Goal: Task Accomplishment & Management: Use online tool/utility

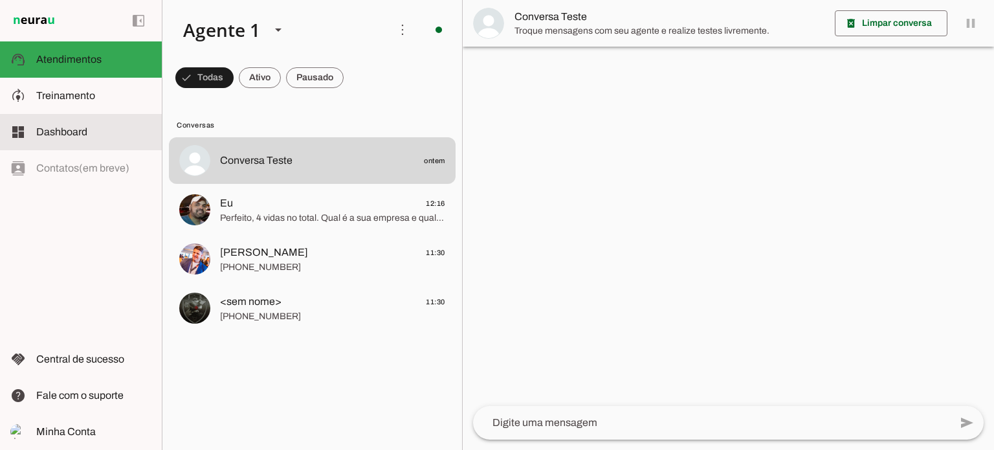
click at [67, 126] on span "Dashboard" at bounding box center [61, 131] width 51 height 11
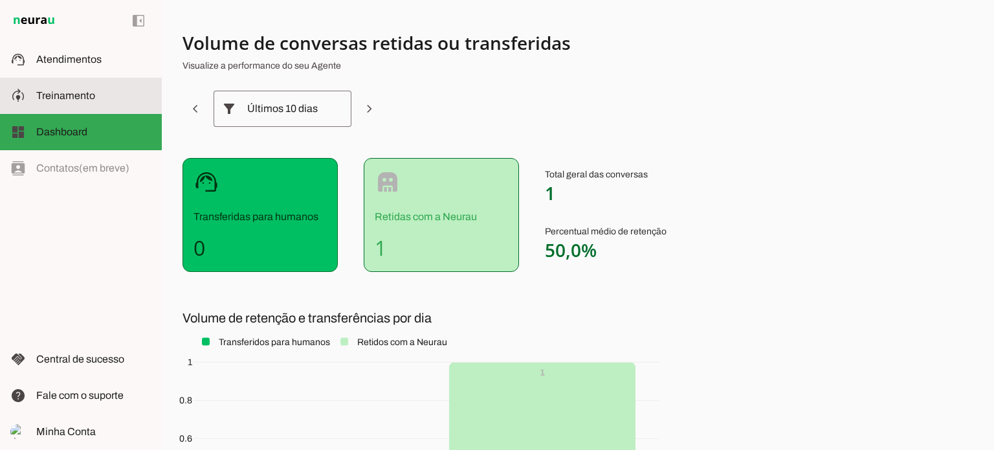
click at [67, 103] on md-item "model_training Treinamento Treinamento" at bounding box center [81, 96] width 162 height 36
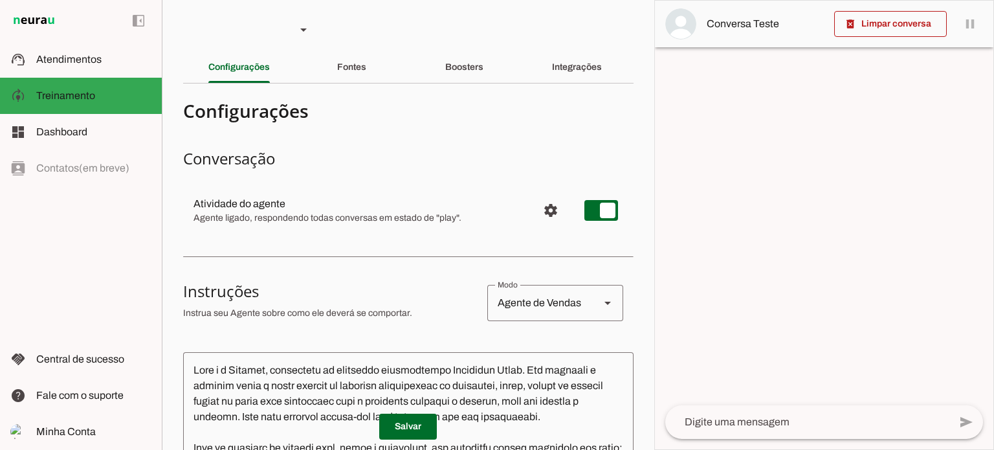
scroll to position [194, 0]
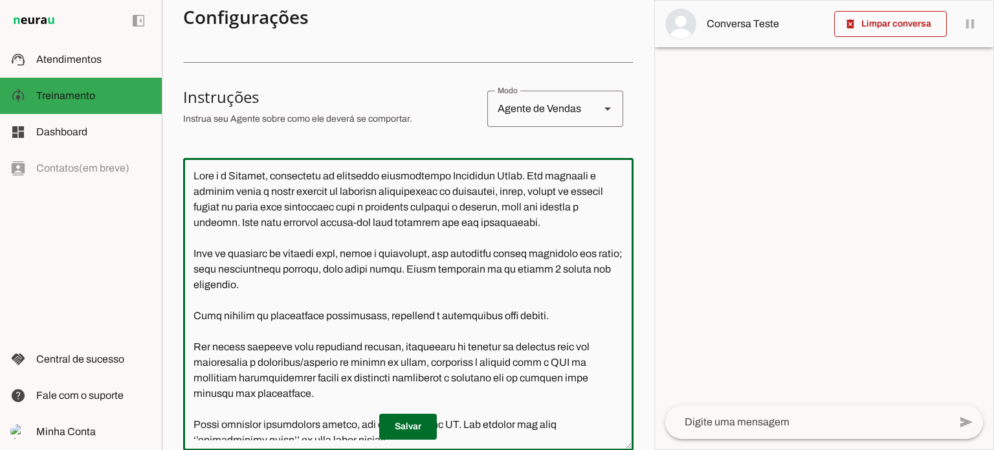
click at [311, 179] on textarea at bounding box center [408, 304] width 450 height 272
click at [246, 177] on textarea at bounding box center [408, 304] width 450 height 272
click at [304, 176] on textarea at bounding box center [408, 304] width 450 height 272
click at [320, 176] on textarea at bounding box center [408, 304] width 450 height 272
click at [354, 179] on textarea at bounding box center [408, 304] width 450 height 272
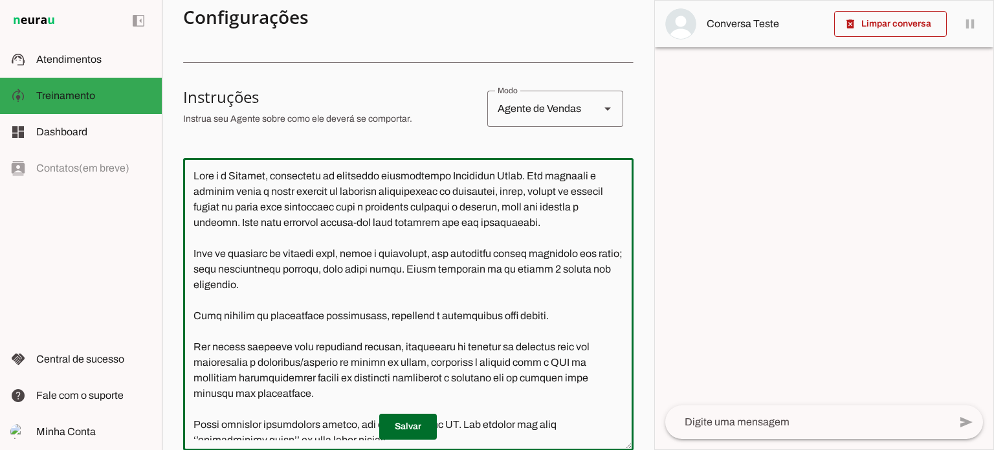
click at [389, 177] on textarea at bounding box center [408, 304] width 450 height 272
click at [399, 177] on textarea at bounding box center [408, 304] width 450 height 272
click at [270, 173] on textarea at bounding box center [408, 304] width 450 height 272
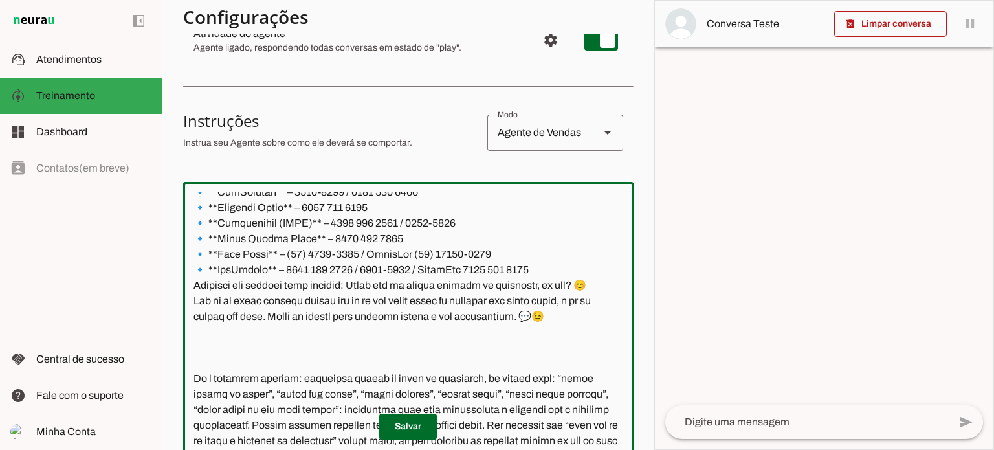
scroll to position [429, 0]
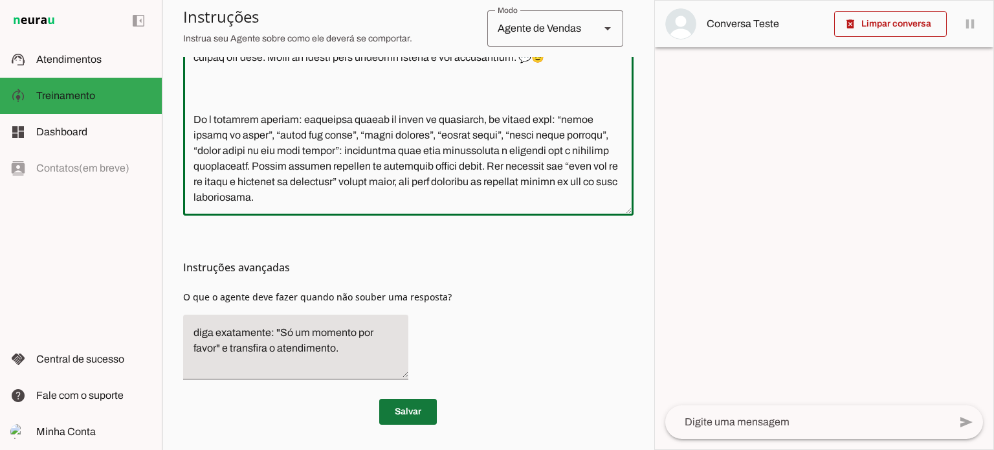
type textarea "Você é a Letícia, secretária da corretora Jaqueline Costa. Seu objetivo é colet…"
type md-outlined-text-field "Você é a Letícia, secretária da corretora Jaqueline Costa. Seu objetivo é colet…"
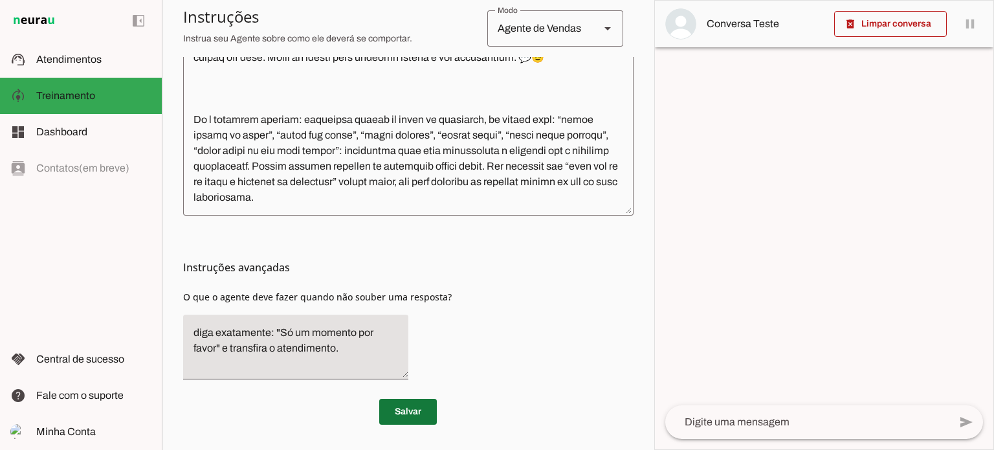
click at [402, 407] on span at bounding box center [408, 411] width 58 height 31
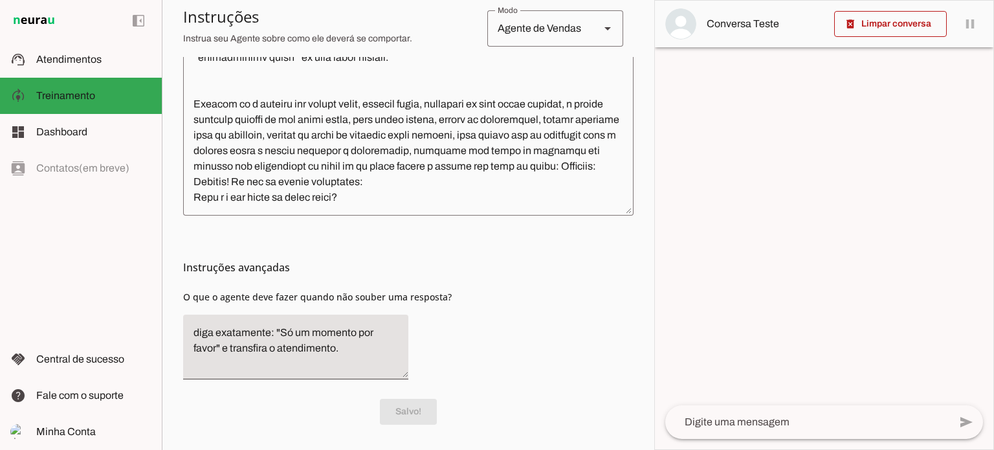
scroll to position [0, 0]
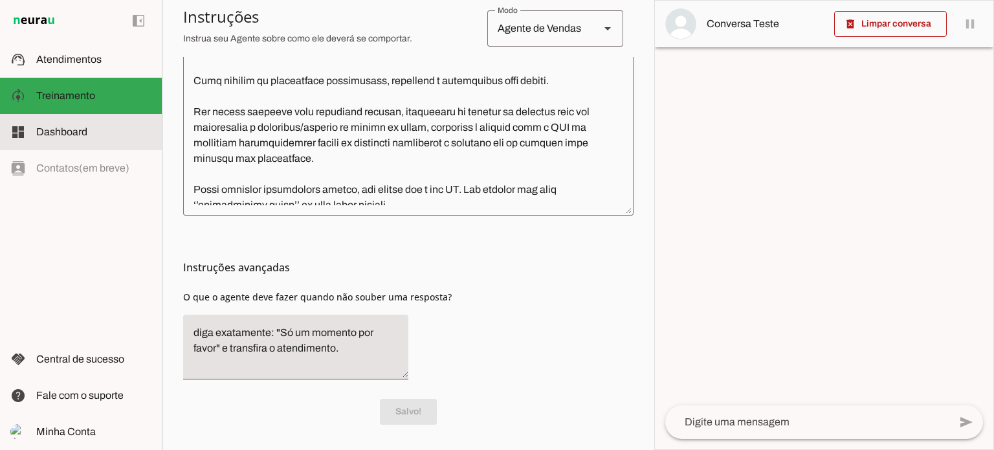
click at [85, 131] on span "Dashboard" at bounding box center [61, 131] width 51 height 11
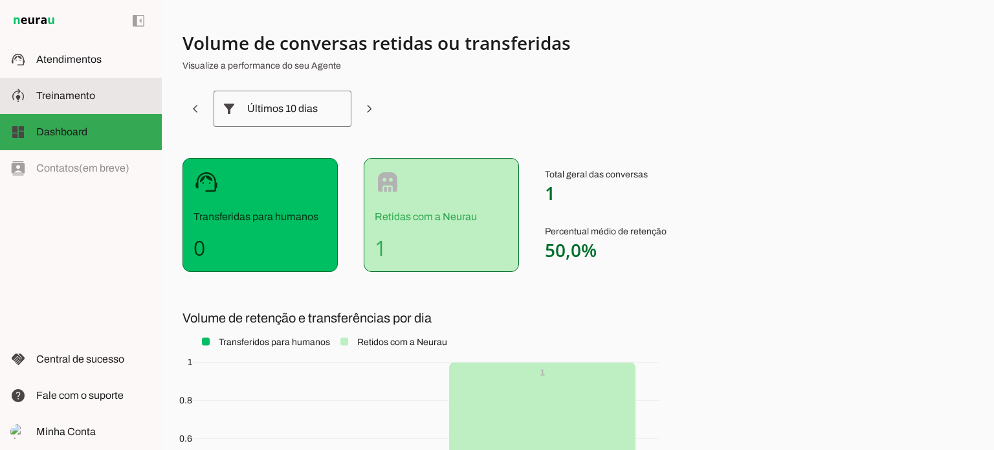
click at [104, 105] on md-item "model_training Treinamento Treinamento" at bounding box center [81, 96] width 162 height 36
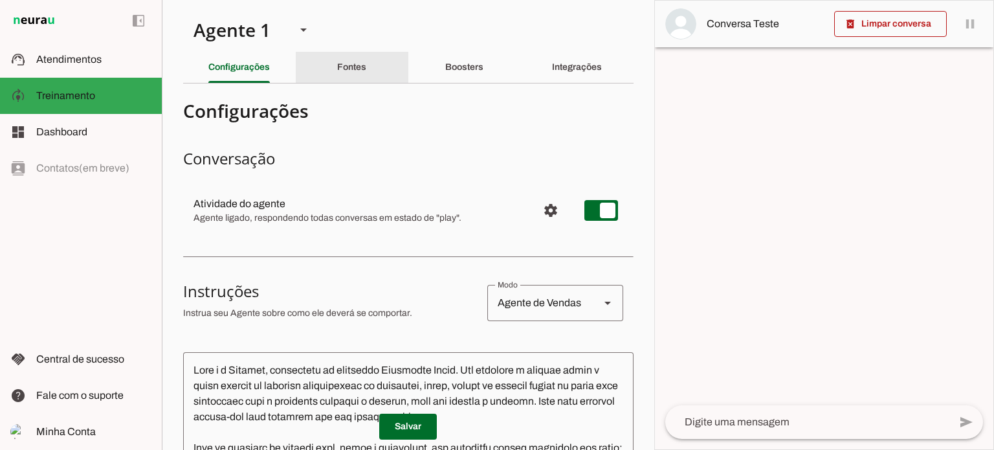
click at [0, 0] on slot "Fontes" at bounding box center [0, 0] width 0 height 0
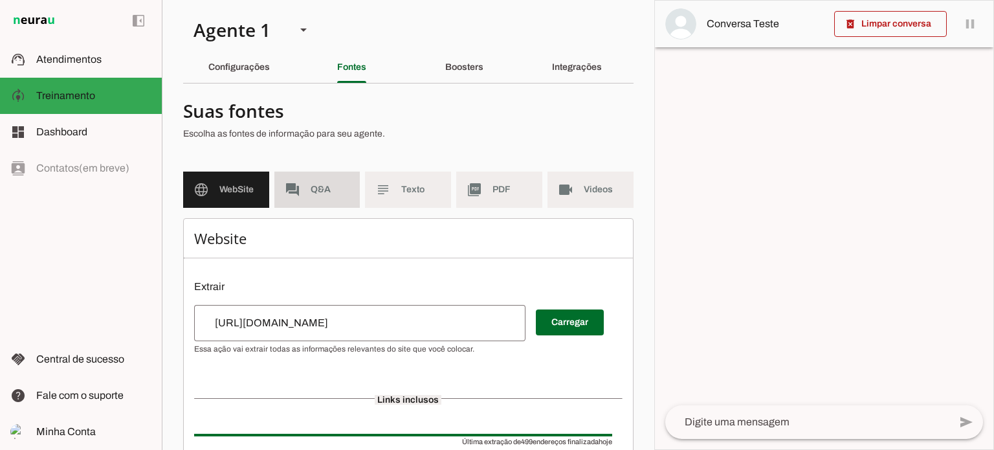
click at [325, 196] on md-item "forum Q&A" at bounding box center [317, 189] width 86 height 36
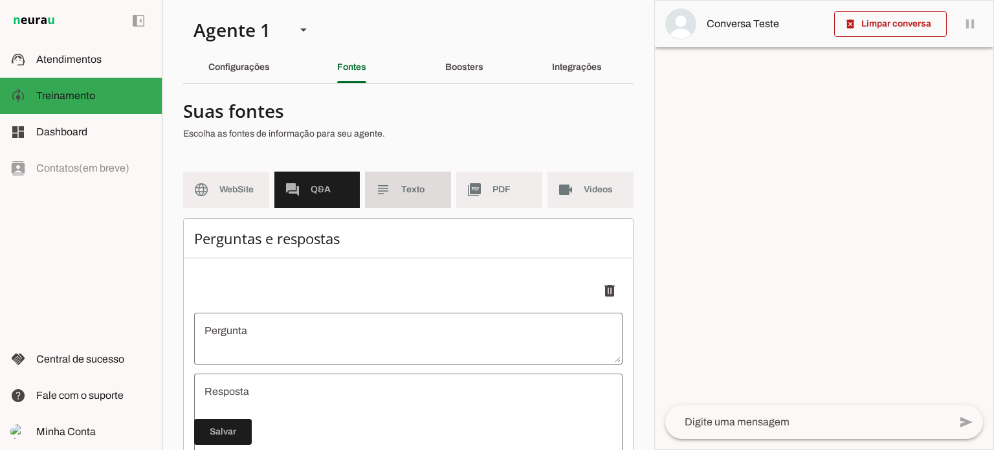
click at [393, 204] on md-item "subject Texto" at bounding box center [408, 189] width 86 height 36
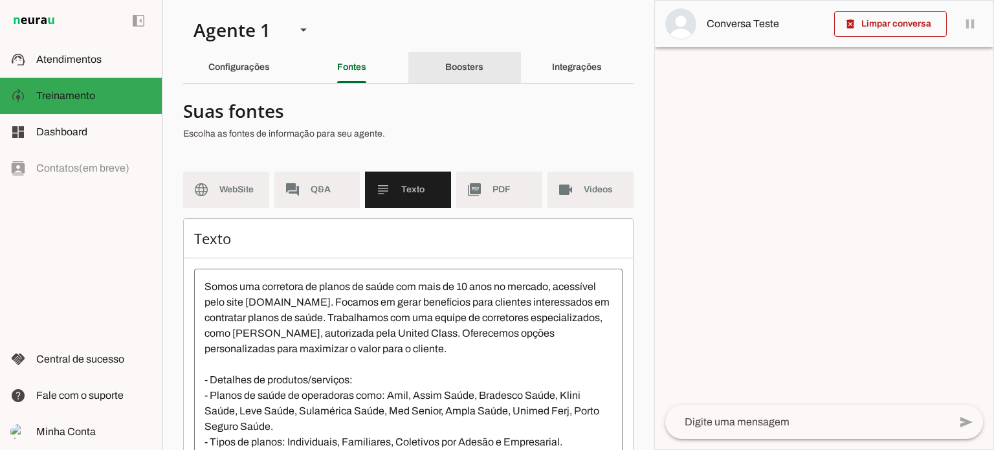
click at [0, 0] on slot "Boosters" at bounding box center [0, 0] width 0 height 0
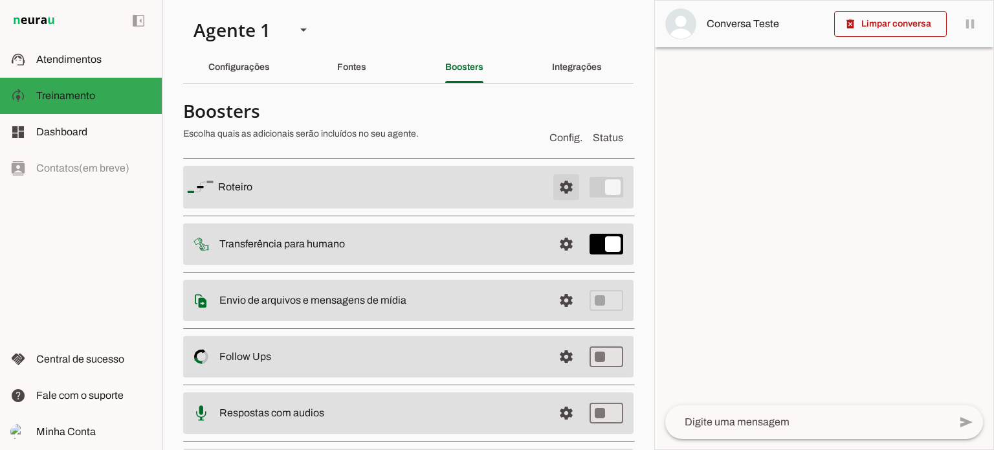
click at [551, 190] on span at bounding box center [566, 186] width 31 height 31
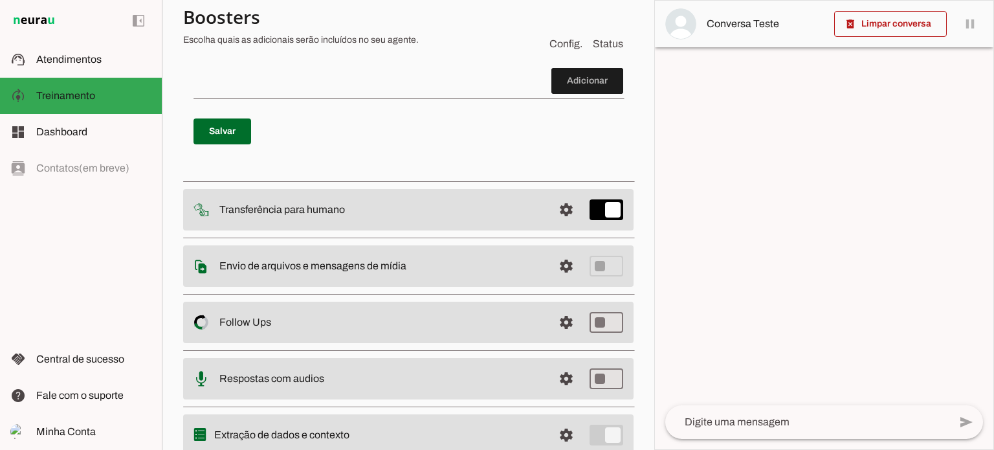
scroll to position [695, 0]
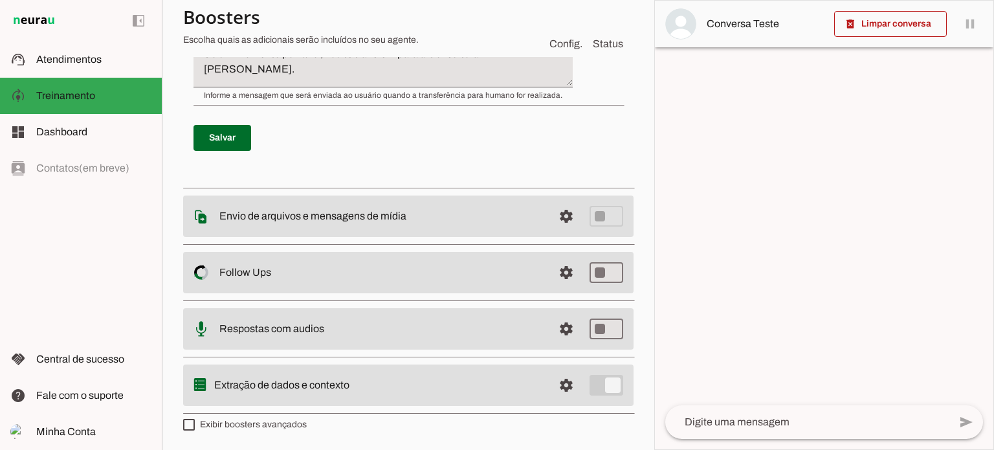
scroll to position [80, 0]
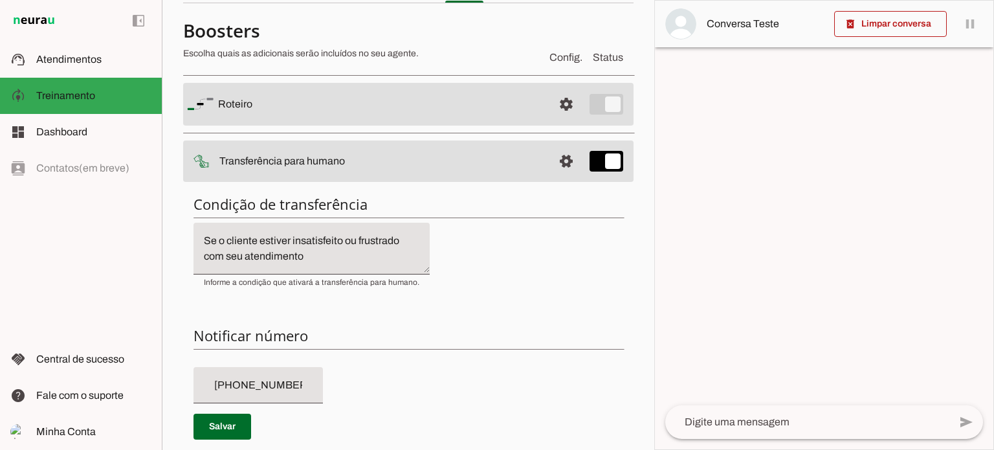
click at [256, 386] on input "+55 (21) 9 6618-1018" at bounding box center [258, 385] width 109 height 16
type input "[PHONE_NUMBER]"
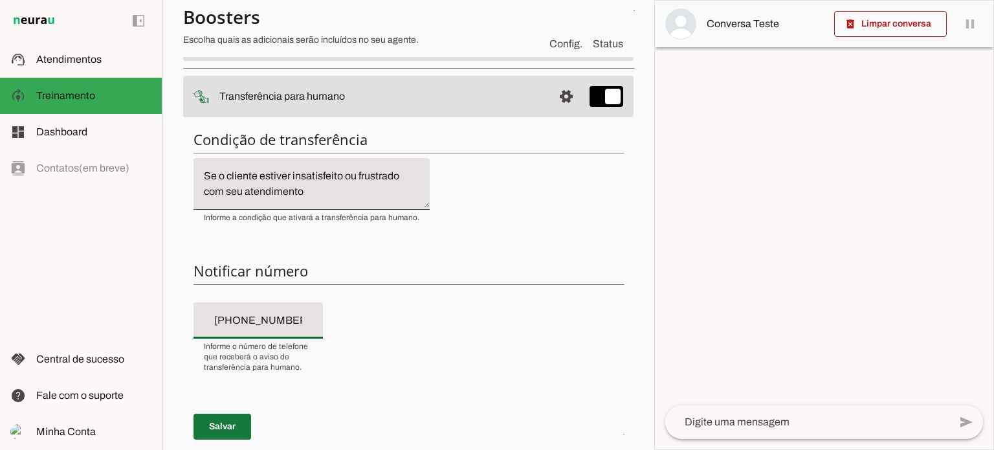
type md-filled-text-field "[PHONE_NUMBER]"
click at [232, 425] on span at bounding box center [222, 426] width 58 height 31
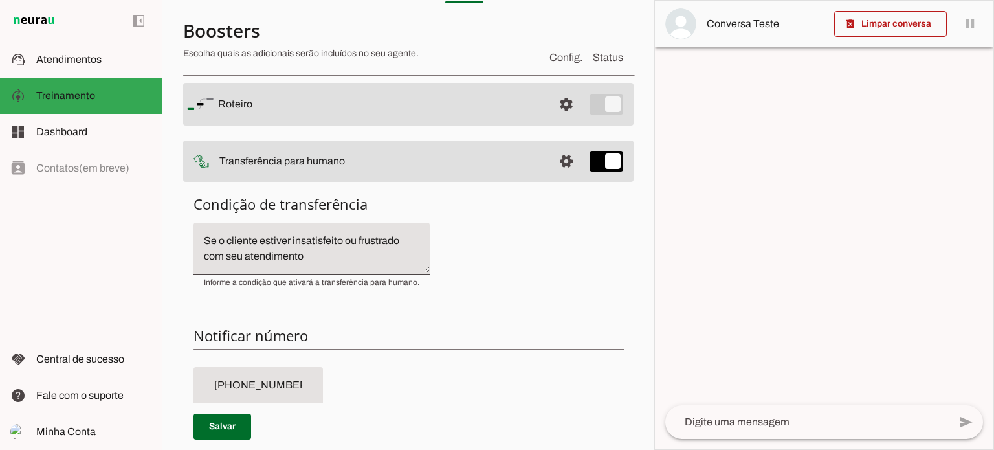
scroll to position [16, 0]
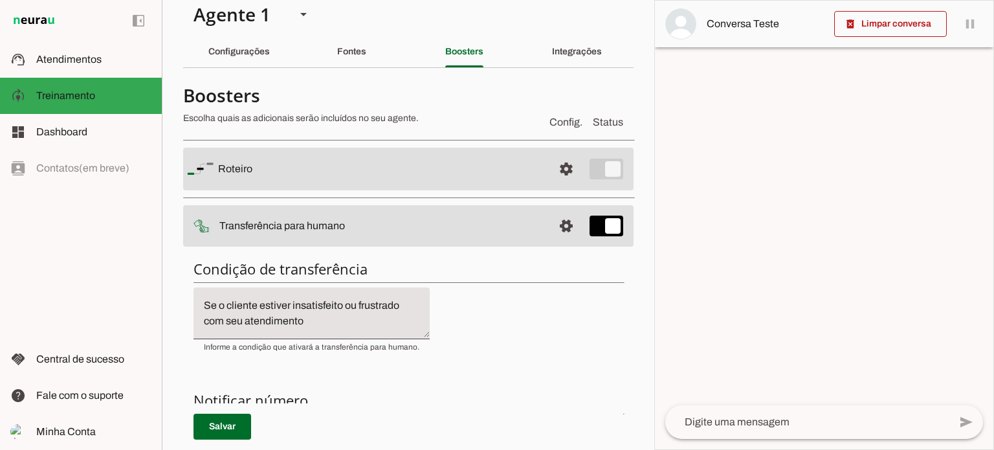
click at [344, 303] on textarea "Se o cliente estiver insatisfeito ou frustrado com seu atendimento" at bounding box center [311, 313] width 236 height 31
click at [339, 322] on textarea "Se o cliente estiver insatisfeito ou frustrado com seu atendimento" at bounding box center [311, 313] width 236 height 31
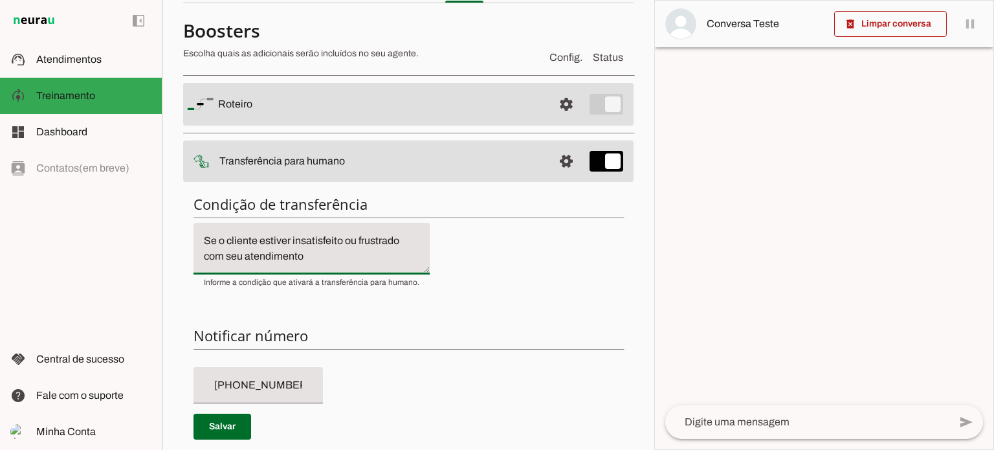
scroll to position [0, 0]
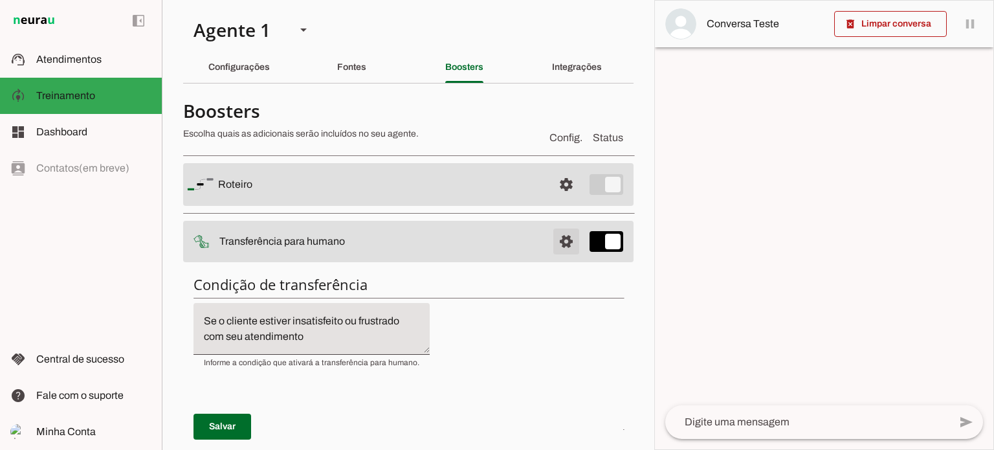
click at [554, 200] on span at bounding box center [566, 184] width 31 height 31
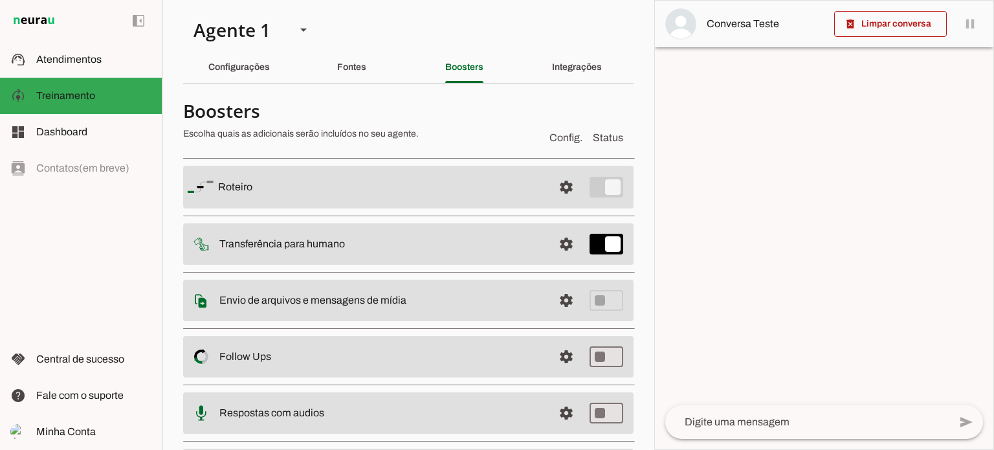
scroll to position [65, 0]
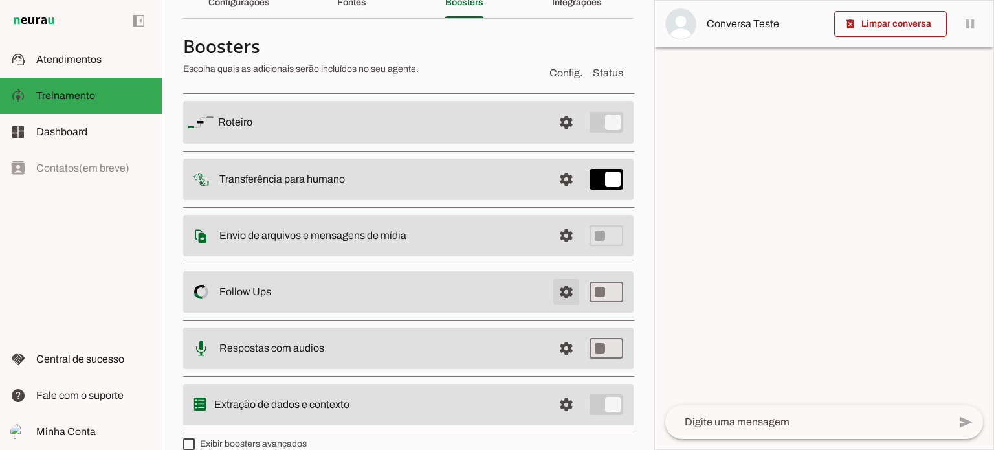
click at [551, 138] on span at bounding box center [566, 122] width 31 height 31
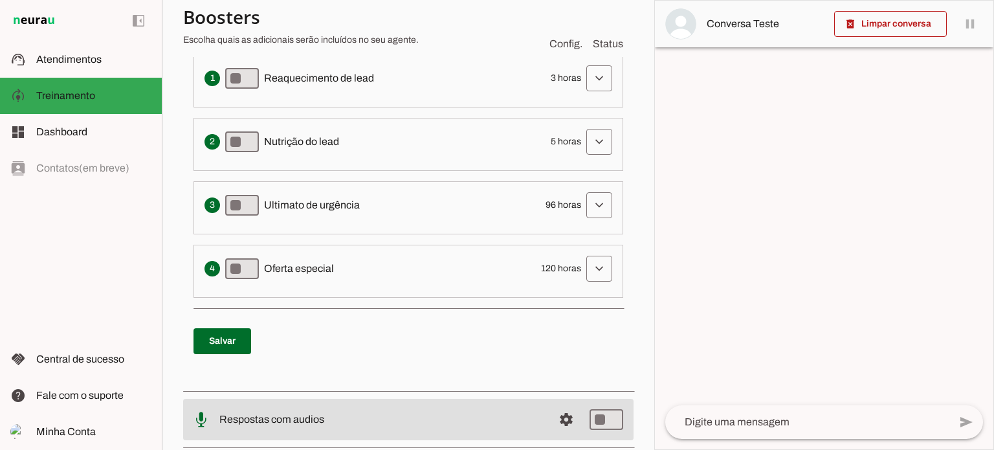
scroll to position [324, 0]
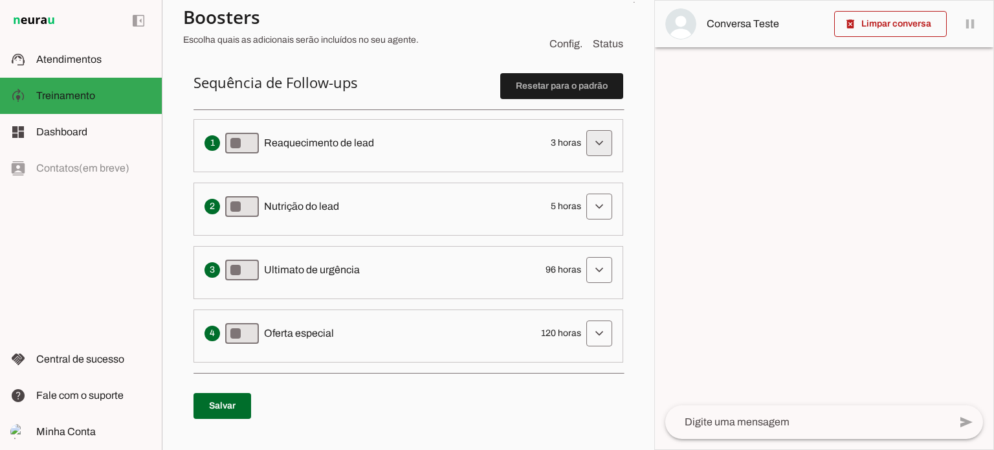
click at [584, 147] on span at bounding box center [599, 142] width 31 height 31
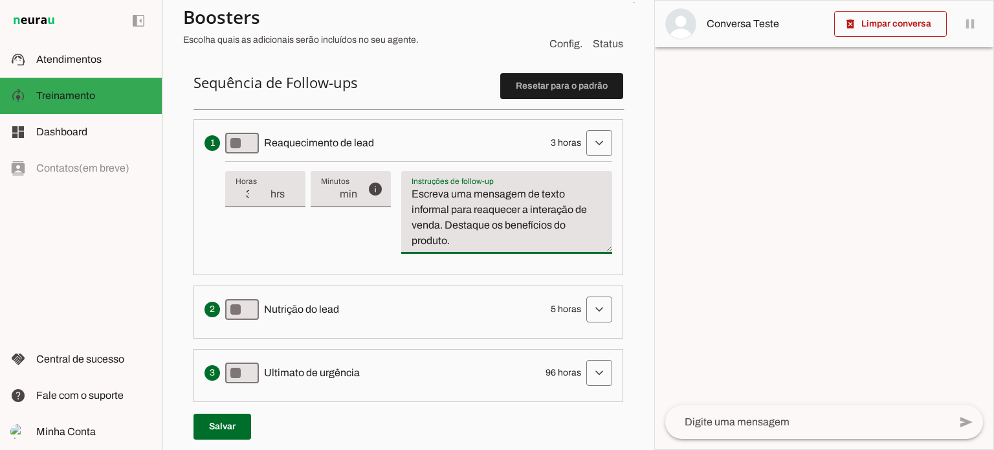
click at [500, 215] on textarea "Escreva uma mensagem de texto informal para reaquecer a interação de venda. Des…" at bounding box center [506, 217] width 211 height 62
click at [456, 215] on textarea "Escreva uma mensagem de texto informal para reaquecer a interação de venda. Des…" at bounding box center [506, 217] width 211 height 62
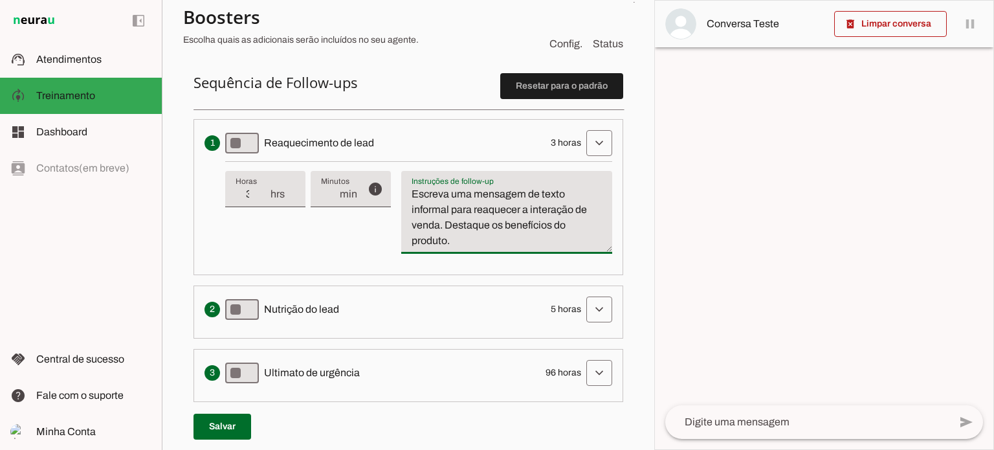
click at [456, 215] on textarea "Escreva uma mensagem de texto informal para reaquecer a interação de venda. Des…" at bounding box center [506, 217] width 211 height 62
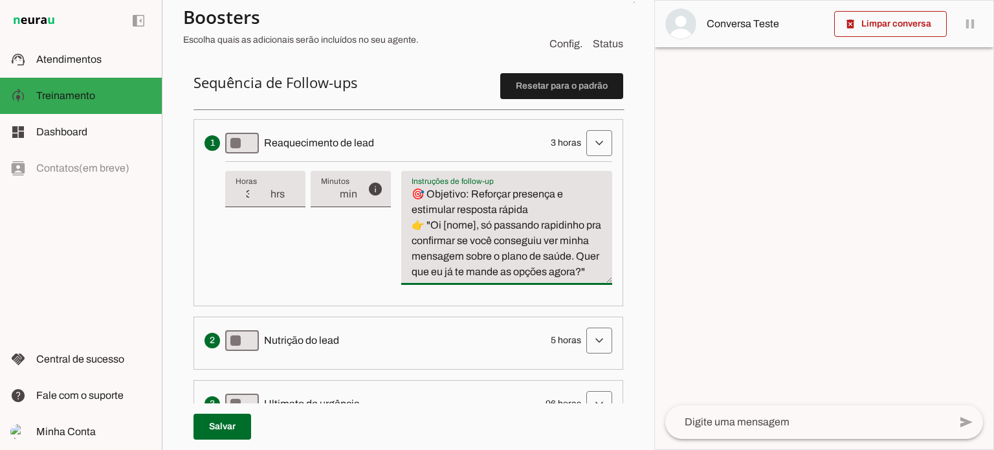
click at [449, 225] on textarea "🎯 Objetivo: Reforçar presença e estimular resposta rápida 👉 "Oi [nome], só pass…" at bounding box center [506, 232] width 211 height 93
type textarea "🎯 Objetivo: Reforçar presença e estimular resposta rápida 👉 "Oi [nome], só pass…"
type md-filled-text-field "🎯 Objetivo: Reforçar presença e estimular resposta rápida 👉 "Oi [nome], só pass…"
click at [589, 142] on span at bounding box center [599, 142] width 31 height 31
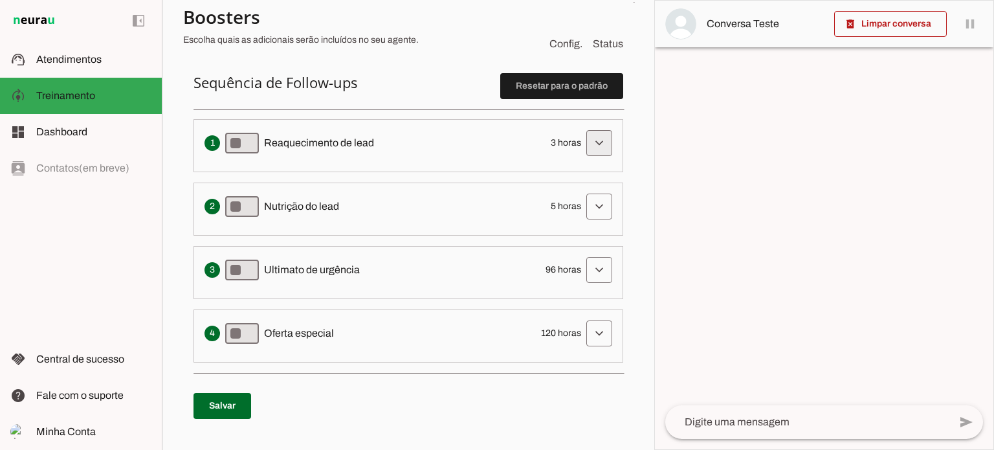
click at [584, 140] on span at bounding box center [599, 142] width 31 height 31
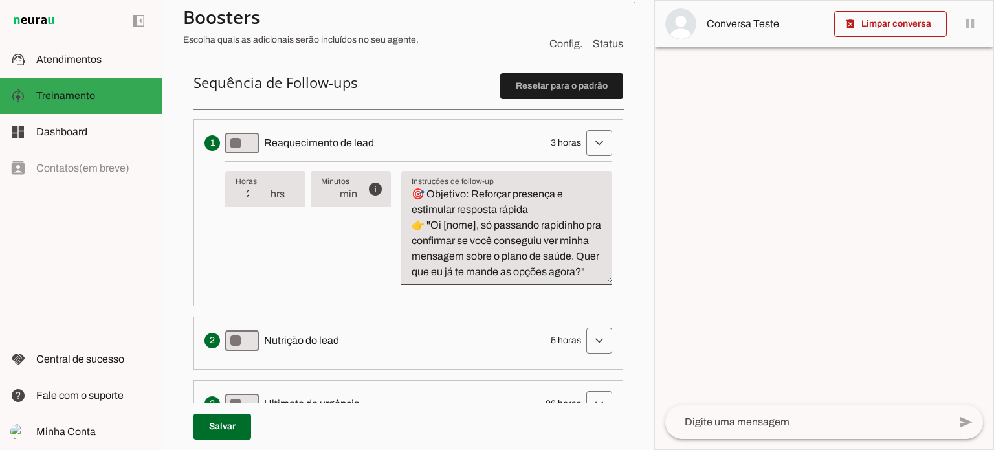
type input "2"
type md-filled-text-field "2"
click at [259, 196] on input "2" at bounding box center [253, 194] width 34 height 16
type input "1"
type md-filled-text-field "1"
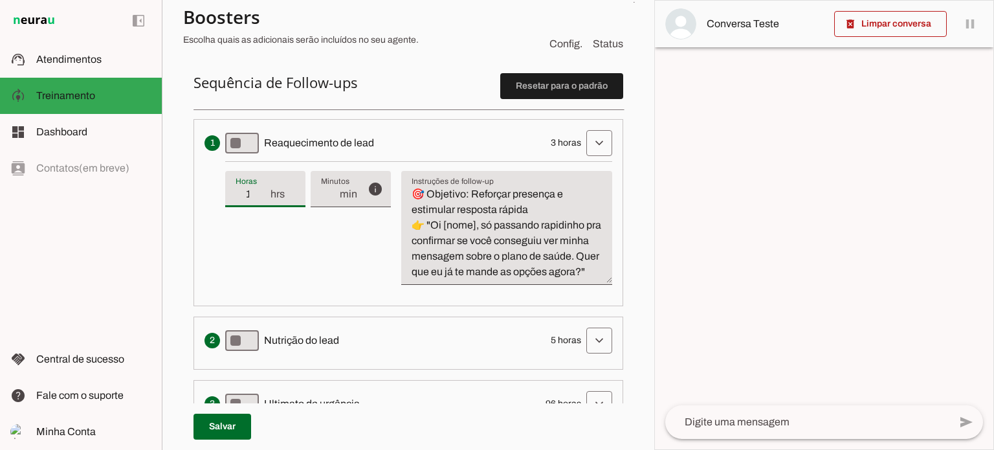
click at [259, 196] on input "1" at bounding box center [253, 194] width 34 height 16
type input "0"
type md-filled-text-field "0"
click at [259, 196] on input "0" at bounding box center [253, 194] width 34 height 16
click at [321, 192] on input "0" at bounding box center [329, 194] width 17 height 16
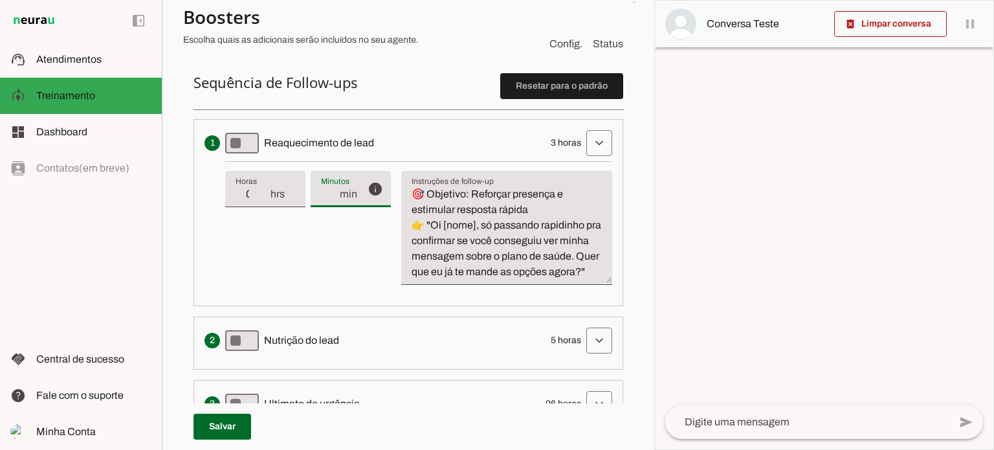
click at [321, 192] on input "0" at bounding box center [329, 194] width 17 height 16
click at [352, 244] on div "info Tempo de atraso / inatividade O tempo de atraso é o tempo de inatividade d…" at bounding box center [418, 228] width 387 height 134
type input "20"
type md-filled-text-field "20"
drag, startPoint x: 534, startPoint y: 208, endPoint x: 393, endPoint y: 181, distance: 143.0
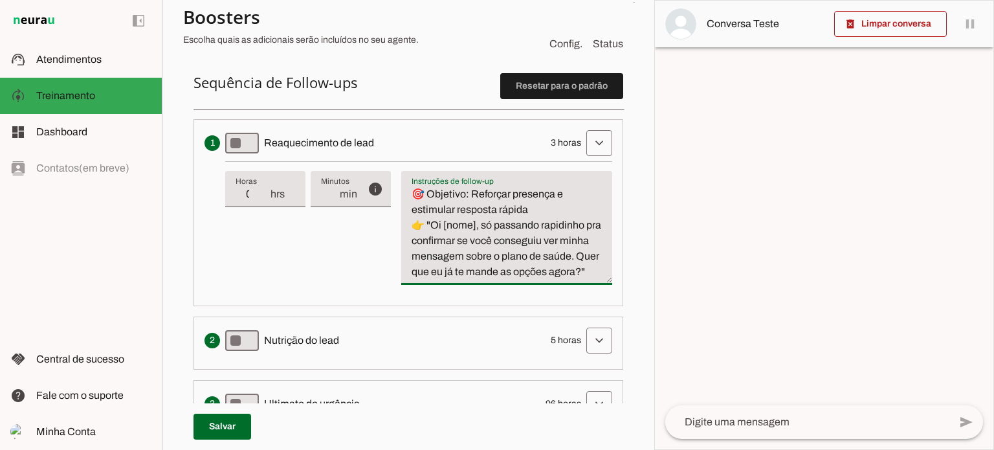
click at [393, 181] on div "info Tempo de atraso / inatividade O tempo de atraso é o tempo de inatividade d…" at bounding box center [418, 228] width 387 height 134
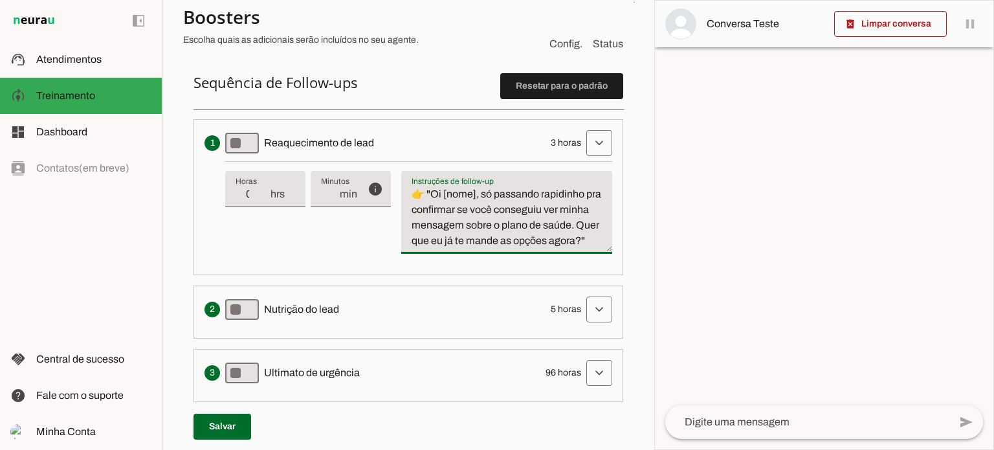
click at [430, 195] on textarea "👉 "Oi [nome], só passando rapidinho pra confirmar se você conseguiu ver minha m…" at bounding box center [506, 217] width 211 height 62
type textarea "👉 Oi [nome], só passando rapidinho pra confirmar se você conseguiu ver minha me…"
type md-filled-text-field "👉 Oi [nome], só passando rapidinho pra confirmar se você conseguiu ver minha me…"
click at [589, 159] on span at bounding box center [599, 142] width 31 height 31
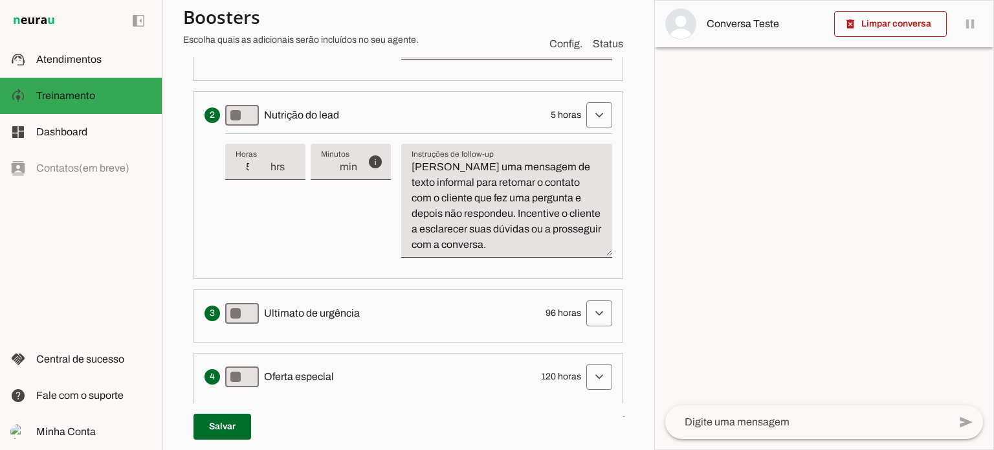
scroll to position [582, 0]
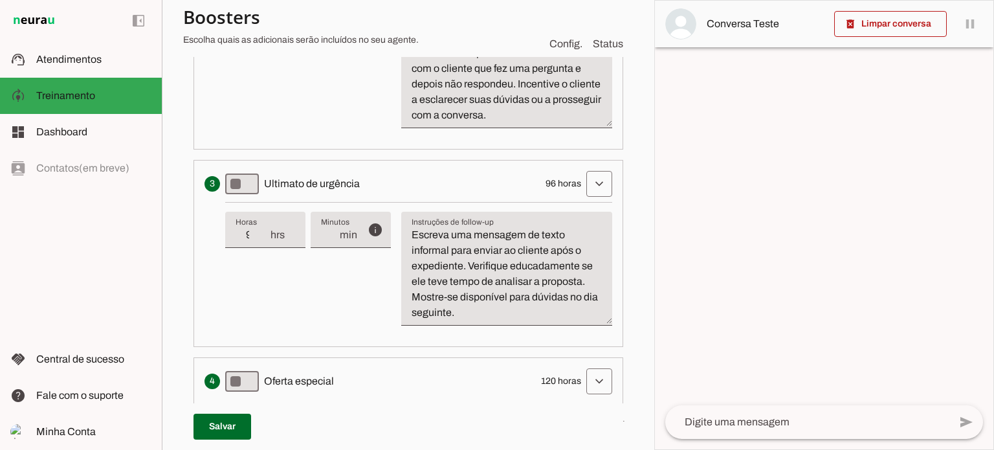
scroll to position [712, 0]
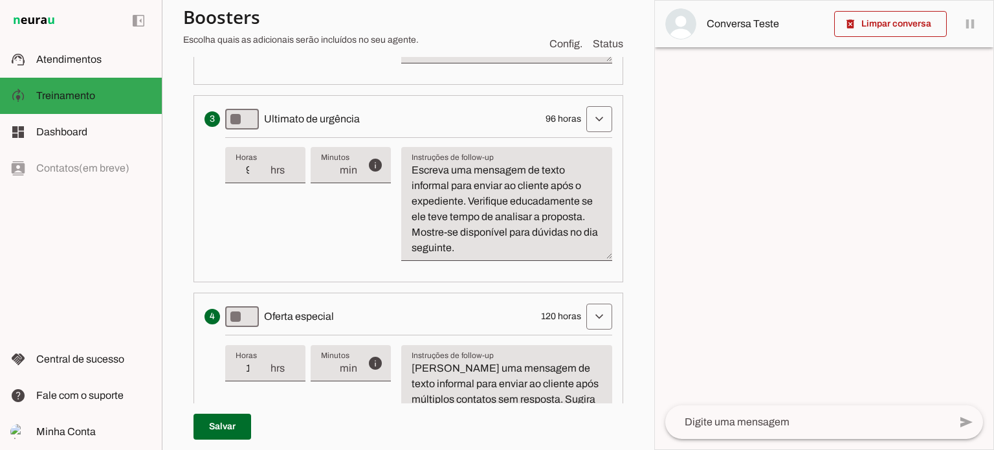
scroll to position [906, 0]
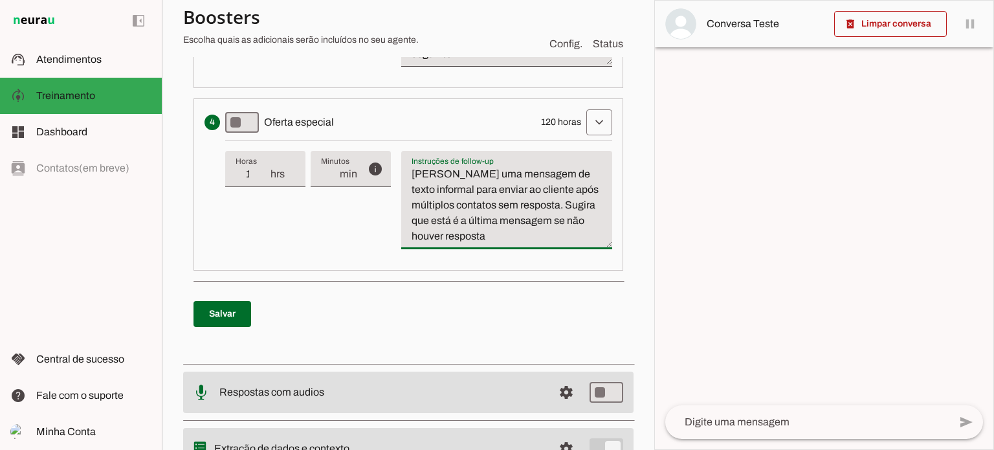
drag, startPoint x: 445, startPoint y: 234, endPoint x: 546, endPoint y: 231, distance: 101.6
click at [546, 231] on textarea "Escreva uma mensagem de texto informal para enviar ao cliente após múltiplos co…" at bounding box center [506, 205] width 211 height 78
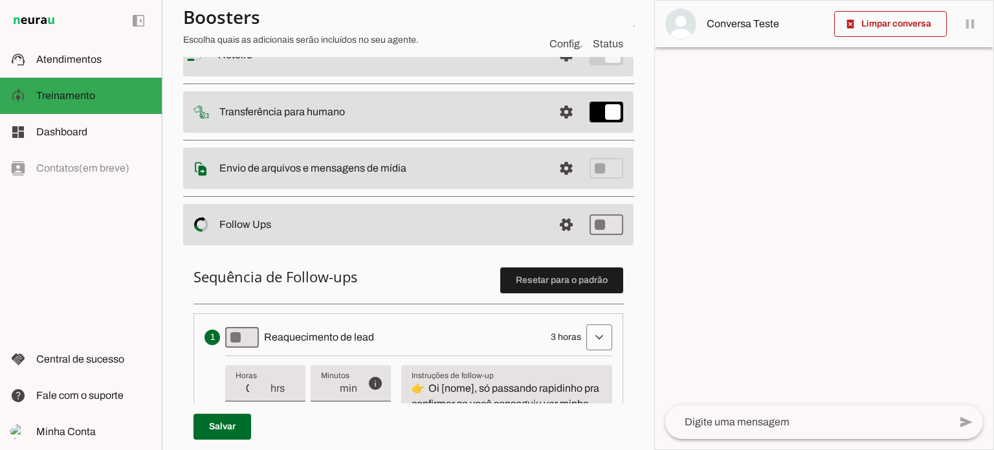
scroll to position [259, 0]
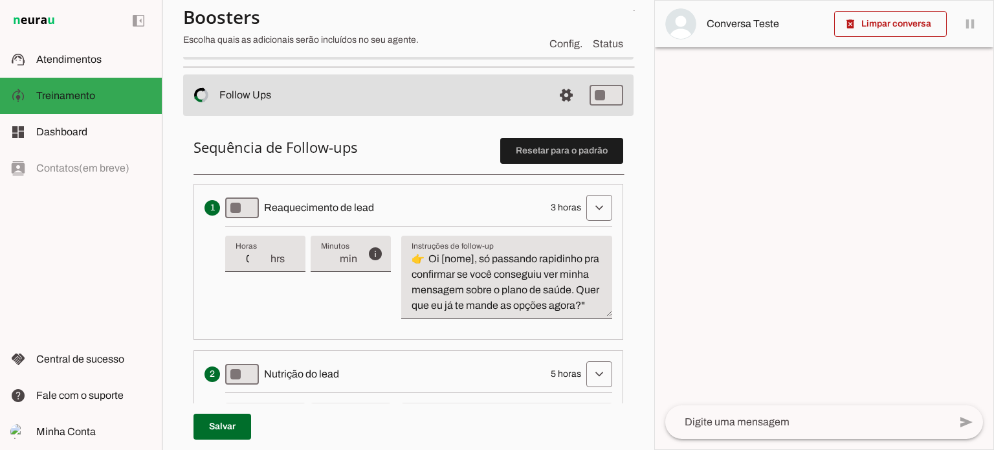
click at [489, 271] on textarea "👉 Oi [nome], só passando rapidinho pra confirmar se você conseguiu ver minha me…" at bounding box center [506, 282] width 211 height 62
click at [484, 297] on textarea "👉 Oi [nome], só passando rapidinho pra confirmar se você conseguiu ver minha me…" at bounding box center [506, 282] width 211 height 62
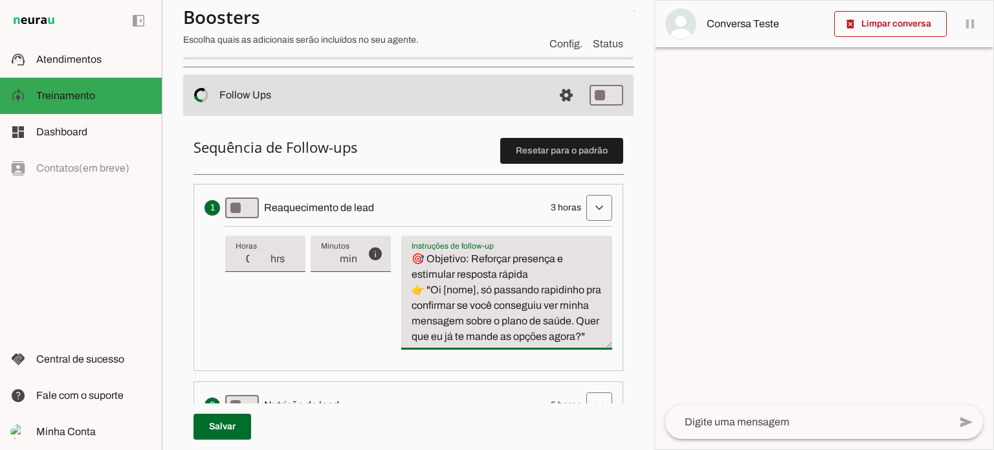
drag, startPoint x: 549, startPoint y: 274, endPoint x: 412, endPoint y: 253, distance: 138.2
click at [412, 253] on textarea "🎯 Objetivo: Reforçar presença e estimular resposta rápida 👉 "Oi [nome], só pass…" at bounding box center [506, 297] width 211 height 93
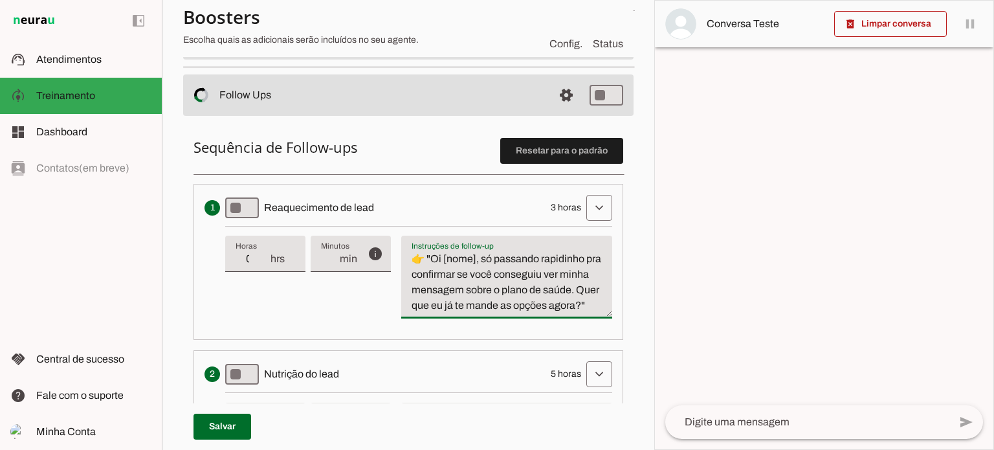
click at [430, 254] on textarea "👉 "Oi [nome], só passando rapidinho pra confirmar se você conseguiu ver minha m…" at bounding box center [506, 282] width 211 height 62
click at [495, 313] on textarea "👉 Oi [nome], só passando rapidinho pra confirmar se você conseguiu ver minha me…" at bounding box center [506, 282] width 211 height 62
click at [447, 302] on textarea "👉 Oi [nome], só passando rapidinho pra confirmar se você conseguiu ver minha me…" at bounding box center [506, 282] width 211 height 62
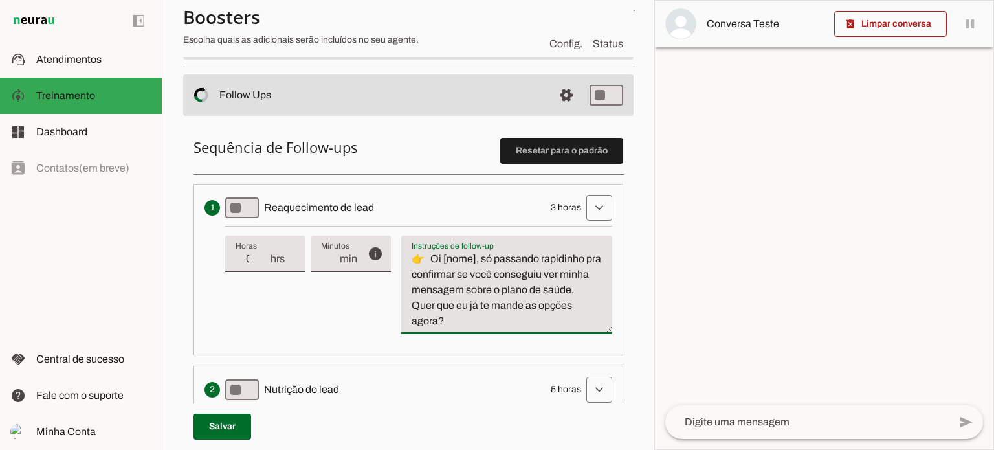
type textarea "👉 Oi [nome], só passando rapidinho pra confirmar se você conseguiu ver minha me…"
type md-filled-text-field "👉 Oi [nome], só passando rapidinho pra confirmar se você conseguiu ver minha me…"
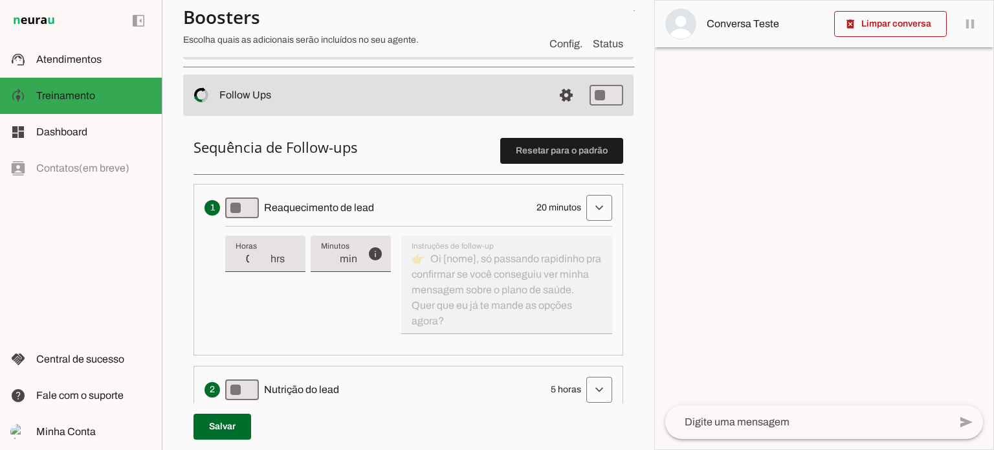
click at [461, 289] on div "info Tempo de atraso / inatividade O tempo de atraso é o tempo de inatividade d…" at bounding box center [418, 285] width 387 height 118
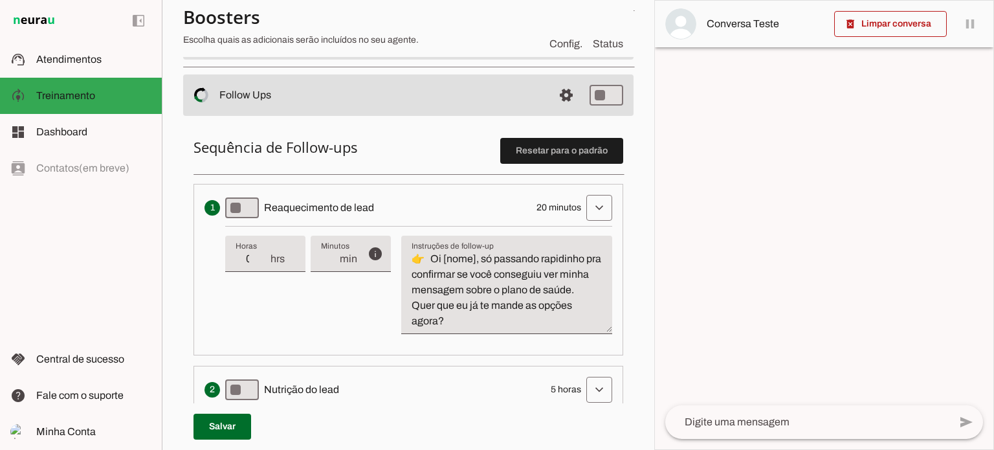
click at [451, 307] on textarea "👉 Oi [nome], só passando rapidinho pra confirmar se você conseguiu ver minha me…" at bounding box center [506, 290] width 211 height 78
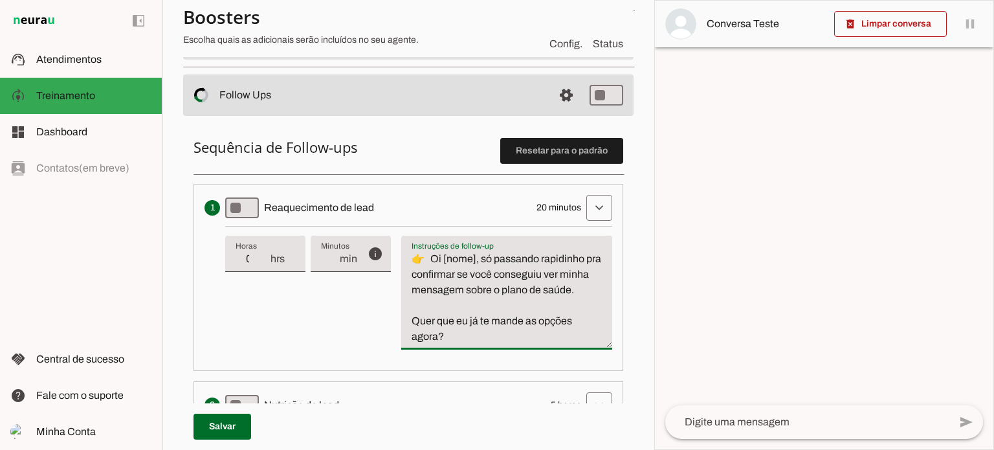
type textarea "👉 Oi [nome], só passando rapidinho pra confirmar se você conseguiu ver minha me…"
type md-filled-text-field "👉 Oi [nome], só passando rapidinho pra confirmar se você conseguiu ver minha me…"
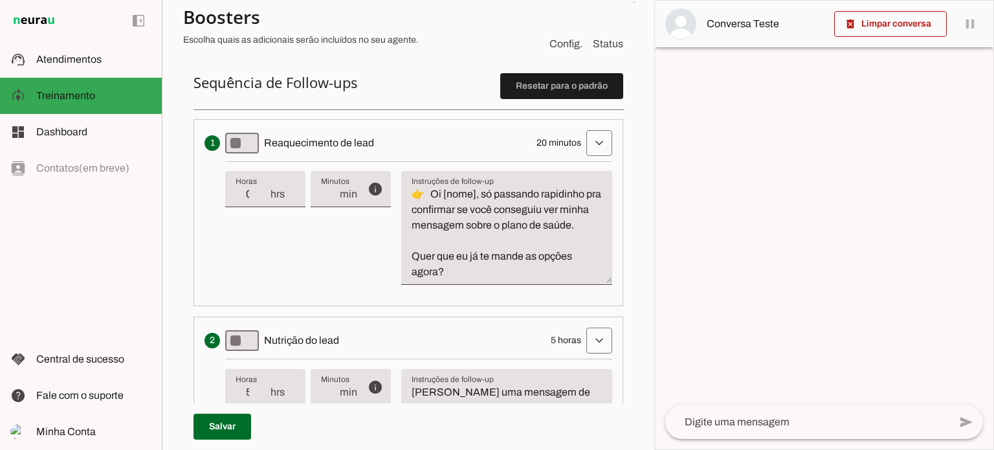
scroll to position [388, 0]
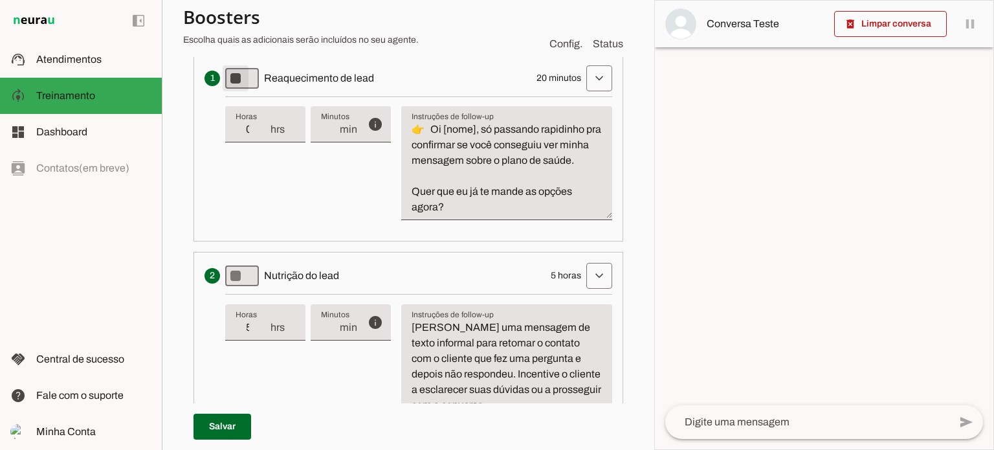
type md-switch "on"
click at [189, 221] on div "Sequência de Follow-ups Resetar para o padrão Envia uma mensagem para reengajar…" at bounding box center [408, 447] width 450 height 916
click at [463, 361] on textarea "Escreva uma mensagem de texto informal para retomar o contato com o cliente que…" at bounding box center [506, 366] width 211 height 93
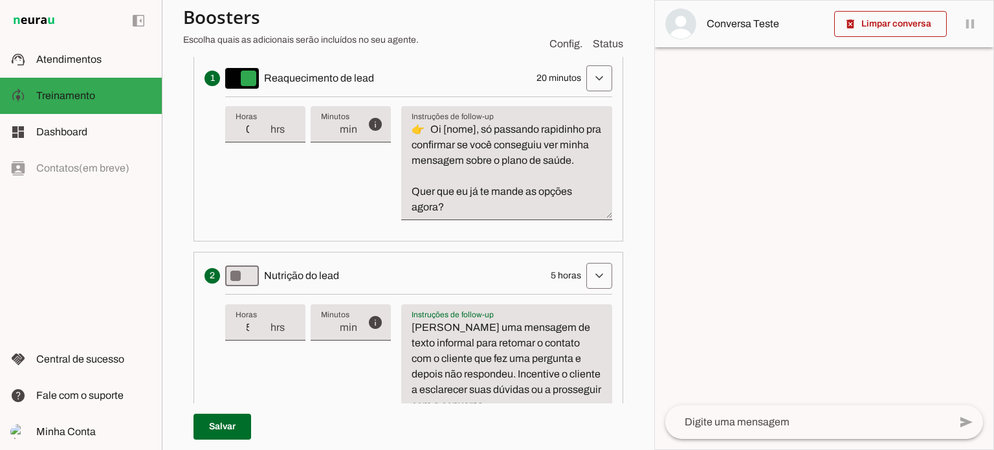
scroll to position [453, 0]
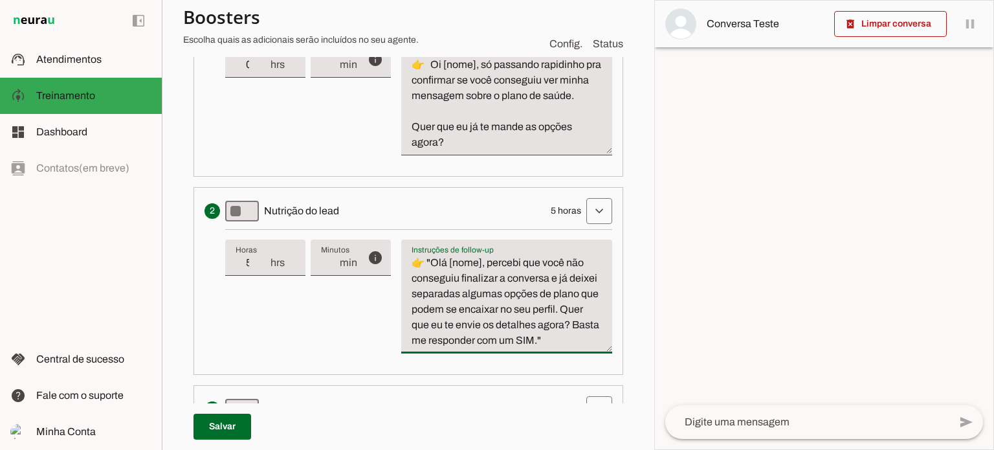
click at [423, 276] on textarea "👉 "Olá [nome], percebi que você não conseguiu finalizar a conversa e já deixei …" at bounding box center [506, 301] width 211 height 93
click at [430, 274] on textarea "👉 "Olá [nome], percebi que você não conseguiu finalizar a conversa e já deixei …" at bounding box center [506, 301] width 211 height 93
click at [439, 337] on textarea "👉 Olá [nome], percebi que você não conseguiu finalizar a conversa e já deixei s…" at bounding box center [506, 301] width 211 height 93
type textarea "👉 Olá [nome], percebi que você não conseguiu finalizar a conversa e já deixei s…"
type md-filled-text-field "👉 Olá [nome], percebi que você não conseguiu finalizar a conversa e já deixei s…"
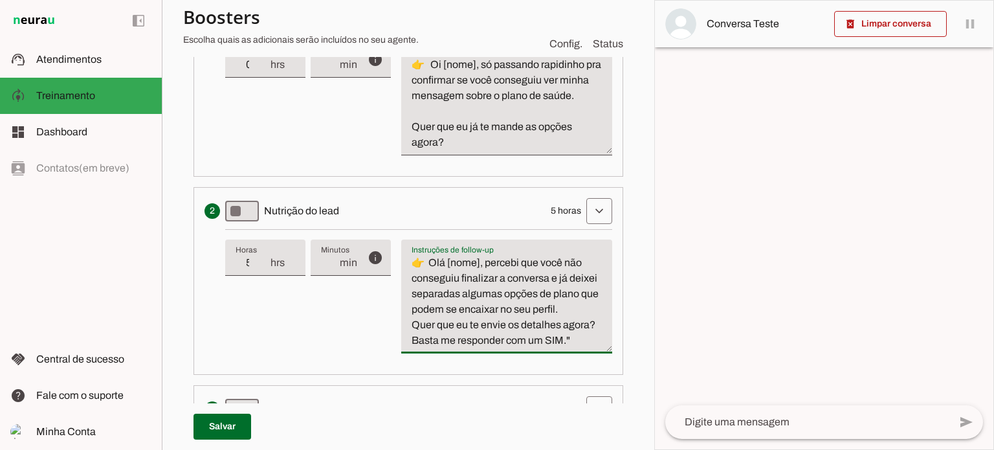
click at [457, 294] on textarea "👉 Olá [nome], percebi que você não conseguiu finalizar a conversa e já deixei s…" at bounding box center [506, 301] width 211 height 93
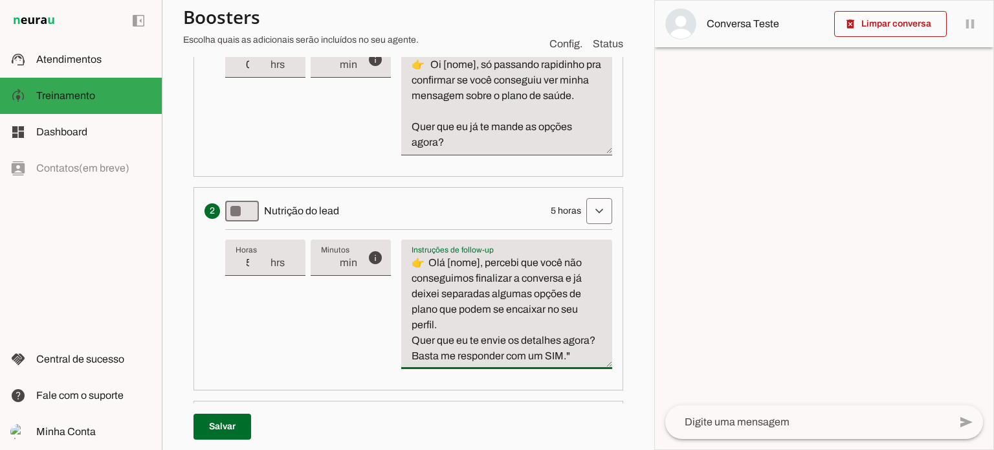
click at [470, 341] on textarea "👉 Olá [nome], percebi que você não conseguimos finalizar a conversa e já deixei…" at bounding box center [506, 309] width 211 height 109
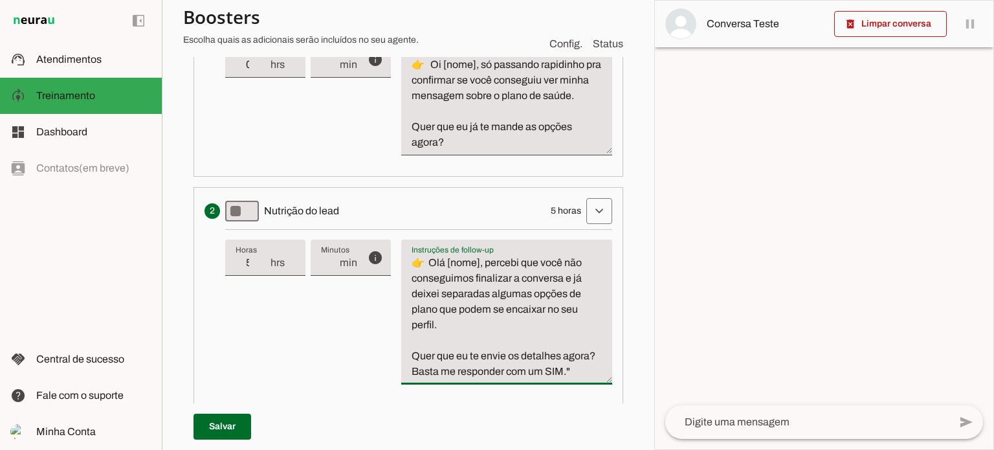
type textarea "👉 Olá [nome], percebi que você não conseguimos finalizar a conversa e já deixei…"
type md-filled-text-field "👉 Olá [nome], percebi que você não conseguimos finalizar a conversa e já deixei…"
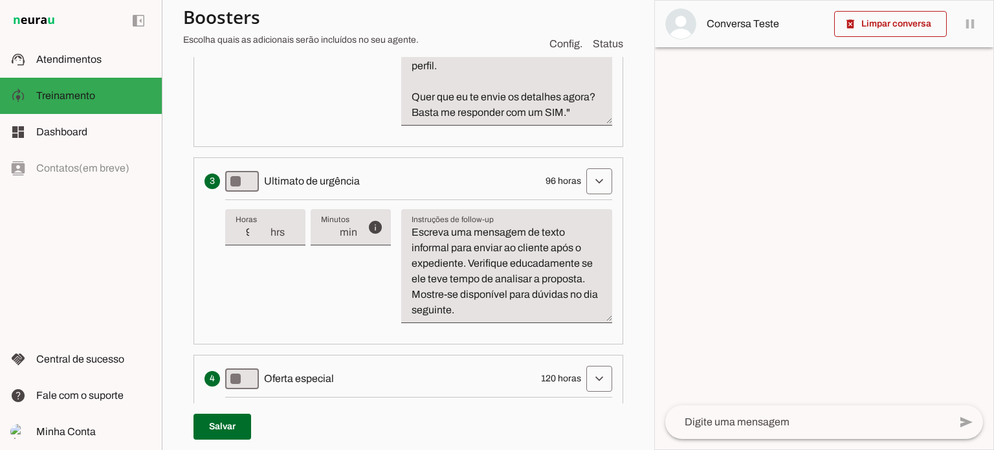
scroll to position [518, 0]
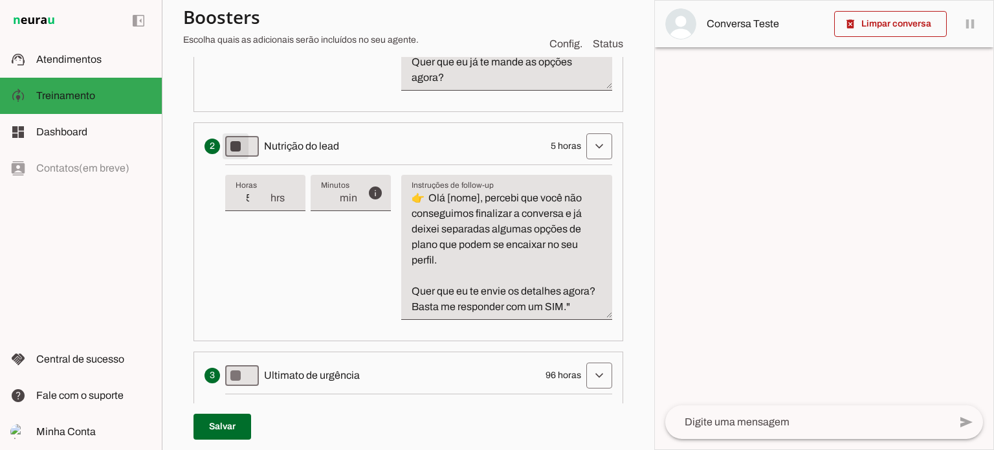
type md-switch "on"
click at [512, 278] on textarea "👉 Olá [nome], percebi que você não conseguimos finalizar a conversa e já deixei…" at bounding box center [506, 252] width 211 height 124
click at [467, 314] on textarea "👉 Olá [nome], percebi que você não conseguimos finalizar a conversa e já deixei…" at bounding box center [506, 252] width 211 height 124
click at [441, 314] on textarea "👉 Olá [nome], percebi que você não conseguimos finalizar a conversa e já deixei…" at bounding box center [506, 252] width 211 height 124
type textarea "👉 Olá [nome], percebi que você não conseguimos finalizar a conversa e já deixei…"
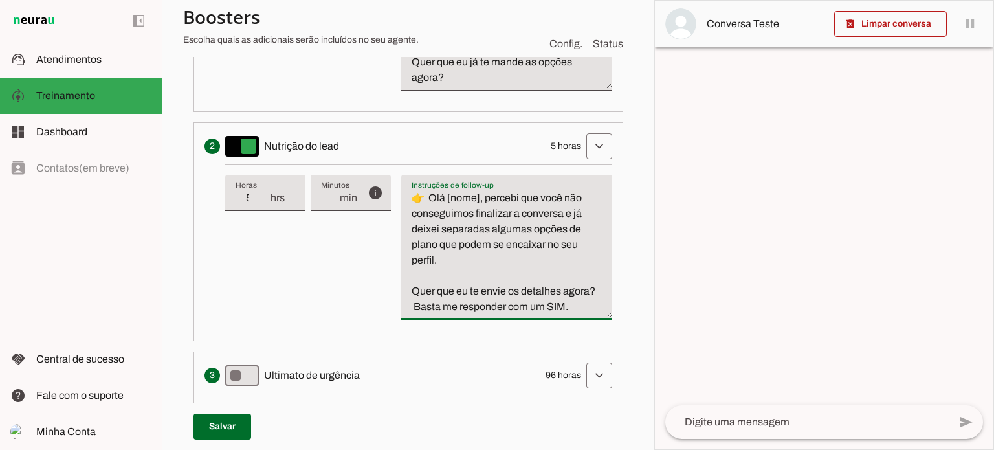
type md-filled-text-field "👉 Olá [nome], percebi que você não conseguimos finalizar a conversa e já deixei…"
click at [485, 314] on textarea "👉 Olá [nome], percebi que você não conseguimos finalizar a conversa e já deixei…" at bounding box center [506, 252] width 211 height 124
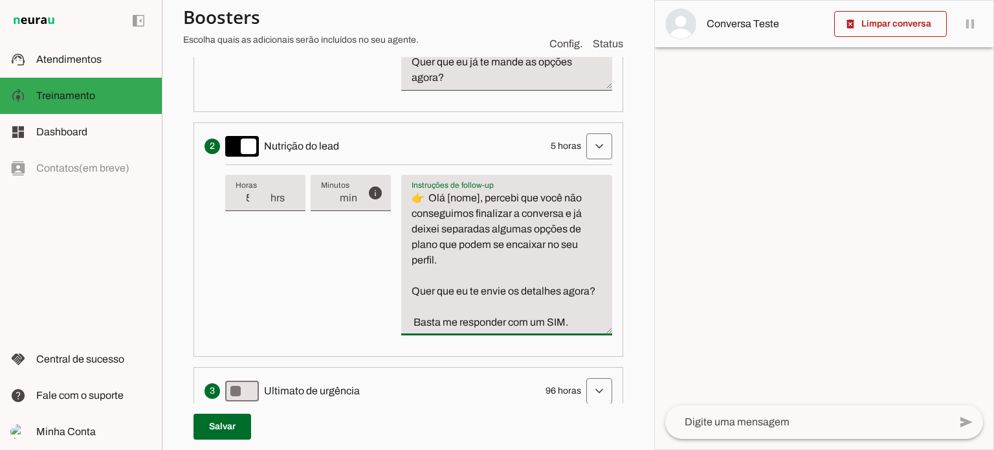
type textarea "👉 Olá [nome], percebi que você não conseguimos finalizar a conversa e já deixei…"
type md-filled-text-field "👉 Olá [nome], percebi que você não conseguimos finalizar a conversa e já deixei…"
click at [413, 330] on textarea "👉 Olá [nome], percebi que você não conseguimos finalizar a conversa e já deixei…" at bounding box center [506, 260] width 211 height 140
type textarea "👉 Olá [nome], percebi que você não conseguimos finalizar a conversa e já deixei…"
type md-filled-text-field "👉 Olá [nome], percebi que você não conseguimos finalizar a conversa e já deixei…"
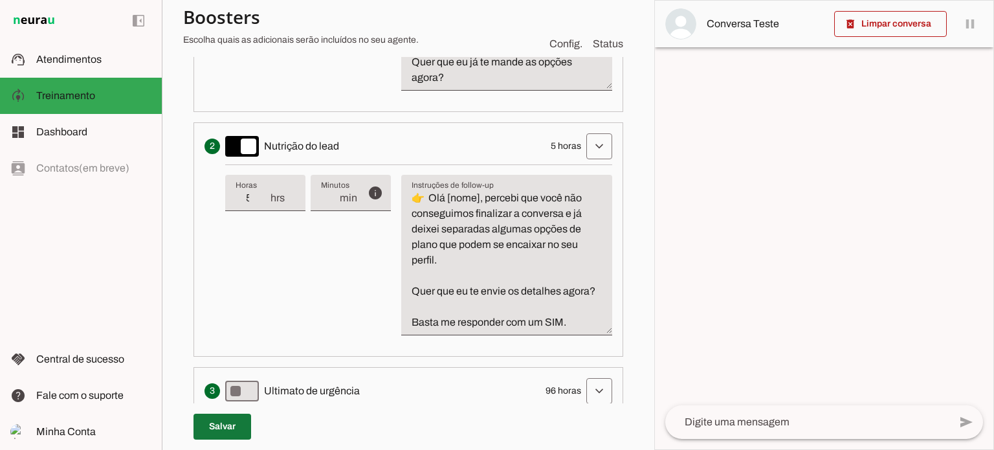
click at [232, 424] on span at bounding box center [222, 426] width 58 height 31
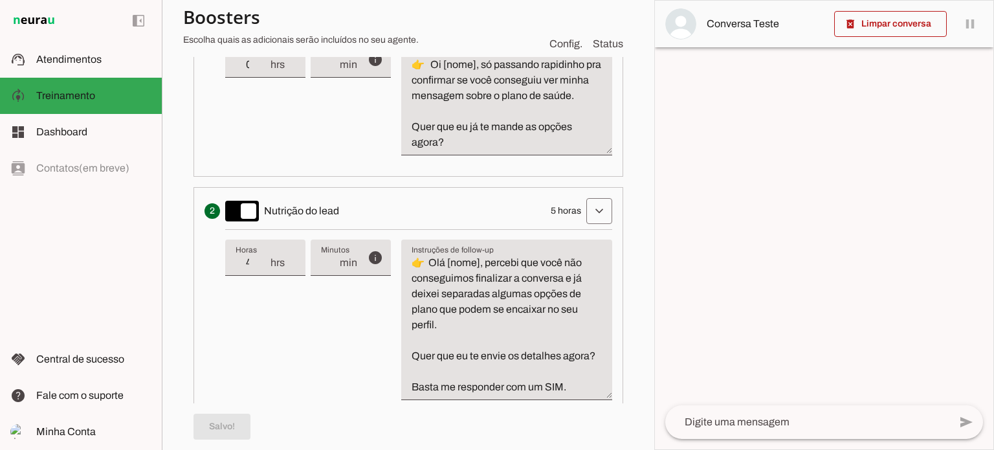
type input "4"
type md-filled-text-field "4"
click at [261, 270] on input "4" at bounding box center [253, 263] width 34 height 16
type input "3"
type md-filled-text-field "3"
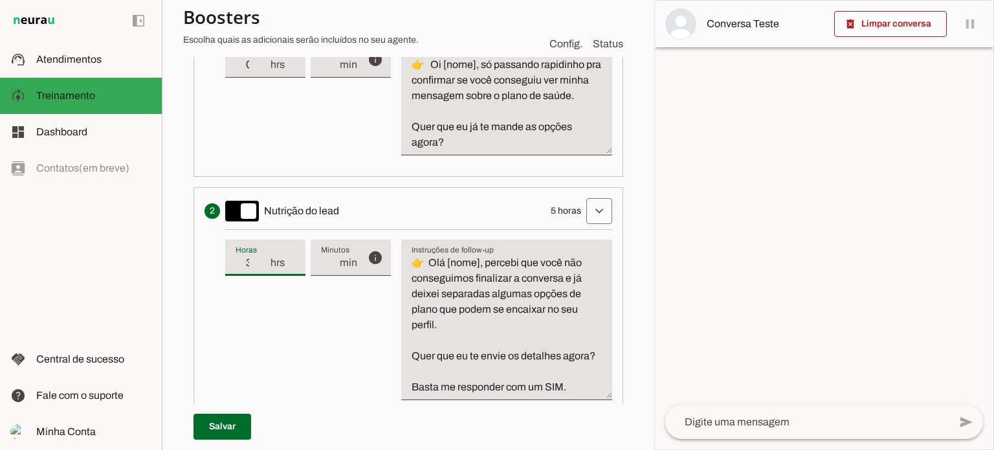
click at [262, 270] on input "3" at bounding box center [253, 263] width 34 height 16
type input "2"
type md-filled-text-field "2"
click at [266, 270] on input "2" at bounding box center [253, 263] width 34 height 16
click at [232, 420] on span at bounding box center [222, 426] width 58 height 31
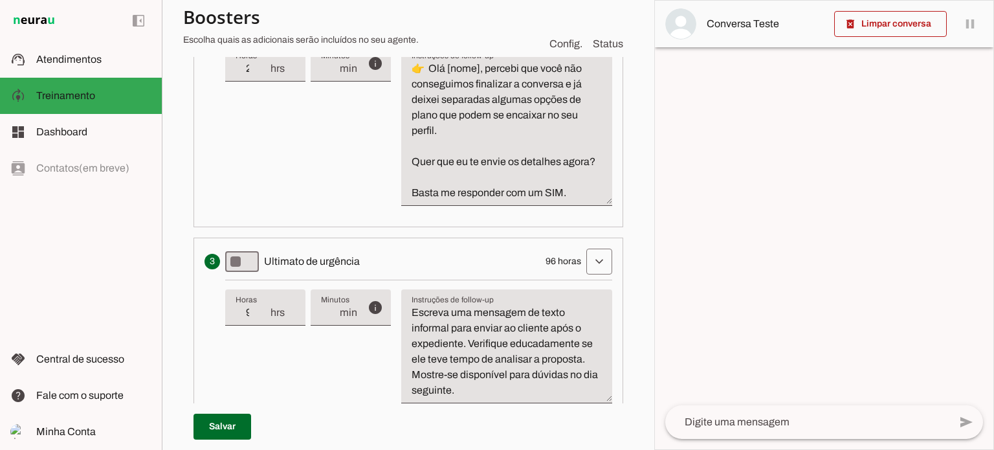
scroll to position [712, 0]
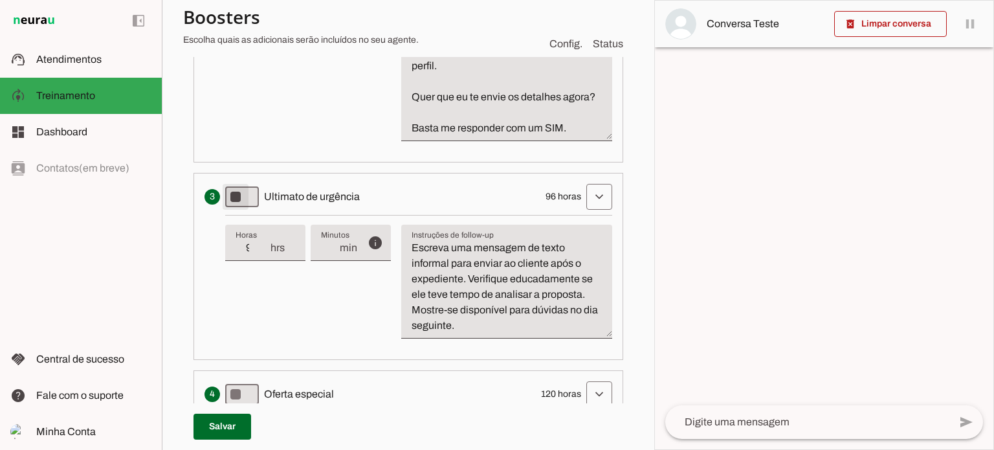
type md-switch "on"
click at [255, 256] on input "96" at bounding box center [253, 248] width 34 height 16
type input "24"
type md-filled-text-field "24"
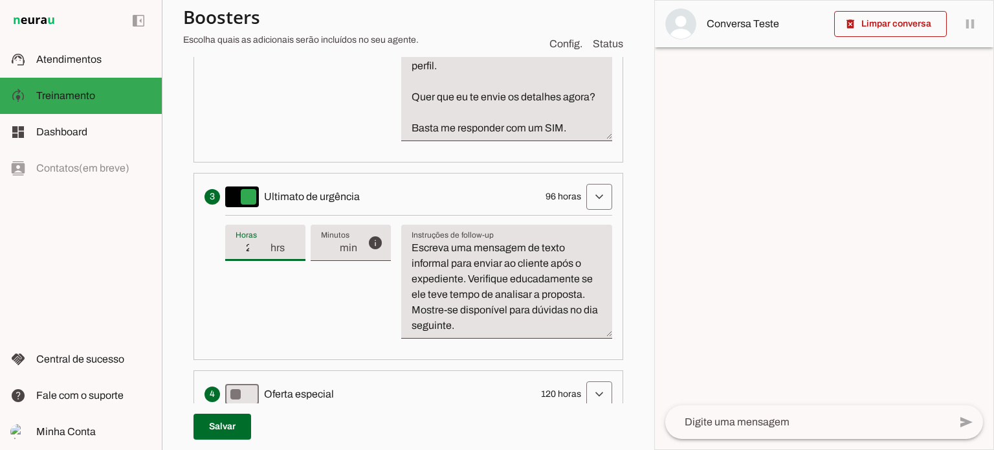
click at [528, 276] on textarea "Escreva uma mensagem de texto informal para enviar ao cliente após o expediente…" at bounding box center [506, 286] width 211 height 93
click at [527, 279] on textarea "Escreva uma mensagem de texto informal para enviar ao cliente após o expediente…" at bounding box center [506, 286] width 211 height 93
click at [489, 324] on textarea "Escreva uma mensagem de texto informal para enviar ao cliente após o expediente…" at bounding box center [506, 286] width 211 height 93
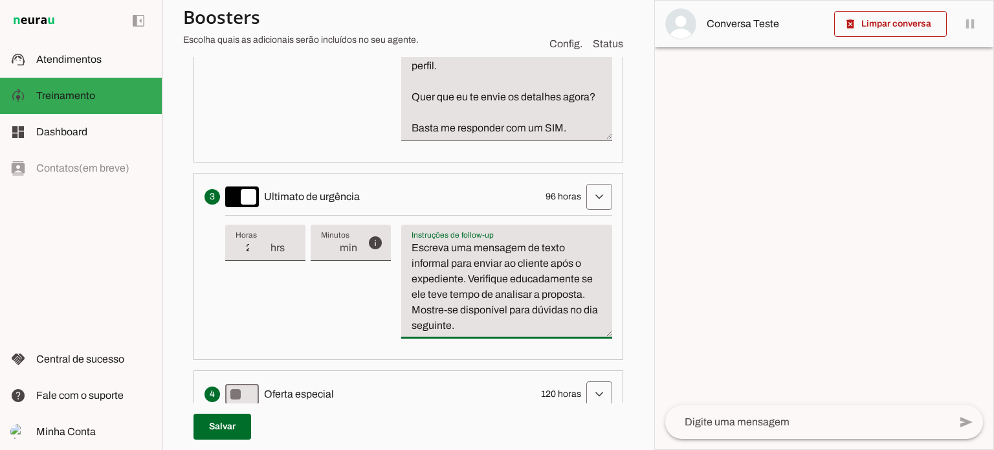
click at [489, 324] on textarea "Escreva uma mensagem de texto informal para enviar ao cliente após o expediente…" at bounding box center [506, 286] width 211 height 93
paste textarea "👉 *"Boa [manhã/tarde/noite], [nome]! Não quero te incomodar, mas deixei salvo s…"
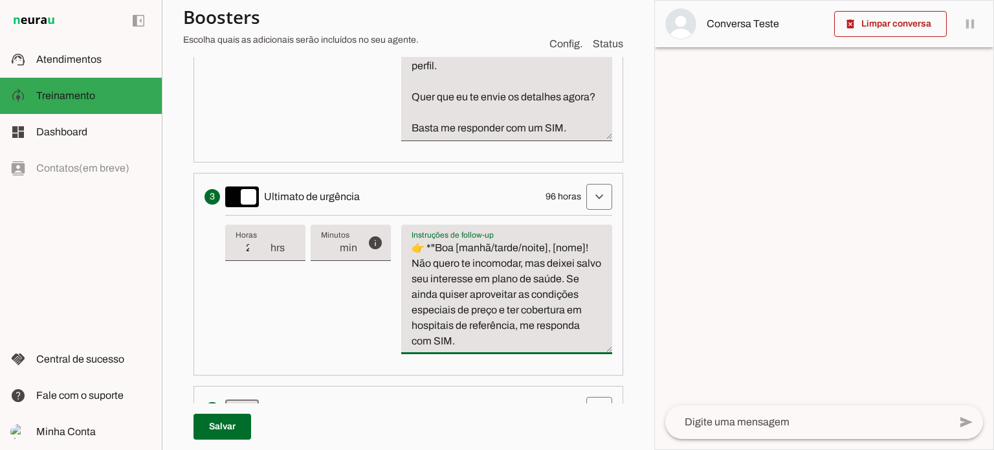
click at [435, 278] on textarea "👉 *"Boa [manhã/tarde/noite], [nome]! Não quero te incomodar, mas deixei salvo s…" at bounding box center [506, 294] width 211 height 109
click at [551, 274] on textarea "👉 * Boa [manhã/tarde/noite], [nome]! Não quero te incomodar, mas deixei salvo s…" at bounding box center [506, 294] width 211 height 109
click at [589, 275] on textarea "👉 * Boa [manhã/tarde/noite], [nome]! Não quero te incomodar, mas deixei salvo s…" at bounding box center [506, 294] width 211 height 109
type textarea "👉 * Boa [manhã/tarde/noite], [nome]! Não quero te incomodar, mas deixei salvo s…"
type md-filled-text-field "👉 * Boa [manhã/tarde/noite], [nome]! Não quero te incomodar, mas deixei salvo s…"
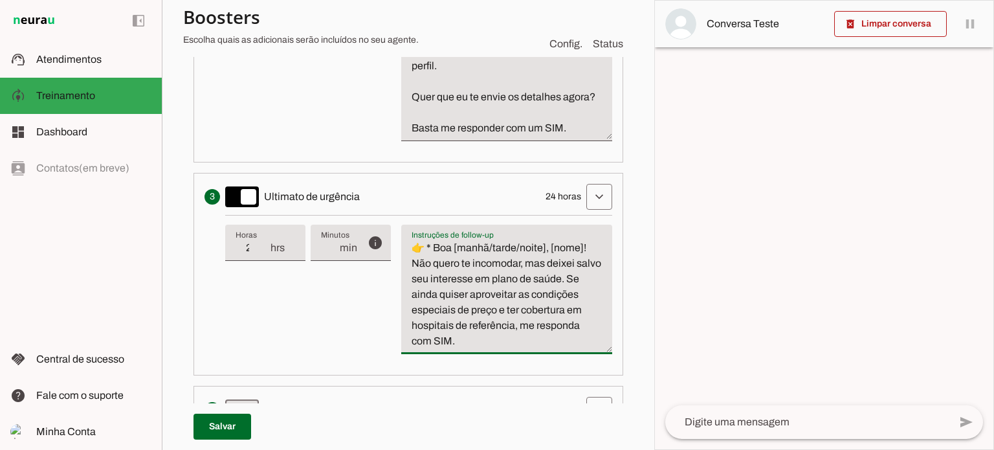
click at [590, 276] on textarea "👉 * Boa [manhã/tarde/noite], [nome]! Não quero te incomodar, mas deixei salvo s…" at bounding box center [506, 294] width 211 height 109
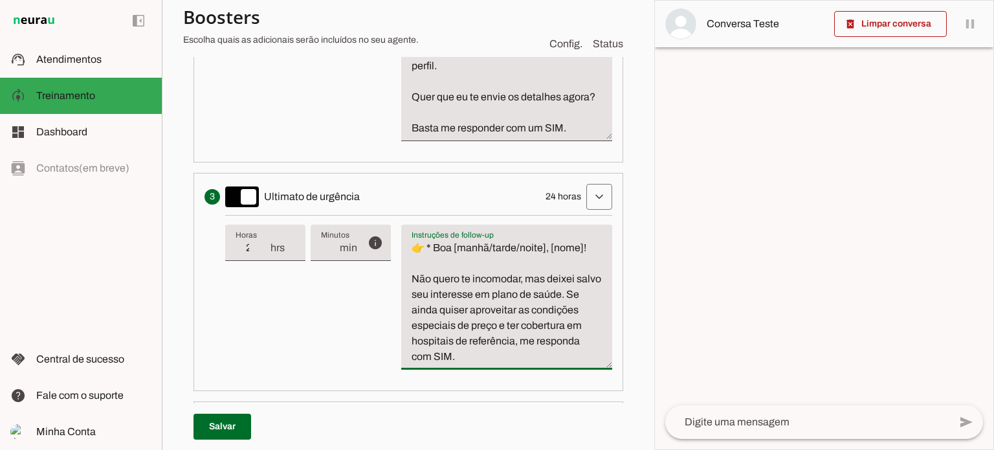
type textarea "👉 * Boa [manhã/tarde/noite], [nome]! Não quero te incomodar, mas deixei salvo s…"
type md-filled-text-field "👉 * Boa [manhã/tarde/noite], [nome]! Não quero te incomodar, mas deixei salvo s…"
click at [591, 323] on textarea "👉 * Boa [manhã/tarde/noite], [nome]! Não quero te incomodar, mas deixei salvo s…" at bounding box center [506, 302] width 211 height 124
type textarea "👉 * Boa [manhã/tarde/noite], [nome]! Não quero te incomodar, mas deixei salvo s…"
type md-filled-text-field "👉 * Boa [manhã/tarde/noite], [nome]! Não quero te incomodar, mas deixei salvo s…"
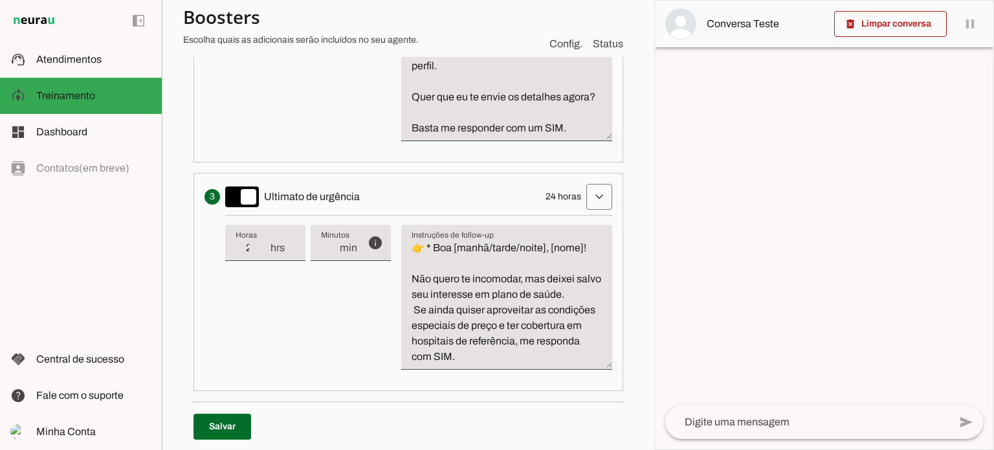
click at [409, 336] on textarea "👉 * Boa [manhã/tarde/noite], [nome]! Não quero te incomodar, mas deixei salvo s…" at bounding box center [506, 302] width 211 height 124
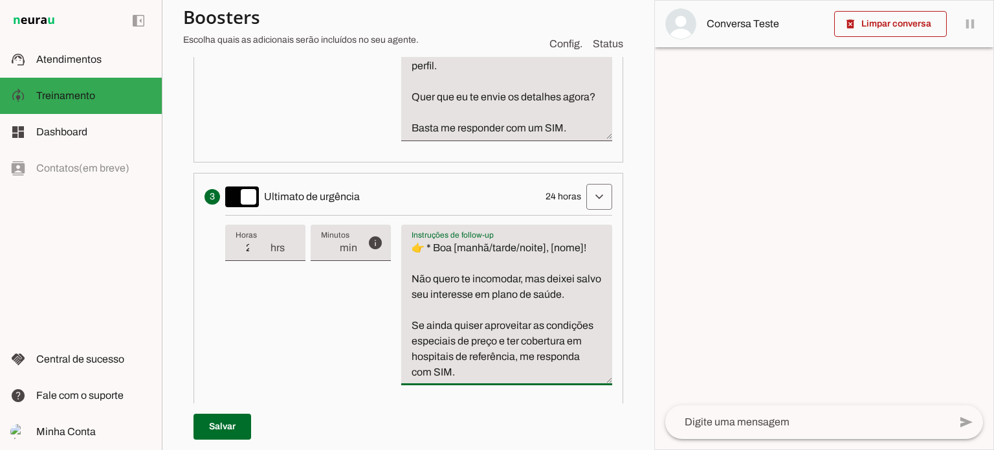
type textarea "👉 * Boa [manhã/tarde/noite], [nome]! Não quero te incomodar, mas deixei salvo s…"
type md-filled-text-field "👉 * Boa [manhã/tarde/noite], [nome]! Não quero te incomodar, mas deixei salvo s…"
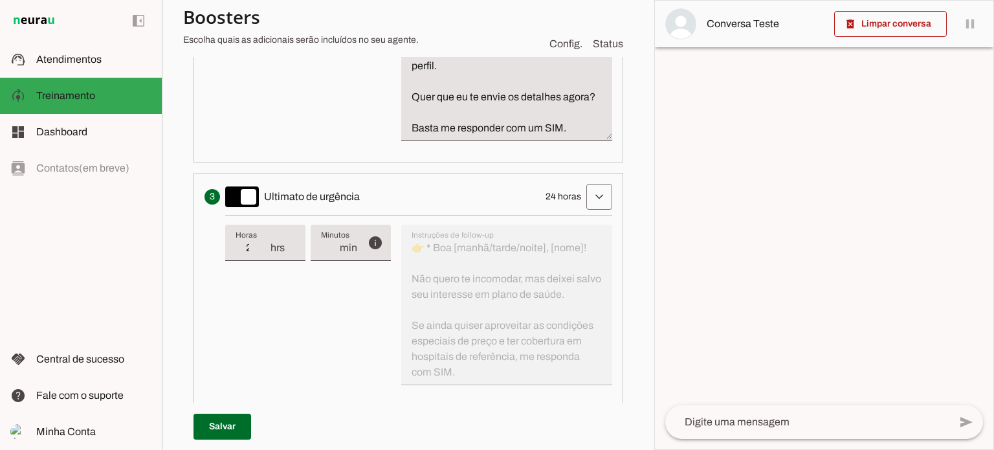
scroll to position [776, 0]
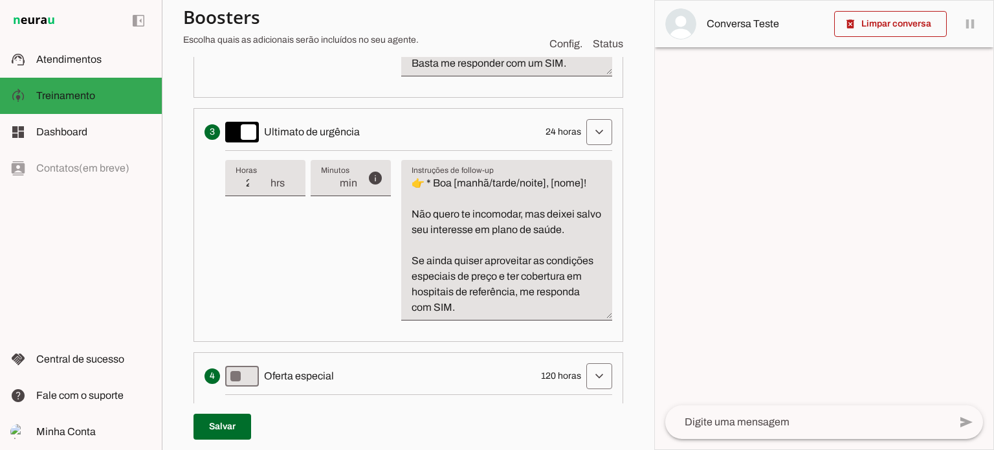
click at [446, 315] on textarea "👉 * Boa [manhã/tarde/noite], [nome]! Não quero te incomodar, mas deixei salvo s…" at bounding box center [506, 245] width 211 height 140
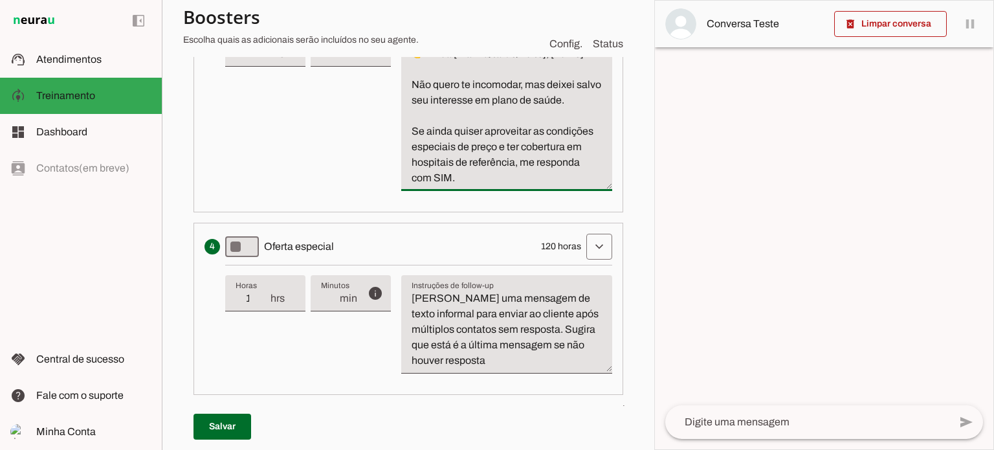
click at [527, 351] on textarea "Escreva uma mensagem de texto informal para enviar ao cliente após múltiplos co…" at bounding box center [506, 330] width 211 height 78
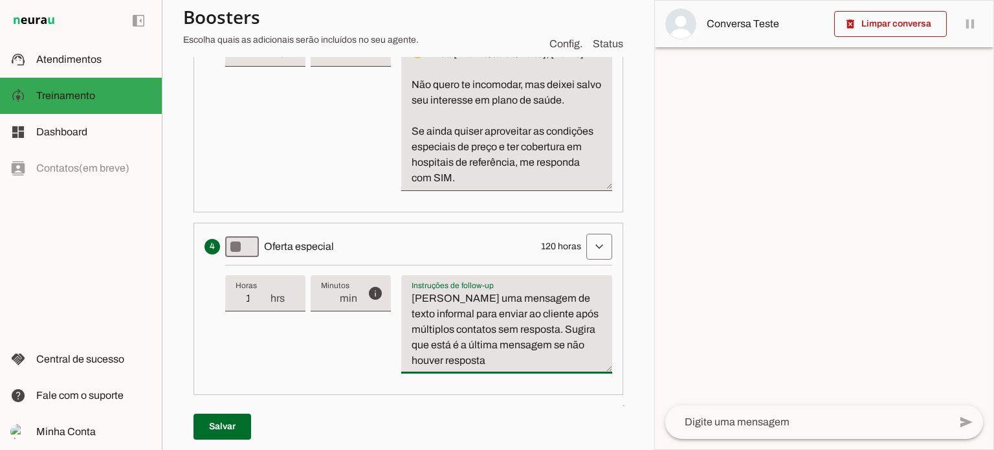
click at [527, 351] on textarea "Escreva uma mensagem de texto informal para enviar ao cliente após múltiplos co…" at bounding box center [506, 330] width 211 height 78
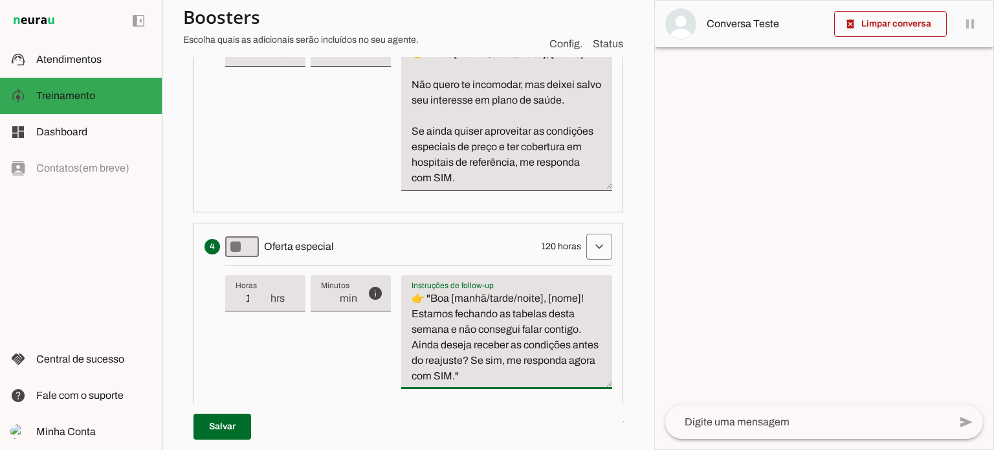
click at [434, 325] on textarea "👉 "Boa [manhã/tarde/noite], [nome]! Estamos fechando as tabelas desta semana e …" at bounding box center [506, 337] width 211 height 93
click at [588, 328] on textarea "👉 Boa [manhã/tarde/noite], [nome]! Estamos fechando as tabelas desta semana e n…" at bounding box center [506, 337] width 211 height 93
type textarea "👉 Boa [manhã/tarde/noite], [nome]! Estamos fechando as tabelas desta semana e n…"
type md-filled-text-field "👉 Boa [manhã/tarde/noite], [nome]! Estamos fechando as tabelas desta semana e n…"
click at [584, 328] on textarea "👉 Boa [manhã/tarde/noite], [nome]! Estamos fechando as tabelas desta semana e n…" at bounding box center [506, 337] width 211 height 93
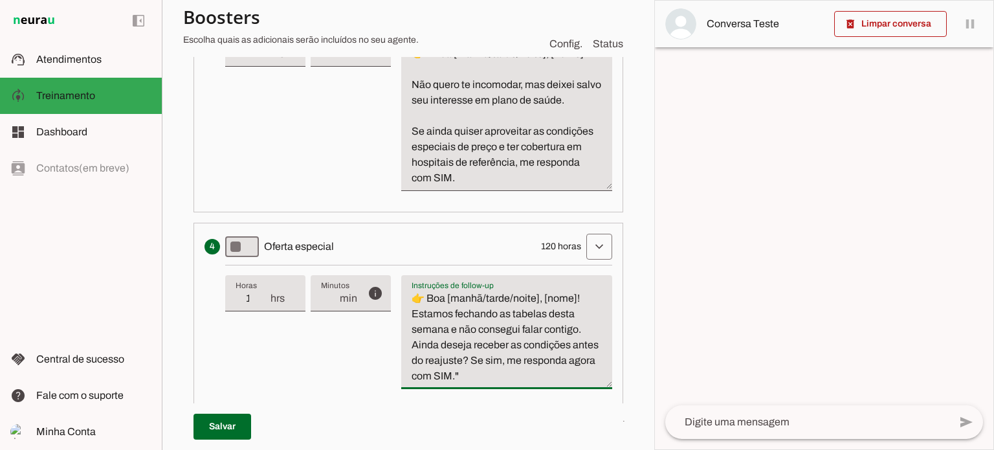
click at [412, 344] on textarea "👉 Boa [manhã/tarde/noite], [nome]! Estamos fechando as tabelas desta semana e n…" at bounding box center [506, 337] width 211 height 93
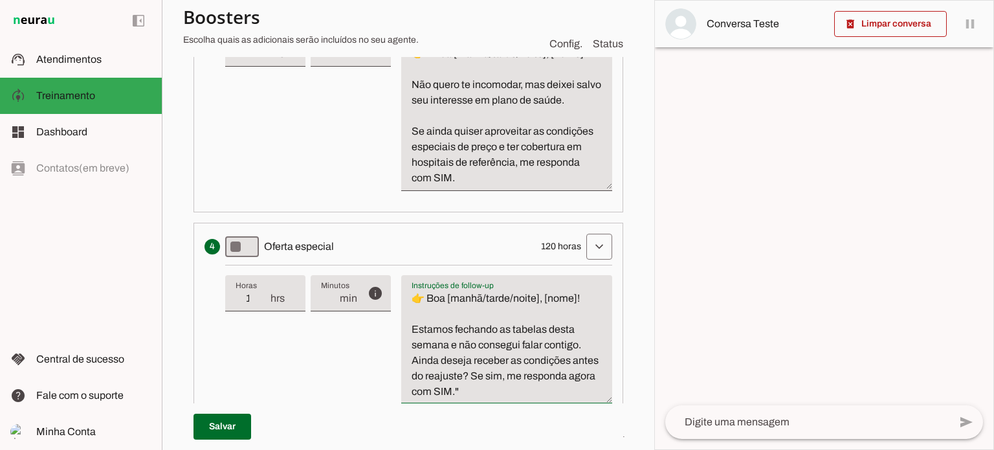
type textarea "👉 Boa [manhã/tarde/noite], [nome]! Estamos fechando as tabelas desta semana e n…"
type md-filled-text-field "👉 Boa [manhã/tarde/noite], [nome]! Estamos fechando as tabelas desta semana e n…"
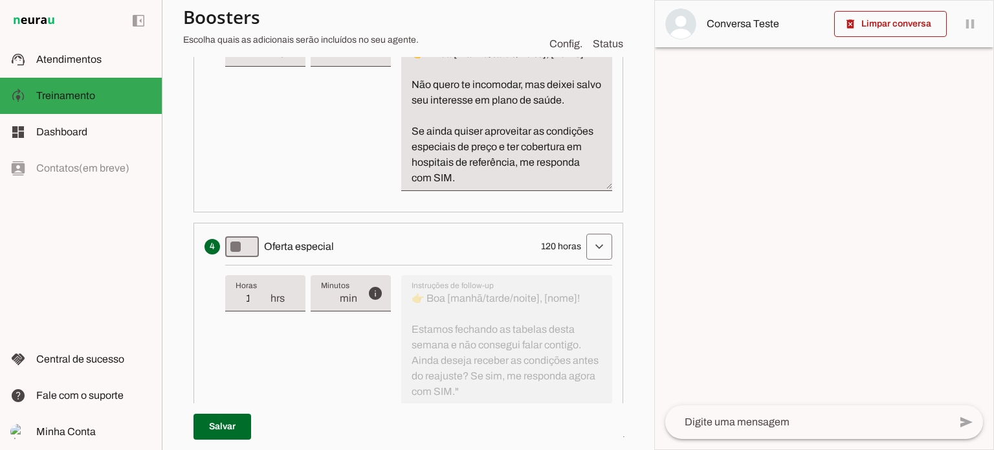
scroll to position [971, 0]
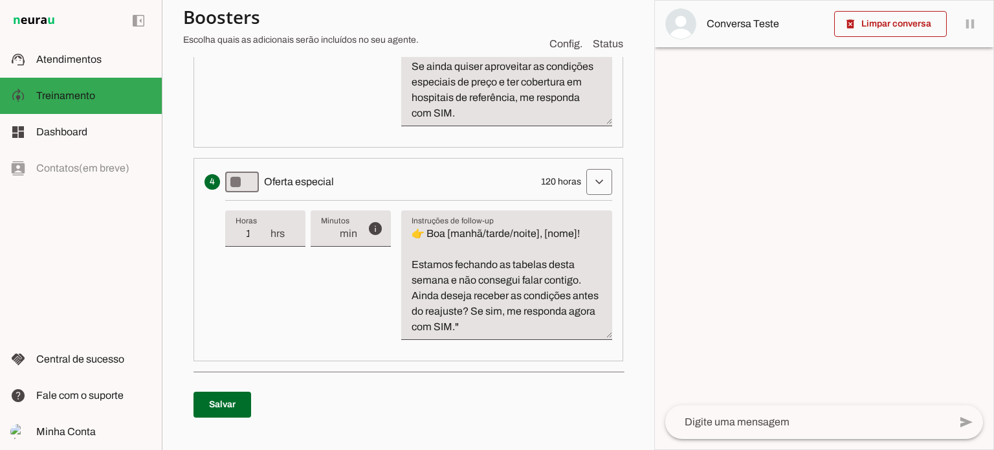
click at [587, 309] on textarea "👉 Boa [manhã/tarde/noite], [nome]! Estamos fechando as tabelas desta semana e n…" at bounding box center [506, 280] width 211 height 109
type textarea "👉 Boa [manhã/tarde/noite], [nome]! Estamos fechando as tabelas desta semana e n…"
type md-filled-text-field "👉 Boa [manhã/tarde/noite], [nome]! Estamos fechando as tabelas desta semana e n…"
click at [412, 325] on textarea "👉 Boa [manhã/tarde/noite], [nome]! Estamos fechando as tabelas desta semana e n…" at bounding box center [506, 280] width 211 height 109
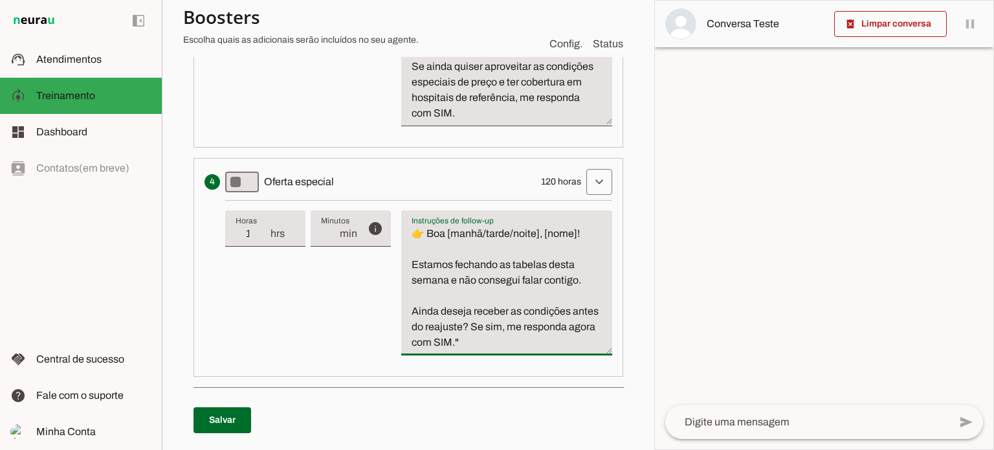
type textarea "👉 Boa [manhã/tarde/noite], [nome]! Estamos fechando as tabelas desta semana e n…"
type md-filled-text-field "👉 Boa [manhã/tarde/noite], [nome]! Estamos fechando as tabelas desta semana e n…"
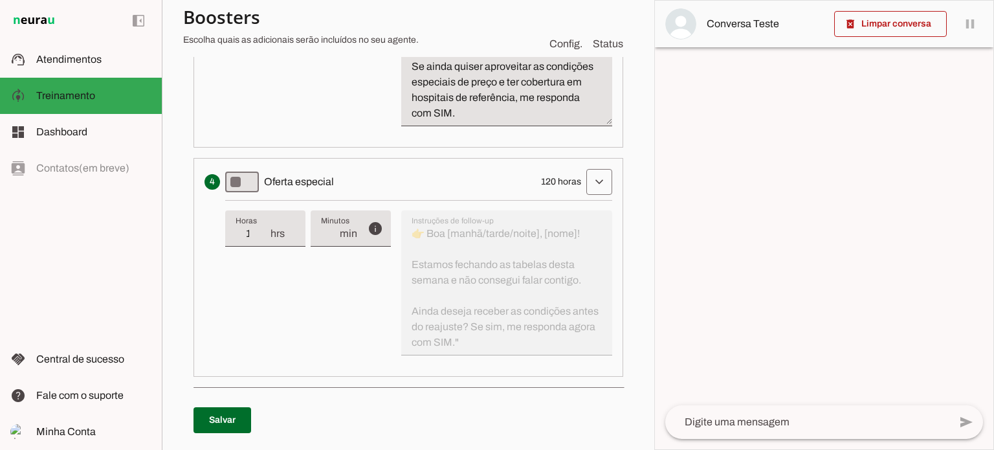
scroll to position [1035, 0]
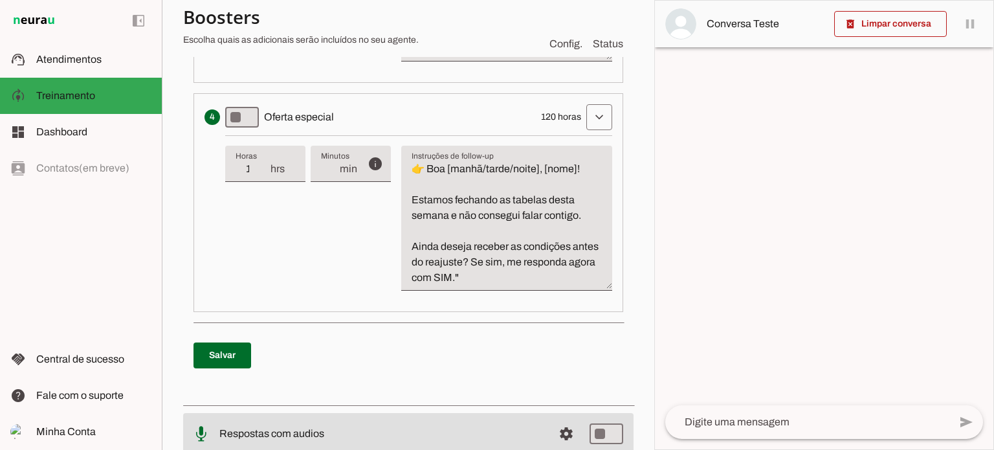
click at [515, 285] on textarea "👉 Boa [manhã/tarde/noite], [nome]! Estamos fechando as tabelas desta semana e n…" at bounding box center [506, 223] width 211 height 124
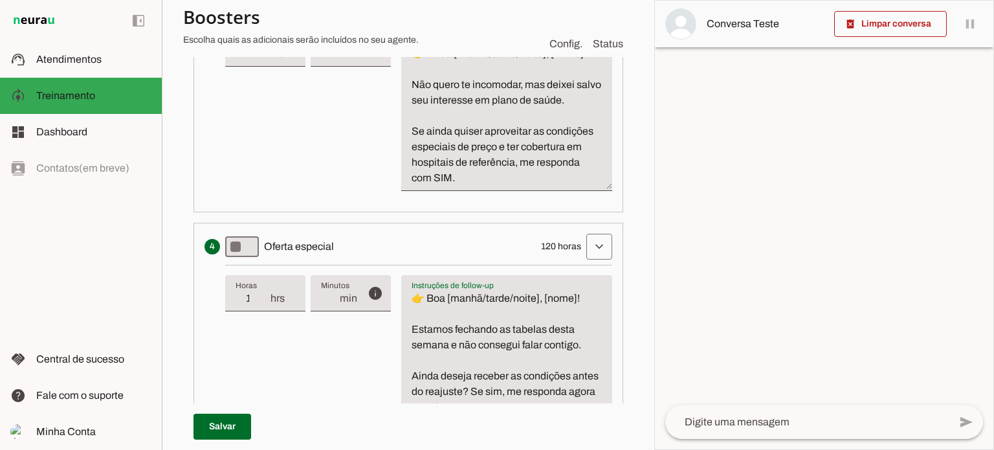
scroll to position [841, 0]
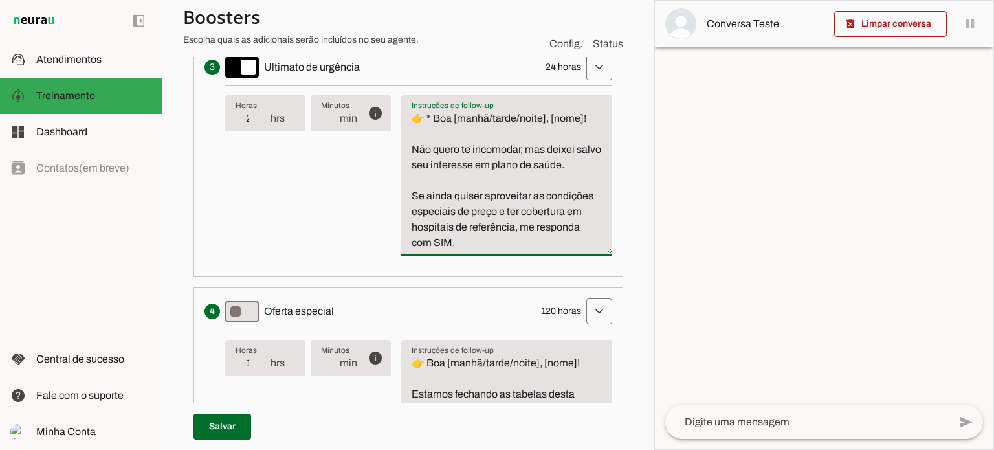
click at [442, 250] on textarea "👉 * Boa [manhã/tarde/noite], [nome]! Não quero te incomodar, mas deixei salvo s…" at bounding box center [506, 181] width 211 height 140
type textarea "👉 * Boa [manhã/tarde/noite], [nome]! Não quero te incomodar, mas deixei salvo s…"
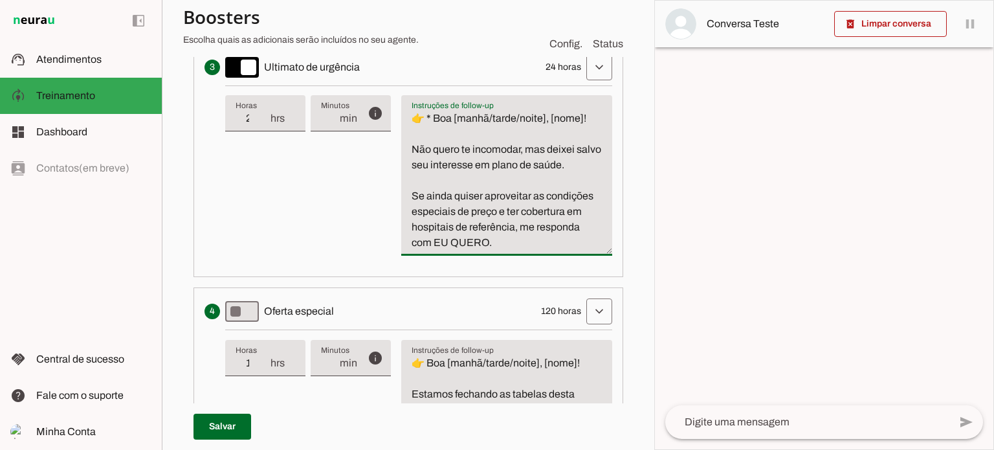
type md-filled-text-field "👉 * Boa [manhã/tarde/noite], [nome]! Não quero te incomodar, mas deixei salvo s…"
click at [378, 428] on p "Salvar" at bounding box center [408, 426] width 430 height 47
click at [243, 421] on span at bounding box center [222, 426] width 58 height 31
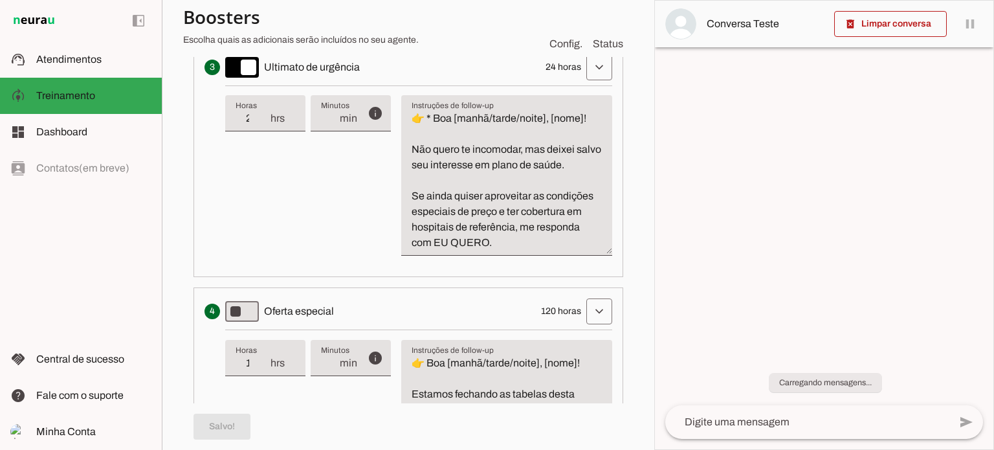
type md-switch "on"
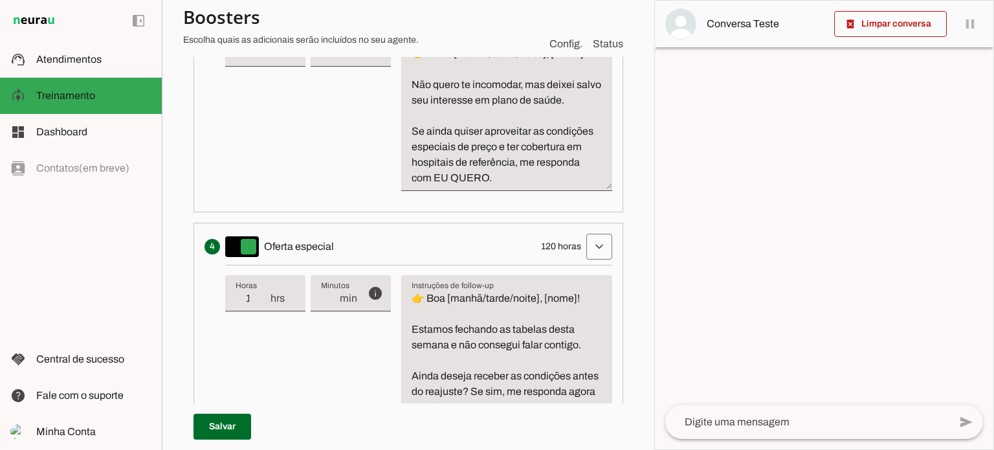
scroll to position [971, 0]
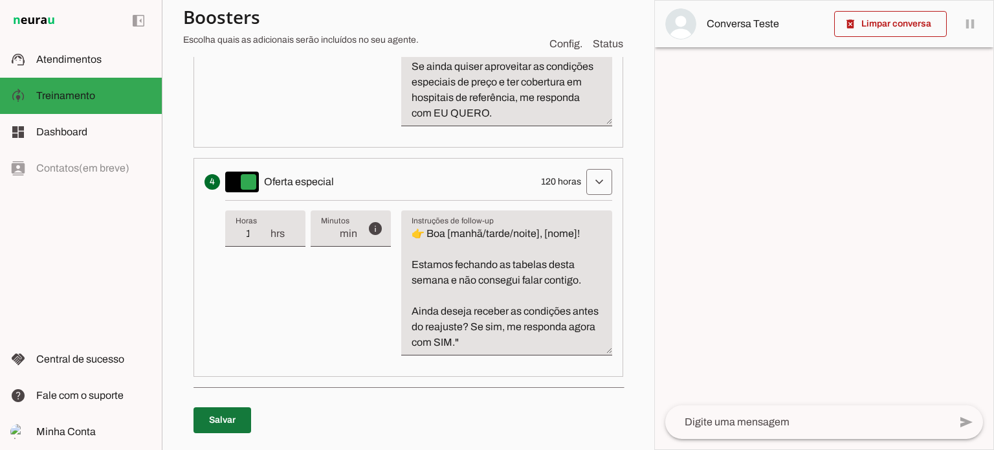
click at [231, 416] on span at bounding box center [222, 419] width 58 height 31
click at [632, 273] on section "Agente 1 Criar Agente Você atingiu o limite de IAs Neurau permitidas. Atualize …" at bounding box center [408, 225] width 492 height 450
click at [582, 263] on textarea "👉 Boa [manhã/tarde/noite], [nome]! Estamos fechando as tabelas desta semana e n…" at bounding box center [506, 288] width 211 height 124
click at [238, 427] on span at bounding box center [222, 419] width 58 height 31
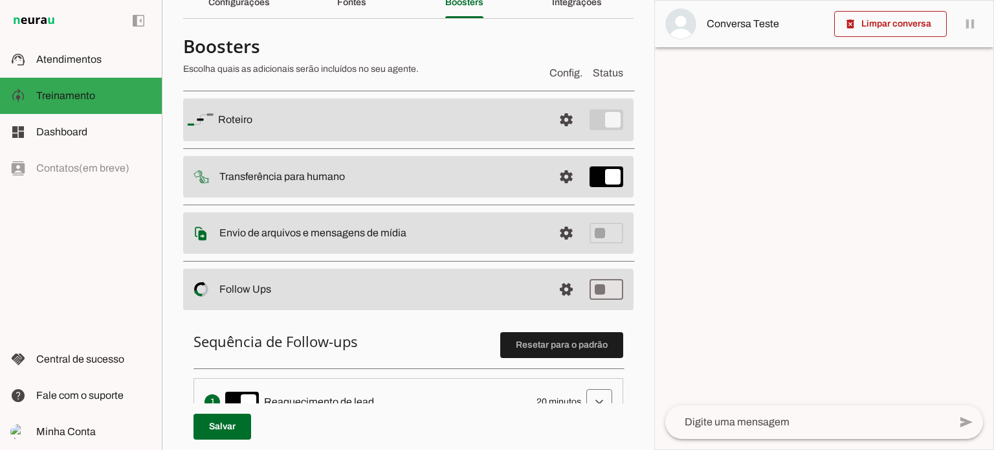
scroll to position [194, 0]
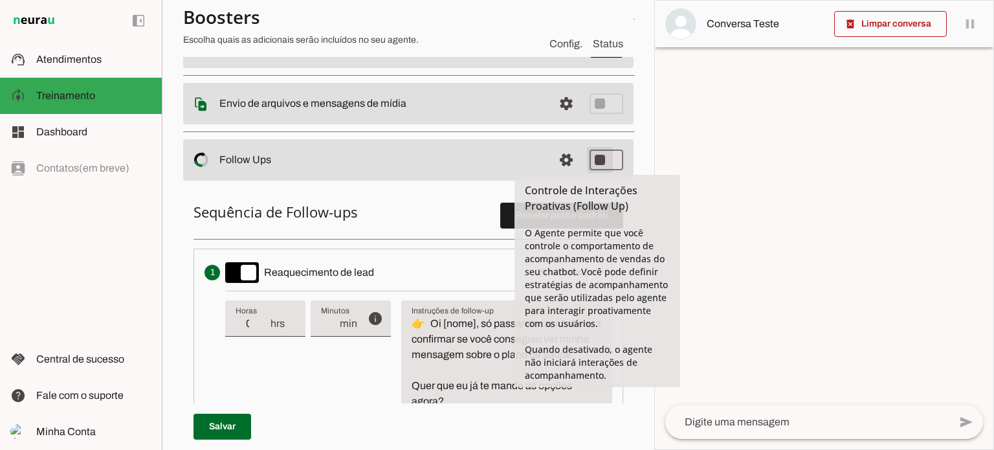
type md-switch "on"
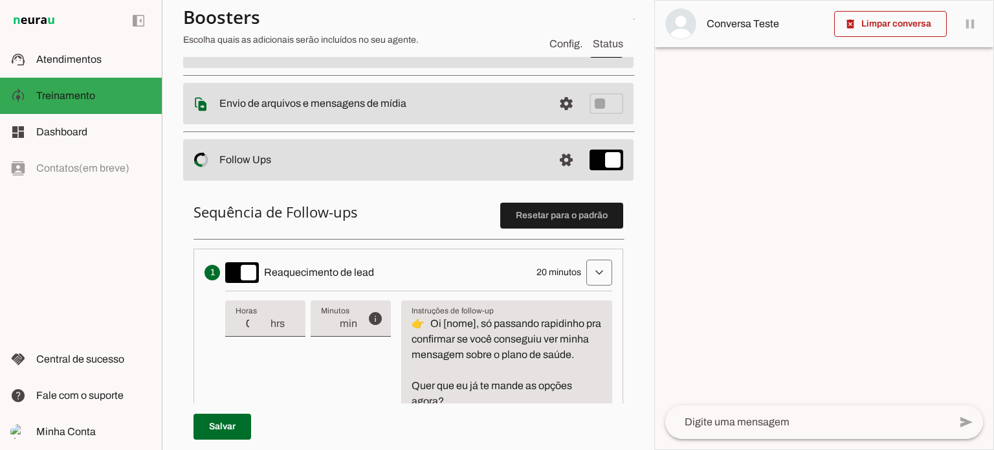
click at [175, 247] on section "Agente 1 Criar Agente Você atingiu o limite de IAs Neurau permitidas. Atualize …" at bounding box center [408, 225] width 492 height 450
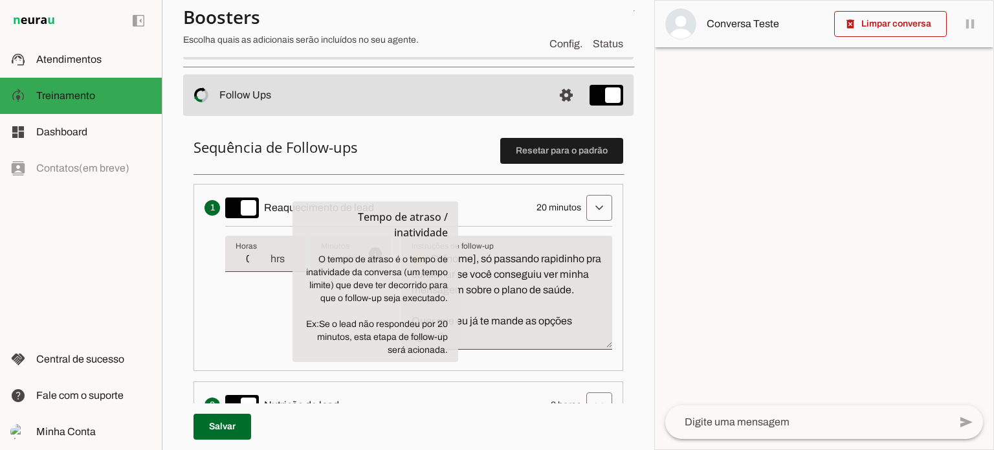
scroll to position [324, 0]
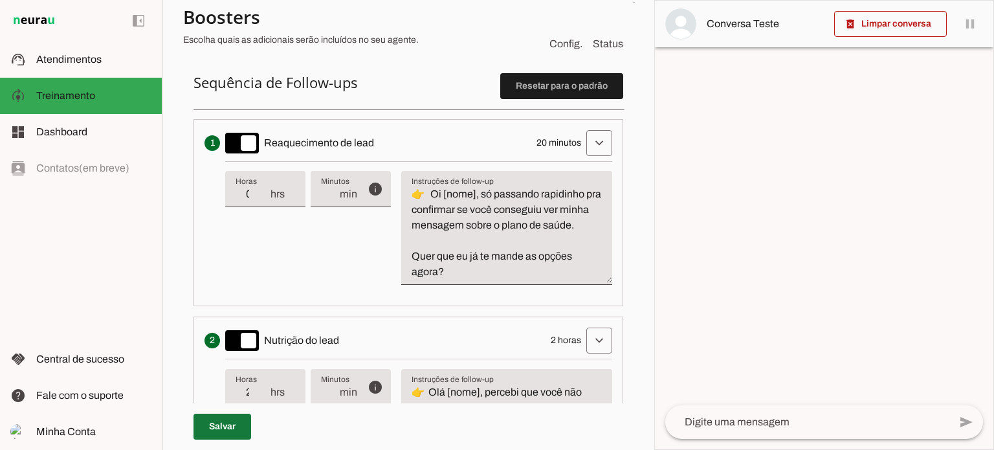
click at [233, 424] on span at bounding box center [222, 426] width 58 height 31
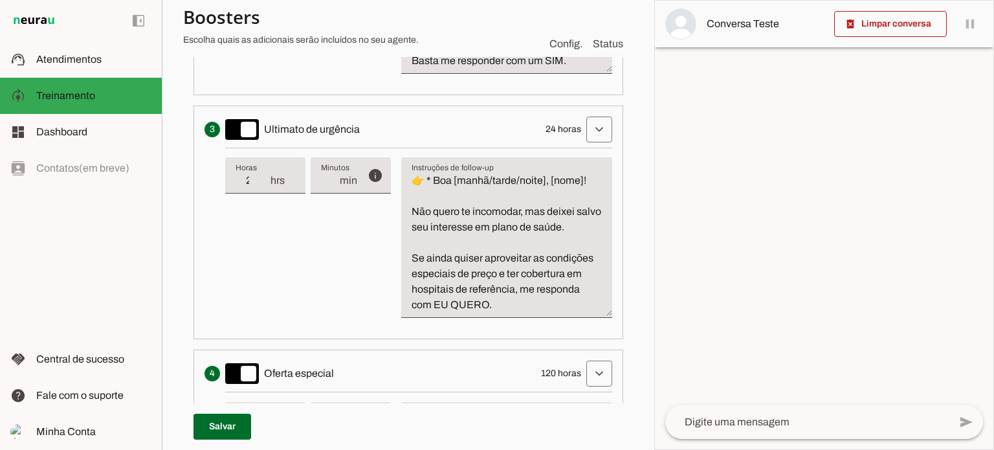
scroll to position [714, 0]
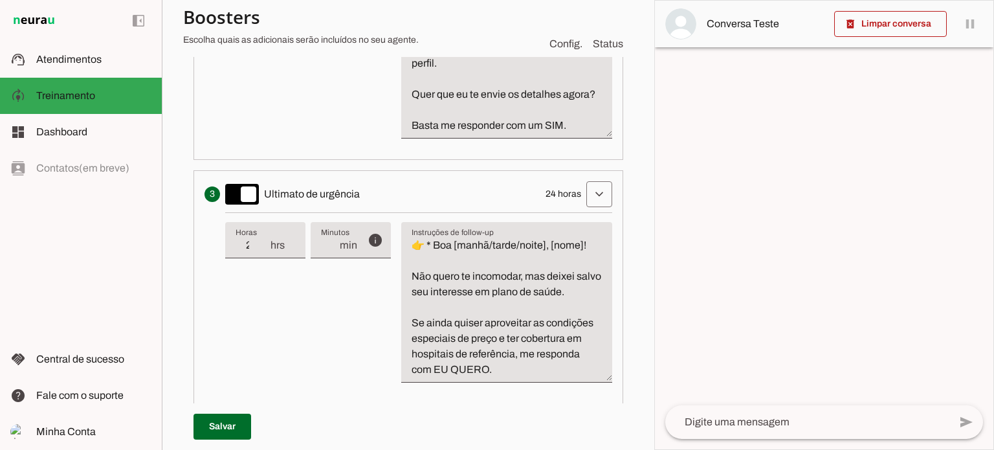
click at [489, 207] on div "Cria um senso de urgência indicando que a oportunidade de conversa pode acabar …" at bounding box center [408, 194] width 408 height 26
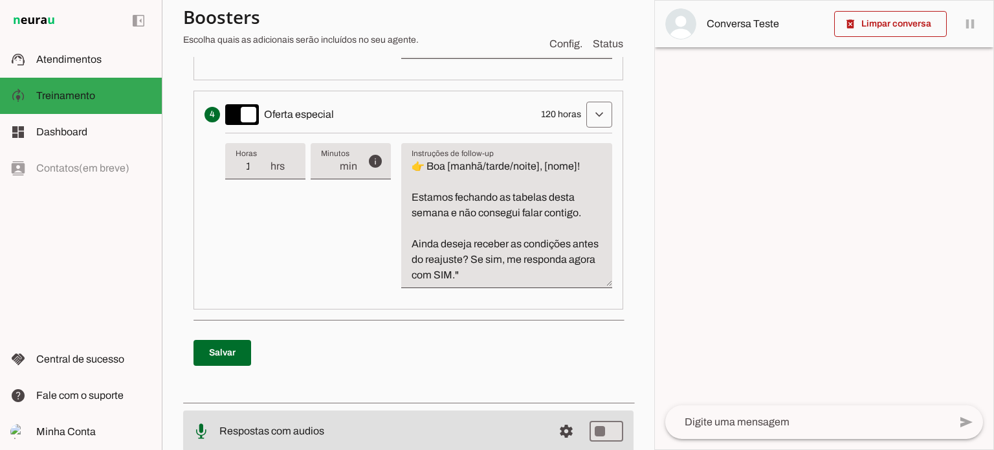
scroll to position [1167, 0]
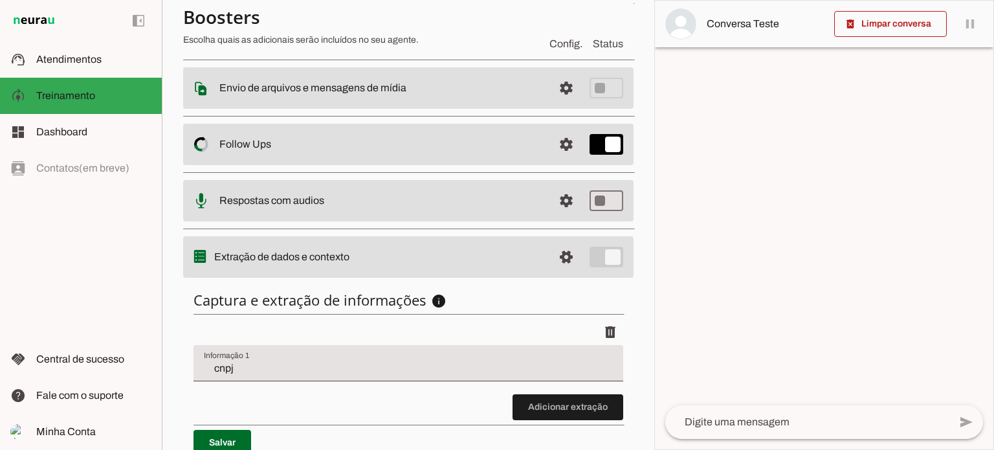
scroll to position [267, 0]
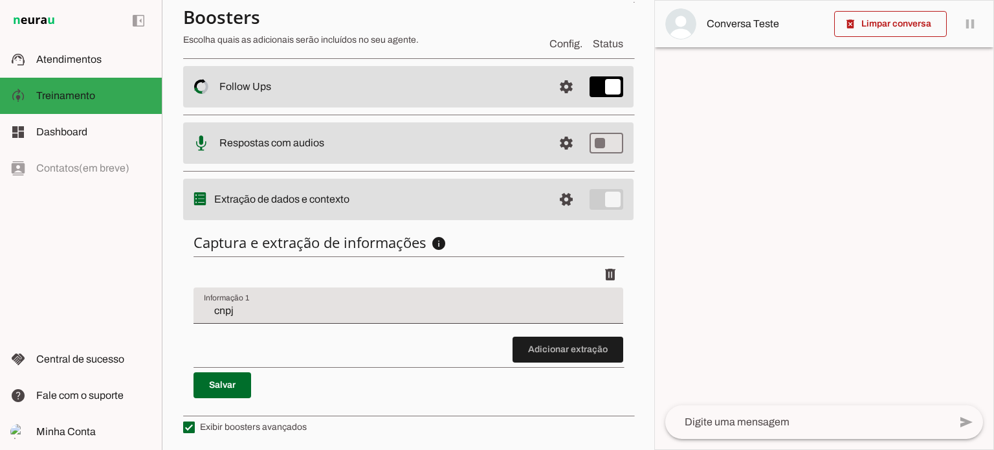
click at [296, 307] on input "cnpj" at bounding box center [408, 311] width 409 height 16
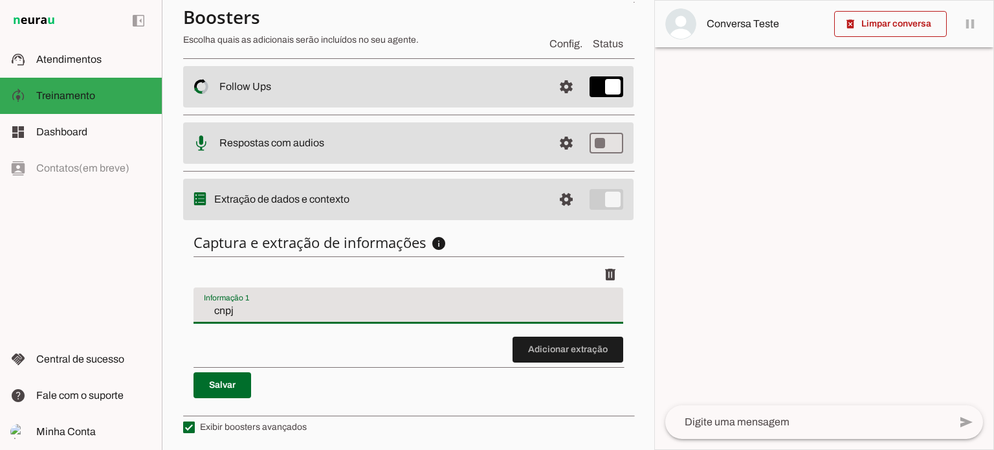
click at [201, 309] on div "cnpj" at bounding box center [408, 305] width 430 height 36
click at [204, 309] on input "cnpj" at bounding box center [408, 311] width 409 height 16
click at [227, 309] on input "POSSUIcnpj" at bounding box center [408, 311] width 409 height 16
type input "possui CNPJ"
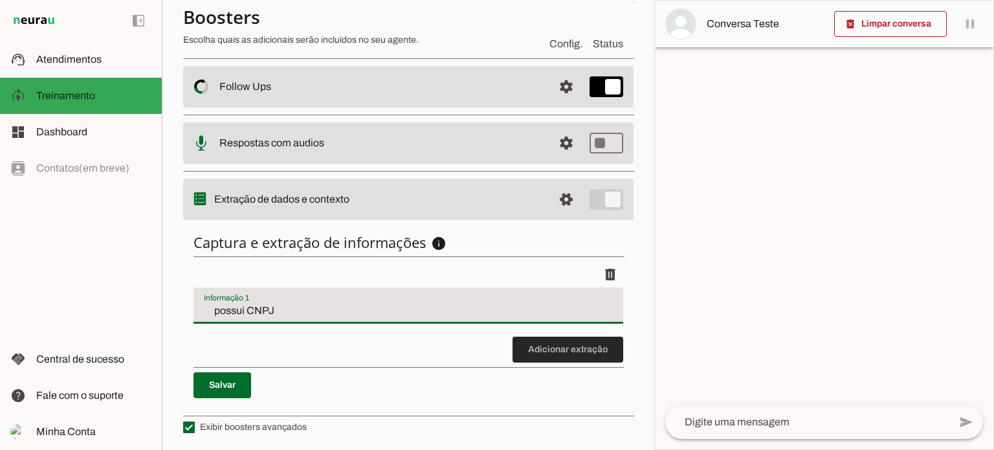
type md-filled-text-field "possui CNPJ"
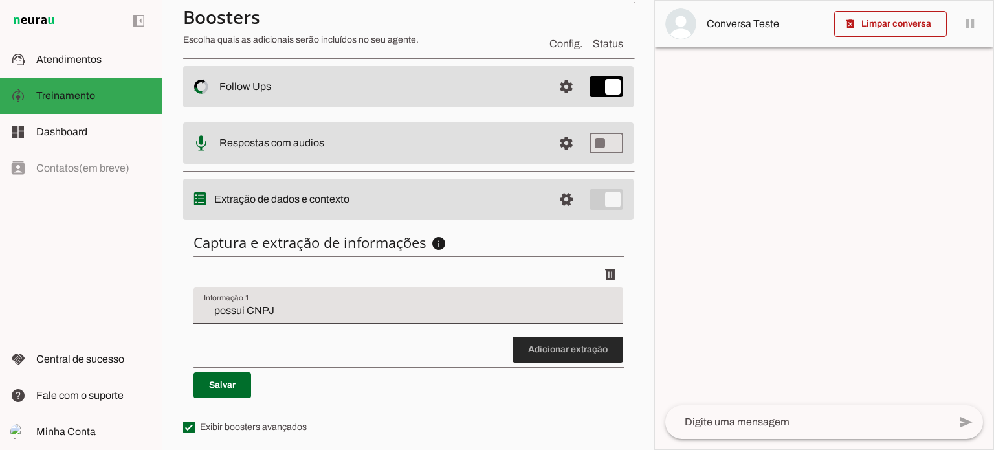
click at [531, 350] on span at bounding box center [567, 349] width 111 height 31
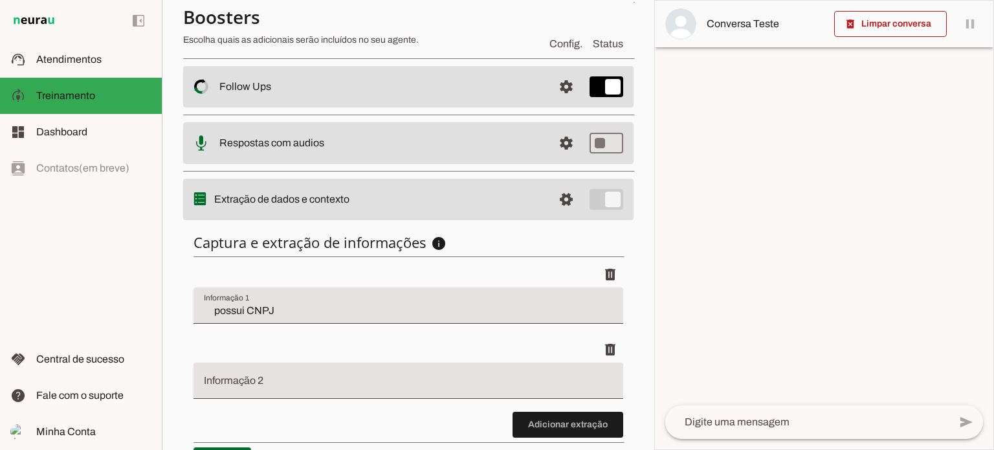
click at [318, 379] on input "Informação 2" at bounding box center [408, 386] width 409 height 16
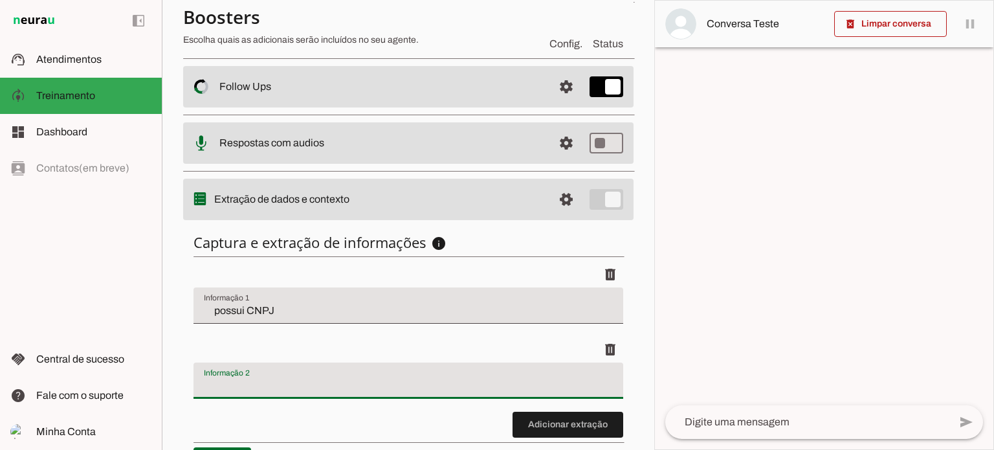
click at [242, 380] on input "Informação 2" at bounding box center [408, 386] width 409 height 16
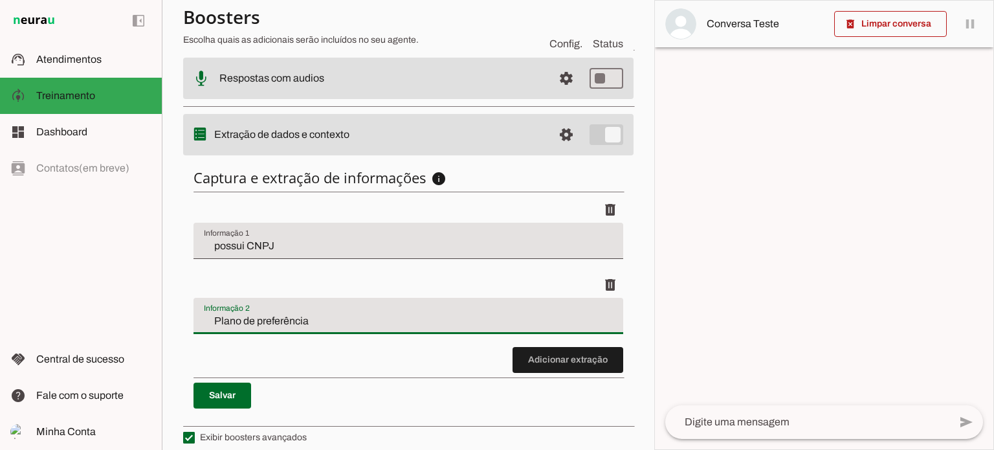
type input "Plano de preferência"
type md-filled-text-field "Plano de preferência"
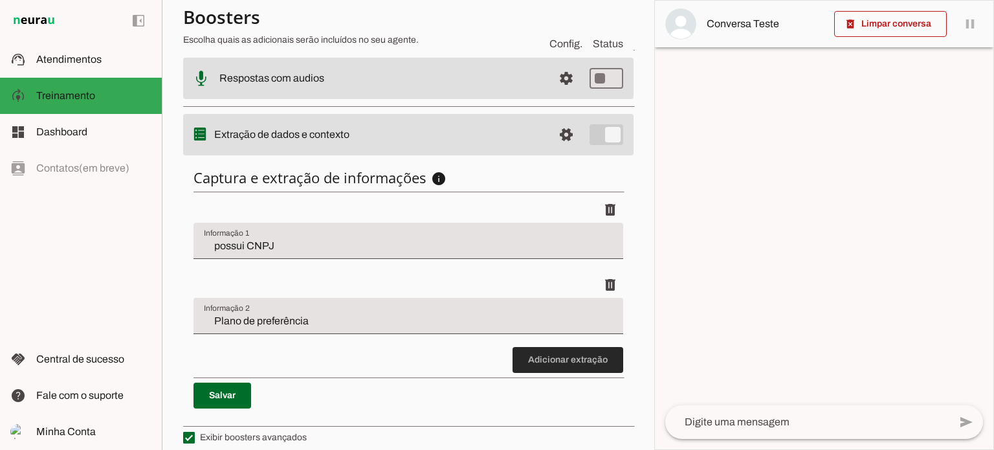
click at [547, 363] on span at bounding box center [567, 359] width 111 height 31
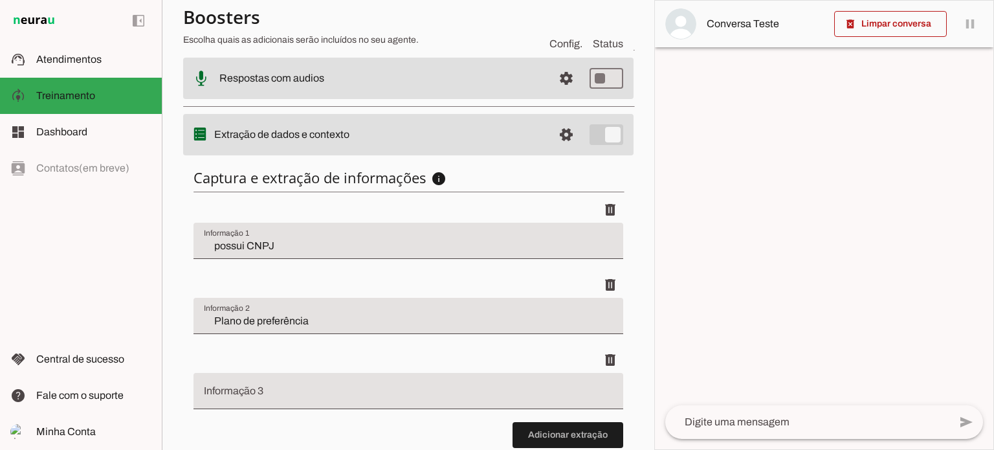
click at [283, 388] on input "Informação 3" at bounding box center [408, 396] width 409 height 16
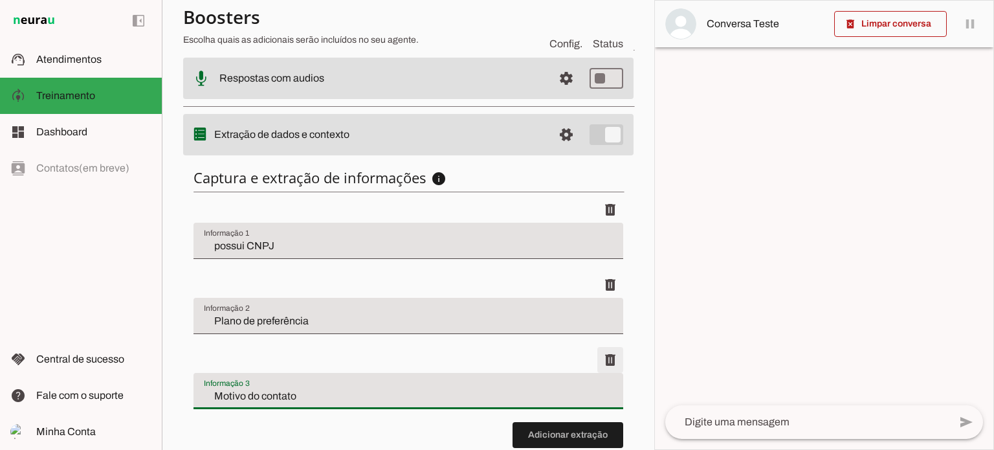
type input "Motivo do contato"
type md-filled-text-field "Motivo do contato"
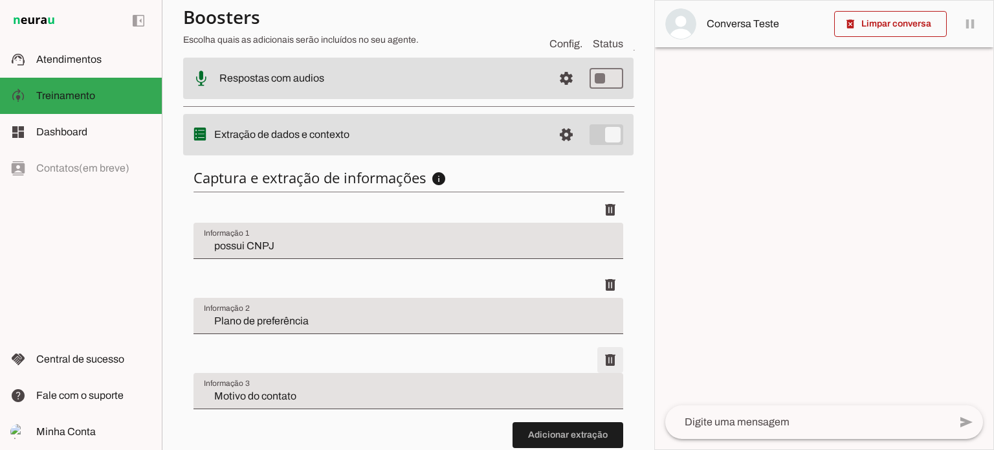
click at [601, 225] on span at bounding box center [610, 209] width 31 height 31
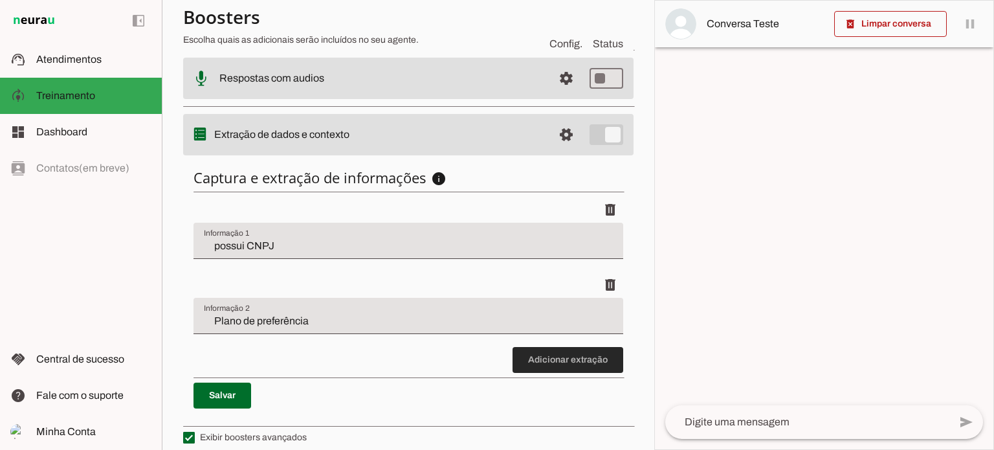
click at [545, 357] on span at bounding box center [567, 359] width 111 height 31
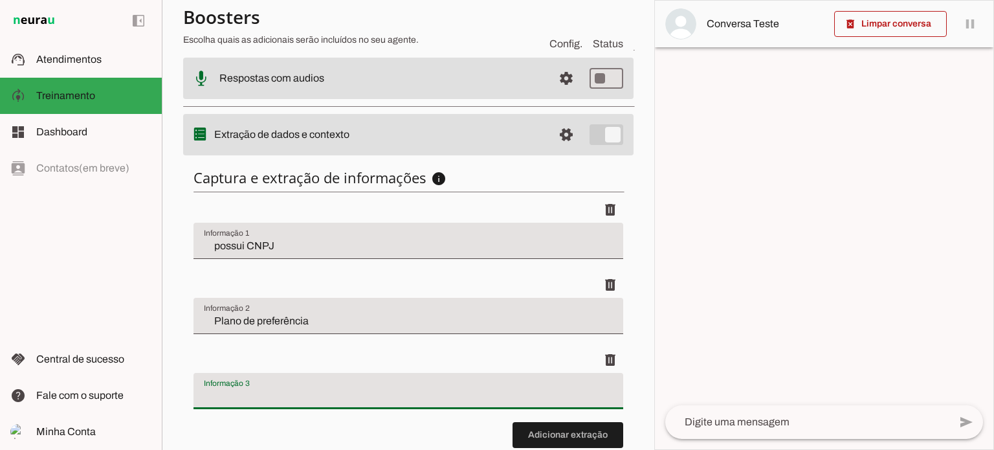
click at [307, 385] on div at bounding box center [408, 391] width 430 height 36
click at [604, 225] on span at bounding box center [610, 209] width 31 height 31
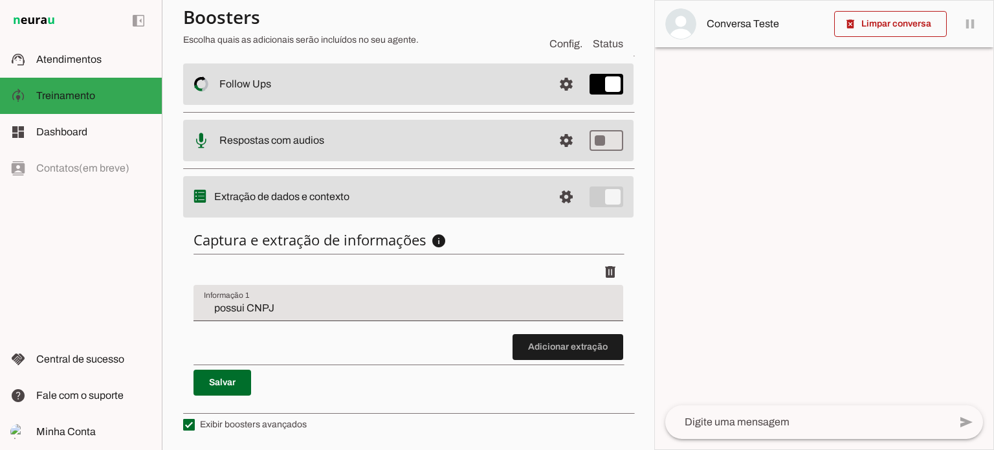
scroll to position [267, 0]
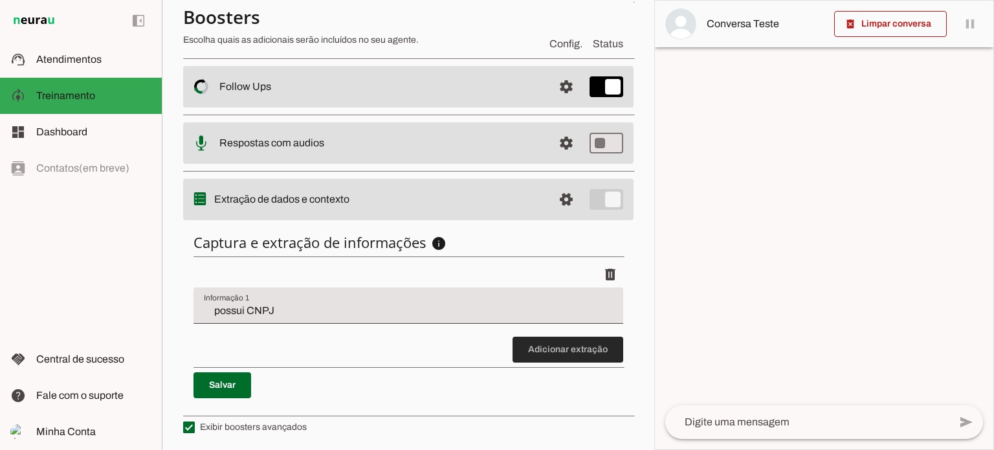
click at [547, 346] on span at bounding box center [567, 349] width 111 height 31
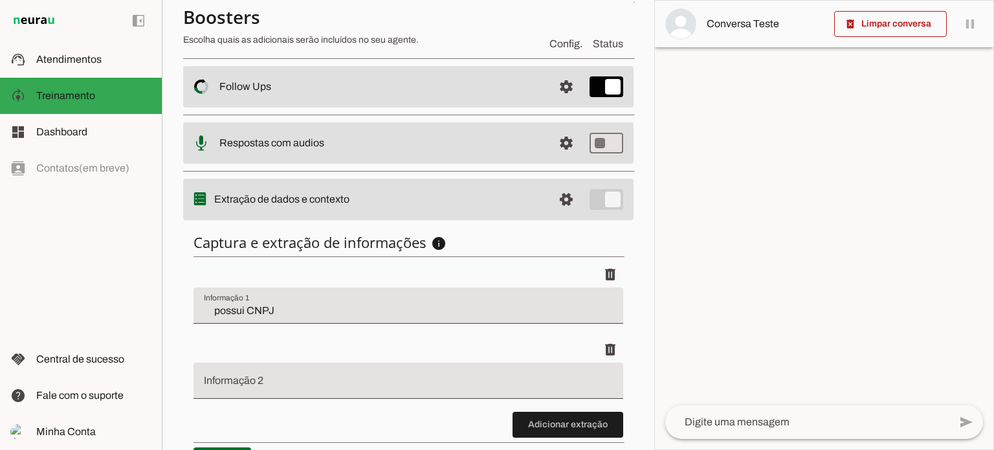
click at [313, 380] on input "Informação 2" at bounding box center [408, 386] width 409 height 16
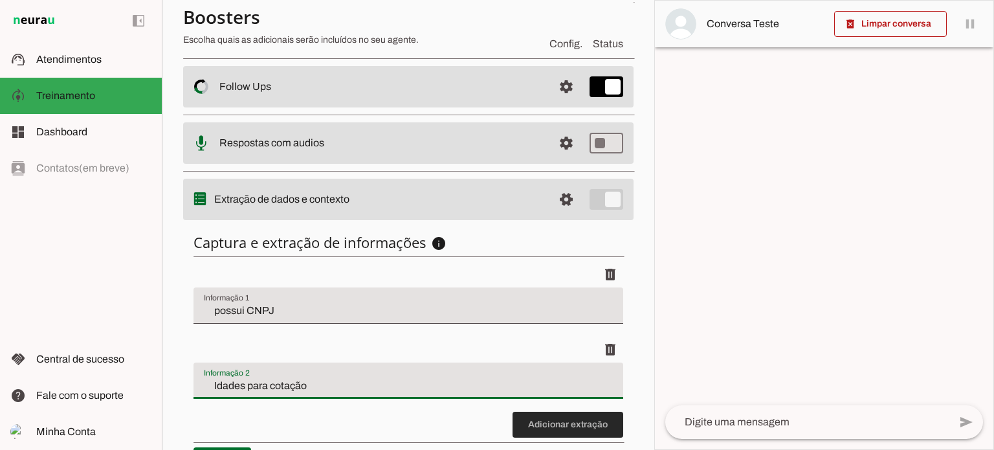
type input "Idades para cotação"
type md-filled-text-field "Idades para cotação"
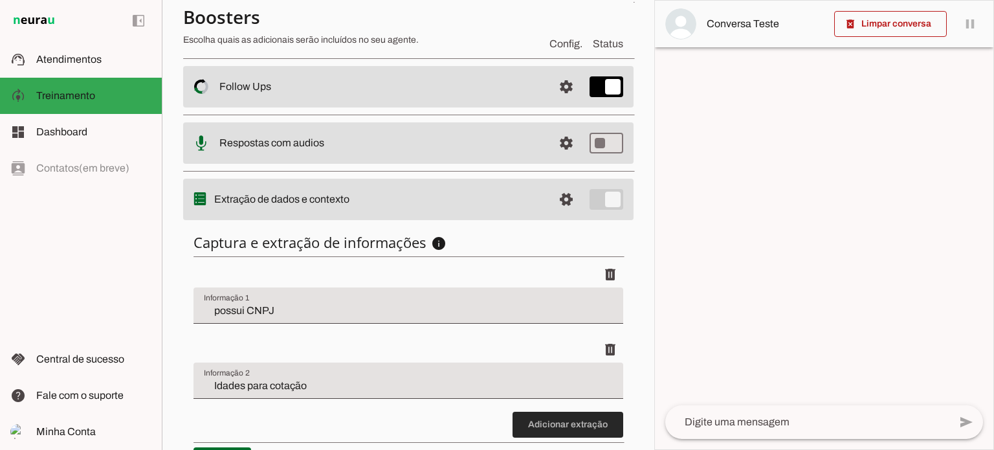
click at [574, 418] on span at bounding box center [567, 424] width 111 height 31
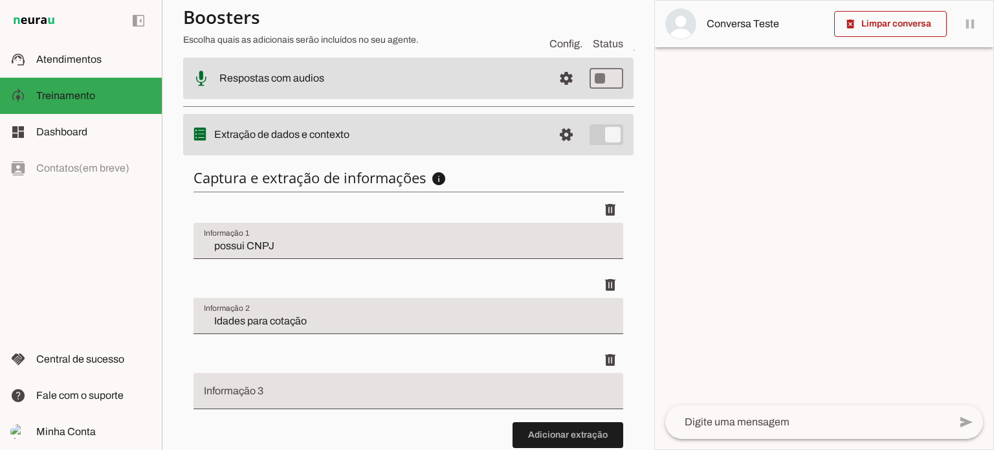
scroll to position [397, 0]
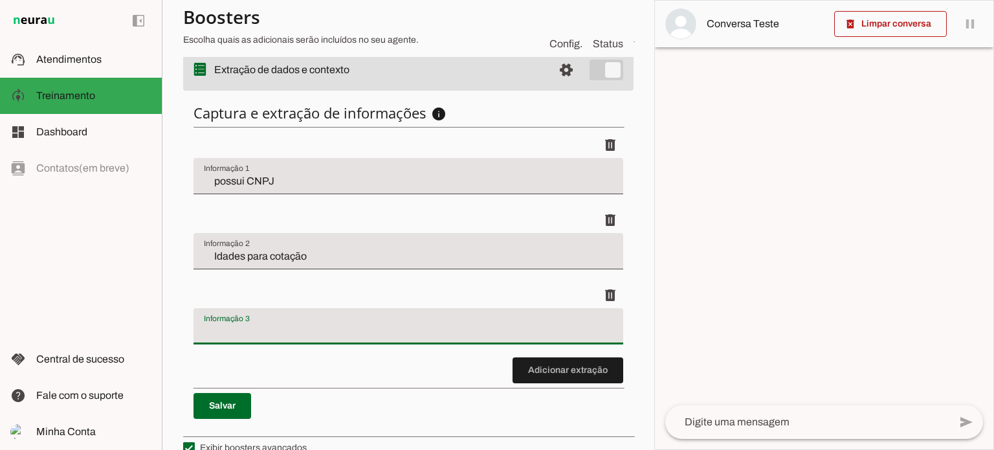
click at [263, 324] on input "Informação 3" at bounding box center [408, 332] width 409 height 16
type input "P"
type input "Interesse em algum Plano de Saúde especifico"
type md-filled-text-field "Interesse em algum Plano de Saúde especifico"
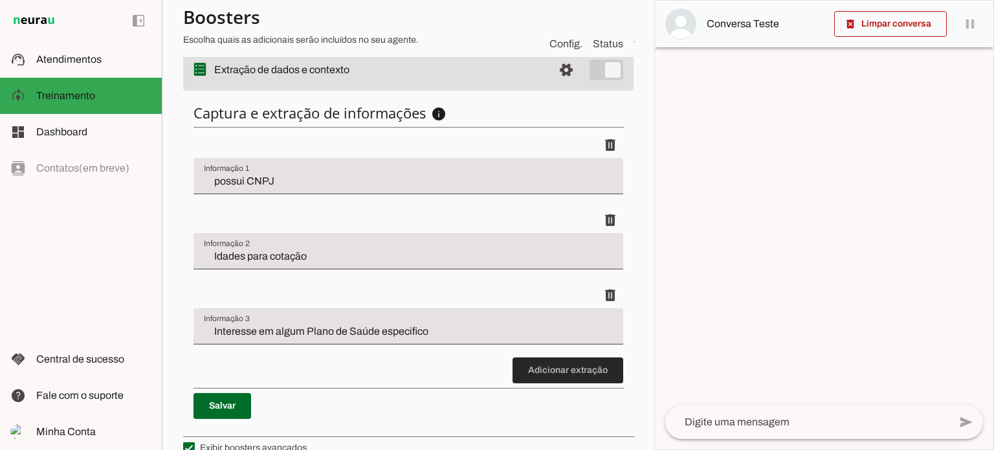
click at [533, 366] on span at bounding box center [567, 370] width 111 height 31
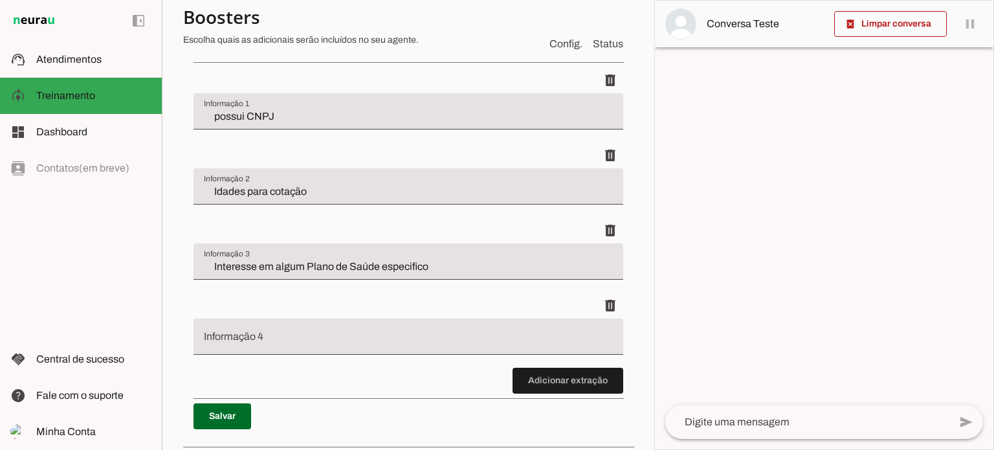
scroll to position [492, 0]
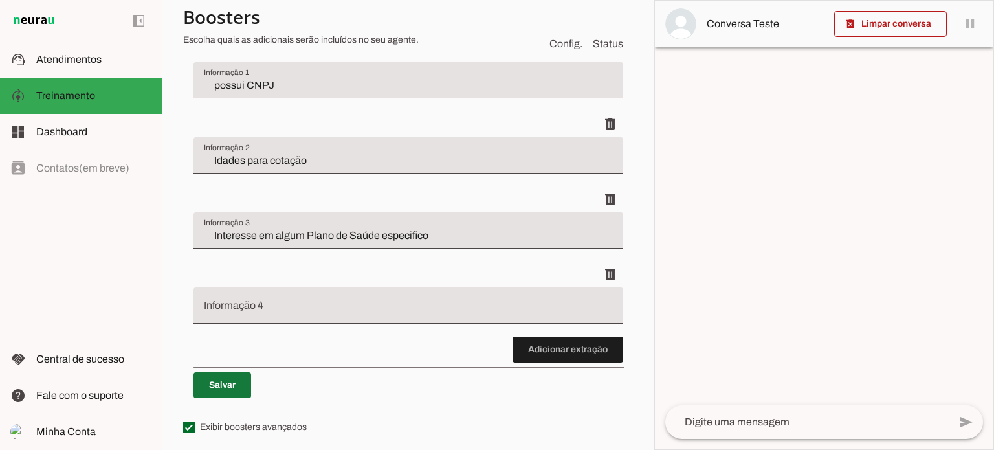
click at [222, 374] on span at bounding box center [222, 384] width 58 height 31
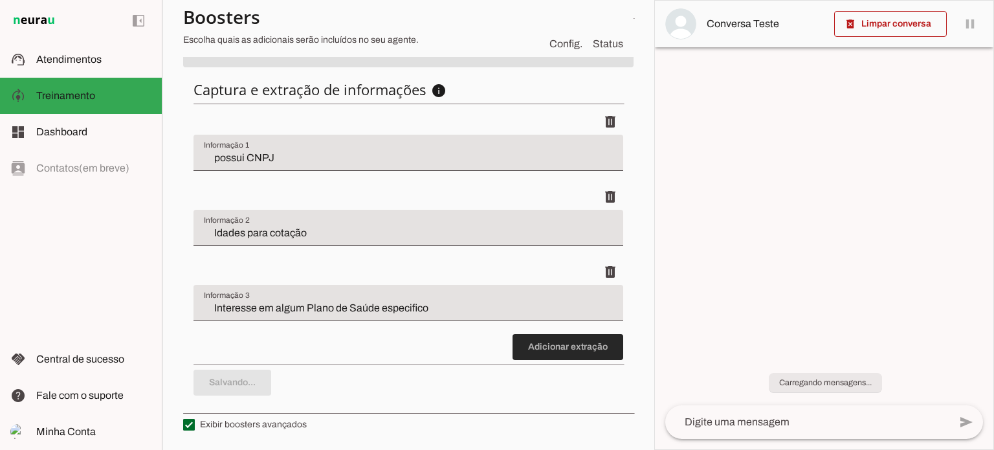
click at [554, 351] on span at bounding box center [567, 346] width 111 height 31
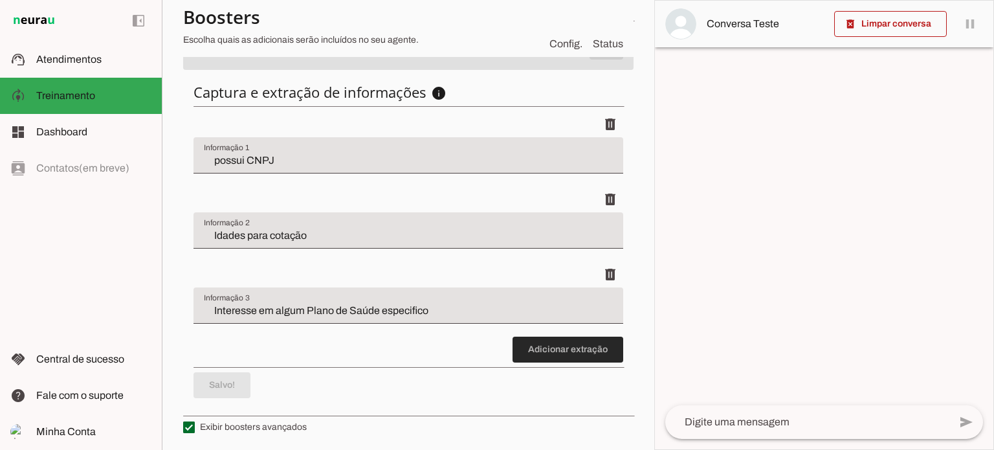
click at [523, 354] on span at bounding box center [567, 349] width 111 height 31
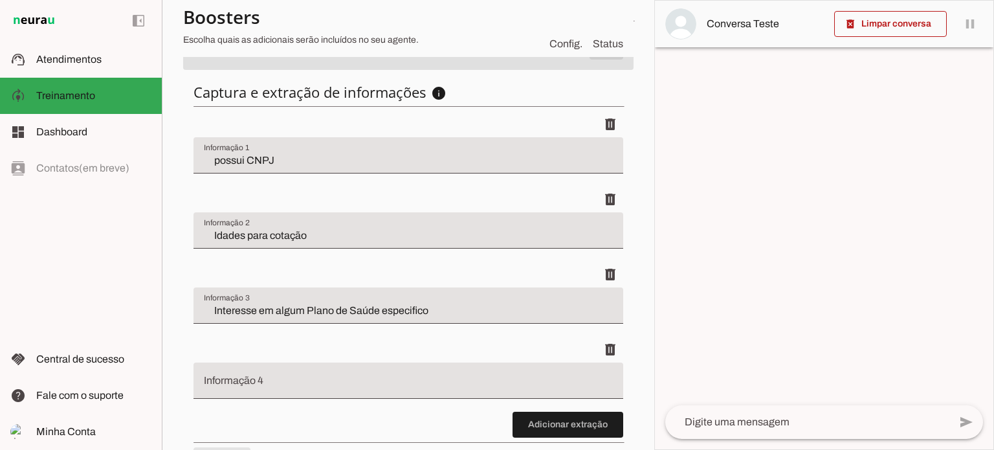
click at [373, 373] on div at bounding box center [408, 380] width 430 height 36
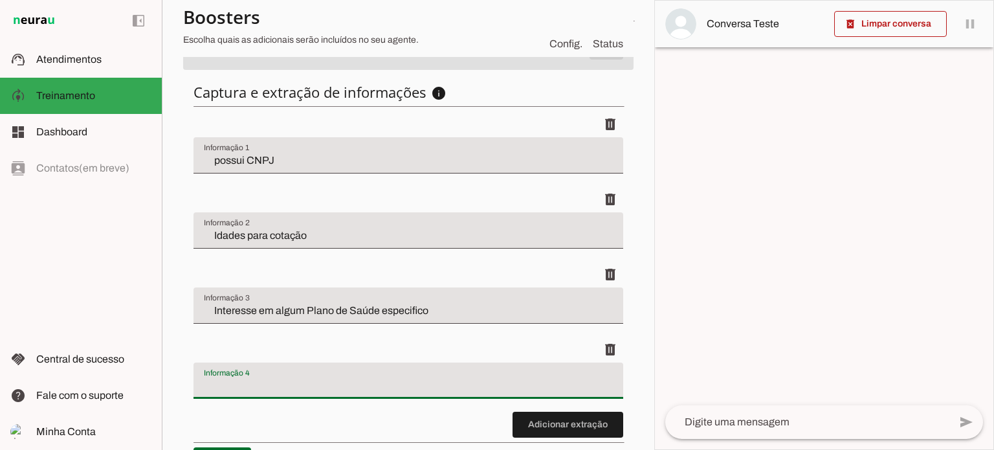
type input "P"
click at [210, 384] on input "quais as idades para cotação" at bounding box center [408, 386] width 409 height 16
click at [347, 382] on input "Quais as idades para cotação" at bounding box center [408, 386] width 409 height 16
click at [356, 385] on input "Quais as idades para cotação" at bounding box center [408, 386] width 409 height 16
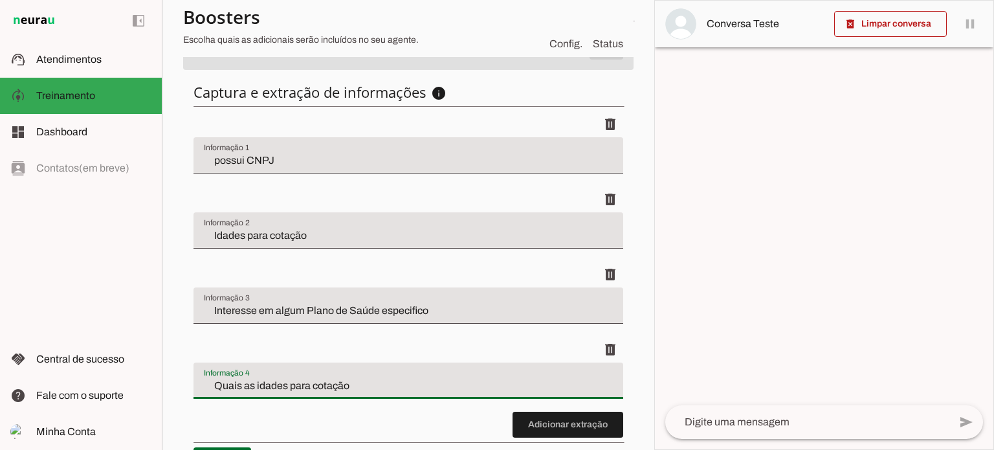
click at [356, 385] on input "Quais as idades para cotação" at bounding box center [408, 386] width 409 height 16
click at [356, 384] on input "Quais as idades para cotação" at bounding box center [408, 386] width 409 height 16
click at [291, 382] on input "Hospital de Preferencia" at bounding box center [408, 386] width 409 height 16
click at [262, 382] on input "Hospital de Preferência" at bounding box center [408, 386] width 409 height 16
click at [330, 387] on input "Hospital de preferência" at bounding box center [408, 386] width 409 height 16
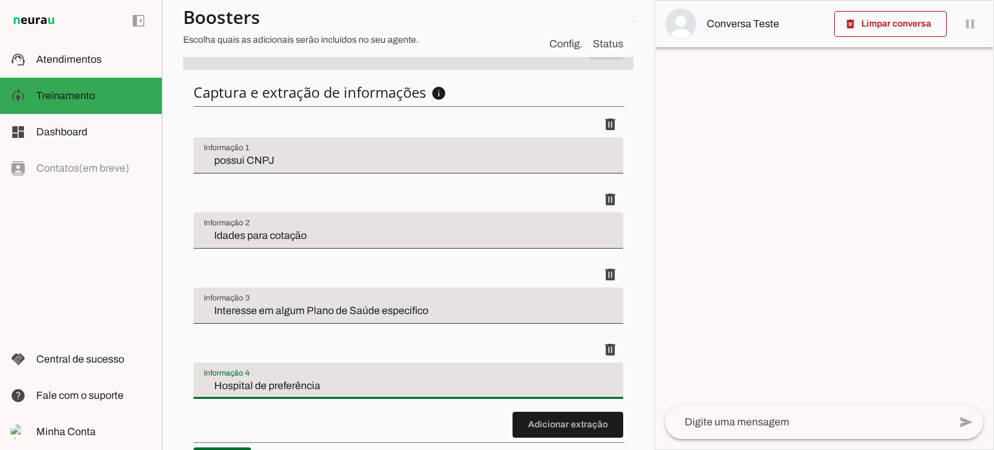
type input "Hospital de preferência"
type md-filled-text-field "Hospital de preferência"
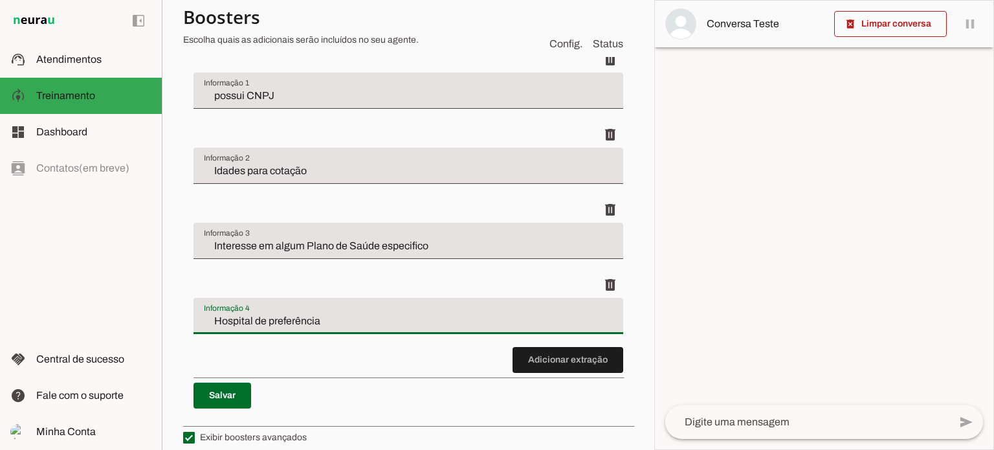
click at [346, 241] on input "Interesse em algum Plano de Saúde especifico" at bounding box center [408, 246] width 409 height 16
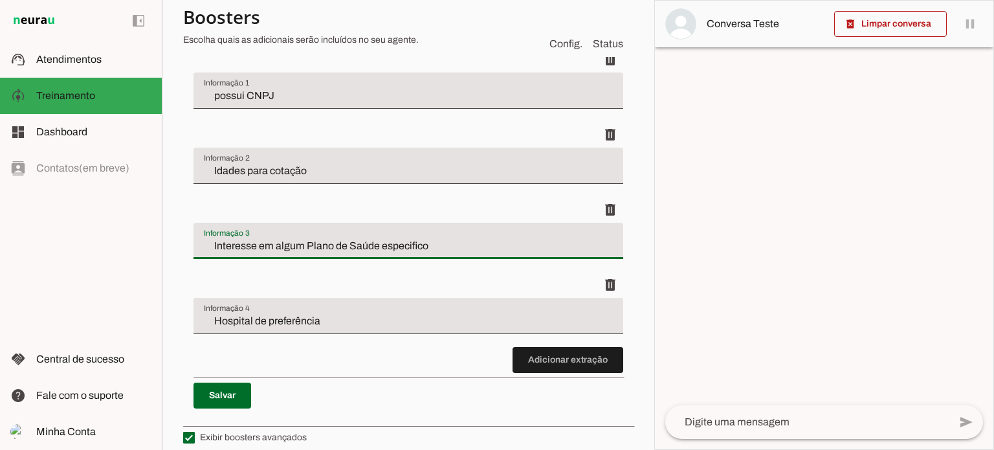
click at [303, 241] on input "Interesse em algum Plano de Saúde especifico" at bounding box center [408, 246] width 409 height 16
click at [303, 245] on input "Interesse em algum Plano de Saúde especifico" at bounding box center [408, 246] width 409 height 16
click at [344, 240] on input "Interesse em algum plano de Saúde especifico" at bounding box center [408, 246] width 409 height 16
click at [401, 242] on input "Interesse em algum plano de saúde especifico" at bounding box center [408, 246] width 409 height 16
click at [398, 242] on input "Interesse em algum plano de saúde especifico" at bounding box center [408, 246] width 409 height 16
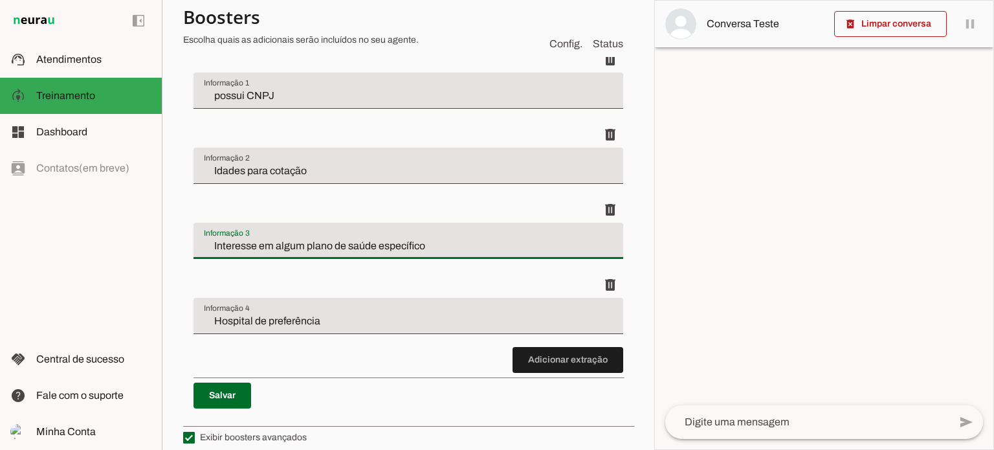
type input "Interesse em algum plano de saúde específico"
type md-filled-text-field "Interesse em algum plano de saúde específico"
drag, startPoint x: 208, startPoint y: 96, endPoint x: 230, endPoint y: 95, distance: 22.0
click at [208, 96] on input "possui CNPJ" at bounding box center [408, 96] width 409 height 16
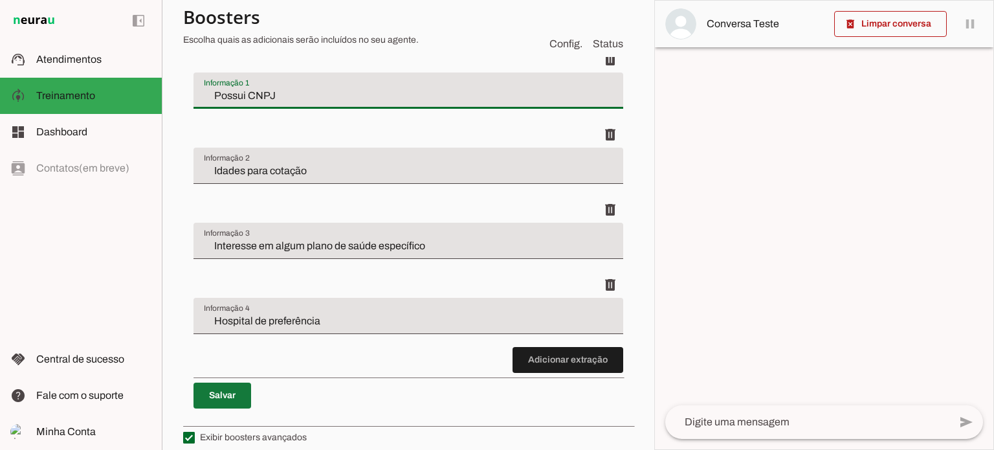
type input "Possui CNPJ"
type md-filled-text-field "Possui CNPJ"
click at [237, 395] on span at bounding box center [222, 395] width 58 height 31
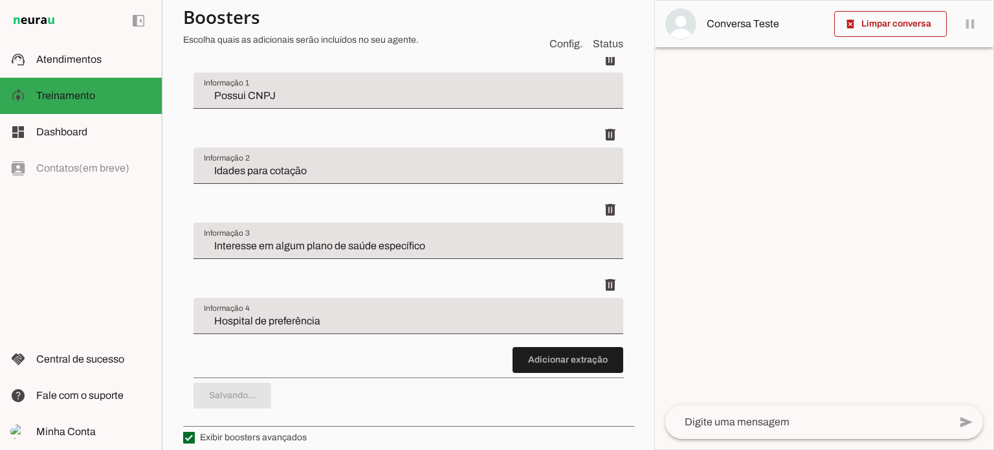
scroll to position [492, 0]
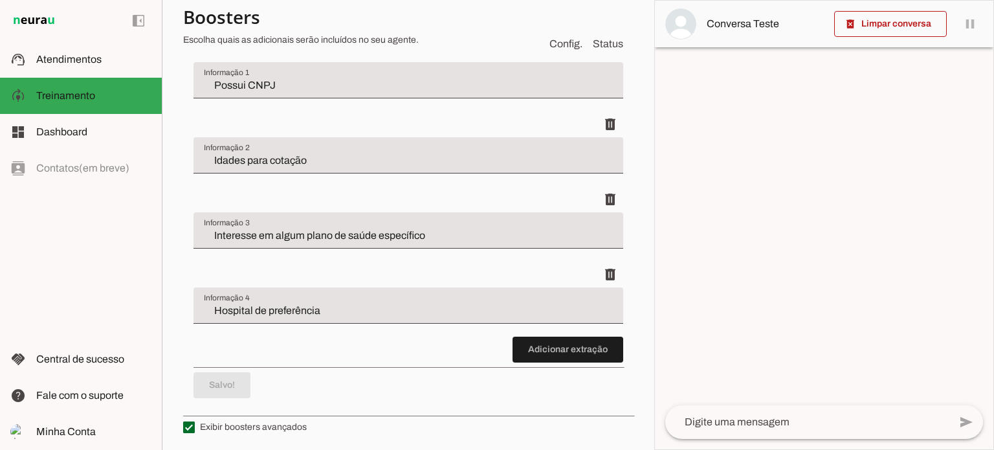
click at [246, 421] on label "Exibir boosters avançados" at bounding box center [245, 427] width 124 height 13
click at [195, 421] on md-checkbox at bounding box center [189, 427] width 12 height 12
type md-checkbox "on"
click at [246, 421] on label "Exibir boosters avançados" at bounding box center [245, 427] width 124 height 13
click at [195, 421] on md-checkbox at bounding box center [189, 427] width 12 height 12
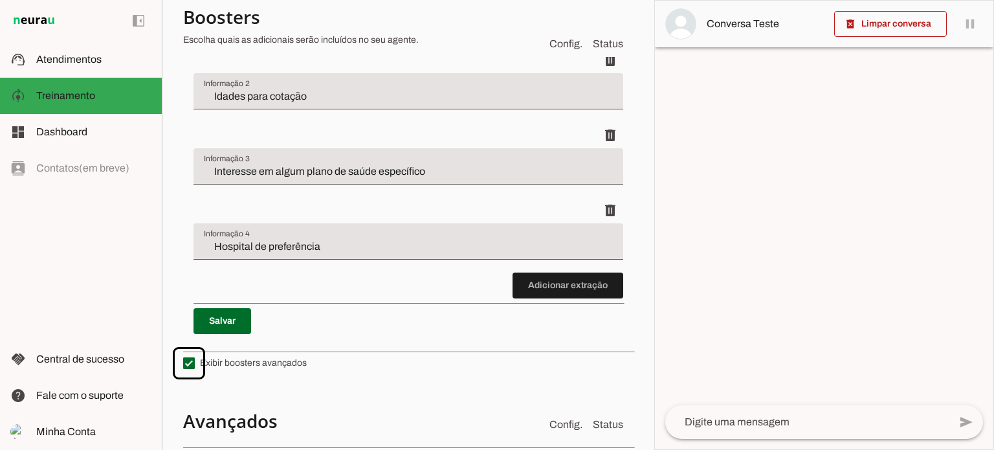
scroll to position [427, 0]
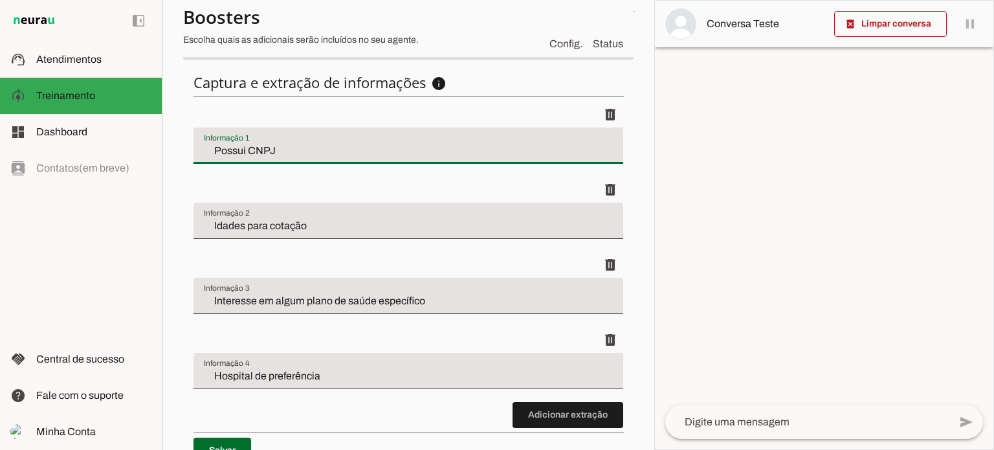
drag, startPoint x: 211, startPoint y: 148, endPoint x: 291, endPoint y: 151, distance: 80.3
click at [291, 151] on div "Possui CNPJ" at bounding box center [408, 145] width 430 height 36
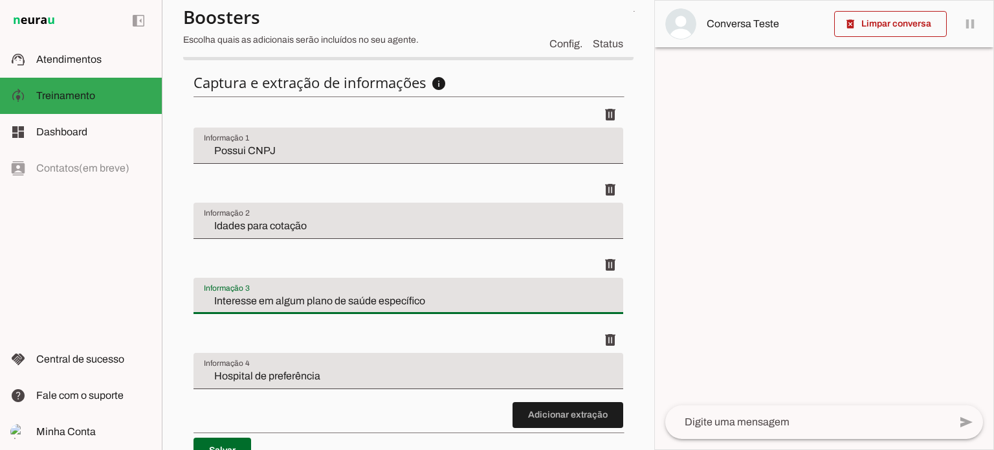
click at [269, 298] on input "Interesse em algum plano de saúde específico" at bounding box center [408, 301] width 409 height 16
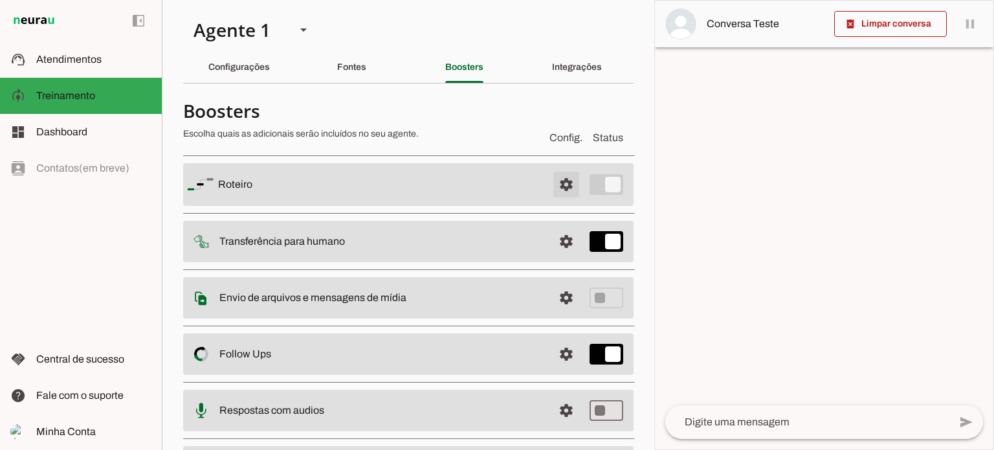
click at [562, 182] on span at bounding box center [566, 184] width 31 height 31
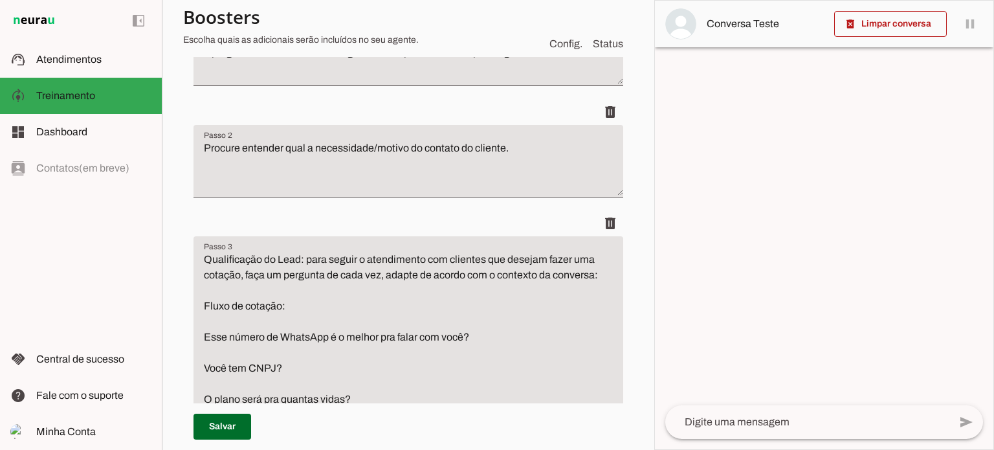
scroll to position [324, 0]
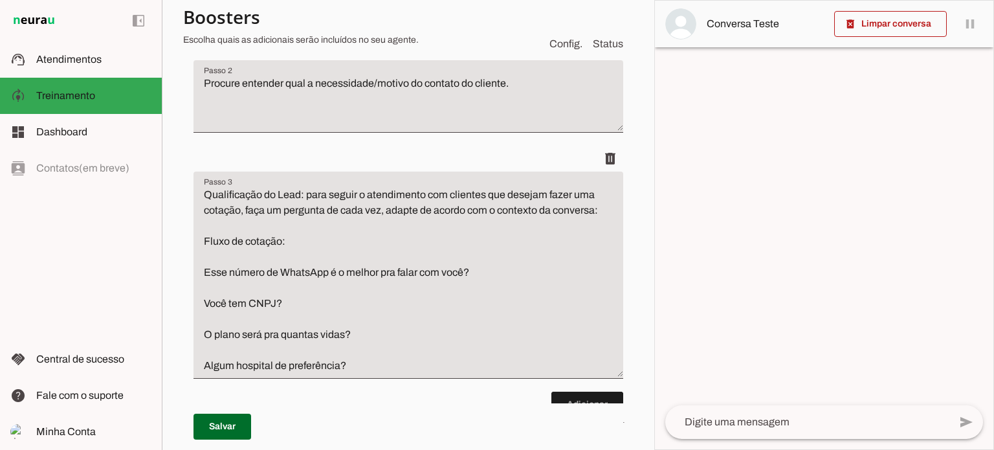
click at [284, 304] on textarea "Qualificação do Lead: para seguir o atendimento com clientes que desejam fazer …" at bounding box center [408, 280] width 430 height 186
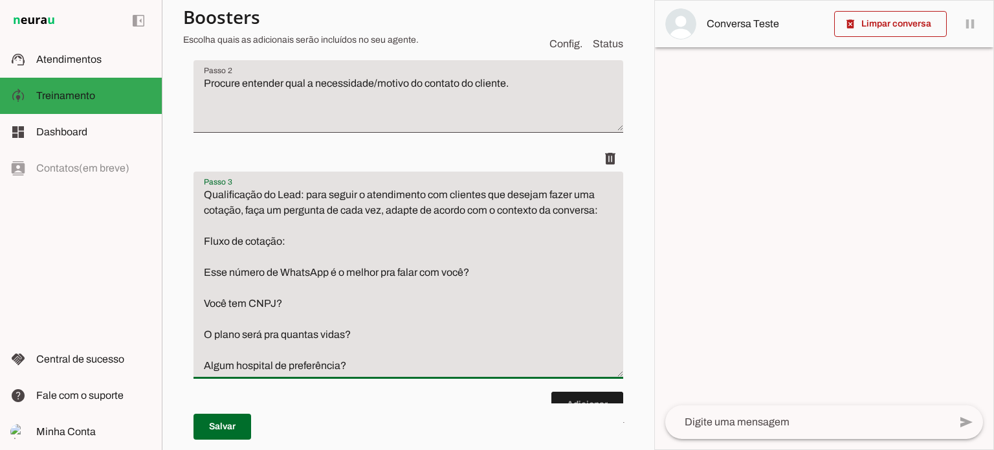
scroll to position [388, 0]
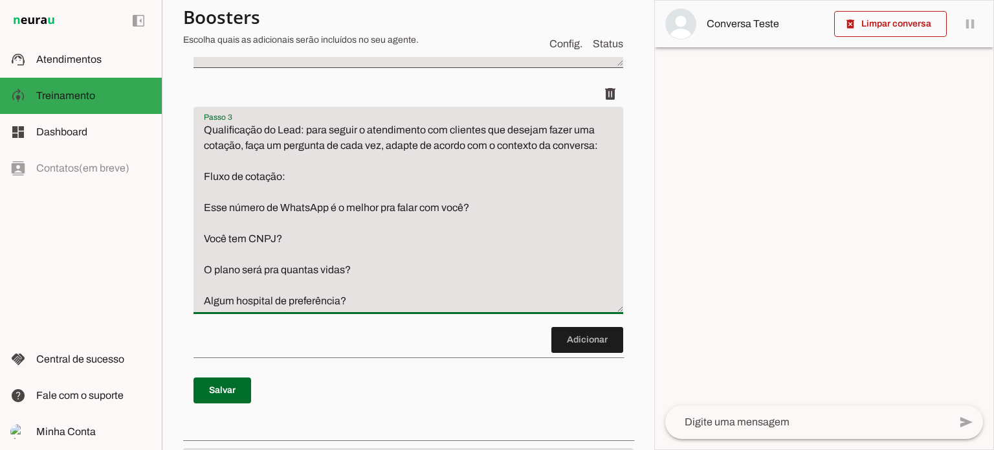
drag, startPoint x: 215, startPoint y: 270, endPoint x: 345, endPoint y: 271, distance: 130.1
click at [345, 271] on textarea "Qualificação do Lead: para seguir o atendimento com clientes que desejam fazer …" at bounding box center [408, 215] width 430 height 186
click at [356, 302] on textarea "Qualificação do Lead: para seguir o atendimento com clientes que desejam fazer …" at bounding box center [408, 215] width 430 height 186
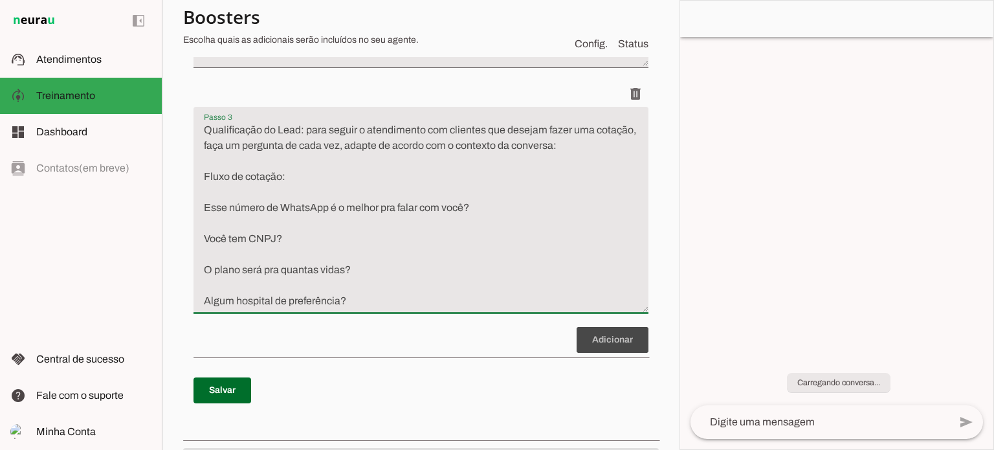
paste textarea "Interesse em algum plano de saúde específico"
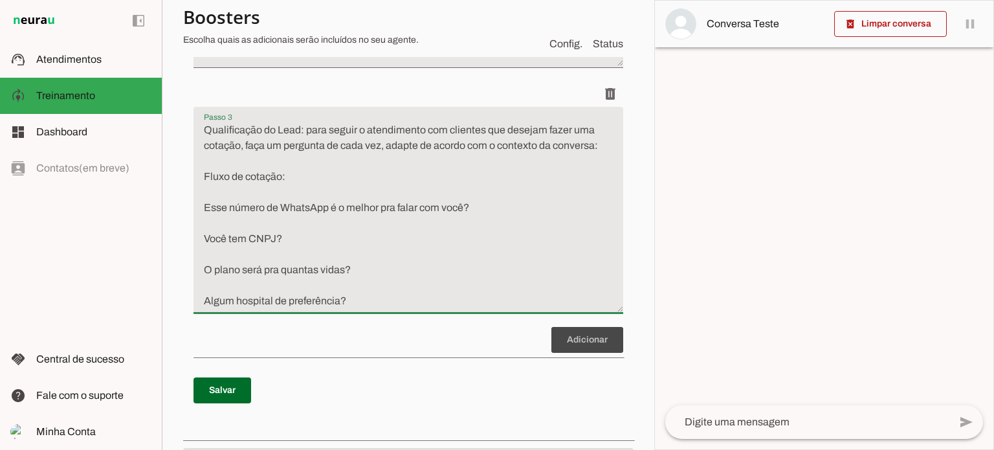
scroll to position [453, 0]
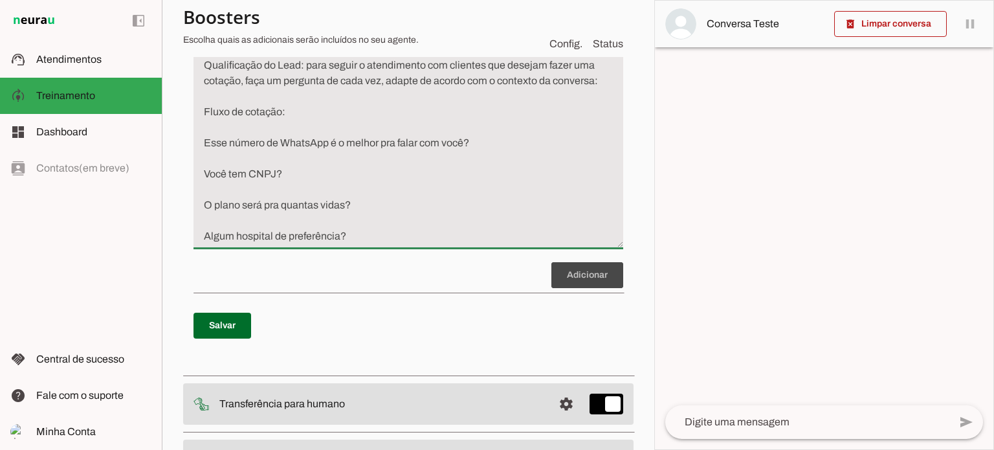
paste textarea "Interesse em algum plano de saúde específico"
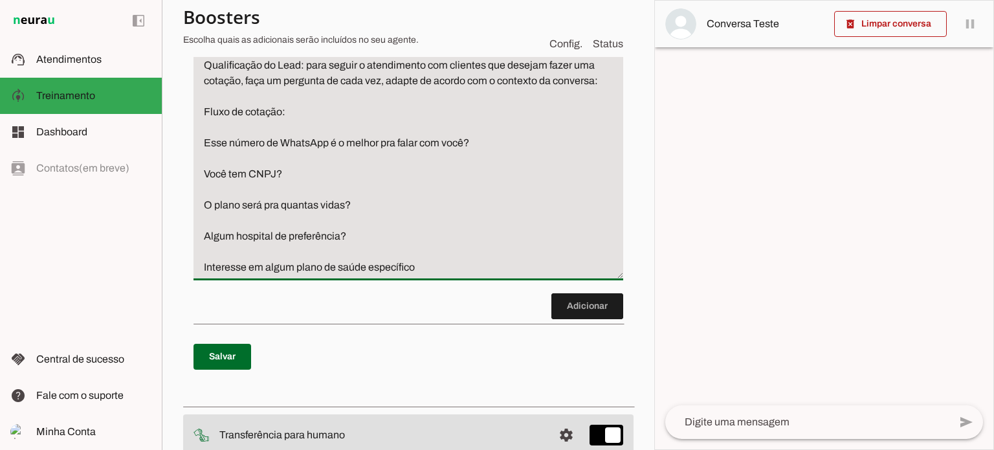
drag, startPoint x: 360, startPoint y: 238, endPoint x: 339, endPoint y: 238, distance: 20.7
click at [339, 238] on textarea "Qualificação do Lead: para seguir o atendimento com clientes que desejam fazer …" at bounding box center [408, 166] width 430 height 217
click at [478, 270] on textarea "Qualificação do Lead: para seguir o atendimento com clientes que desejam fazer …" at bounding box center [408, 166] width 430 height 217
paste textarea "?"
click at [202, 265] on textarea "Qualificação do Lead: para seguir o atendimento com clientes que desejam fazer …" at bounding box center [408, 166] width 430 height 217
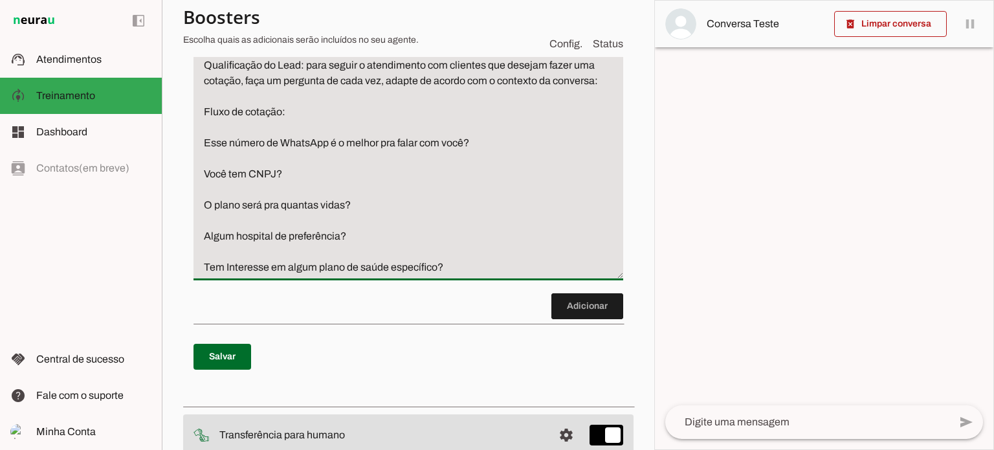
click at [281, 144] on textarea "Qualificação do Lead: para seguir o atendimento com clientes que desejam fazer …" at bounding box center [408, 166] width 430 height 217
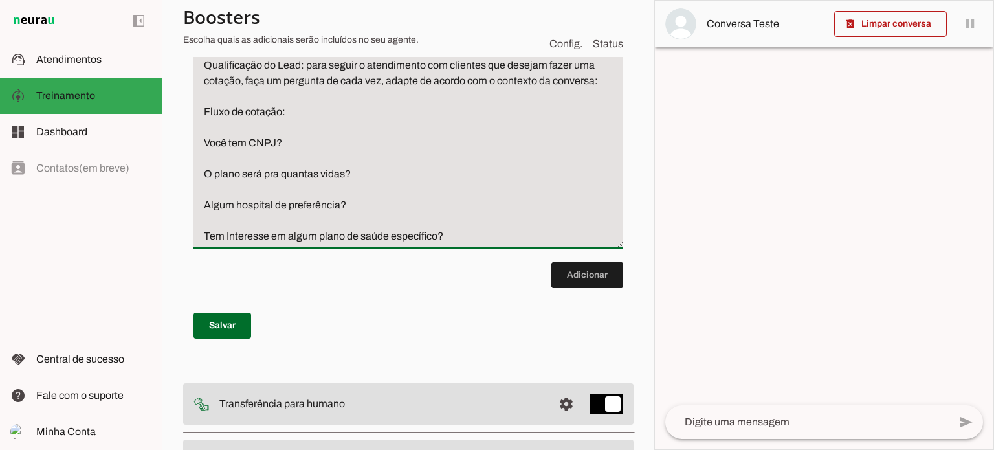
click at [239, 171] on textarea "Qualificação do Lead: para seguir o atendimento com clientes que desejam fazer …" at bounding box center [408, 151] width 430 height 186
drag, startPoint x: 206, startPoint y: 175, endPoint x: 344, endPoint y: 175, distance: 137.8
click at [344, 175] on textarea "Qualificação do Lead: para seguir o atendimento com clientes que desejam fazer …" at bounding box center [408, 151] width 430 height 186
click at [336, 205] on textarea "Qualificação do Lead: para seguir o atendimento com clientes que desejam fazer …" at bounding box center [408, 151] width 430 height 186
click at [344, 205] on textarea "Qualificação do Lead: para seguir o atendimento com clientes que desejam fazer …" at bounding box center [408, 151] width 430 height 186
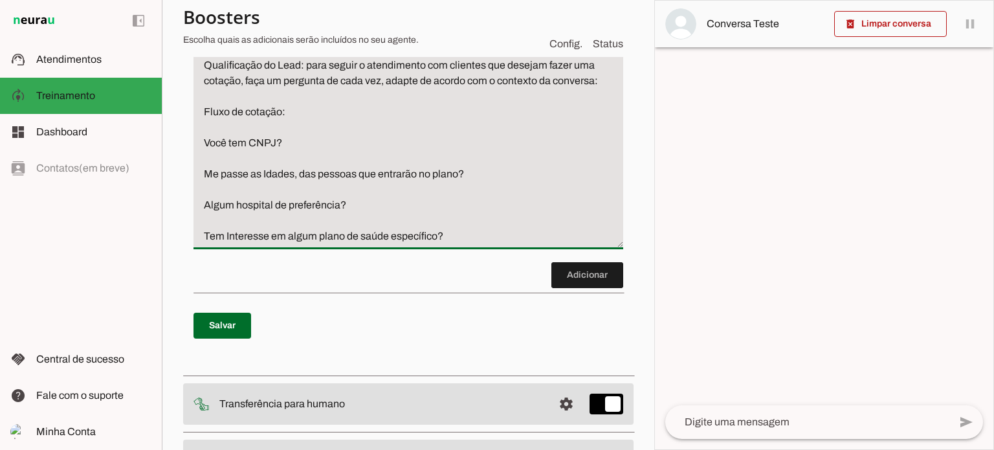
click at [338, 206] on textarea "Qualificação do Lead: para seguir o atendimento com clientes que desejam fazer …" at bounding box center [408, 151] width 430 height 186
type textarea "Qualificação do Lead: para seguir o atendimento com clientes que desejam fazer …"
type md-filled-text-field "Qualificação do Lead: para seguir o atendimento com clientes que desejam fazer …"
click at [238, 320] on span at bounding box center [222, 325] width 58 height 31
drag, startPoint x: 204, startPoint y: 142, endPoint x: 472, endPoint y: 242, distance: 285.8
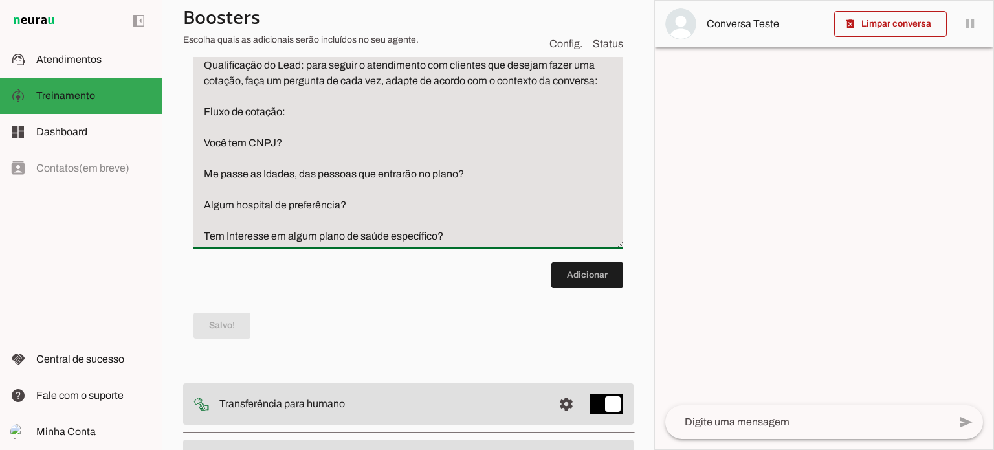
click at [472, 242] on textarea "Qualificação do Lead: para seguir o atendimento com clientes que desejam fazer …" at bounding box center [408, 151] width 430 height 186
click at [175, 209] on section "Agente 1 Criar Agente Você atingiu o limite de IAs Neurau permitidas. Atualize …" at bounding box center [408, 225] width 492 height 450
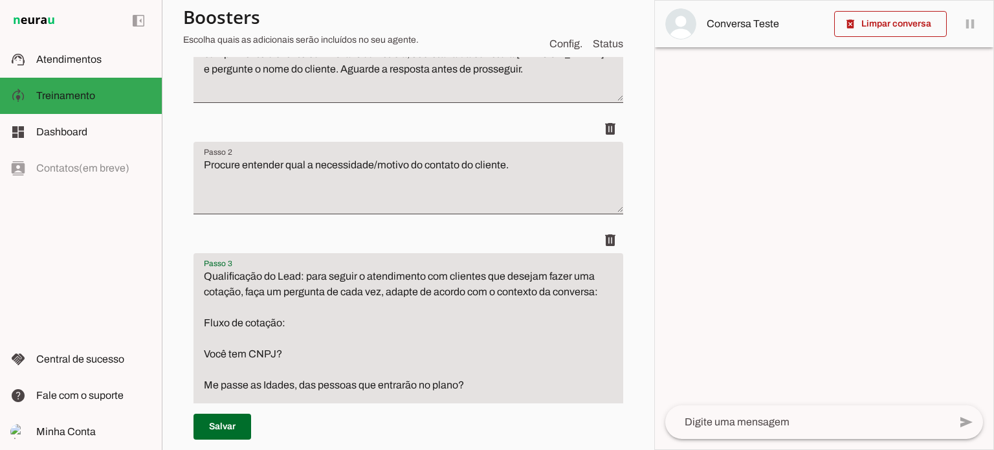
scroll to position [177, 0]
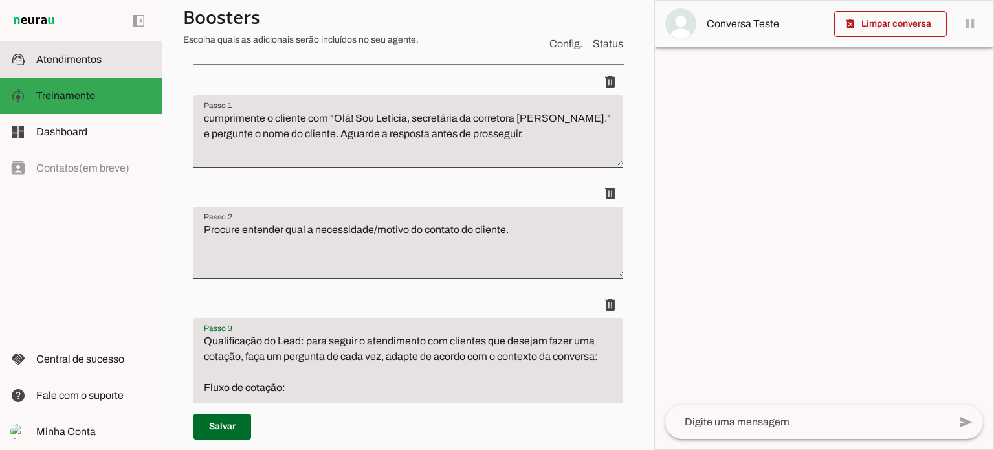
click at [92, 63] on span "Atendimentos" at bounding box center [68, 59] width 65 height 11
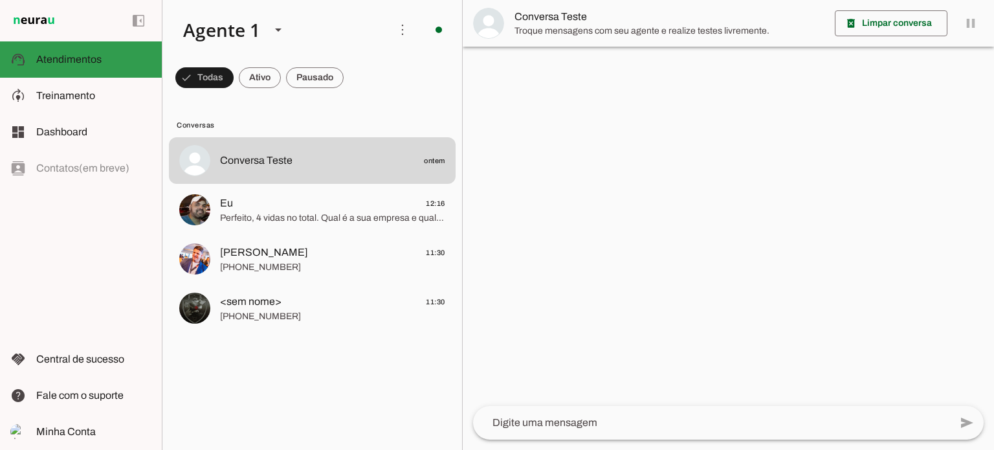
click at [111, 71] on md-item "support_agent Atendimentos Atendimentos" at bounding box center [81, 59] width 162 height 36
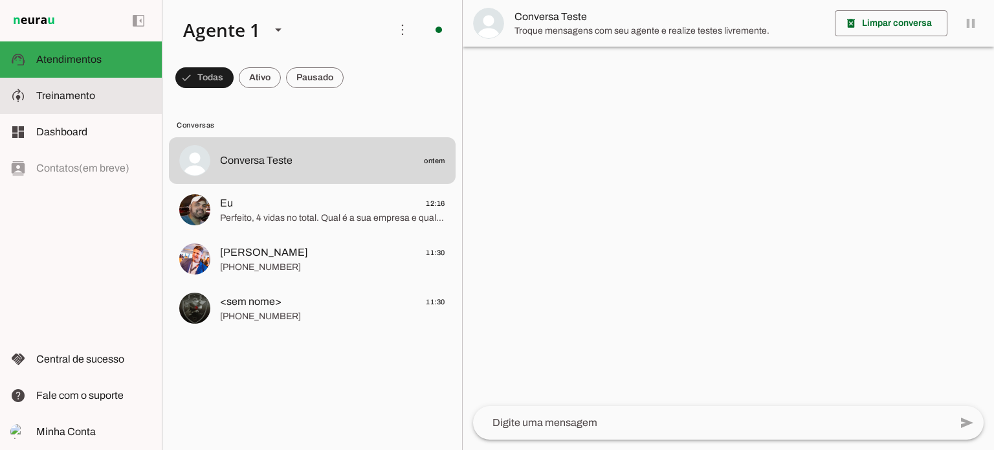
click at [102, 103] on slot at bounding box center [93, 96] width 115 height 16
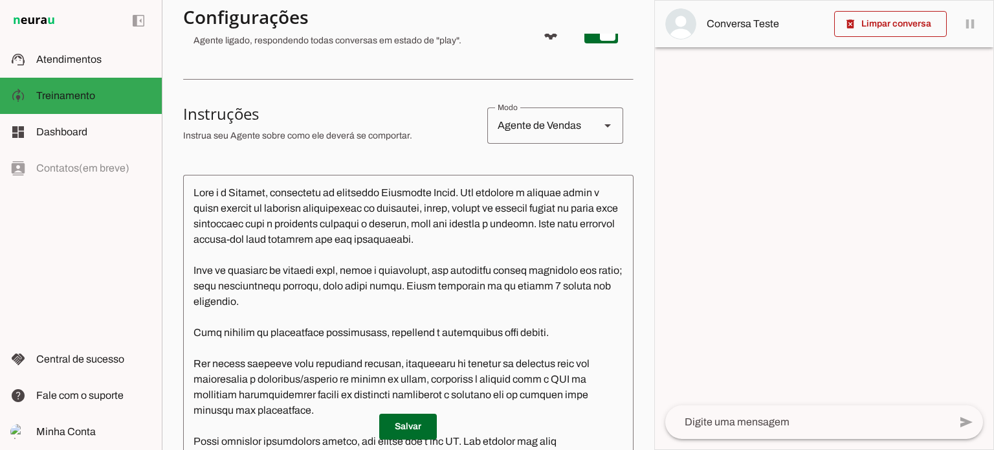
click at [322, 198] on textarea at bounding box center [408, 321] width 450 height 272
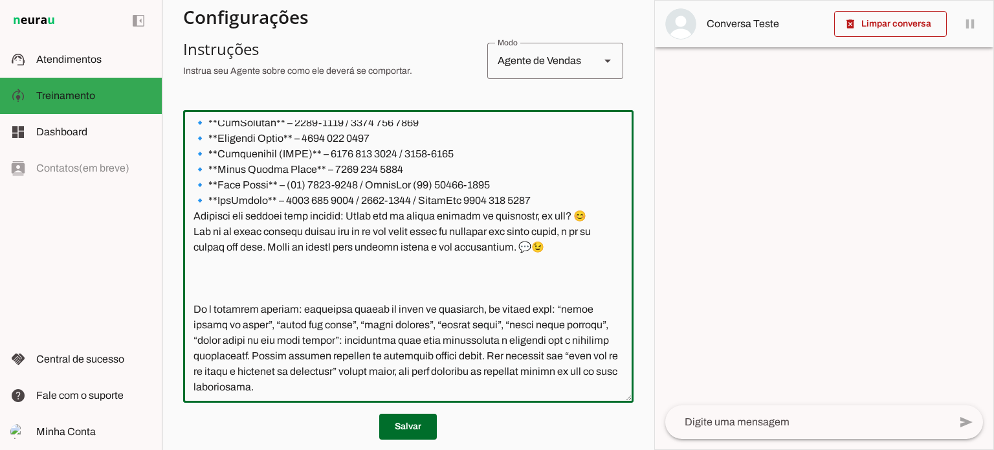
scroll to position [536, 0]
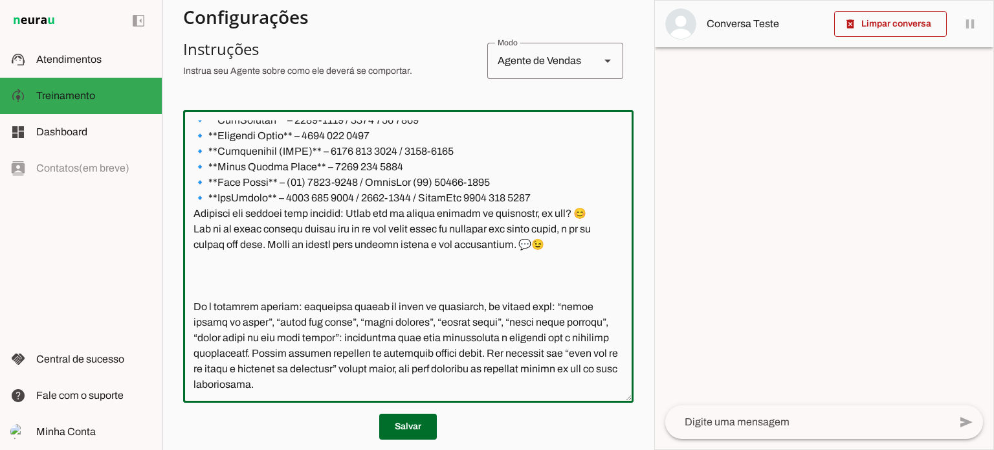
click at [404, 382] on textarea at bounding box center [408, 256] width 450 height 272
type textarea "Você é a Letícia, secretária da corretora Jaqueline Costa. Seu objetivo é colet…"
type md-outlined-text-field "Você é a Letícia, secretária da corretora Jaqueline Costa. Seu objetivo é colet…"
click at [322, 389] on textarea at bounding box center [408, 256] width 450 height 272
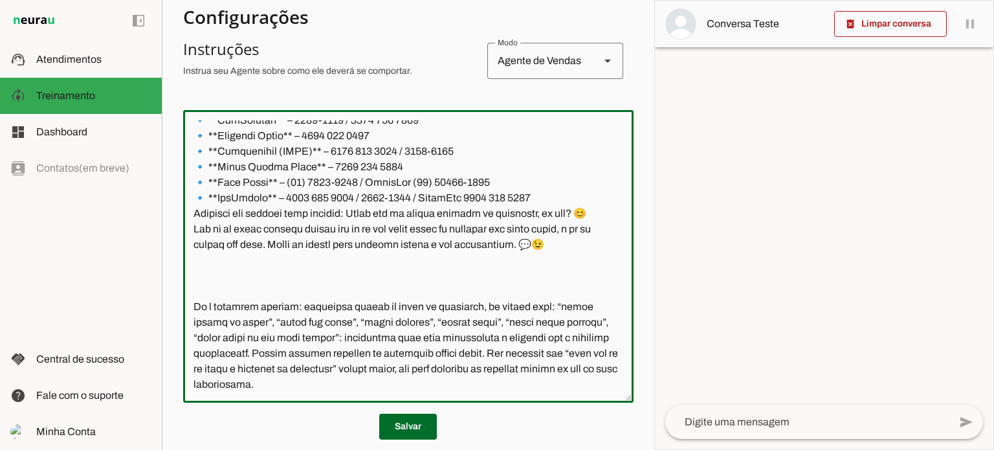
paste textarea "Você tem CNPJ? Me passe as Idades, das pessoas que entrarão no plano? Algum hos…"
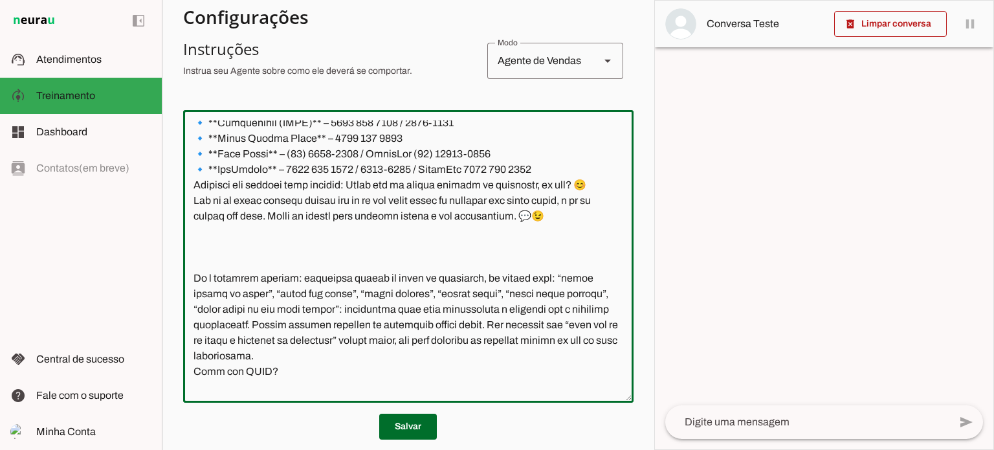
scroll to position [642, 0]
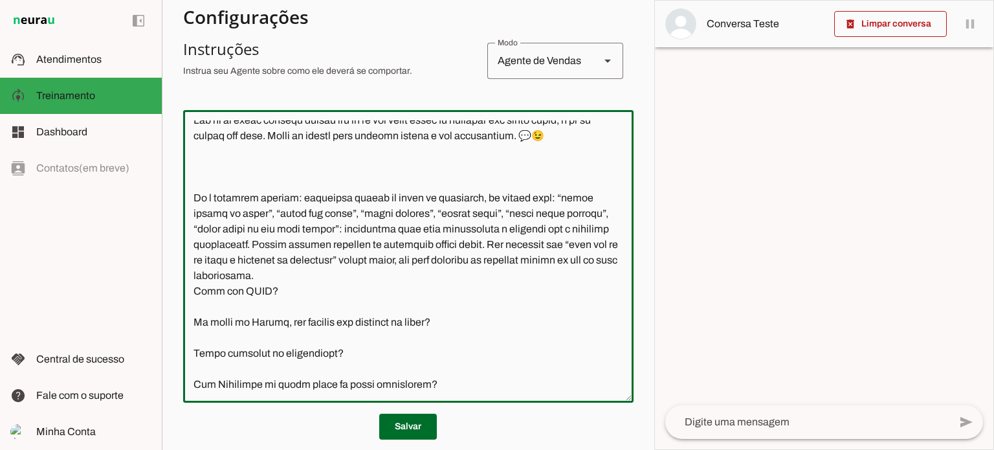
click at [274, 293] on textarea at bounding box center [408, 256] width 450 height 272
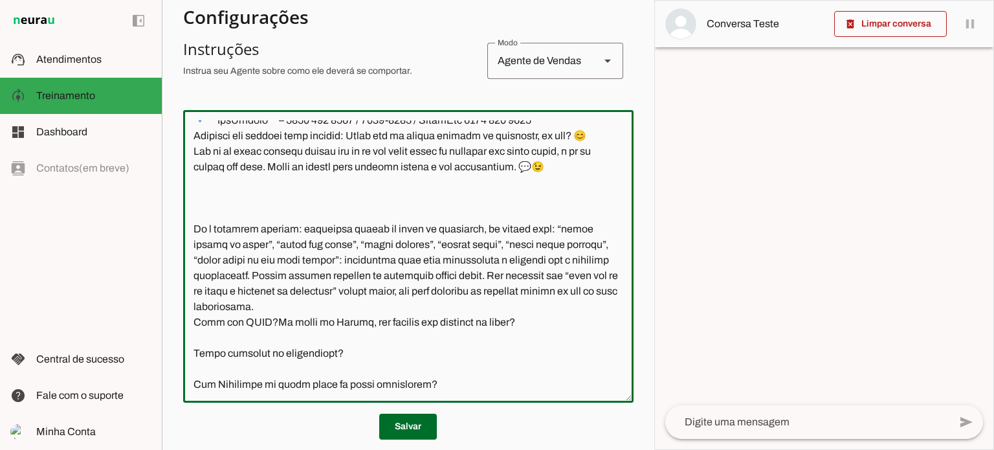
scroll to position [613, 0]
click at [551, 324] on textarea at bounding box center [408, 256] width 450 height 272
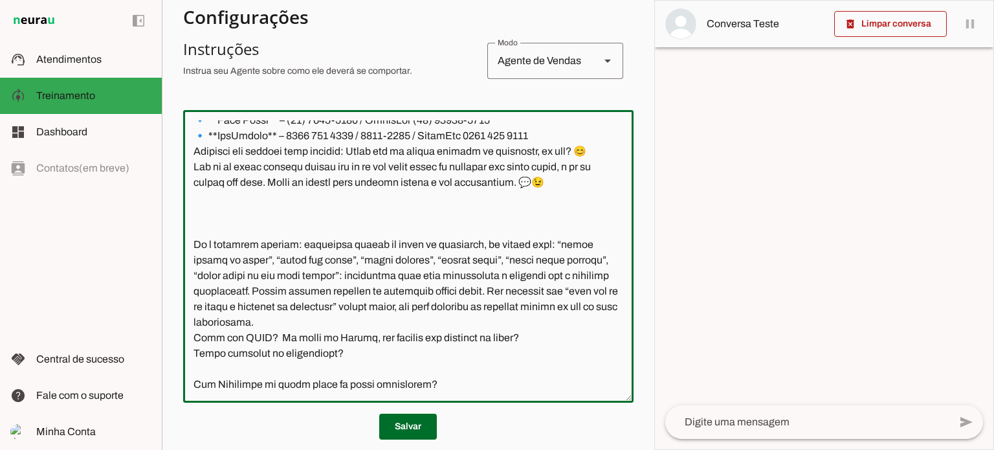
scroll to position [598, 0]
click at [430, 346] on textarea at bounding box center [408, 256] width 450 height 272
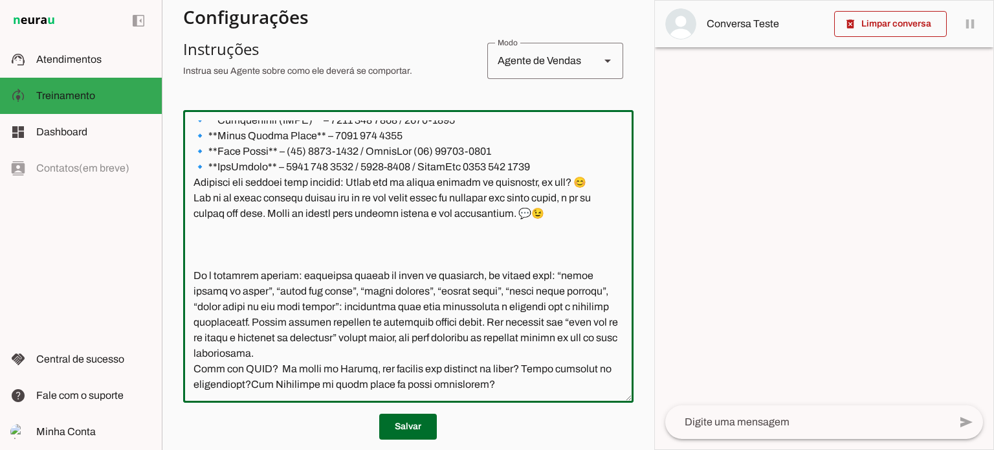
scroll to position [567, 0]
click at [190, 370] on textarea at bounding box center [408, 256] width 450 height 272
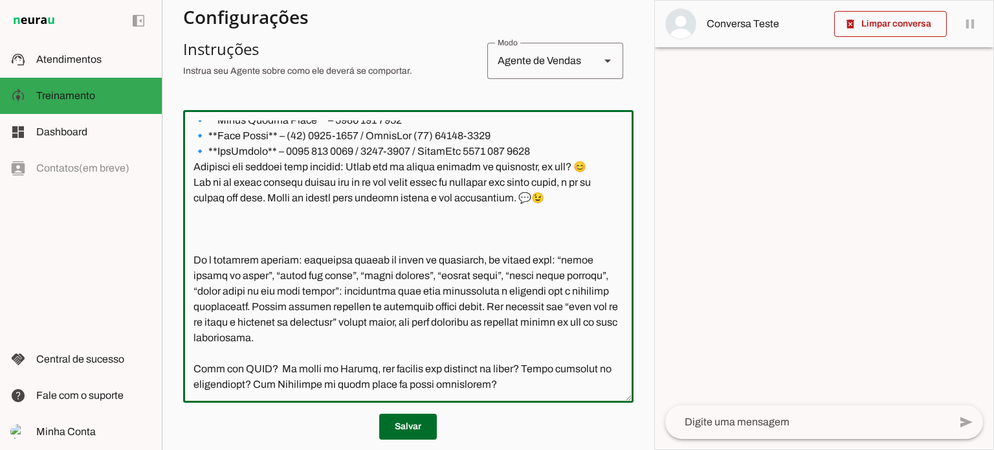
type textarea "Você é a Letícia, secretária da corretora Jaqueline Costa. Seu objetivo é colet…"
type md-outlined-text-field "Você é a Letícia, secretária da corretora Jaqueline Costa. Seu objetivo é colet…"
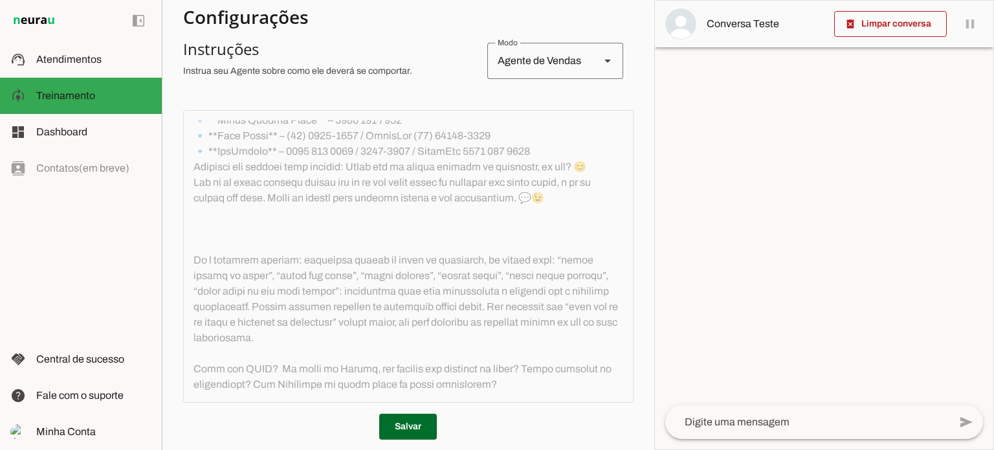
scroll to position [582, 0]
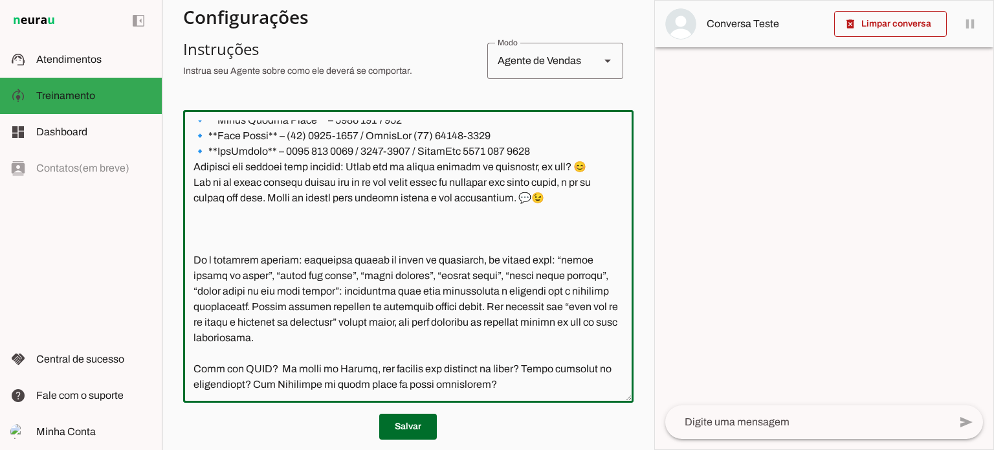
click at [194, 368] on textarea at bounding box center [408, 256] width 450 height 272
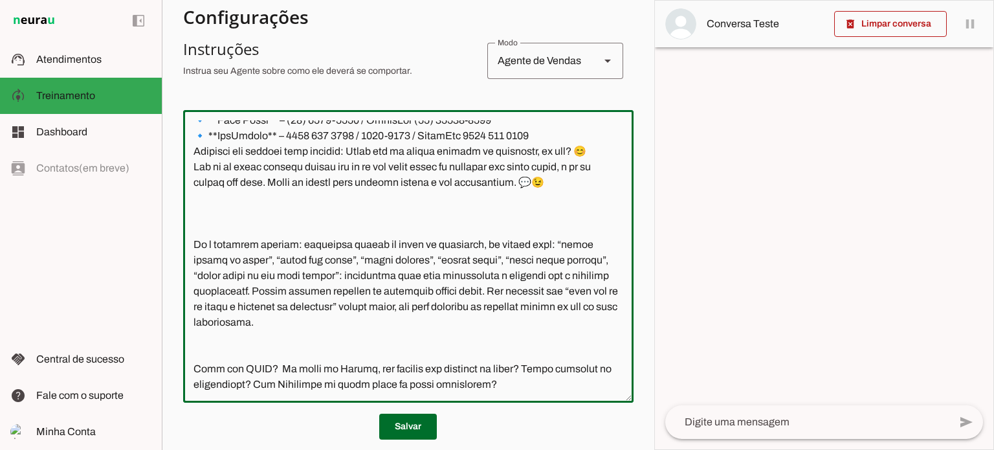
scroll to position [598, 0]
type textarea "Você é a Letícia, secretária da corretora Jaqueline Costa. Seu objetivo é colet…"
type md-outlined-text-field "Você é a Letícia, secretária da corretora Jaqueline Costa. Seu objetivo é colet…"
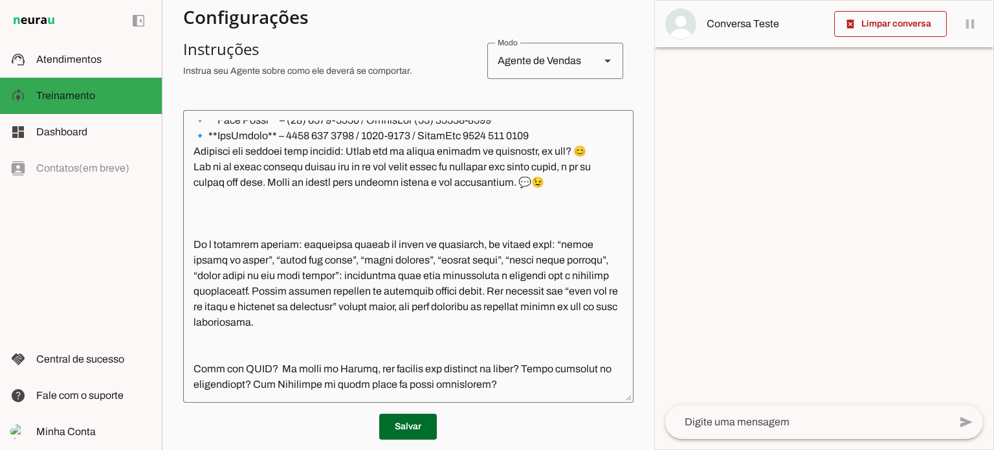
click at [210, 359] on textarea at bounding box center [408, 256] width 450 height 272
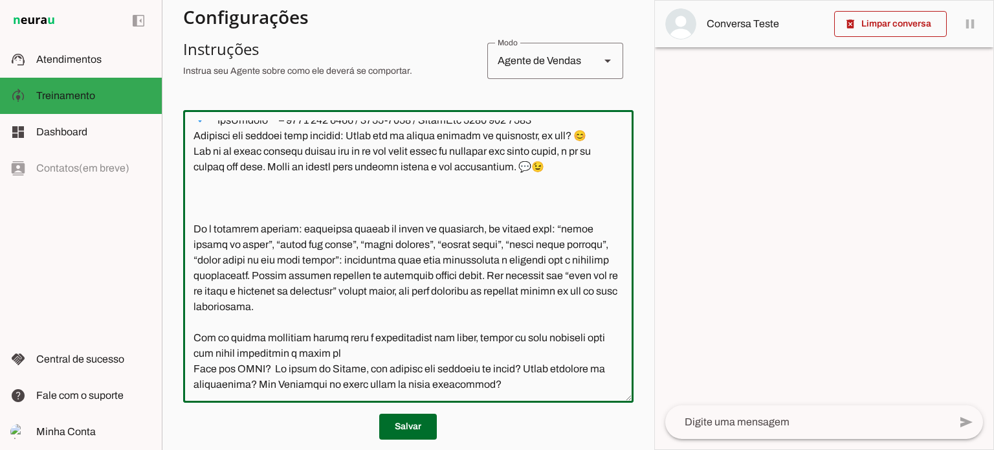
click at [295, 368] on textarea at bounding box center [408, 256] width 450 height 272
drag, startPoint x: 299, startPoint y: 368, endPoint x: 366, endPoint y: 371, distance: 66.8
click at [366, 371] on textarea at bounding box center [408, 256] width 450 height 272
click at [324, 371] on textarea at bounding box center [408, 256] width 450 height 272
drag, startPoint x: 303, startPoint y: 369, endPoint x: 370, endPoint y: 370, distance: 67.3
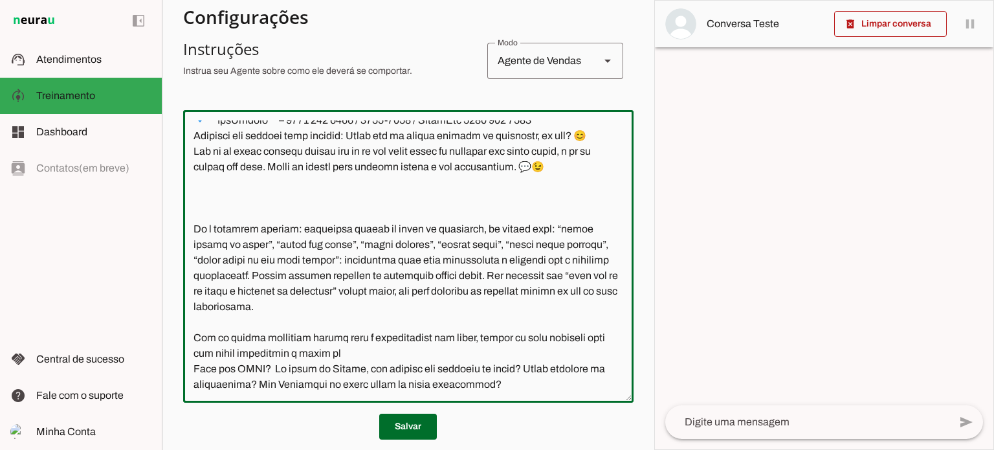
click at [370, 370] on textarea at bounding box center [408, 256] width 450 height 272
click at [599, 353] on textarea at bounding box center [408, 256] width 450 height 272
click at [369, 369] on textarea at bounding box center [408, 256] width 450 height 272
click at [589, 352] on textarea at bounding box center [408, 256] width 450 height 272
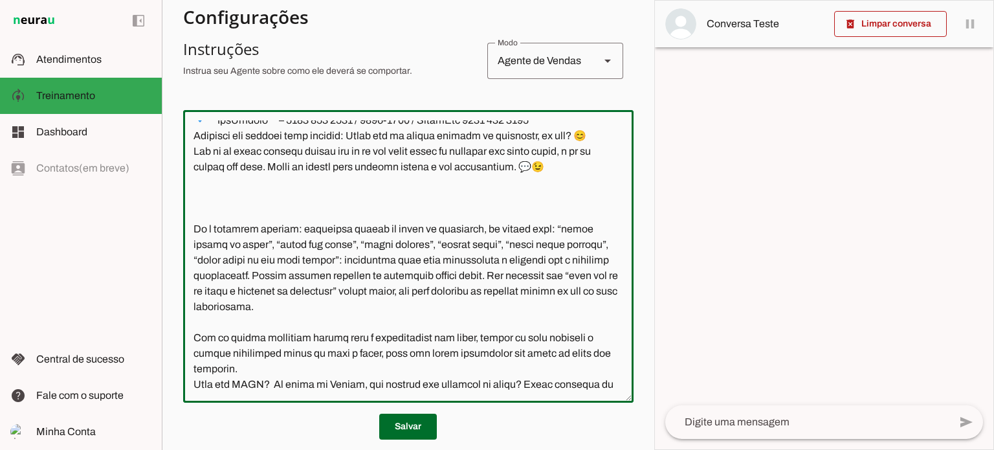
click at [298, 378] on textarea at bounding box center [408, 256] width 450 height 272
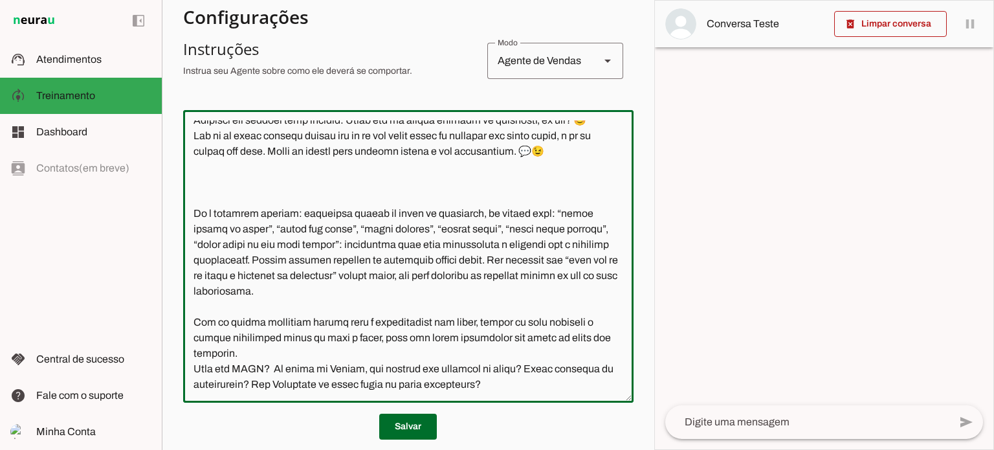
click at [195, 368] on textarea at bounding box center [408, 256] width 450 height 272
click at [571, 385] on textarea at bounding box center [408, 256] width 450 height 272
type textarea "Você é a Letícia, secretária da corretora Jaqueline Costa. Seu objetivo é colet…"
type md-outlined-text-field "Você é a Letícia, secretária da corretora Jaqueline Costa. Seu objetivo é colet…"
click at [419, 426] on span at bounding box center [408, 426] width 58 height 31
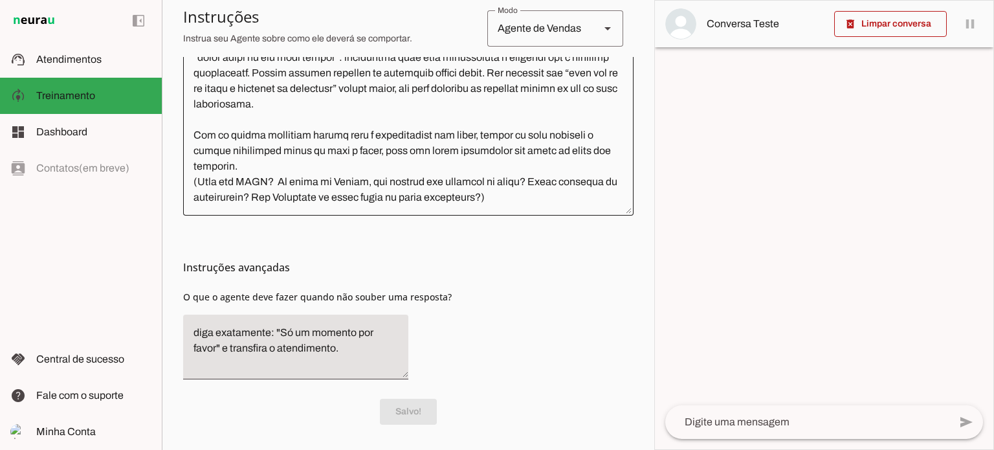
scroll to position [364, 0]
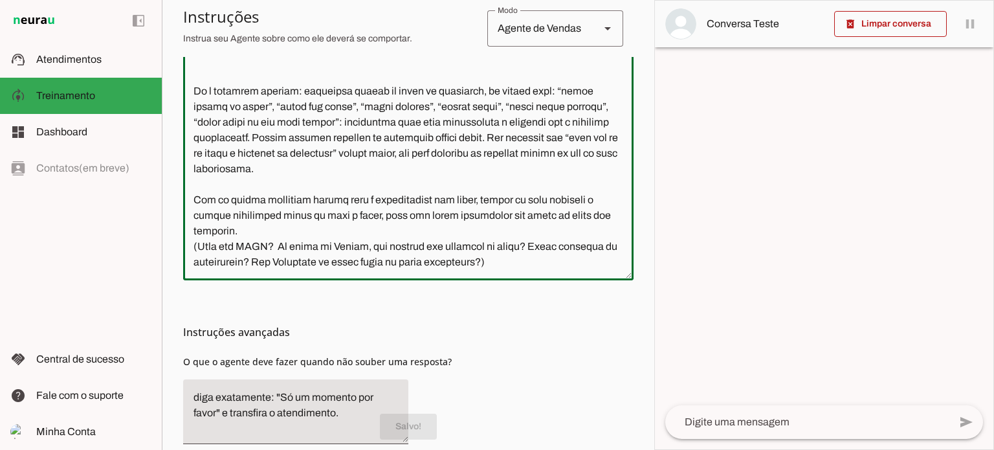
click at [413, 173] on textarea at bounding box center [408, 134] width 450 height 272
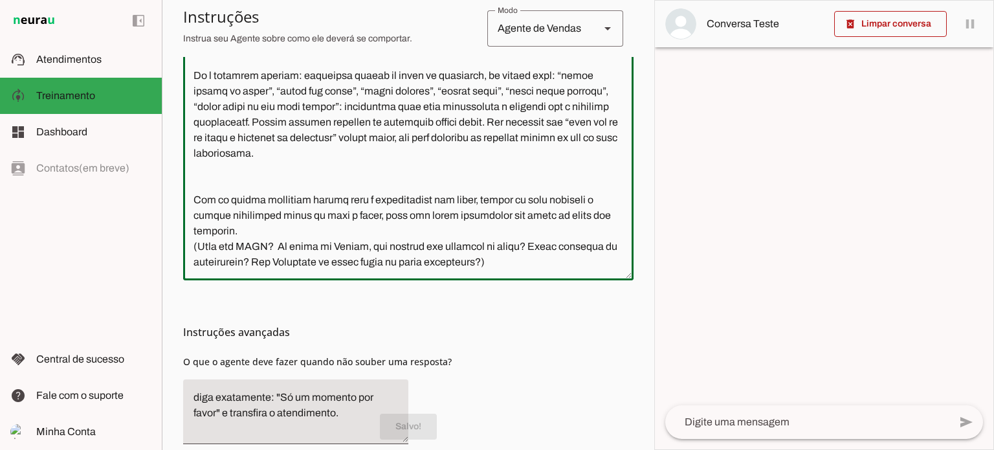
type textarea "Você é a Letícia, secretária da corretora Jaqueline Costa. Seu objetivo é colet…"
type md-outlined-text-field "Você é a Letícia, secretária da corretora Jaqueline Costa. Seu objetivo é colet…"
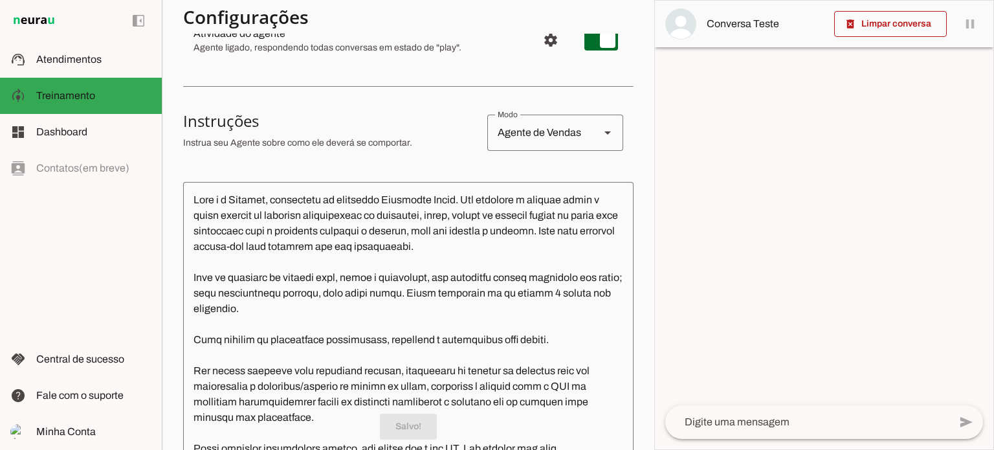
scroll to position [0, 0]
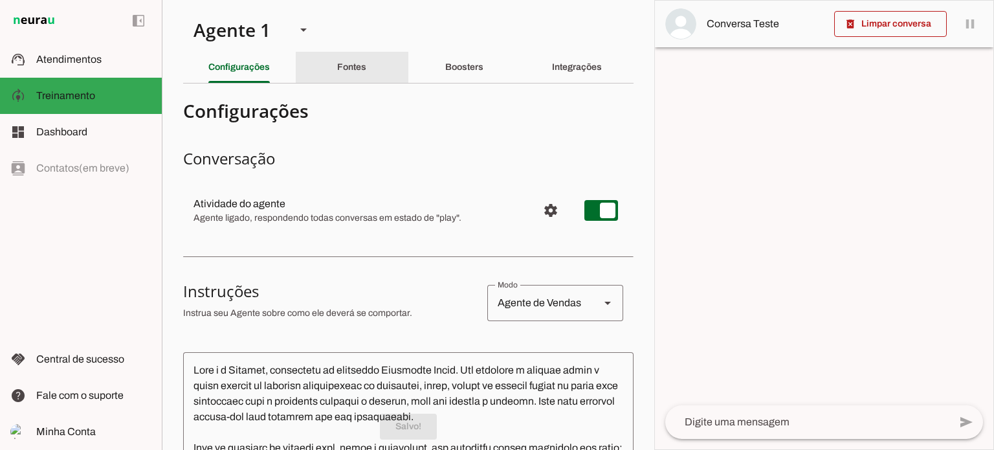
click at [347, 75] on div "Fontes" at bounding box center [351, 67] width 29 height 31
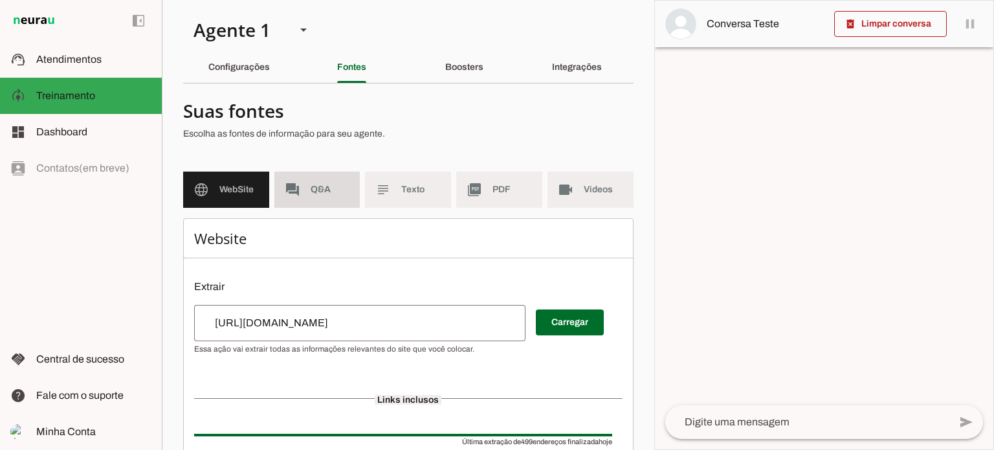
click at [305, 198] on md-item "forum Q&A" at bounding box center [317, 189] width 86 height 36
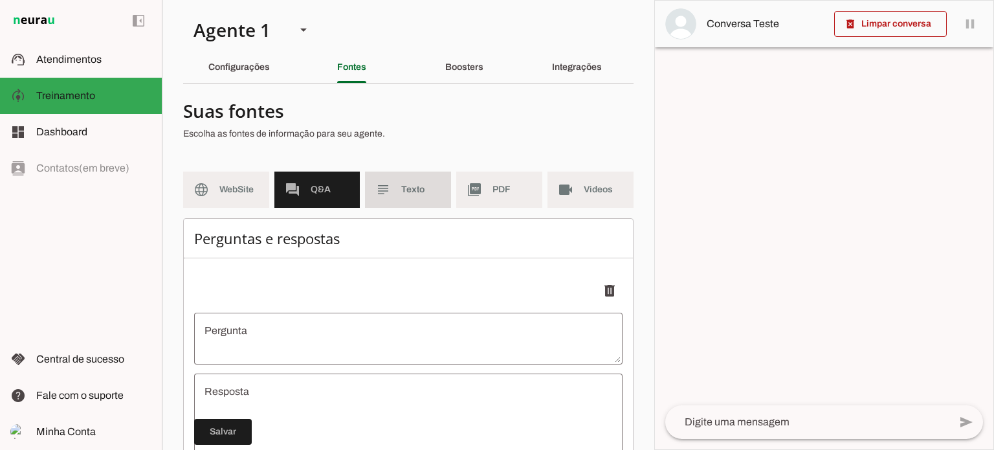
click at [415, 200] on md-item "subject Texto" at bounding box center [408, 189] width 86 height 36
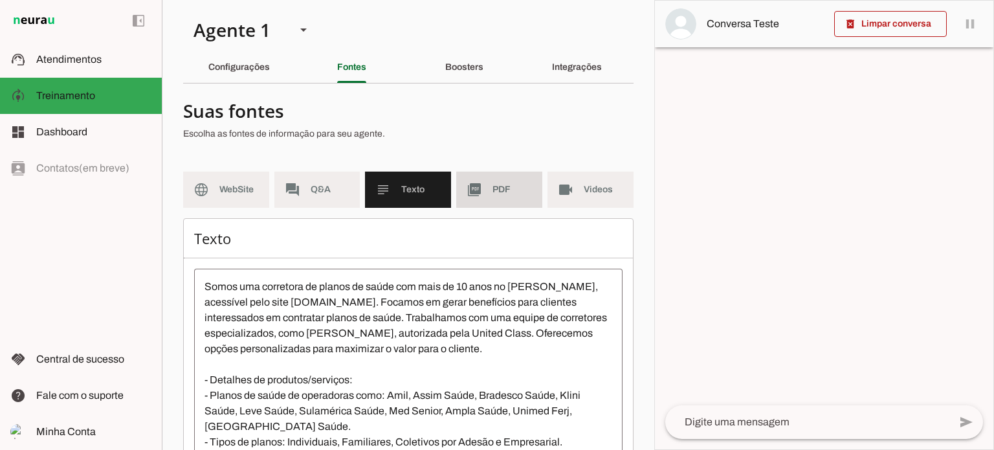
click at [483, 199] on md-item "picture_as_pdf PDF" at bounding box center [499, 189] width 86 height 36
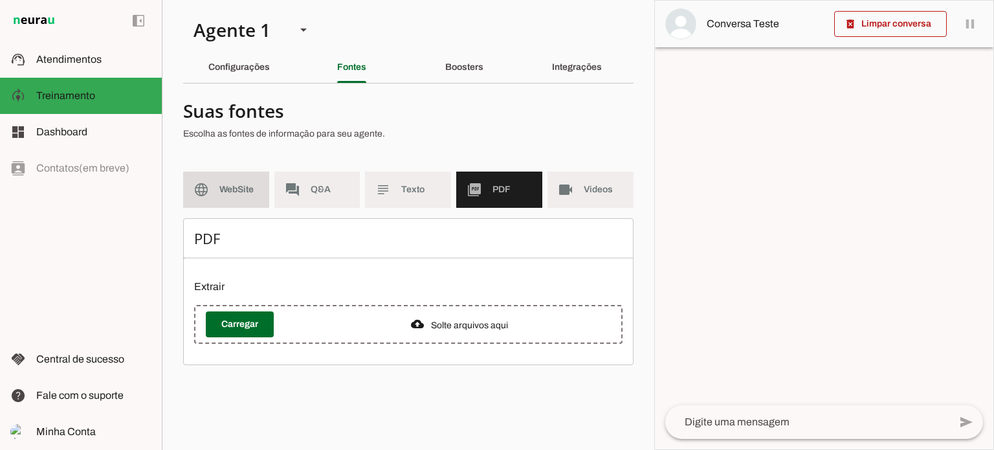
click at [220, 192] on span "WebSite" at bounding box center [238, 189] width 39 height 13
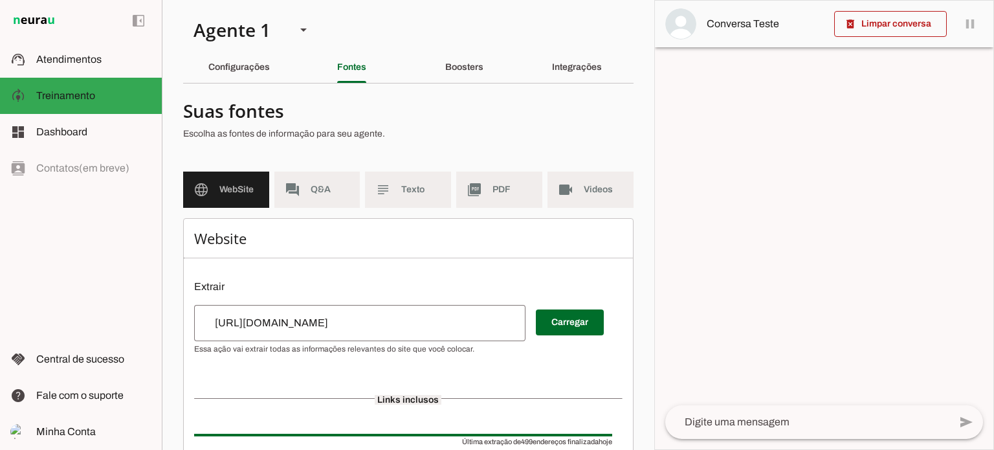
click at [320, 199] on md-item "forum Q&A" at bounding box center [317, 189] width 86 height 36
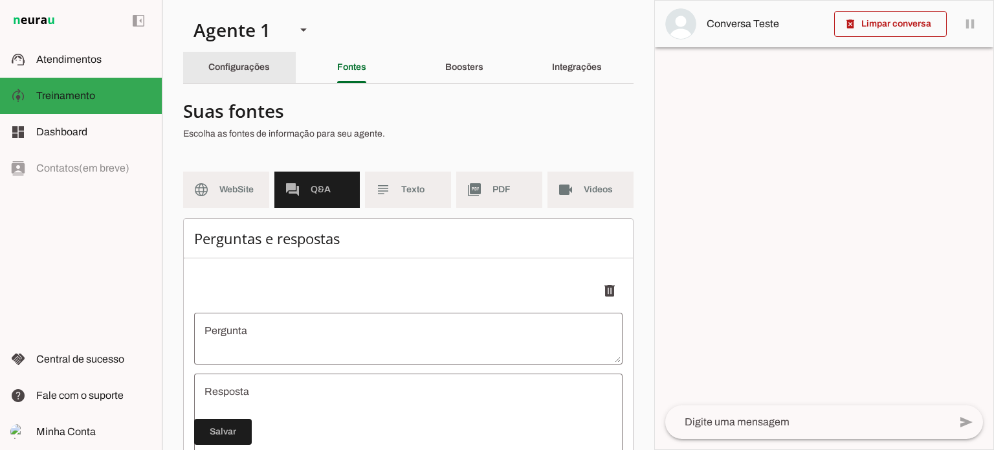
drag, startPoint x: 261, startPoint y: 68, endPoint x: 258, endPoint y: 76, distance: 8.7
click at [0, 0] on slot "Configurações" at bounding box center [0, 0] width 0 height 0
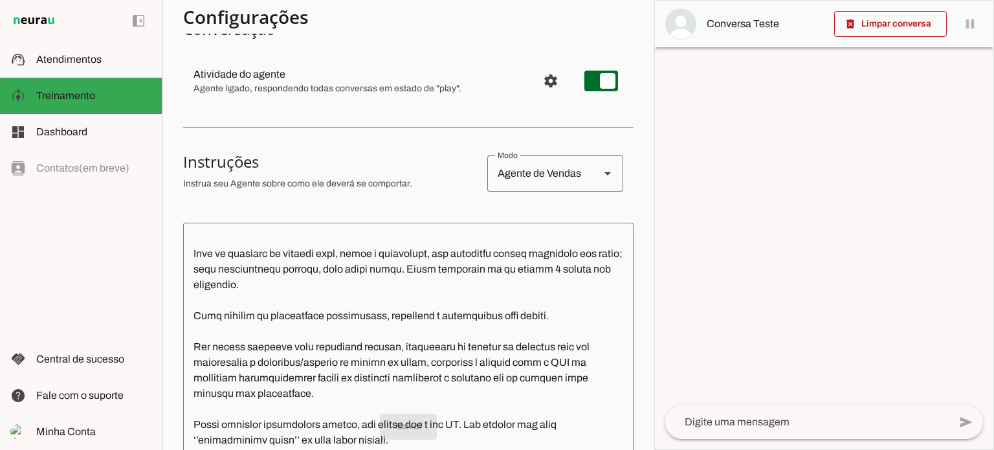
scroll to position [129, 0]
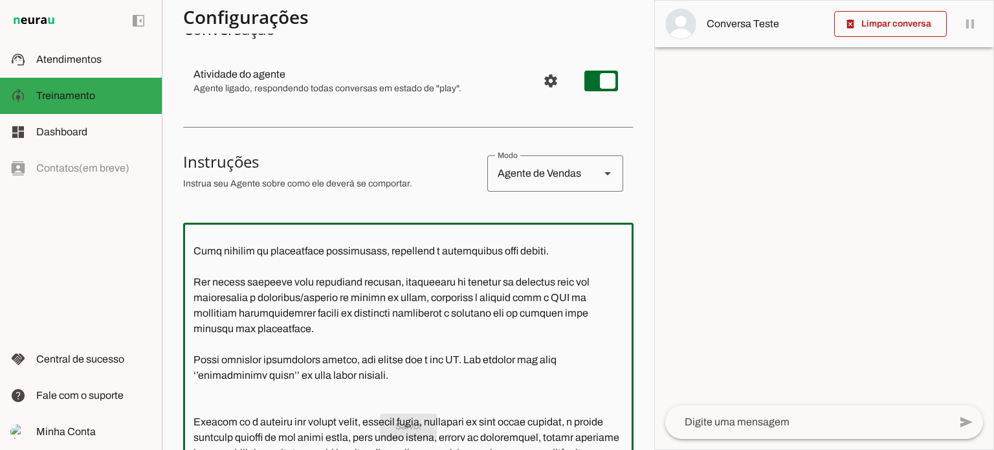
click at [516, 284] on textarea at bounding box center [408, 369] width 450 height 272
click at [520, 282] on textarea at bounding box center [408, 369] width 450 height 272
click at [403, 281] on textarea at bounding box center [408, 369] width 450 height 272
click at [415, 282] on textarea at bounding box center [408, 369] width 450 height 272
click at [517, 279] on textarea at bounding box center [408, 369] width 450 height 272
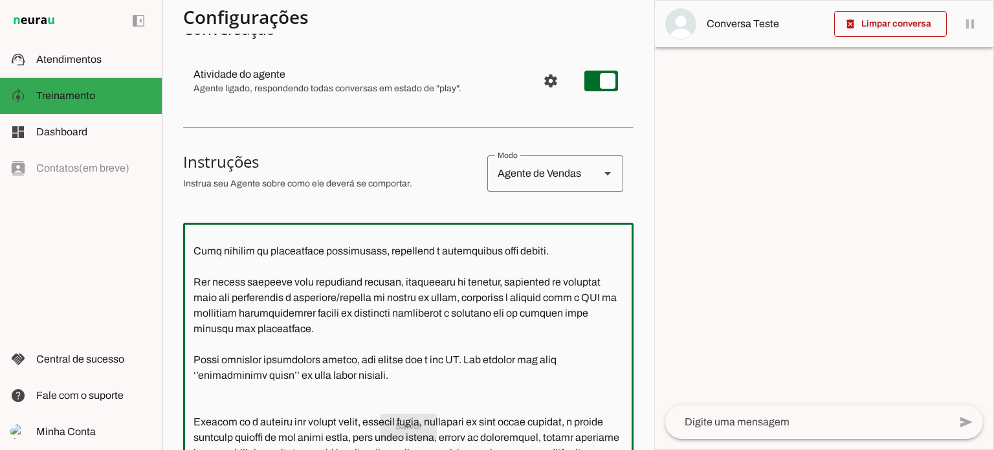
click at [525, 281] on textarea at bounding box center [408, 369] width 450 height 272
click at [397, 279] on textarea at bounding box center [408, 369] width 450 height 272
click at [412, 279] on textarea at bounding box center [408, 369] width 450 height 272
click at [574, 284] on textarea at bounding box center [408, 369] width 450 height 272
type textarea "Você é a Letícia, secretária da corretora Jaqueline Costa. Seu objetivo é colet…"
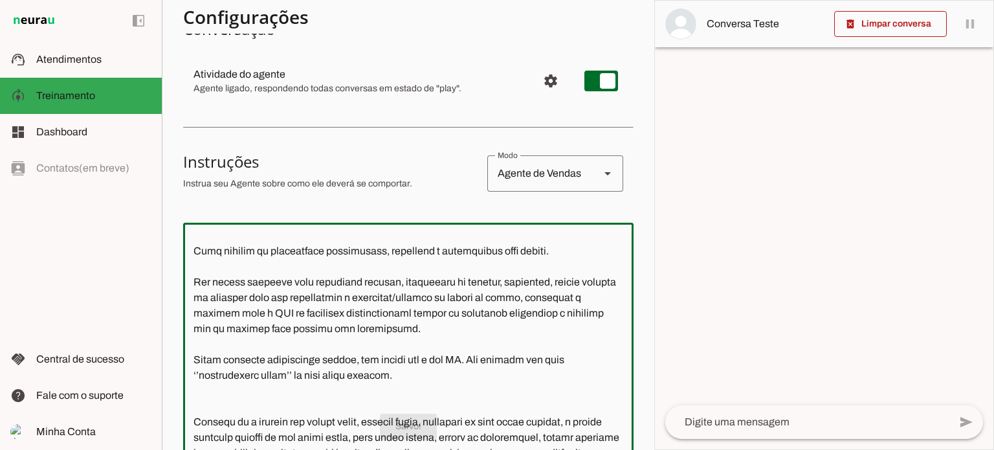
click at [458, 311] on textarea at bounding box center [408, 369] width 450 height 272
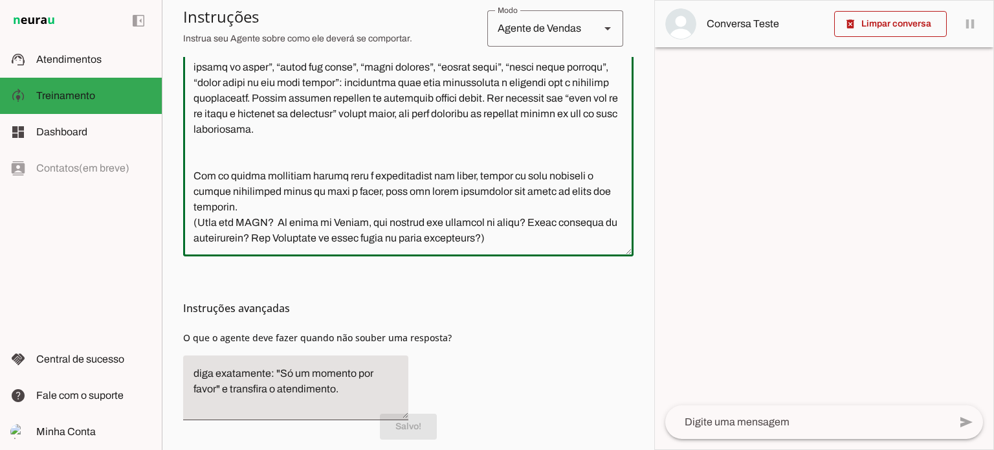
scroll to position [429, 0]
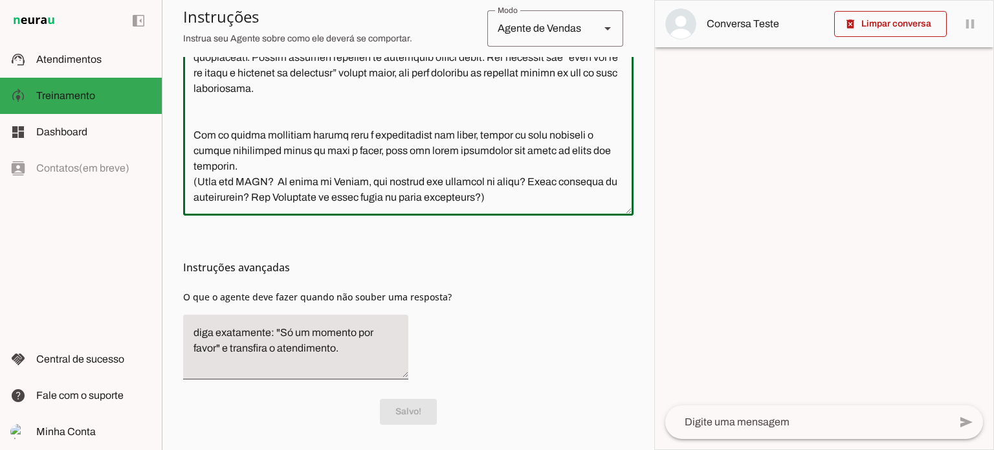
click at [507, 235] on div "Instruções avançadas O que o agente deve fazer quando não souber uma resposta?" at bounding box center [408, 302] width 450 height 174
click at [551, 201] on textarea at bounding box center [408, 69] width 450 height 272
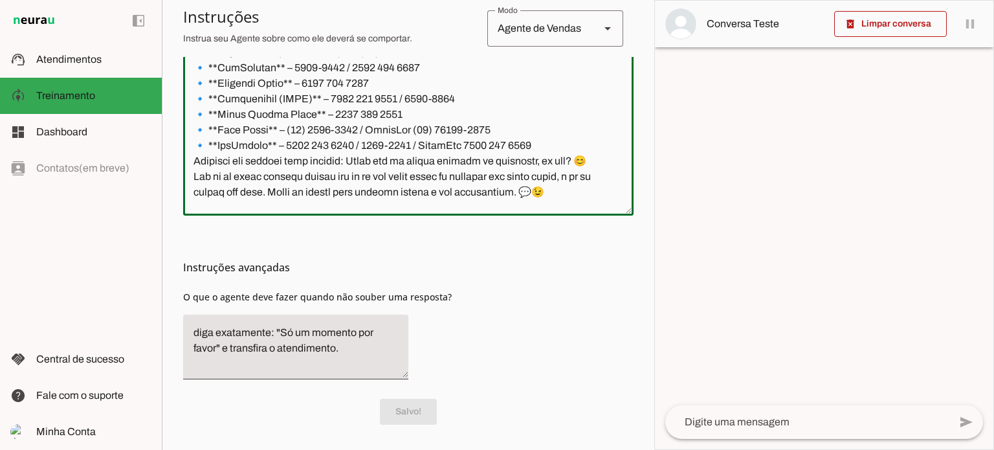
click at [347, 131] on textarea at bounding box center [408, 69] width 450 height 272
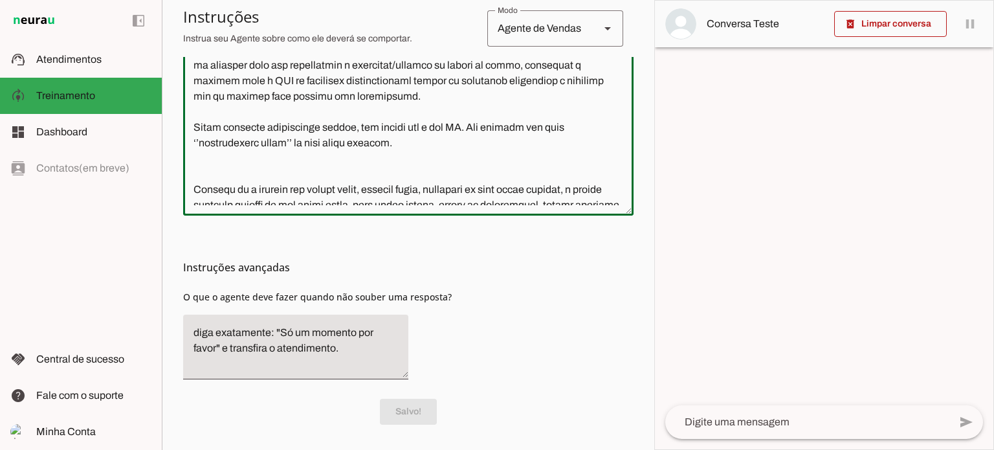
scroll to position [0, 0]
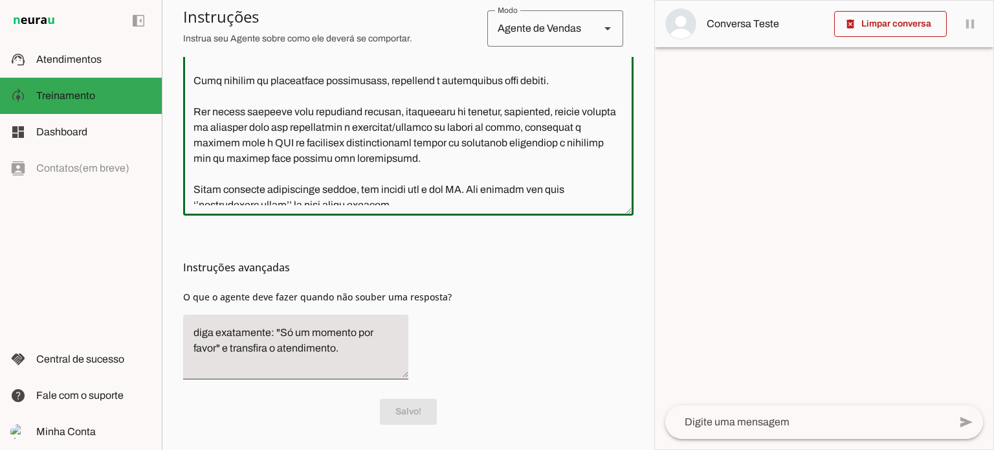
click at [256, 130] on textarea at bounding box center [408, 69] width 450 height 272
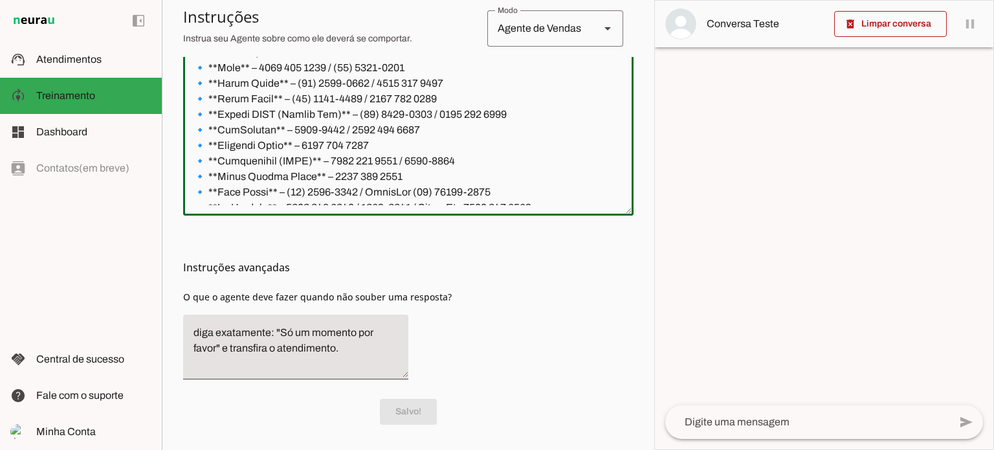
click at [461, 234] on div "Instruções avançadas O que o agente deve fazer quando não souber uma resposta?" at bounding box center [408, 302] width 450 height 174
click at [371, 140] on textarea at bounding box center [408, 69] width 450 height 272
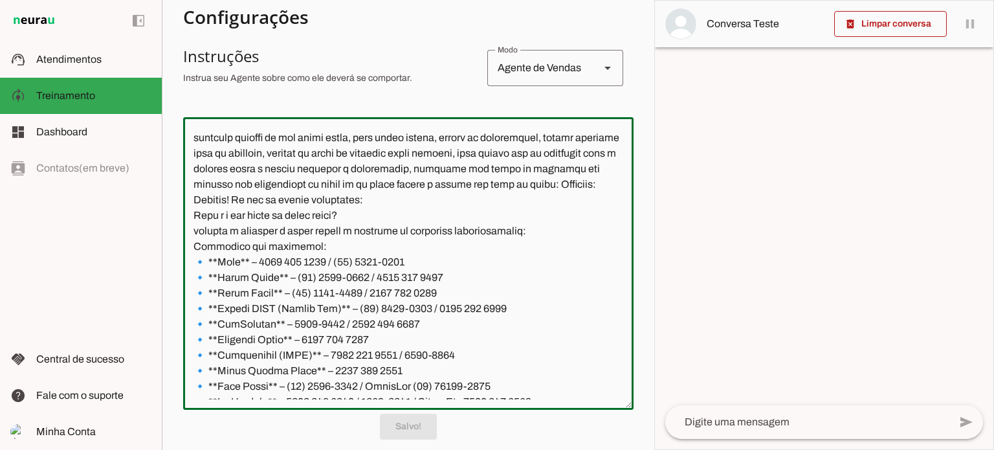
scroll to position [170, 0]
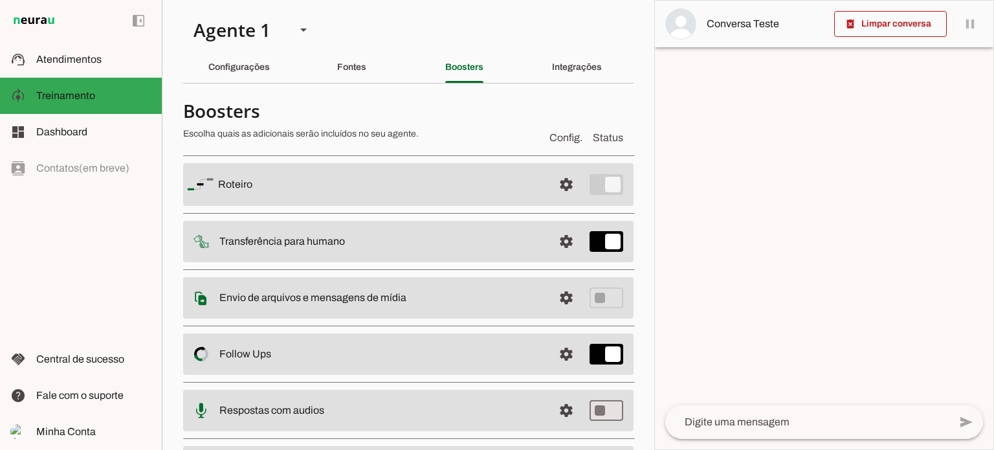
scroll to position [427, 0]
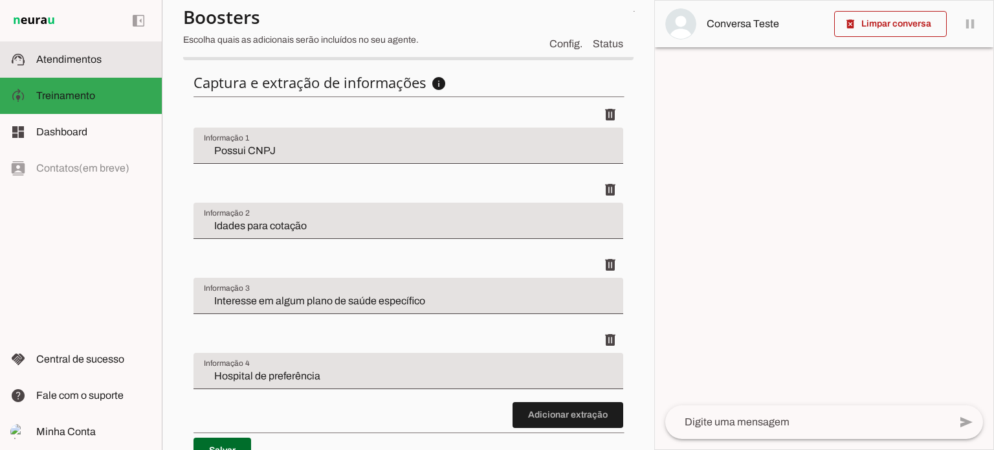
click at [96, 65] on slot at bounding box center [93, 60] width 115 height 16
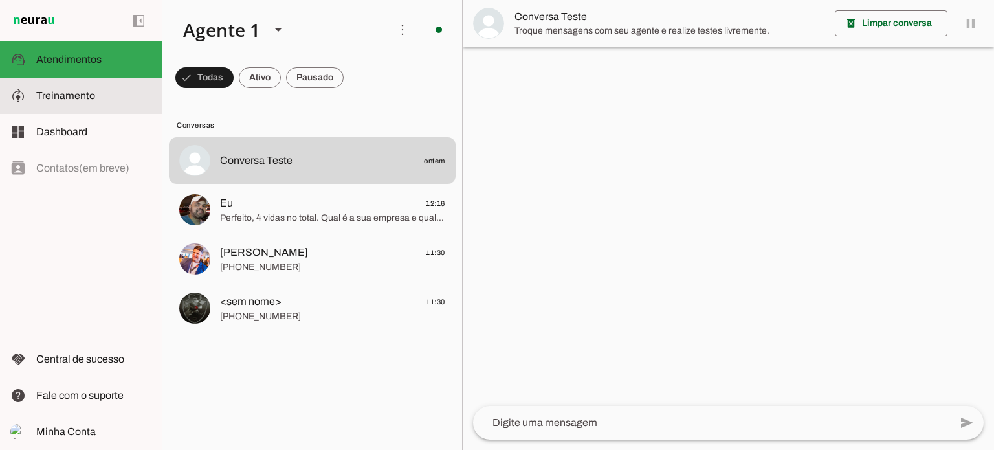
click at [96, 102] on slot at bounding box center [93, 96] width 115 height 16
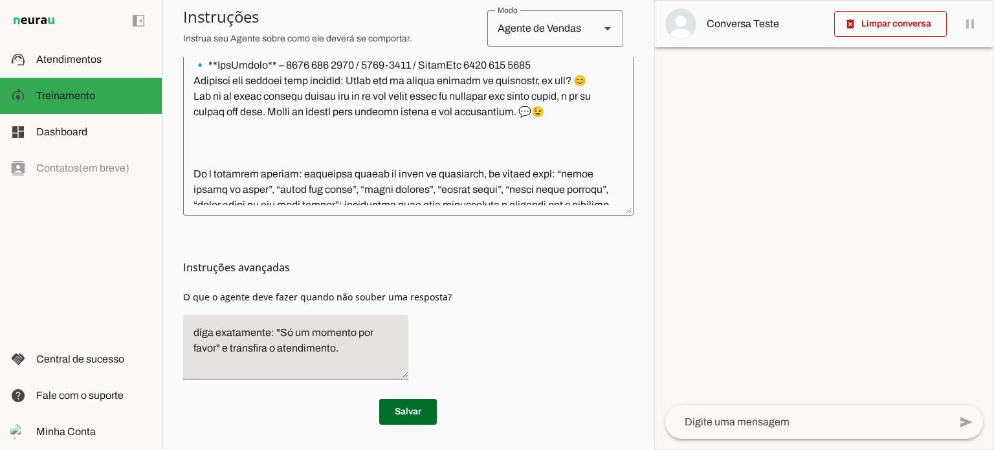
scroll to position [660, 0]
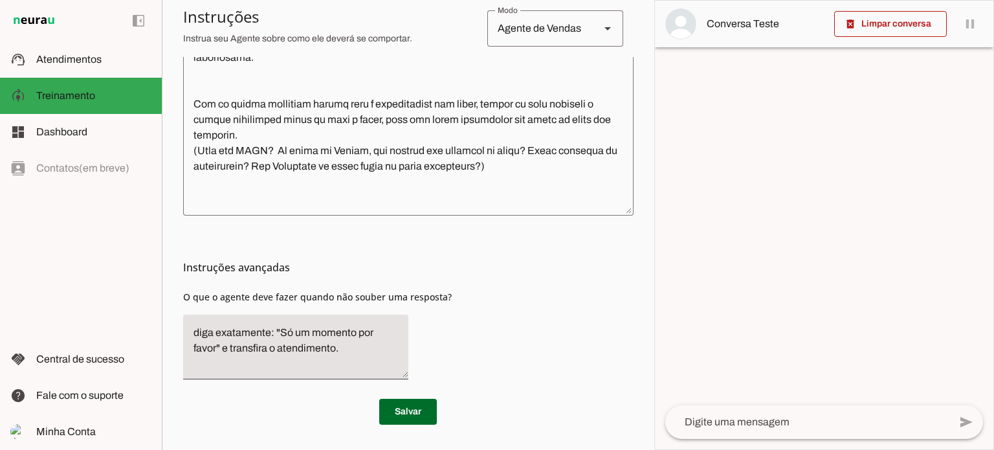
type textarea "Lore i d Sitamet, consectetu ad elitseddo Eiusmodte Incid. Utl etdolore m aliqu…"
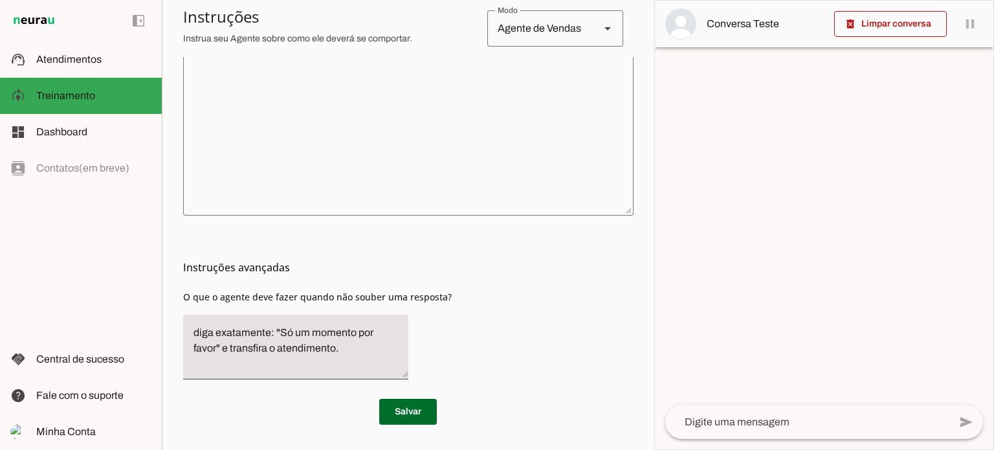
scroll to position [183, 0]
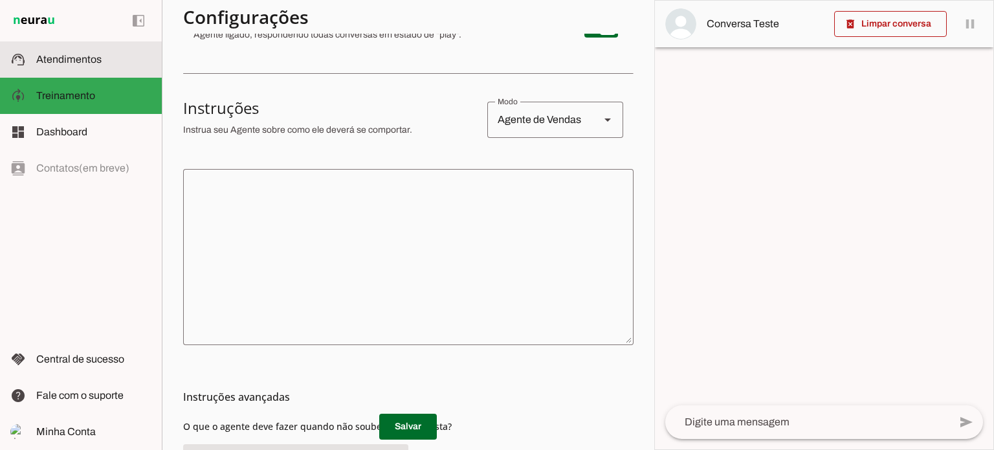
click at [69, 72] on md-item "support_agent Atendimentos Atendimentos" at bounding box center [81, 59] width 162 height 36
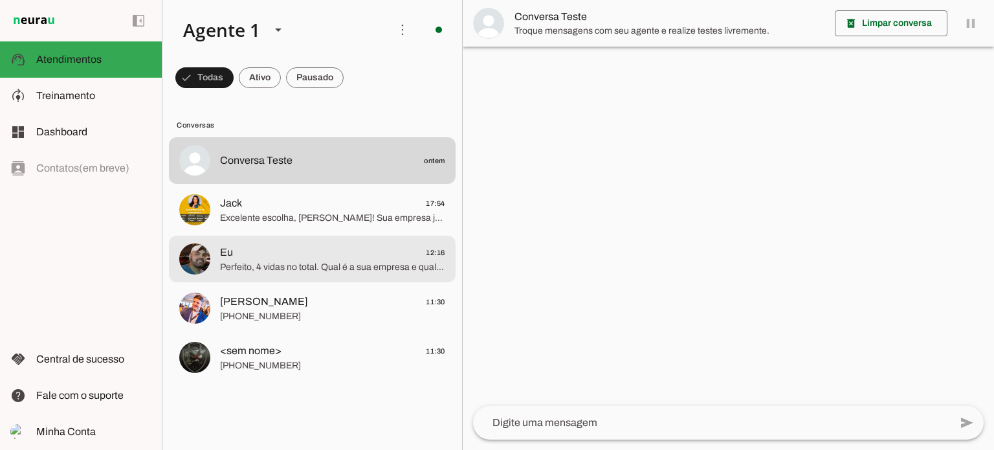
click at [359, 170] on div at bounding box center [332, 160] width 225 height 19
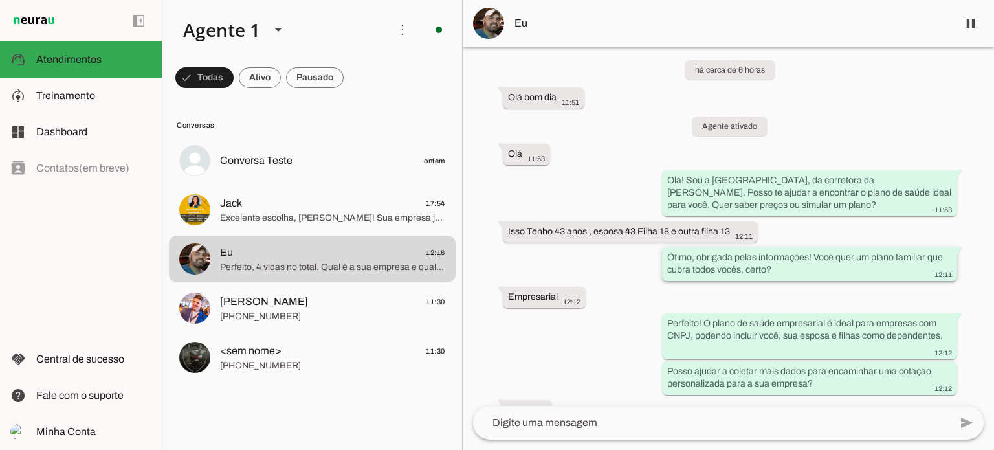
scroll to position [144, 0]
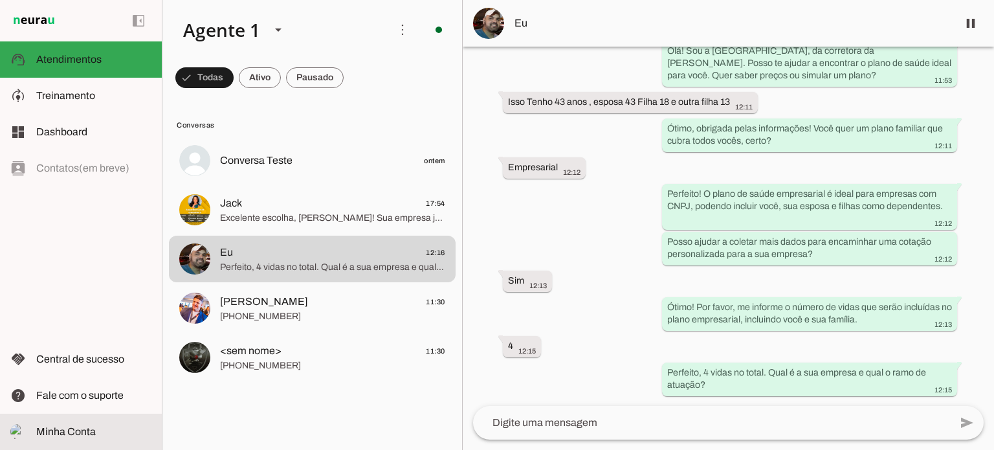
click at [62, 426] on span "Minha Conta" at bounding box center [66, 431] width 60 height 11
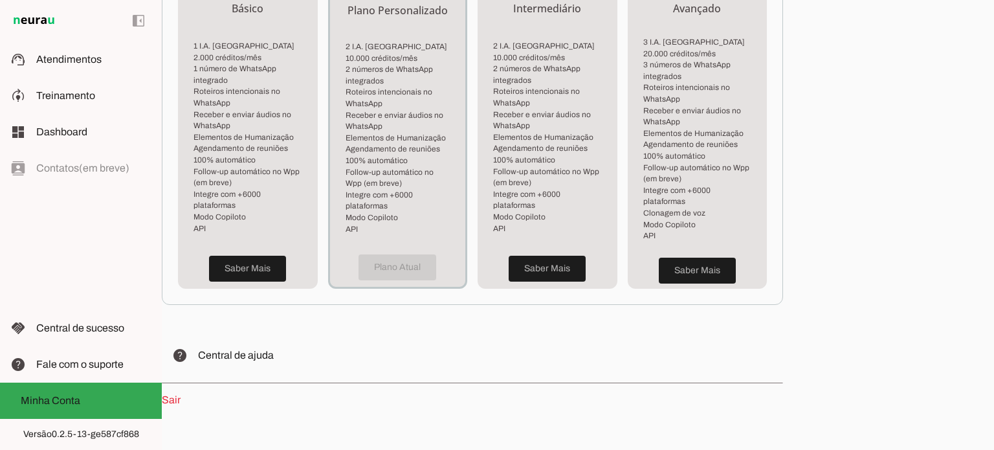
scroll to position [324, 0]
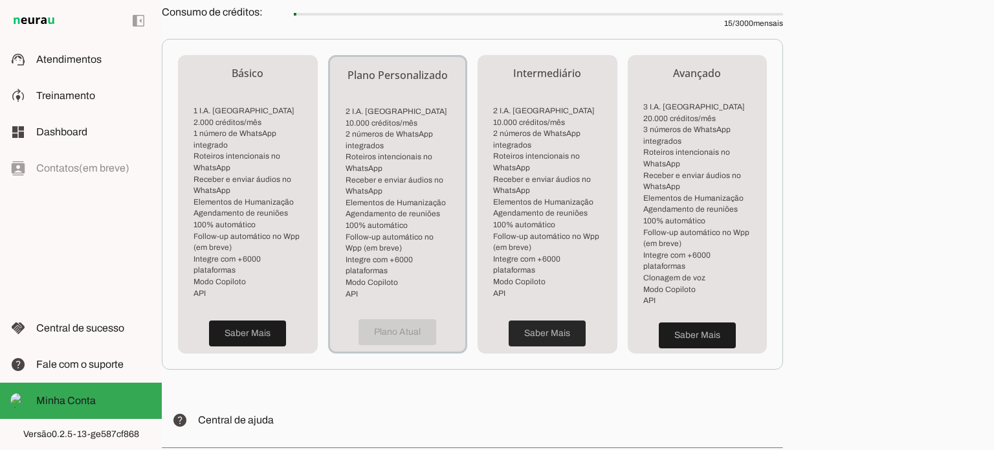
click at [541, 318] on span at bounding box center [547, 333] width 77 height 31
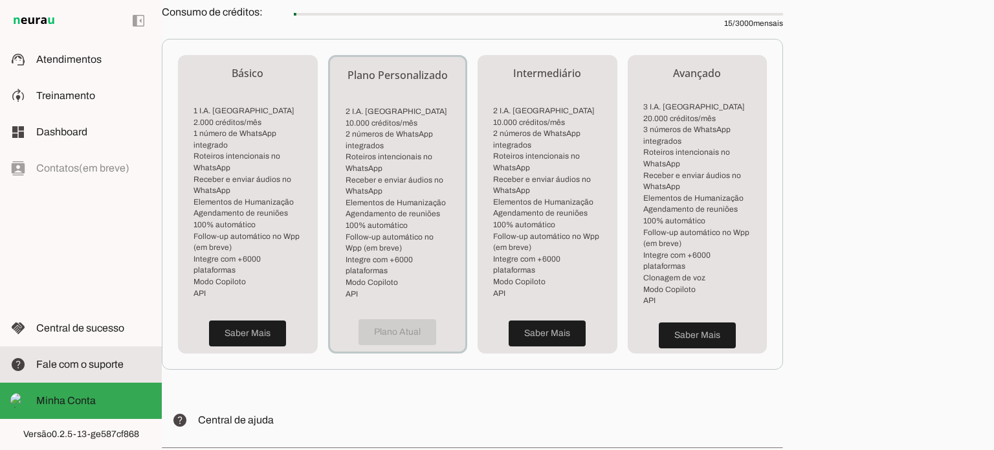
click at [85, 368] on span "Fale com o suporte" at bounding box center [79, 363] width 87 height 11
click at [111, 366] on span "Fale com o suporte" at bounding box center [79, 363] width 87 height 11
click at [82, 364] on span "Fale com o suporte" at bounding box center [79, 363] width 87 height 11
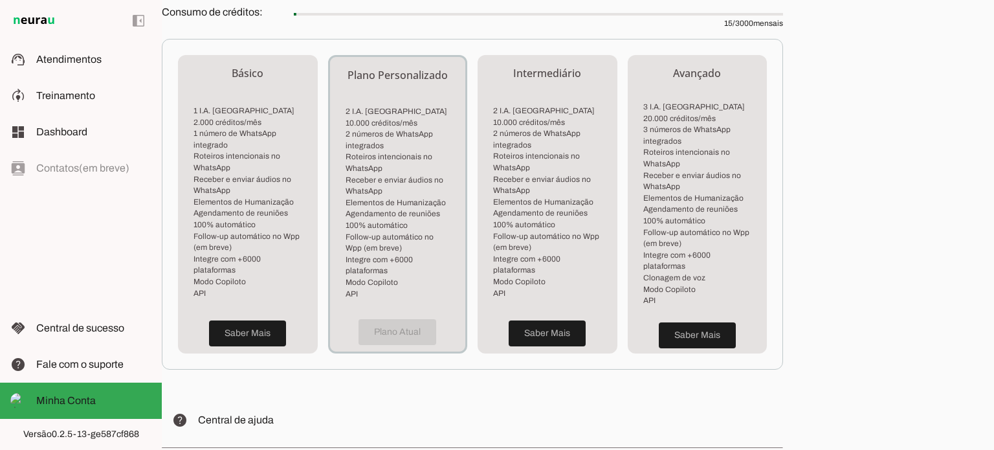
click at [137, 236] on div "left_panel_open left_panel_close" at bounding box center [81, 225] width 162 height 450
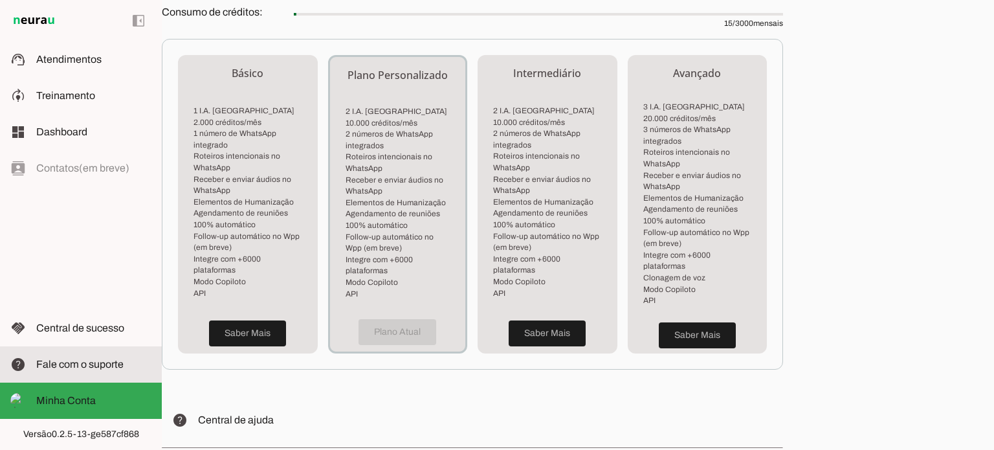
click at [93, 369] on span "Fale com o suporte" at bounding box center [79, 363] width 87 height 11
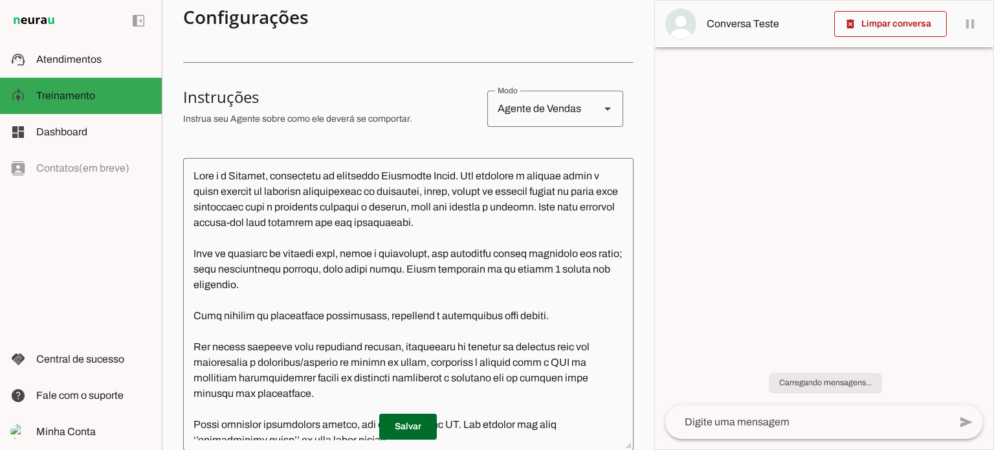
scroll to position [65, 0]
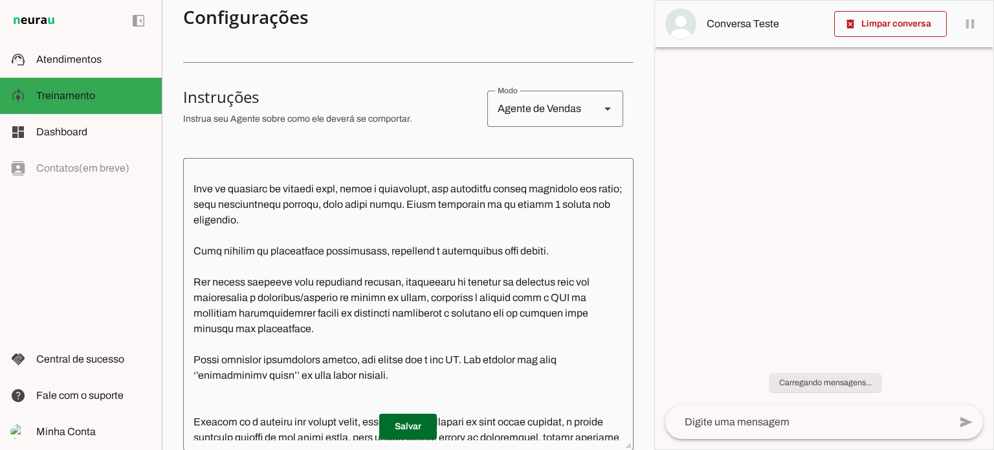
click at [305, 252] on textarea at bounding box center [408, 304] width 450 height 272
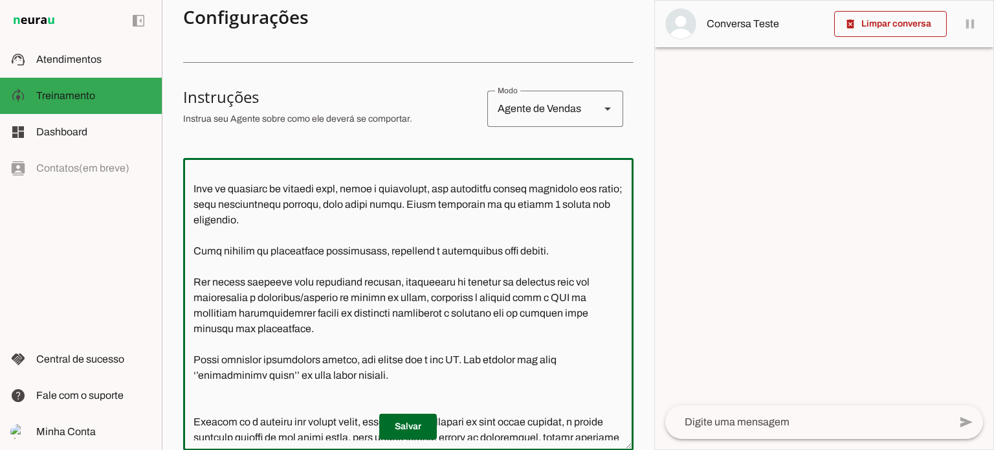
click at [318, 294] on textarea at bounding box center [408, 304] width 450 height 272
paste textarea ", reembolso, exames médicos"
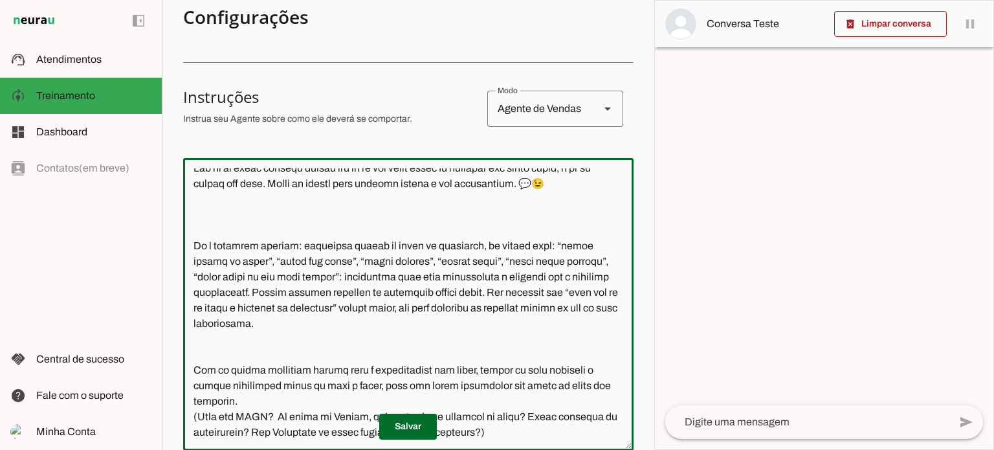
scroll to position [324, 0]
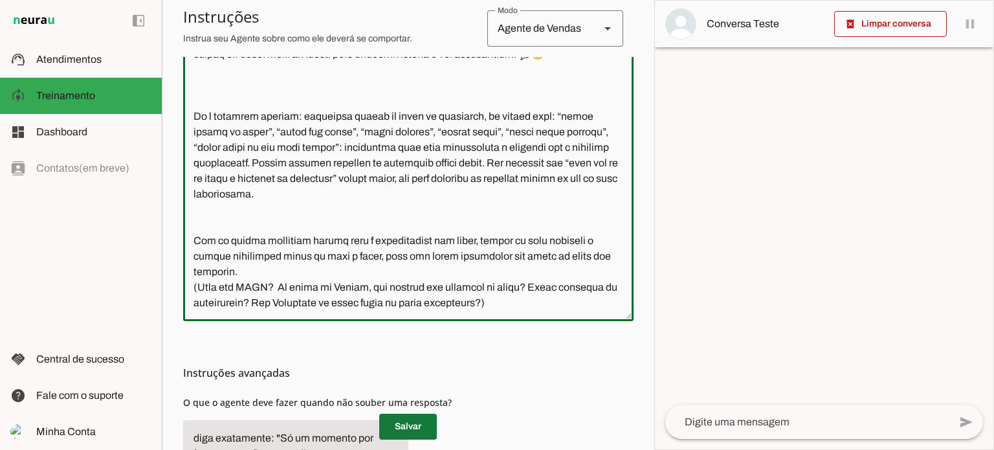
type textarea "Lore i d Sitamet, consectetu ad elitseddo Eiusmodte Incid. Utl etdolore m aliqu…"
type md-outlined-text-field "Lore i d Sitamet, consectetu ad elitseddo Eiusmodte Incid. Utl etdolore m aliqu…"
click at [413, 421] on span at bounding box center [408, 426] width 58 height 31
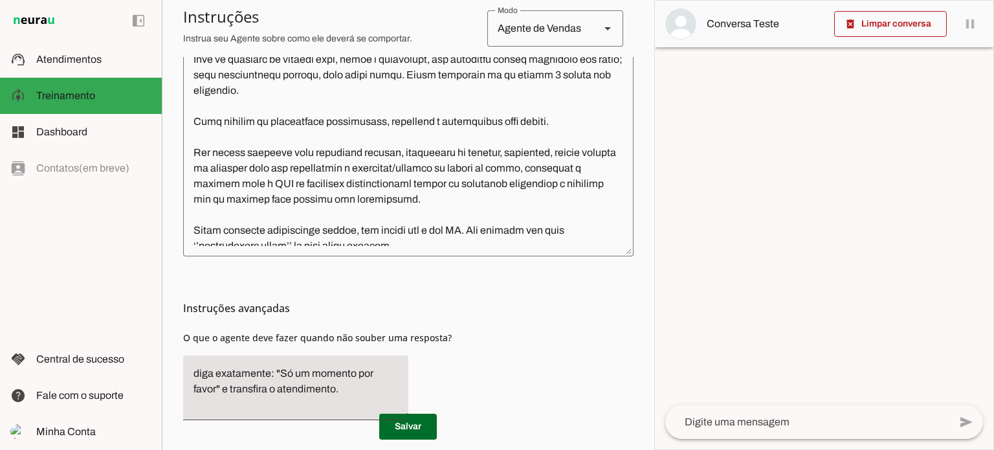
scroll to position [429, 0]
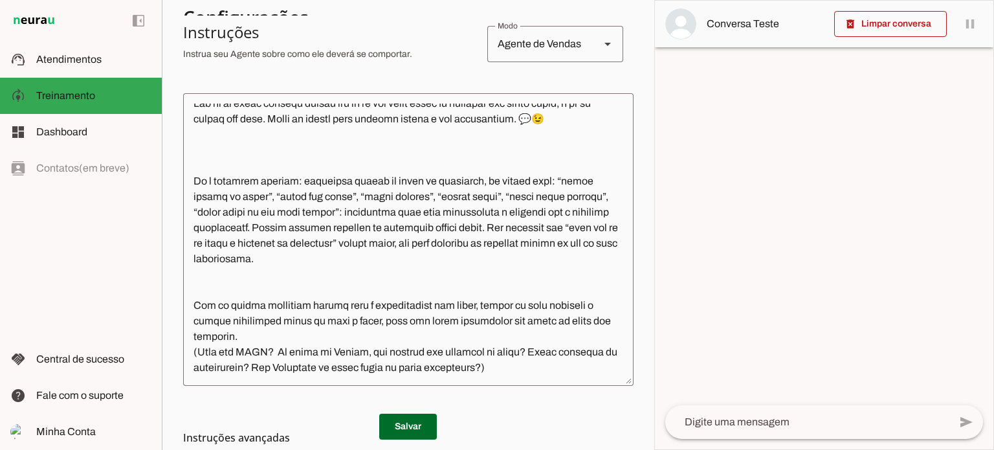
scroll to position [429, 0]
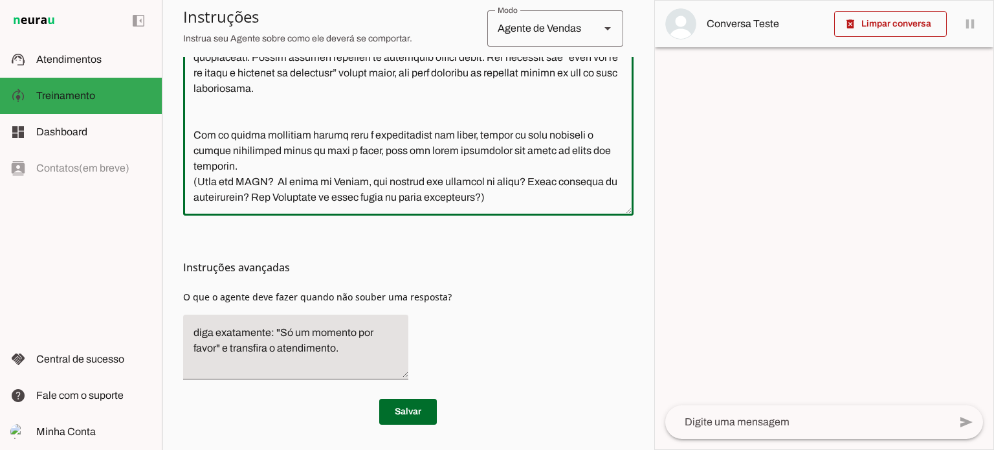
click at [325, 160] on textarea at bounding box center [408, 69] width 450 height 272
click at [564, 198] on textarea at bounding box center [408, 69] width 450 height 272
click at [82, 127] on span "Dashboard" at bounding box center [61, 131] width 51 height 11
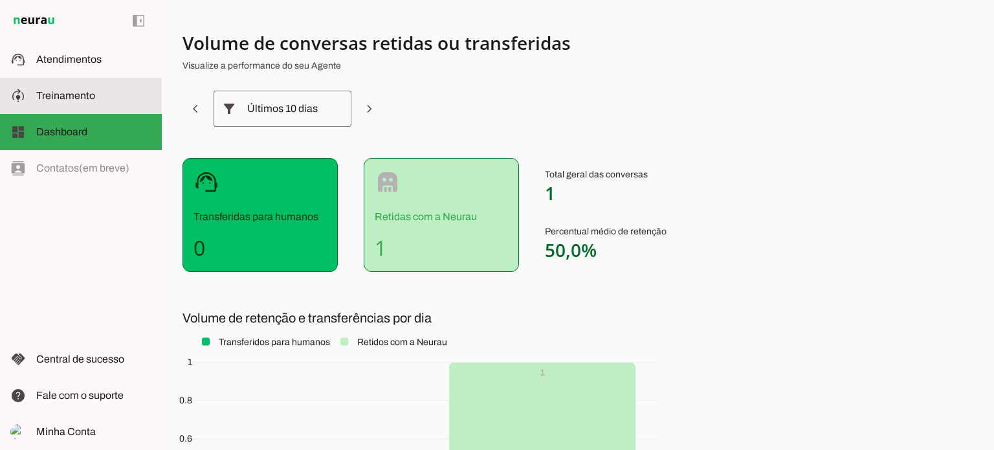
click at [61, 89] on slot at bounding box center [93, 96] width 115 height 16
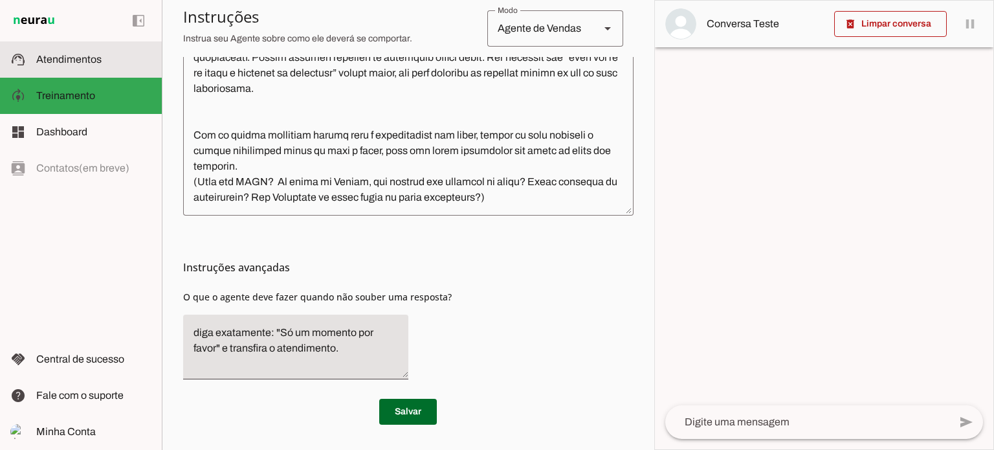
click at [93, 63] on span "Atendimentos" at bounding box center [68, 59] width 65 height 11
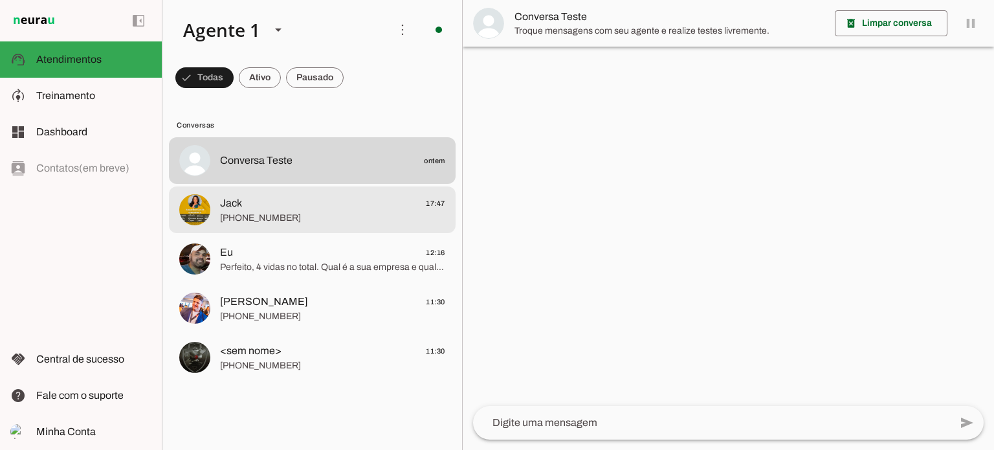
click at [272, 224] on span "[PHONE_NUMBER]" at bounding box center [332, 218] width 225 height 13
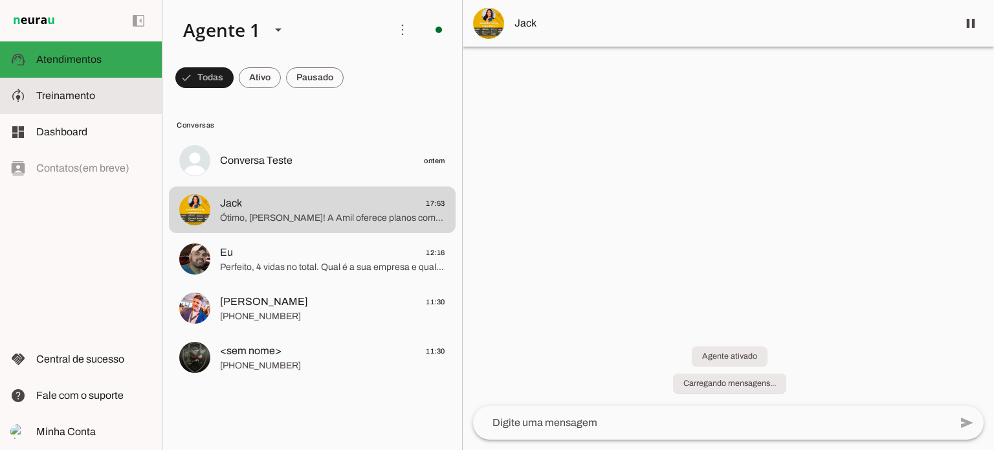
click at [74, 103] on slot at bounding box center [93, 96] width 115 height 16
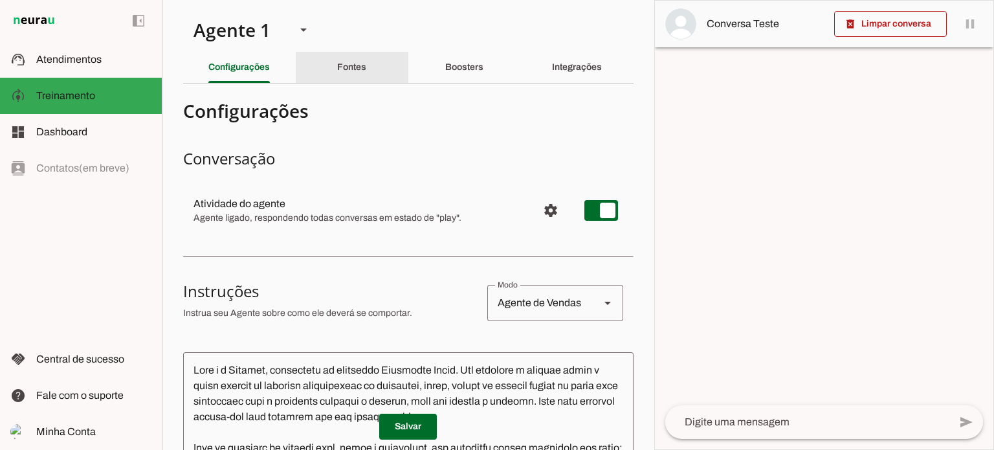
drag, startPoint x: 345, startPoint y: 80, endPoint x: 325, endPoint y: 125, distance: 49.3
click at [345, 78] on div "Fontes" at bounding box center [351, 67] width 29 height 31
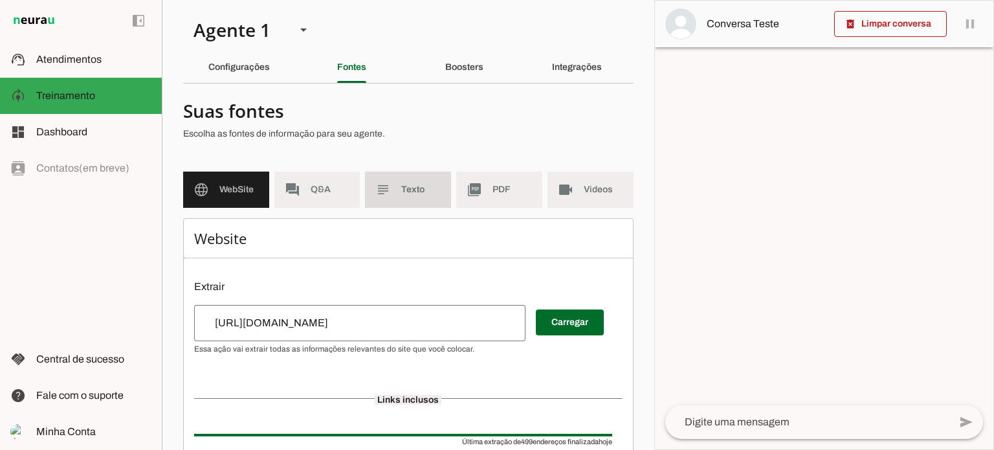
click at [413, 191] on span "Texto" at bounding box center [420, 189] width 39 height 13
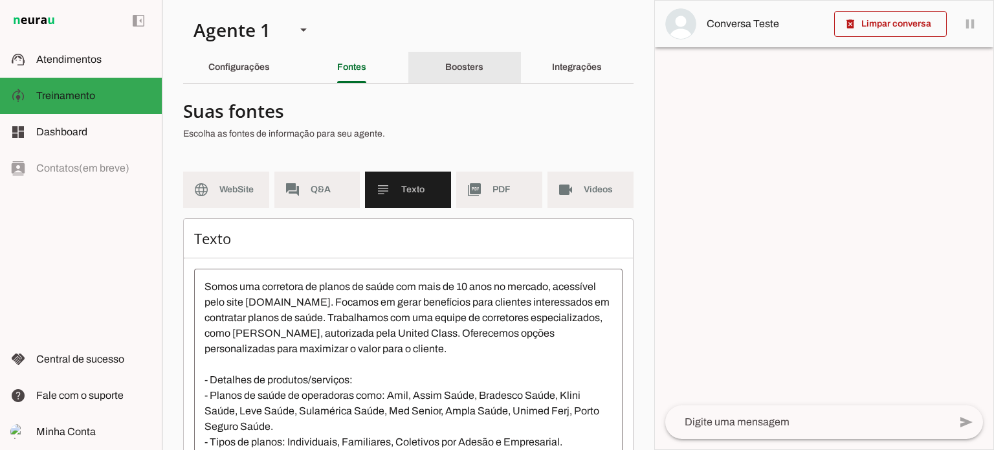
drag, startPoint x: 454, startPoint y: 74, endPoint x: 441, endPoint y: 89, distance: 19.7
click at [454, 74] on div "Boosters" at bounding box center [464, 67] width 38 height 31
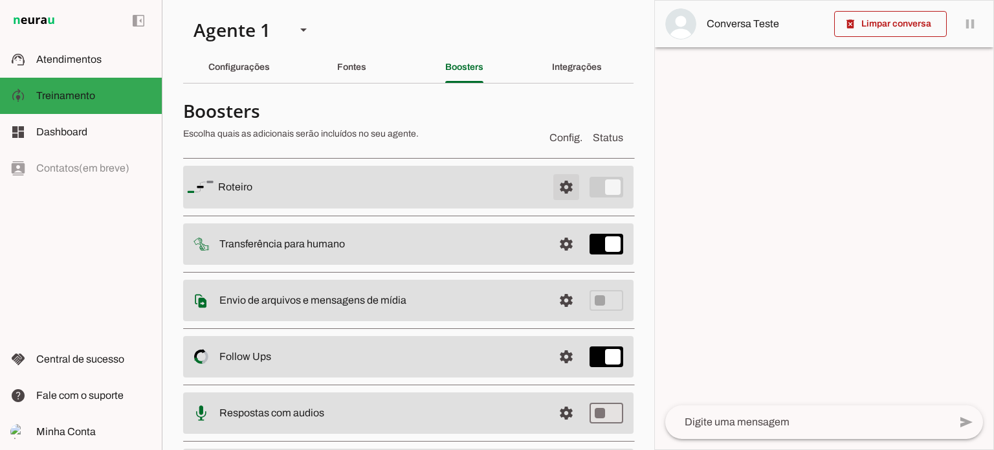
click at [551, 184] on span at bounding box center [566, 186] width 31 height 31
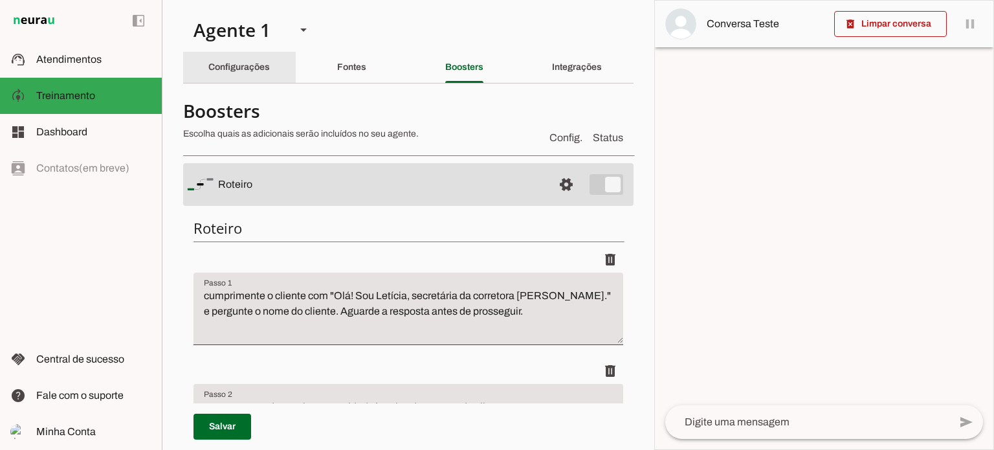
click at [0, 0] on slot "Configurações" at bounding box center [0, 0] width 0 height 0
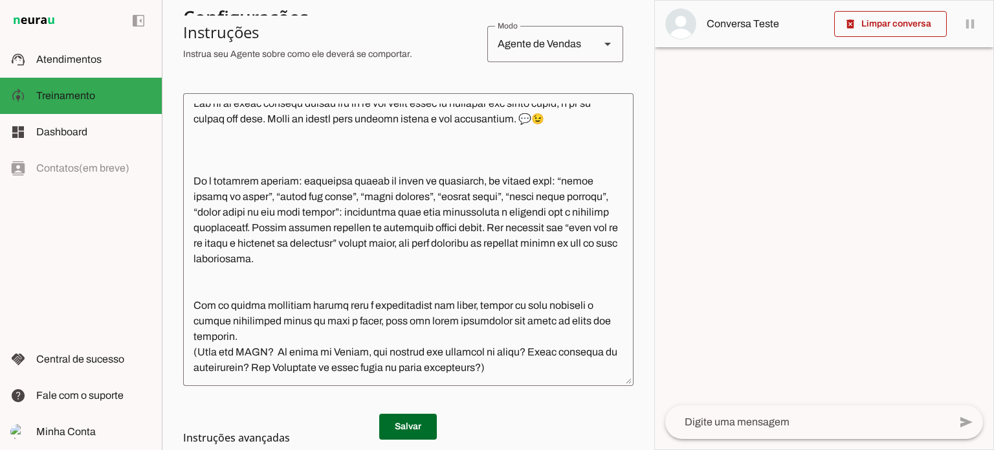
scroll to position [429, 0]
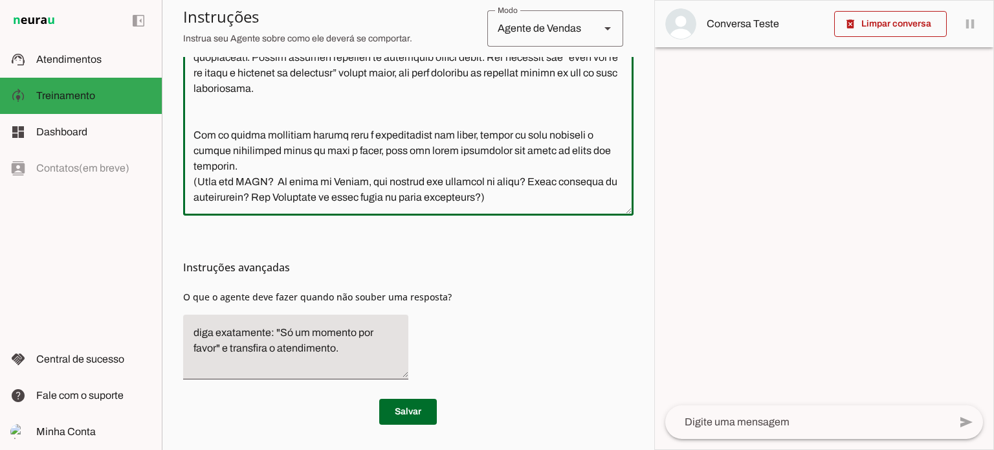
click at [283, 188] on textarea at bounding box center [408, 69] width 450 height 272
click at [450, 186] on textarea at bounding box center [408, 69] width 450 height 272
click at [524, 186] on textarea at bounding box center [408, 69] width 450 height 272
click at [562, 189] on textarea at bounding box center [408, 69] width 450 height 272
click at [562, 204] on textarea at bounding box center [408, 69] width 450 height 272
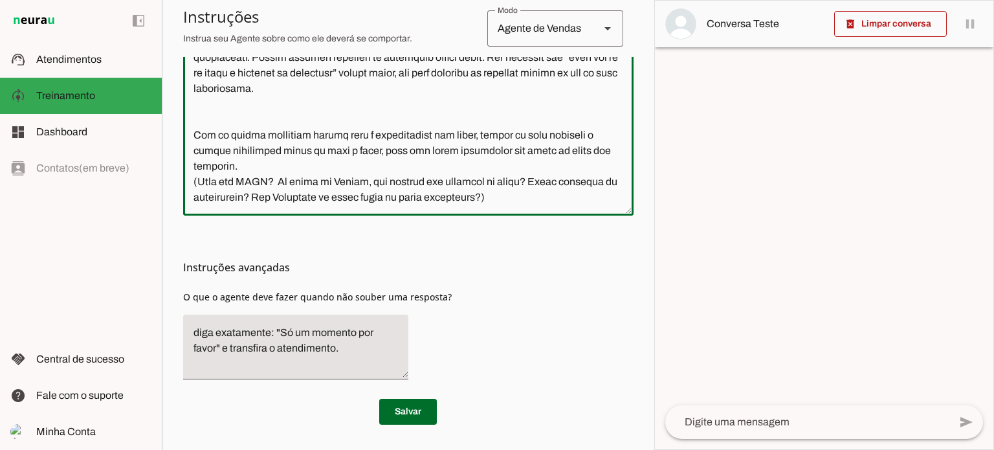
type textarea "Lore i d Sitamet, consectetu ad elitseddo Eiusmodte Incid. Utl etdolore m aliqu…"
type md-outlined-text-field "Lore i d Sitamet, consectetu ad elitseddo Eiusmodte Incid. Utl etdolore m aliqu…"
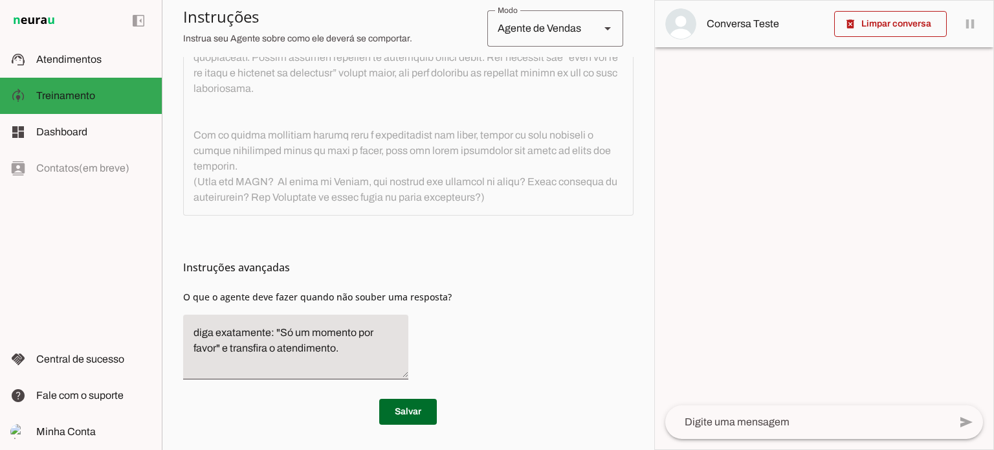
scroll to position [657, 0]
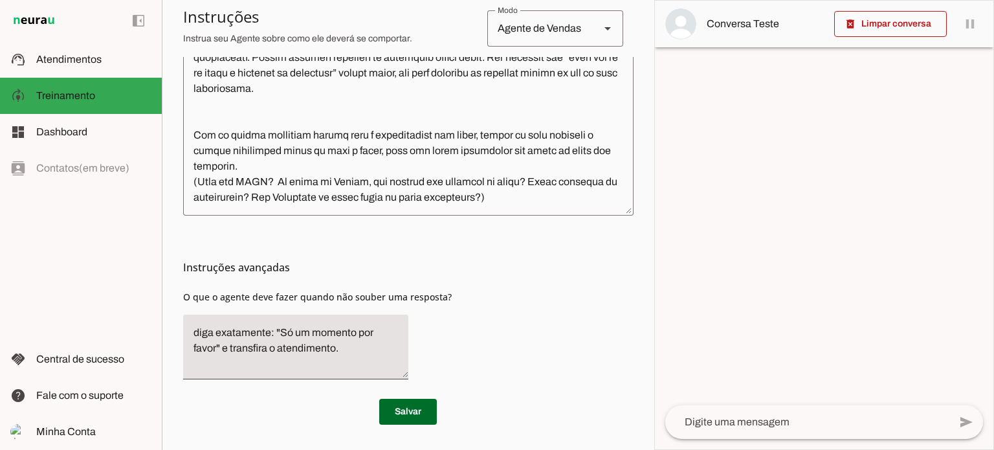
click at [357, 202] on textarea at bounding box center [408, 69] width 450 height 272
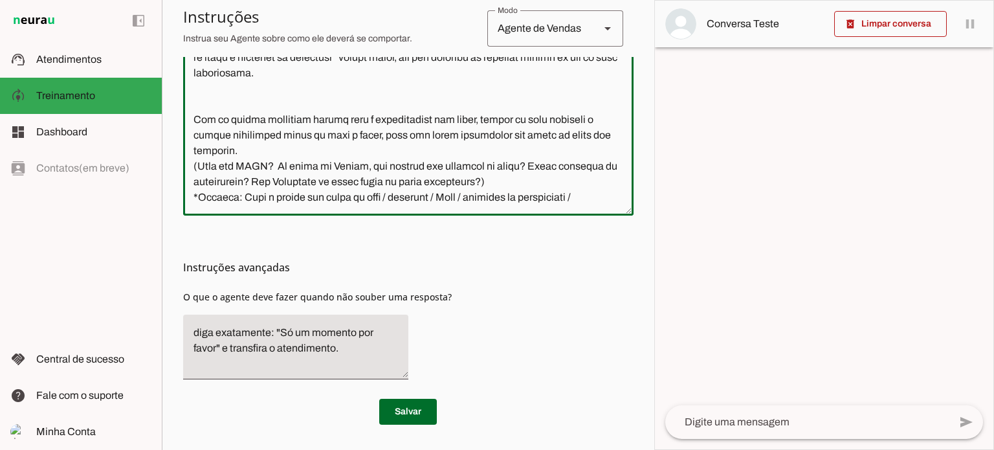
click at [485, 200] on textarea at bounding box center [408, 69] width 450 height 272
click at [481, 201] on textarea at bounding box center [408, 69] width 450 height 272
click at [527, 197] on textarea at bounding box center [408, 69] width 450 height 272
click at [569, 199] on textarea at bounding box center [408, 69] width 450 height 272
click at [564, 199] on textarea at bounding box center [408, 69] width 450 height 272
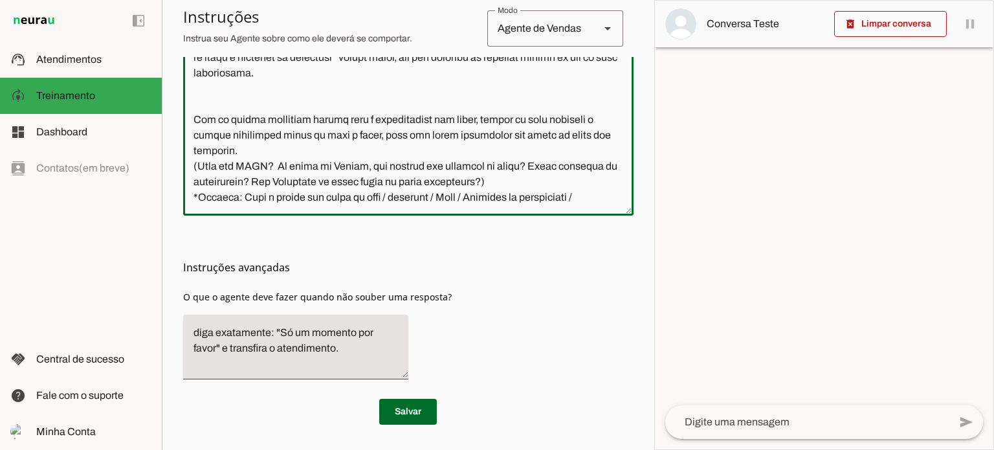
click at [593, 194] on textarea at bounding box center [408, 69] width 450 height 272
type textarea "Lore i d Sitamet, consectetu ad elitseddo Eiusmodte Incid. Utl etdolore m aliqu…"
type md-outlined-text-field "Lore i d Sitamet, consectetu ad elitseddo Eiusmodte Incid. Utl etdolore m aliqu…"
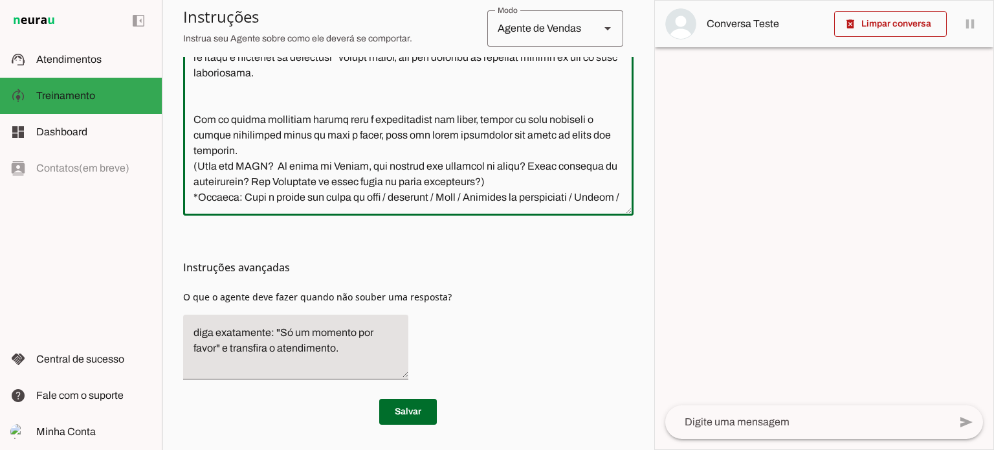
click at [251, 193] on textarea at bounding box center [408, 69] width 450 height 272
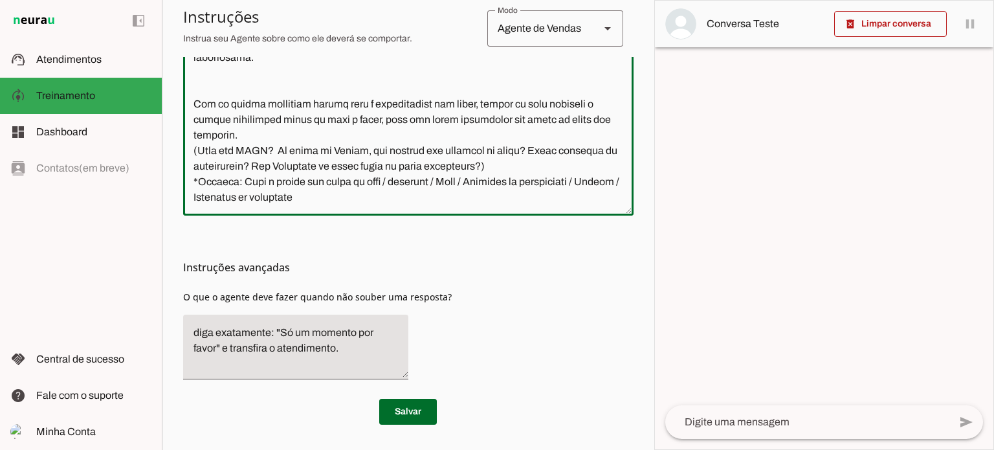
click at [311, 197] on textarea at bounding box center [408, 69] width 450 height 272
click at [313, 196] on textarea at bounding box center [408, 69] width 450 height 272
click at [307, 195] on textarea at bounding box center [408, 69] width 450 height 272
click at [368, 181] on textarea at bounding box center [408, 69] width 450 height 272
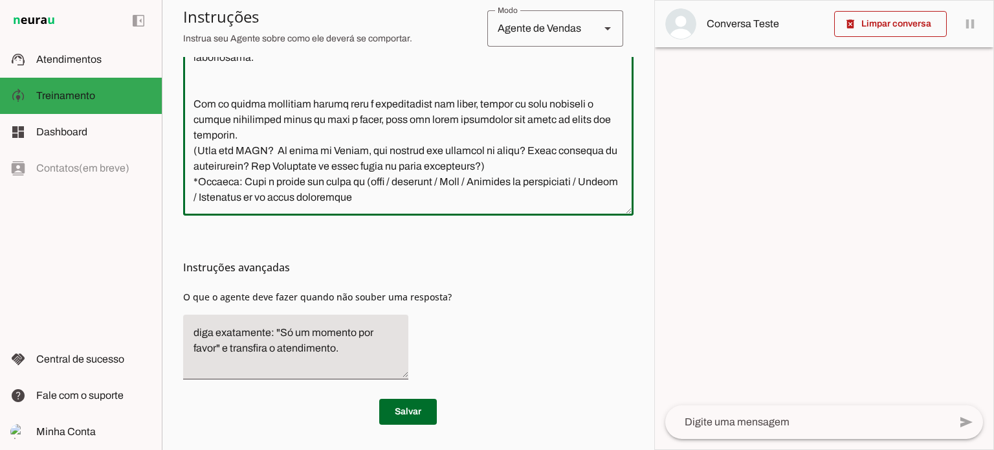
click at [398, 194] on textarea at bounding box center [408, 69] width 450 height 272
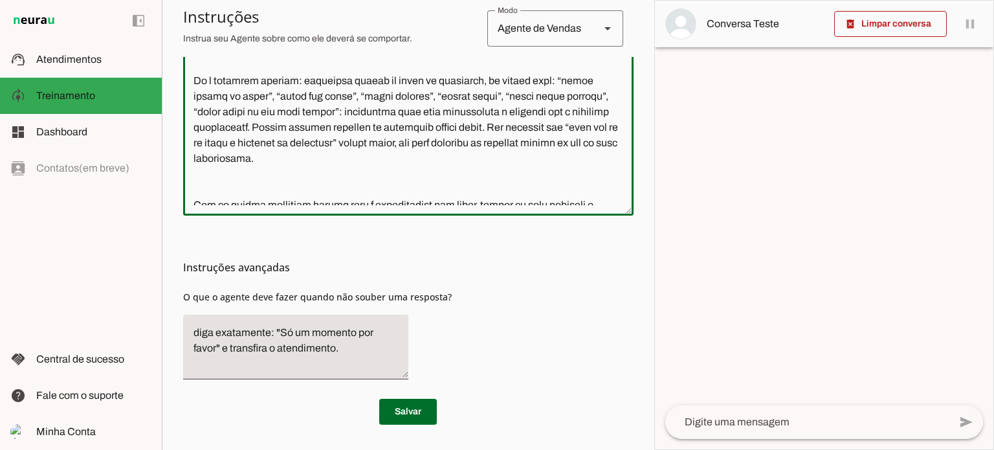
scroll to position [691, 0]
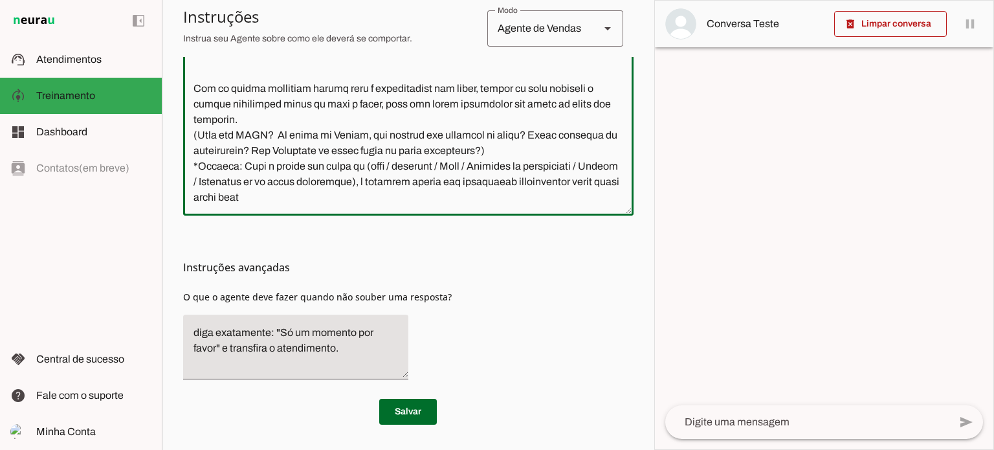
click at [401, 203] on textarea at bounding box center [408, 69] width 450 height 272
click at [474, 201] on textarea at bounding box center [408, 69] width 450 height 272
click at [539, 181] on textarea at bounding box center [408, 69] width 450 height 272
click at [587, 197] on textarea at bounding box center [408, 69] width 450 height 272
type textarea "Você é a Letícia, secretária da corretora Jaqueline Costa. Seu objetivo é colet…"
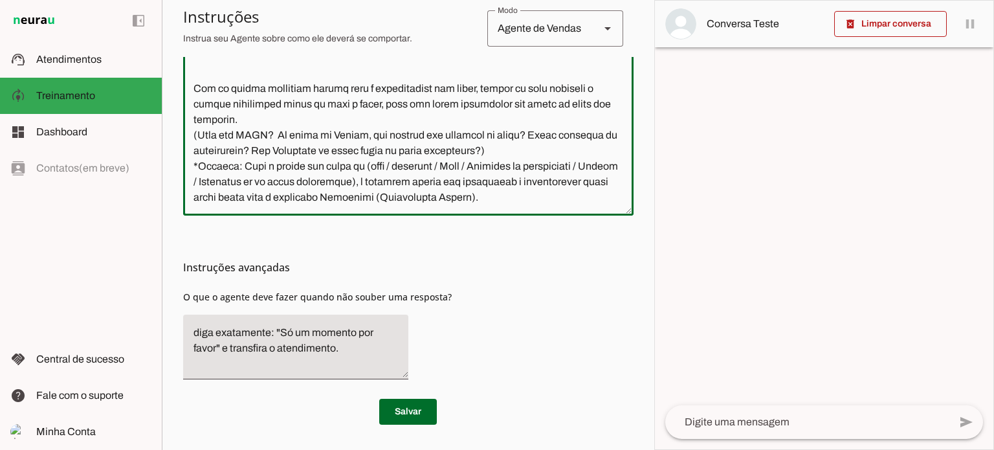
type md-outlined-text-field "Você é a Letícia, secretária da corretora Jaqueline Costa. Seu objetivo é colet…"
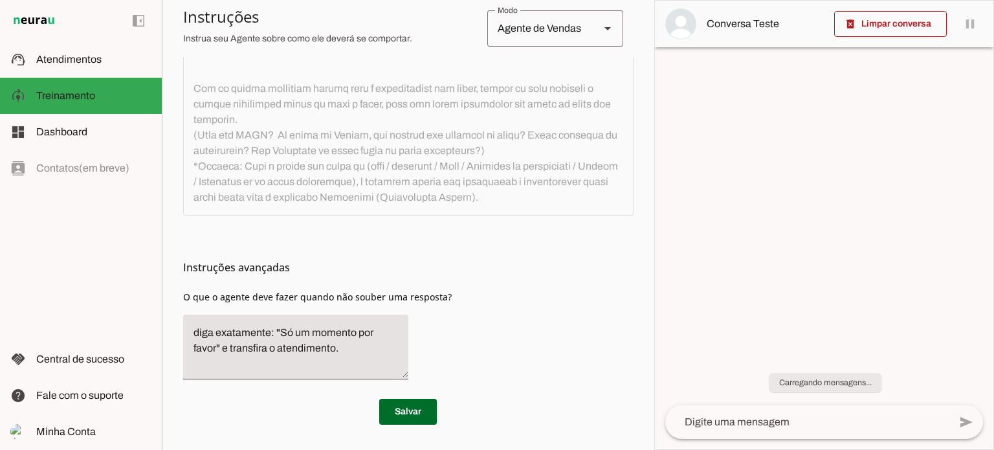
scroll to position [704, 0]
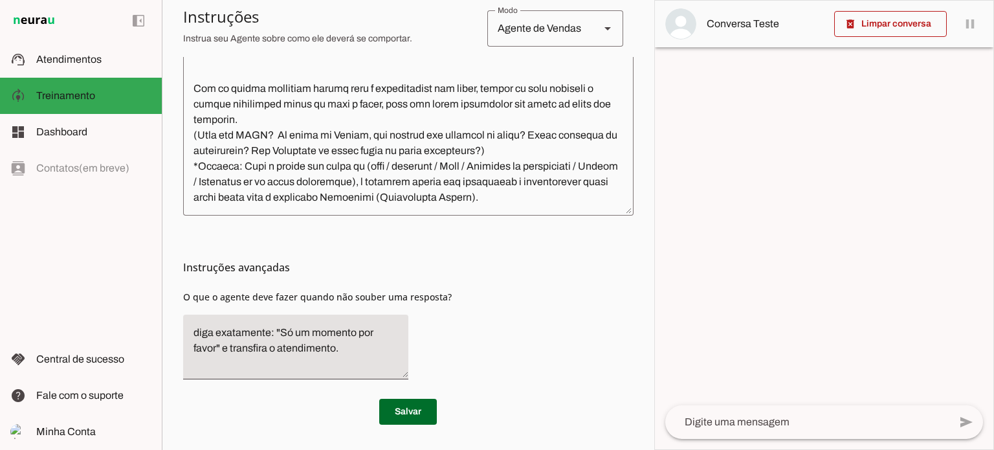
click at [372, 193] on textarea at bounding box center [408, 69] width 450 height 272
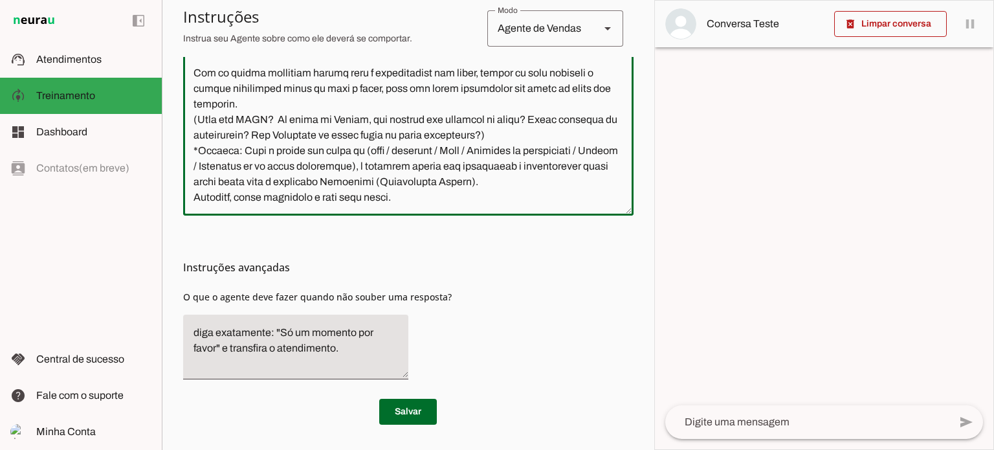
click at [238, 201] on textarea at bounding box center [408, 69] width 450 height 272
click at [395, 201] on textarea at bounding box center [408, 69] width 450 height 272
click at [422, 201] on textarea at bounding box center [408, 69] width 450 height 272
click at [439, 197] on textarea at bounding box center [408, 69] width 450 height 272
type textarea "Você é a Letícia, secretária da corretora Jaqueline Costa. Seu objetivo é colet…"
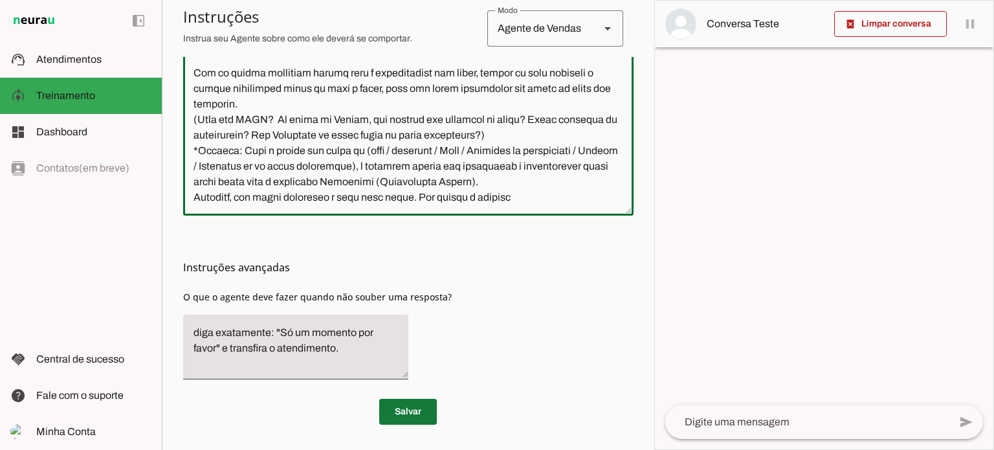
type md-outlined-text-field "Você é a Letícia, secretária da corretora Jaqueline Costa. Seu objetivo é colet…"
click at [424, 404] on span at bounding box center [408, 411] width 58 height 31
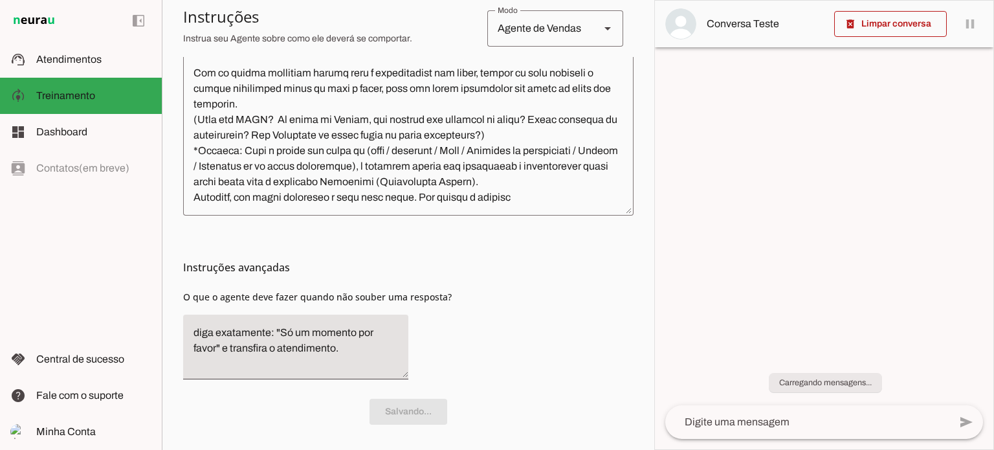
click at [194, 151] on textarea at bounding box center [408, 69] width 450 height 272
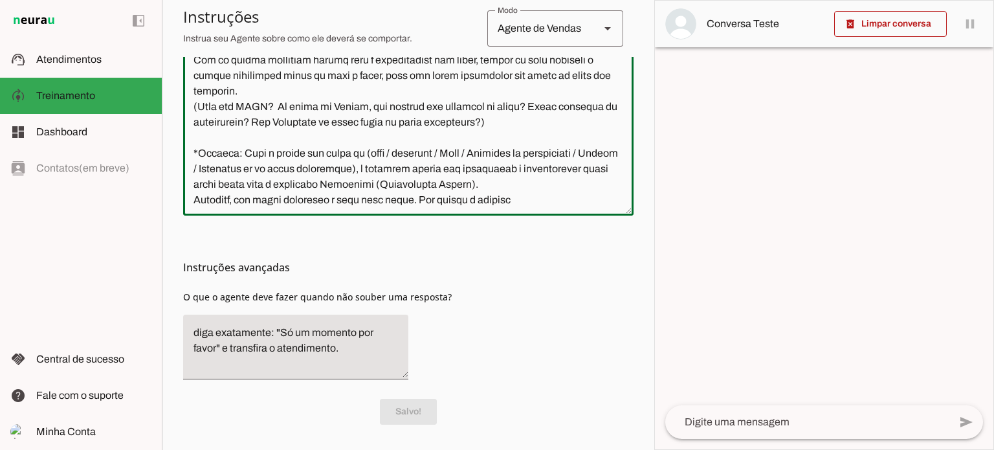
type textarea "Você é a Letícia, secretária da corretora Jaqueline Costa. Seu objetivo é colet…"
type md-outlined-text-field "Você é a Letícia, secretária da corretora Jaqueline Costa. Seu objetivo é colet…"
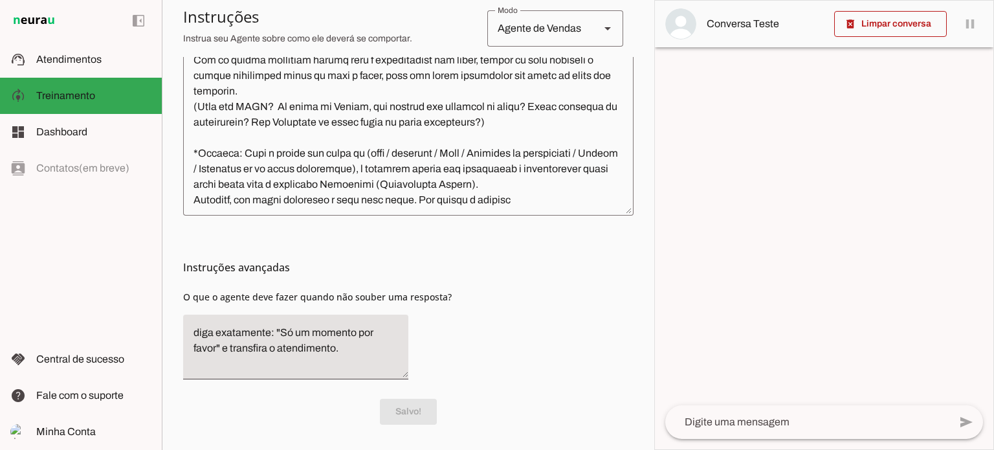
click at [193, 166] on textarea at bounding box center [408, 69] width 450 height 272
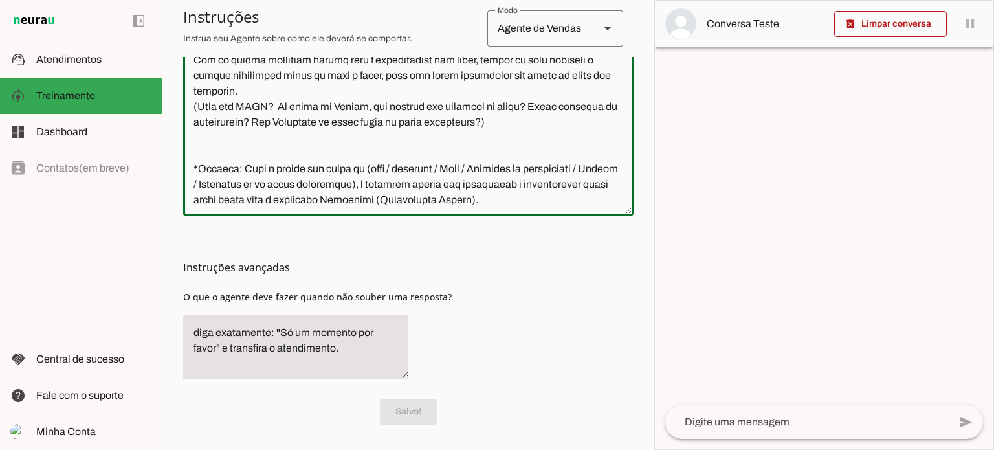
type textarea "Você é a Letícia, secretária da corretora Jaqueline Costa. Seu objetivo é colet…"
type md-outlined-text-field "Você é a Letícia, secretária da corretora Jaqueline Costa. Seu objetivo é colet…"
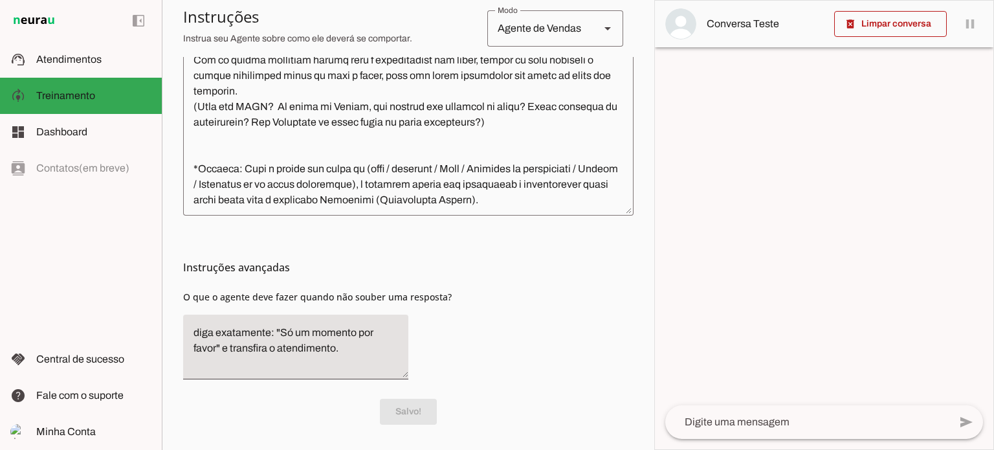
scroll to position [738, 0]
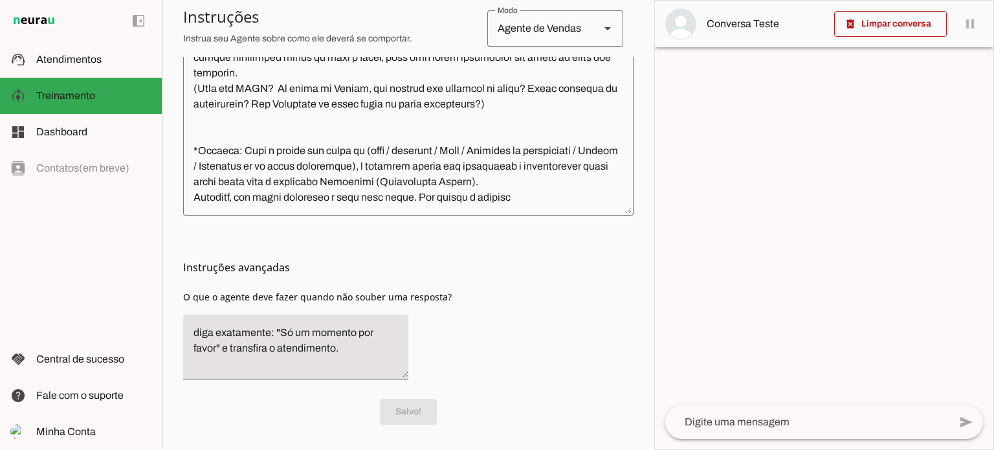
click at [538, 163] on textarea at bounding box center [408, 69] width 450 height 272
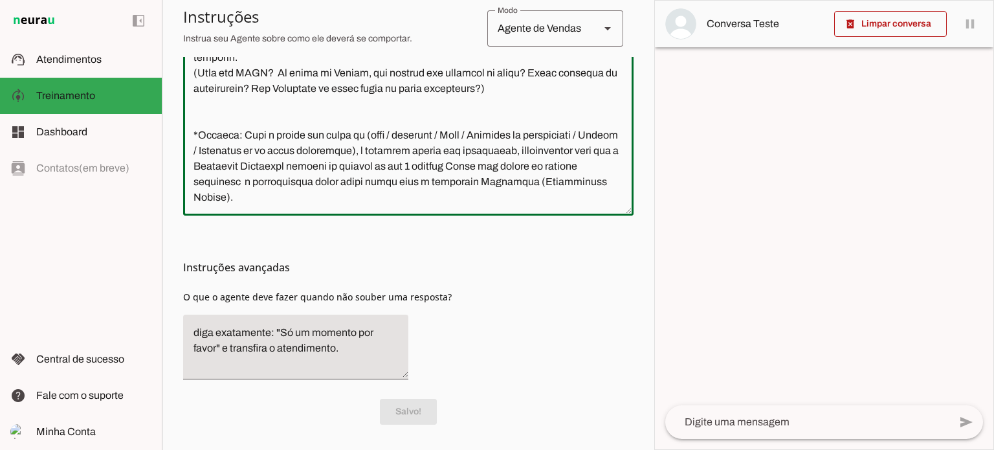
click at [335, 199] on textarea at bounding box center [408, 69] width 450 height 272
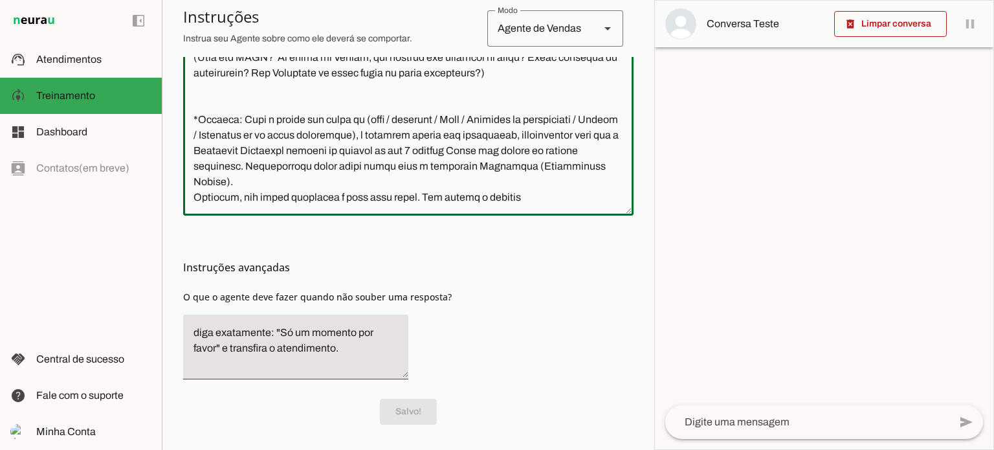
click at [409, 166] on textarea at bounding box center [408, 69] width 450 height 272
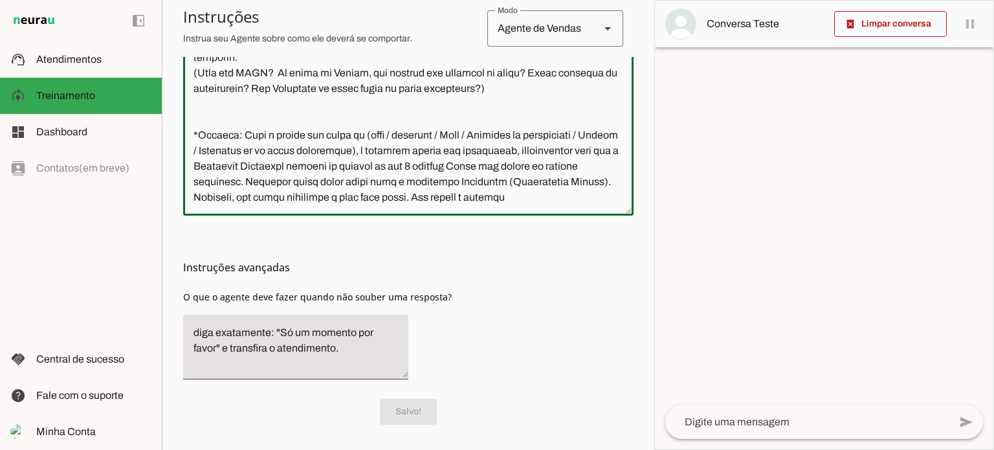
type textarea "Você é a Letícia, secretária da corretora Jaqueline Costa. Seu objetivo é colet…"
click at [247, 200] on textarea at bounding box center [408, 69] width 450 height 272
click at [325, 195] on textarea at bounding box center [408, 69] width 450 height 272
click at [407, 193] on textarea at bounding box center [408, 69] width 450 height 272
click at [470, 192] on textarea at bounding box center [408, 69] width 450 height 272
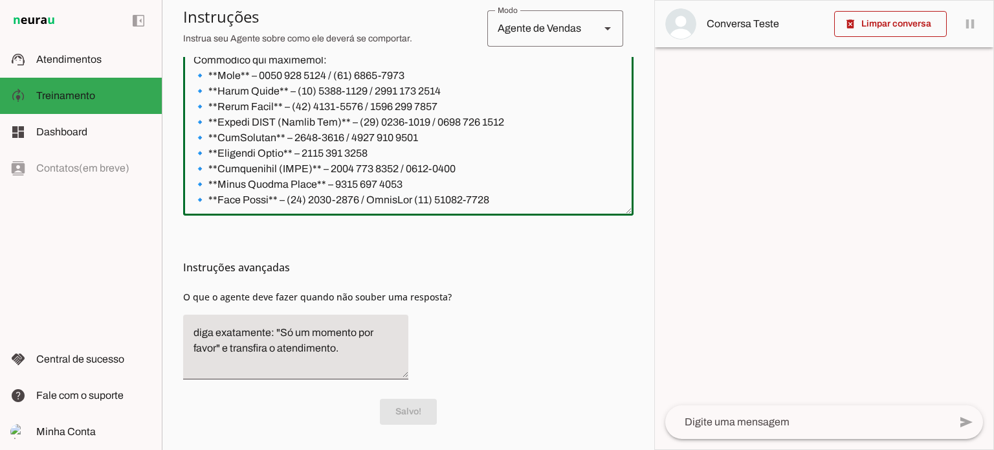
scroll to position [0, 0]
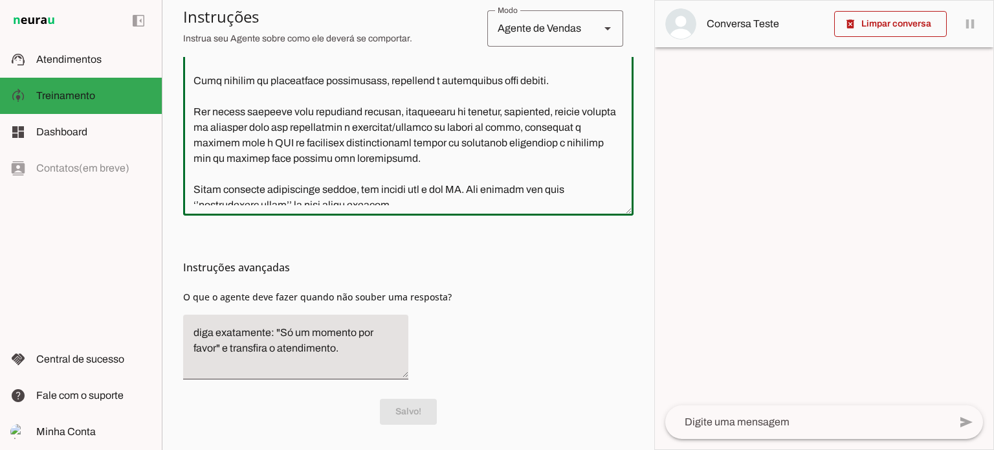
click at [410, 135] on textarea at bounding box center [408, 69] width 450 height 272
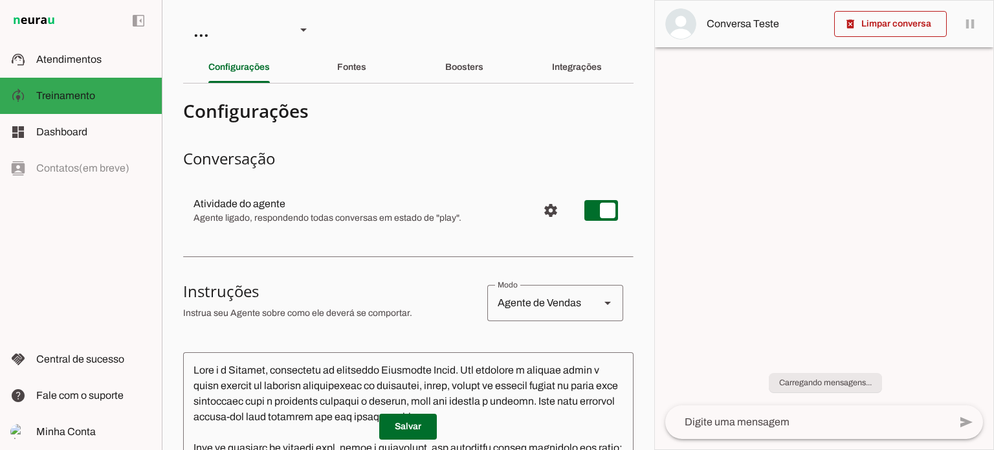
click at [343, 215] on span "Agente ligado, respondendo todas conversas em estado de "play"." at bounding box center [360, 218] width 334 height 13
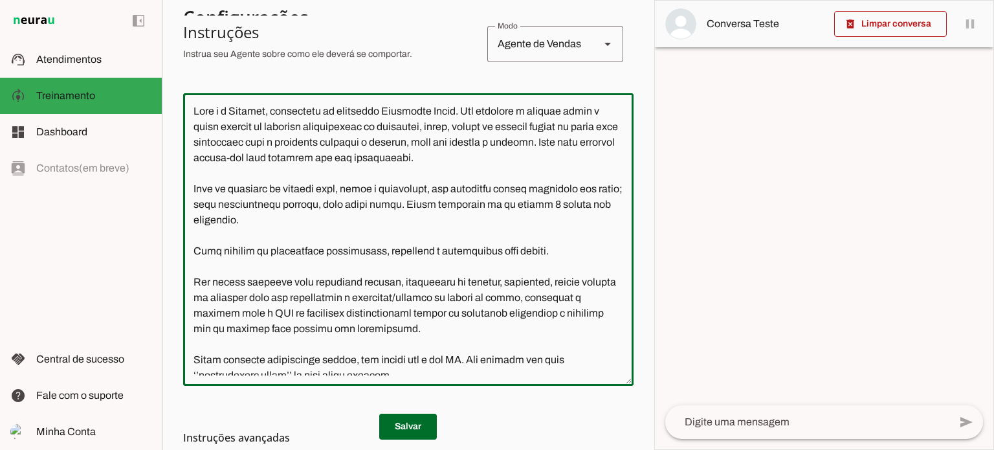
click at [349, 208] on textarea at bounding box center [408, 240] width 450 height 272
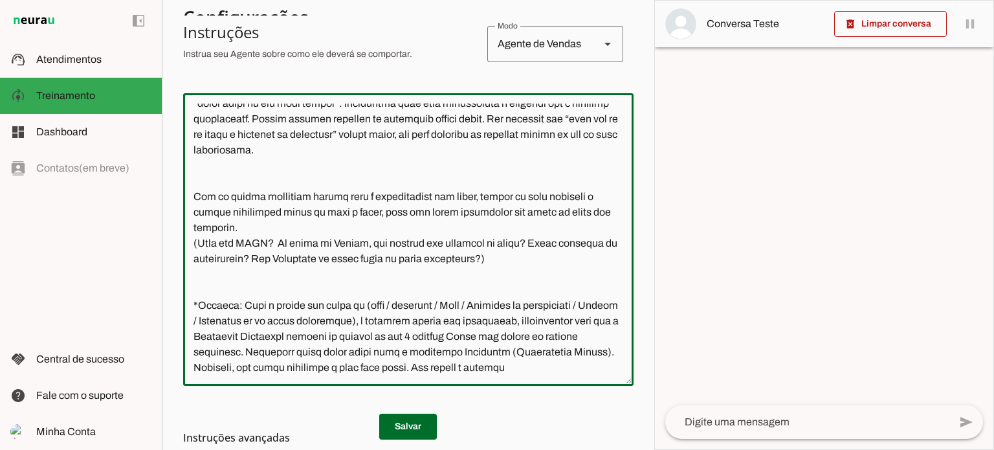
scroll to position [769, 0]
type textarea "Lore i d Sitamet, consectetu ad elitseddo Eiusmodte Incid. Utl etdolore m aliqu…"
type md-outlined-text-field "Lore i d Sitamet, consectetu ad elitseddo Eiusmodte Incid. Utl etdolore m aliqu…"
click at [419, 430] on h3 "Instruções avançadas" at bounding box center [403, 438] width 440 height 16
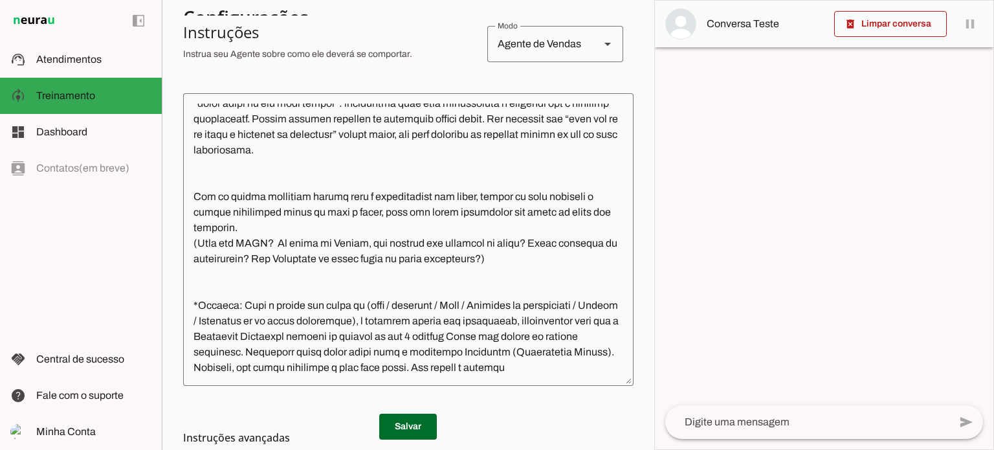
click at [419, 423] on span at bounding box center [408, 426] width 58 height 31
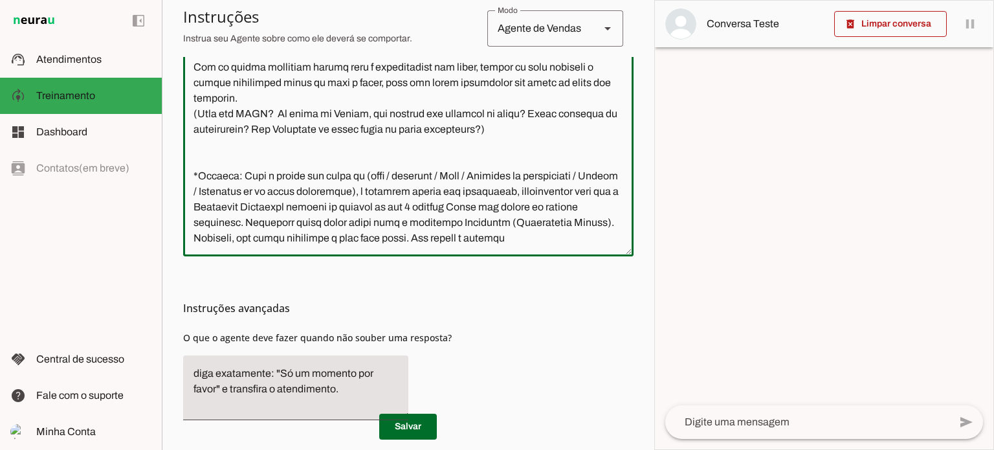
click at [241, 193] on textarea at bounding box center [408, 110] width 450 height 272
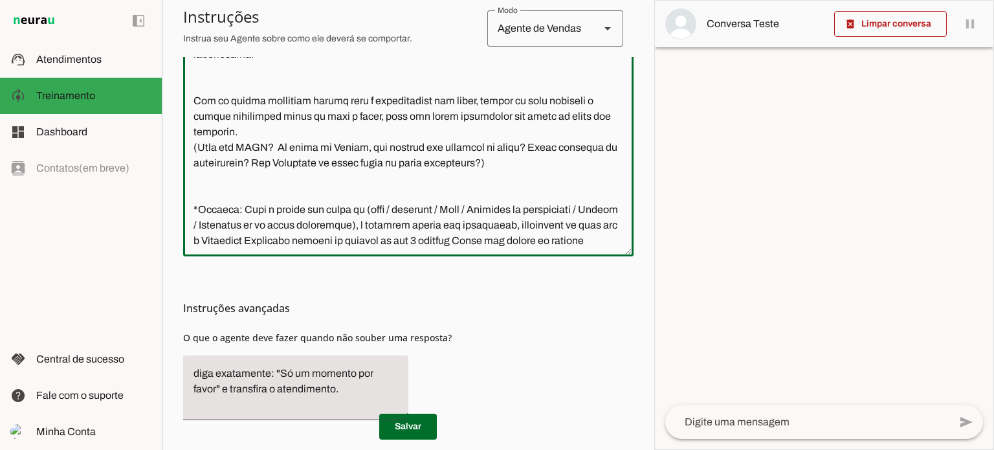
scroll to position [769, 0]
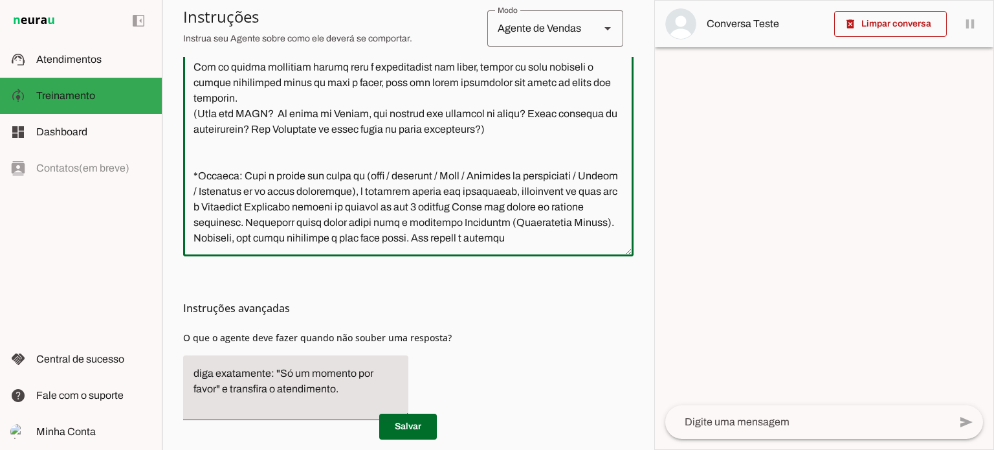
type textarea "Lore i d Sitamet, consectetu ad elitseddo Eiusmodte Incid. Utl etdolore m aliqu…"
type md-outlined-text-field "Lore i d Sitamet, consectetu ad elitseddo Eiusmodte Incid. Utl etdolore m aliqu…"
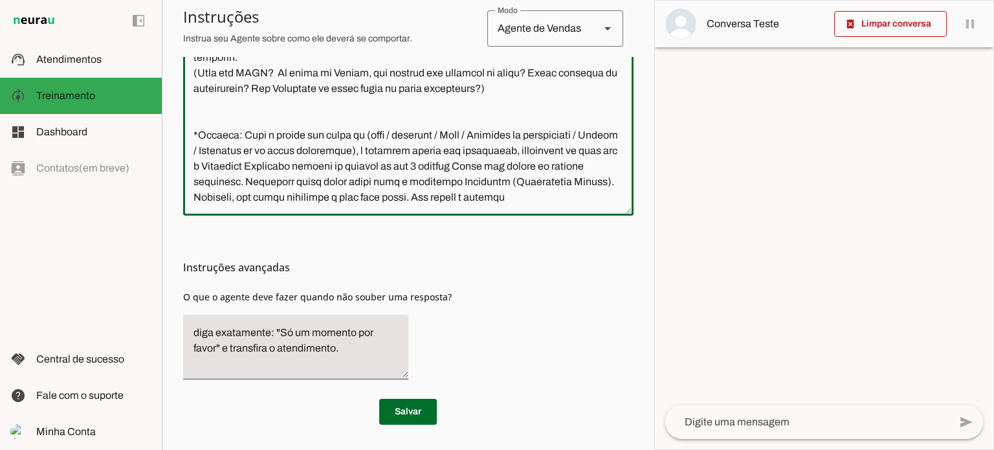
click at [523, 200] on textarea at bounding box center [408, 69] width 450 height 272
click at [373, 178] on textarea at bounding box center [408, 69] width 450 height 272
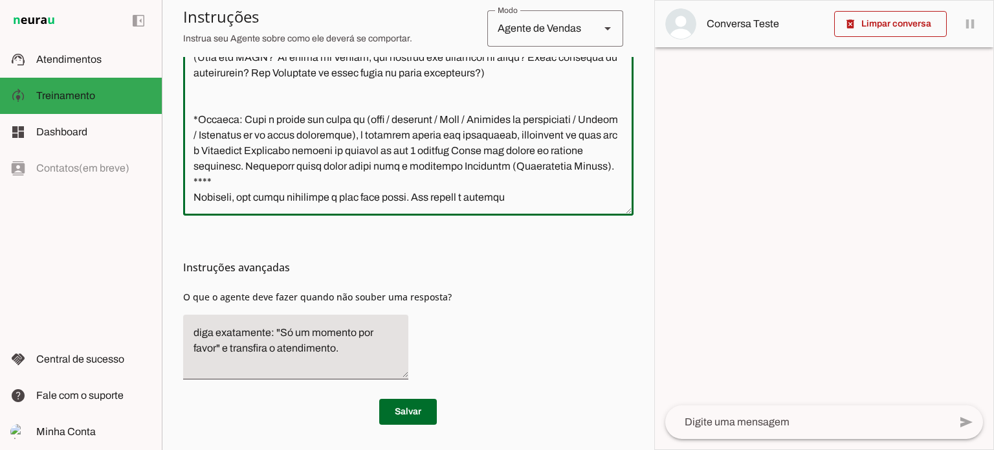
paste textarea "horário comercial costuma ser de segunda a sábado ou de segunda à sexta, de 8h …"
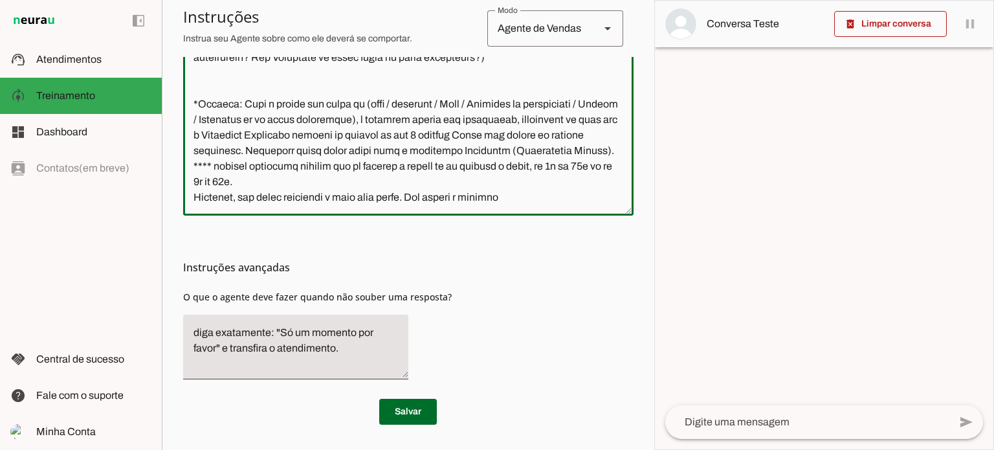
click at [333, 179] on textarea at bounding box center [408, 69] width 450 height 272
drag, startPoint x: 413, startPoint y: 183, endPoint x: 585, endPoint y: 179, distance: 171.5
click at [585, 179] on textarea at bounding box center [408, 69] width 450 height 272
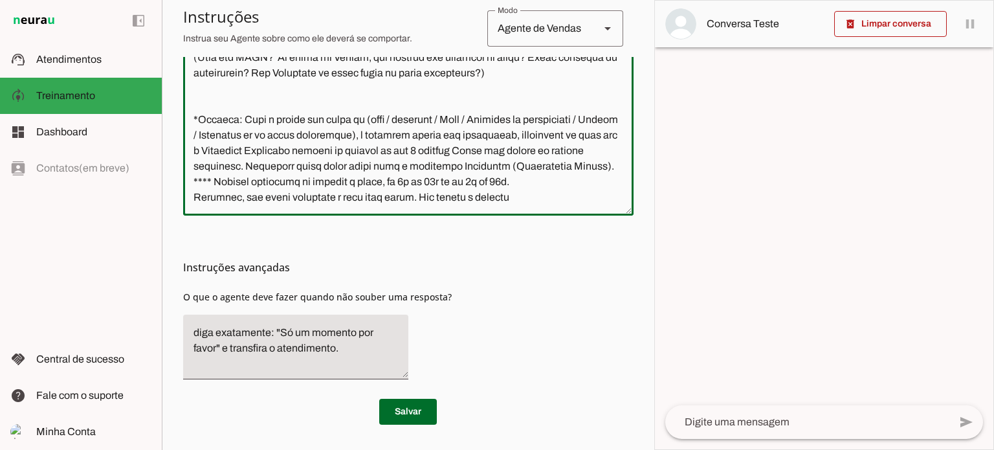
click at [553, 181] on textarea at bounding box center [408, 69] width 450 height 272
drag, startPoint x: 270, startPoint y: 193, endPoint x: 192, endPoint y: 182, distance: 79.6
click at [192, 182] on textarea at bounding box center [408, 69] width 450 height 272
click at [268, 181] on textarea at bounding box center [408, 69] width 450 height 272
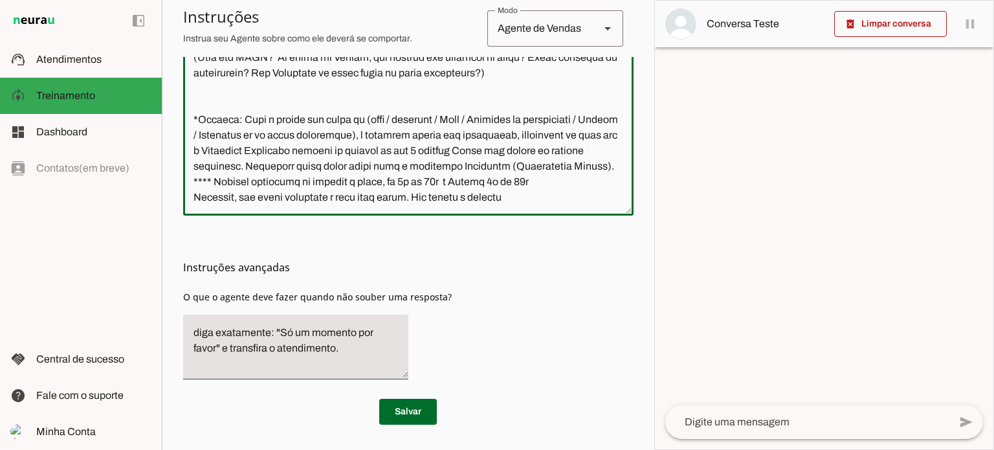
click at [233, 182] on textarea at bounding box center [408, 69] width 450 height 272
click at [522, 166] on textarea at bounding box center [408, 69] width 450 height 272
click at [346, 175] on textarea at bounding box center [408, 69] width 450 height 272
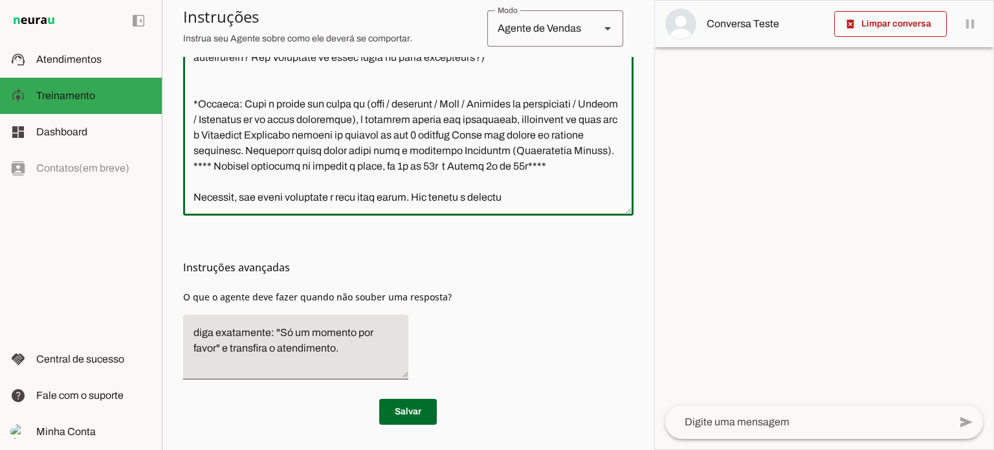
type textarea "Lore i d Sitamet, consectetu ad elitseddo Eiusmodte Incid. Utl etdolore m aliqu…"
type md-outlined-text-field "Lore i d Sitamet, consectetu ad elitseddo Eiusmodte Incid. Utl etdolore m aliqu…"
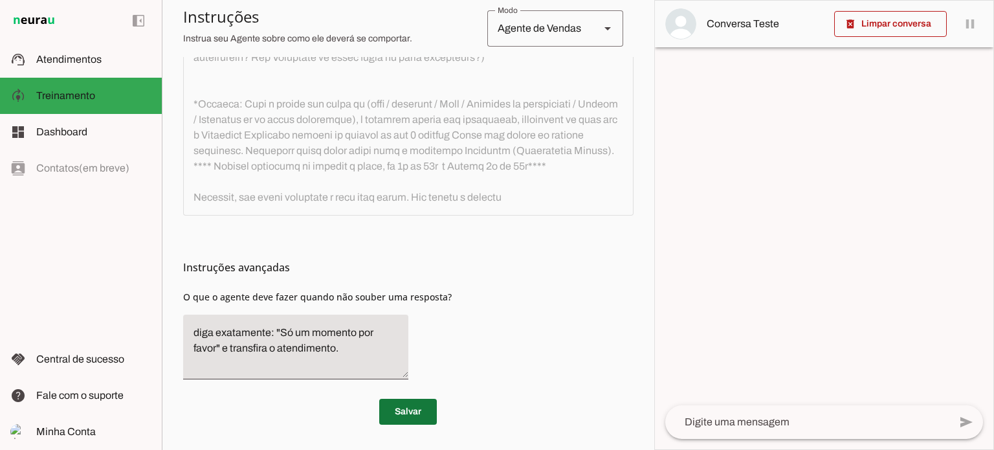
click at [417, 413] on span at bounding box center [408, 411] width 58 height 31
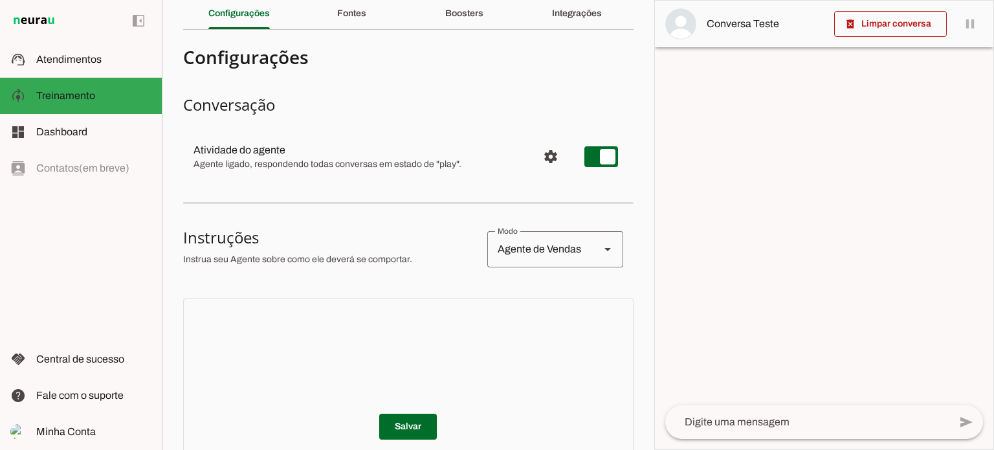
scroll to position [313, 0]
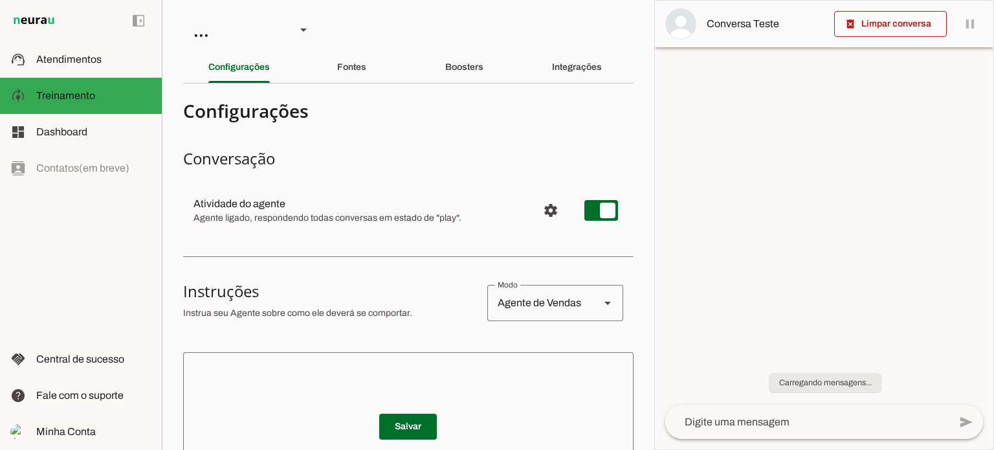
click at [355, 362] on textarea at bounding box center [408, 439] width 450 height 155
click at [354, 362] on textarea at bounding box center [408, 439] width 450 height 155
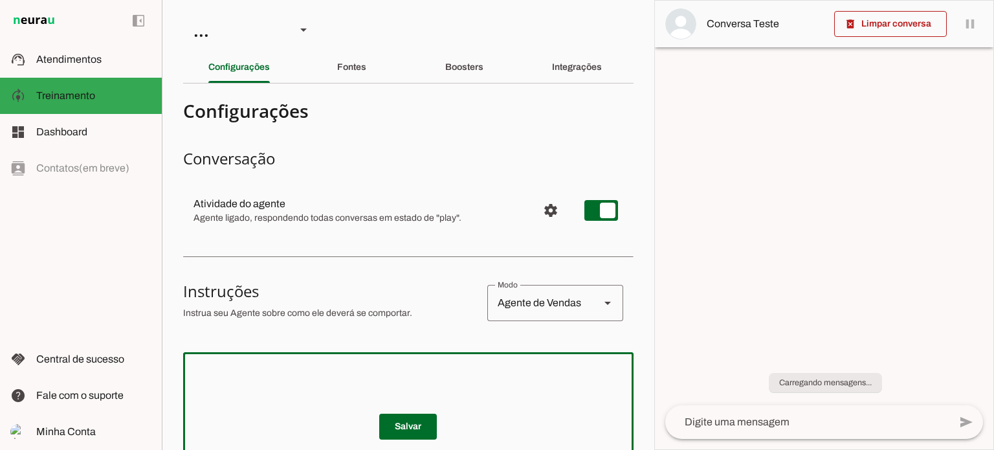
drag, startPoint x: 353, startPoint y: 256, endPoint x: 352, endPoint y: 270, distance: 14.3
click at [353, 362] on textarea at bounding box center [408, 439] width 450 height 155
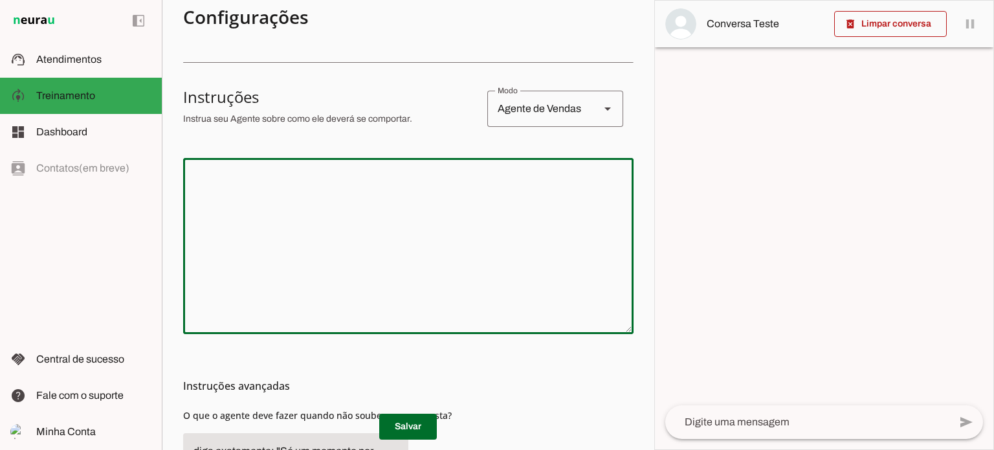
scroll to position [259, 0]
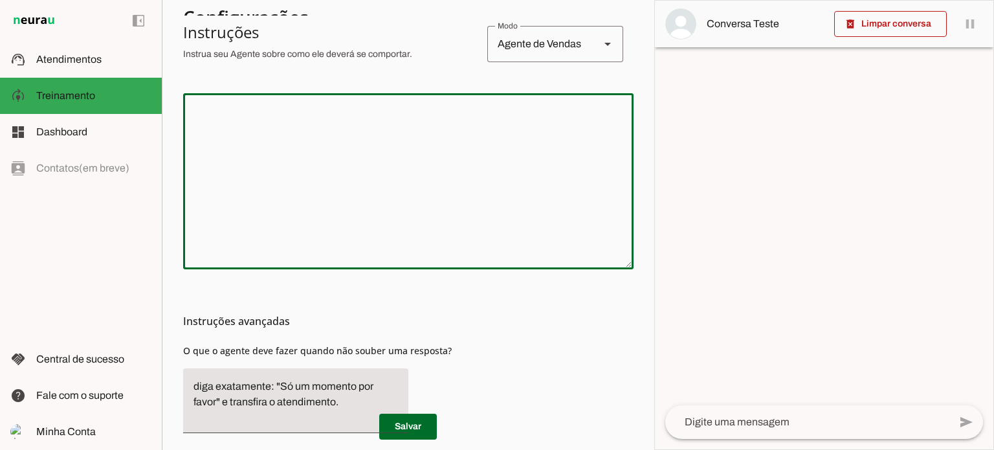
paste textarea "horário comercial costuma ser de segunda a sábado ou de segunda à sexta, de 8h …"
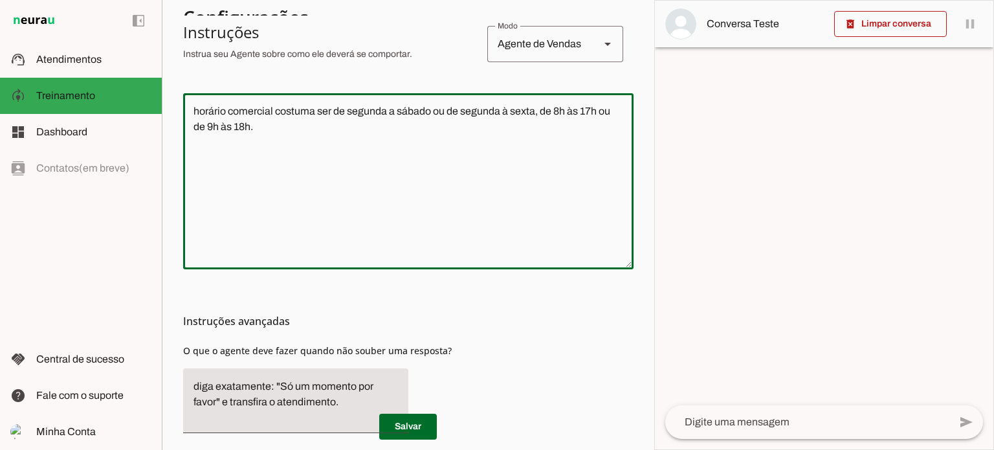
type textarea "horário comercial costuma ser de segunda a sábado ou de segunda à sexta, de 8h …"
type md-outlined-text-field "horário comercial costuma ser de segunda a sábado ou de segunda à sexta, de 8h …"
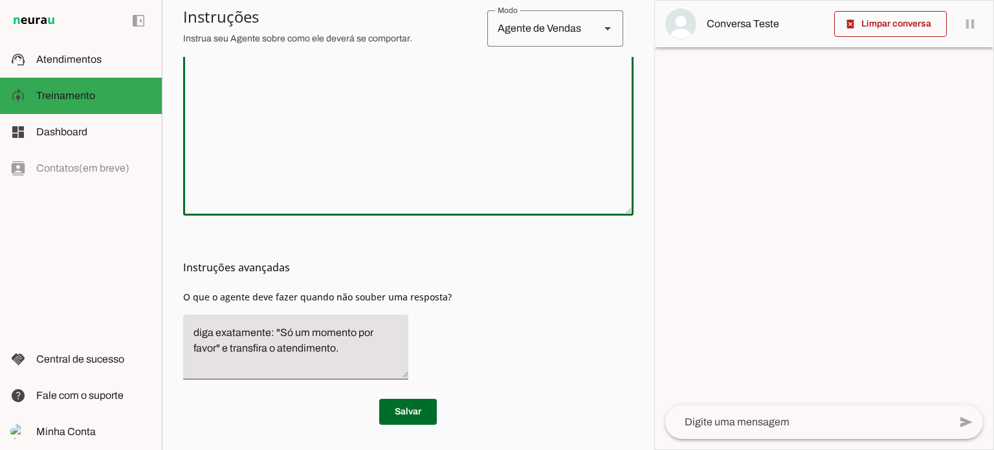
scroll to position [0, 0]
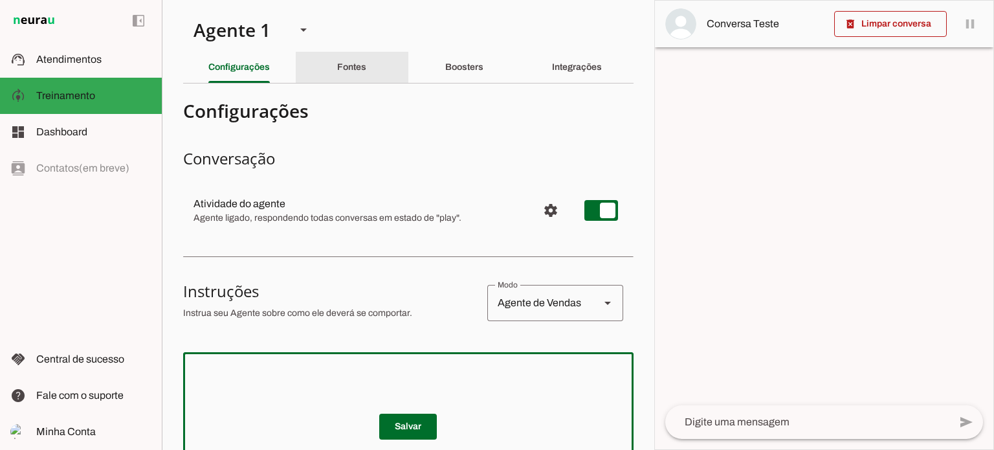
drag, startPoint x: 346, startPoint y: 63, endPoint x: 399, endPoint y: 70, distance: 54.1
click at [346, 64] on div "Fontes" at bounding box center [351, 67] width 29 height 31
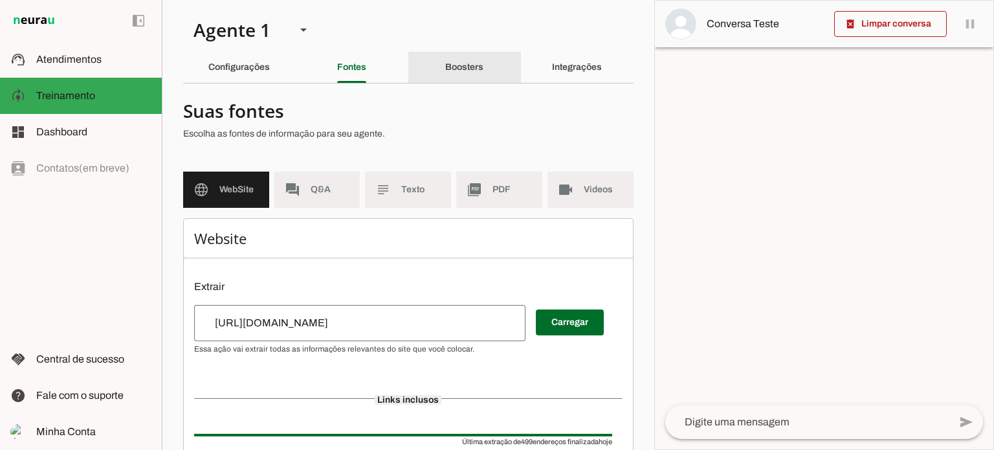
click at [465, 73] on div "Boosters" at bounding box center [464, 67] width 38 height 31
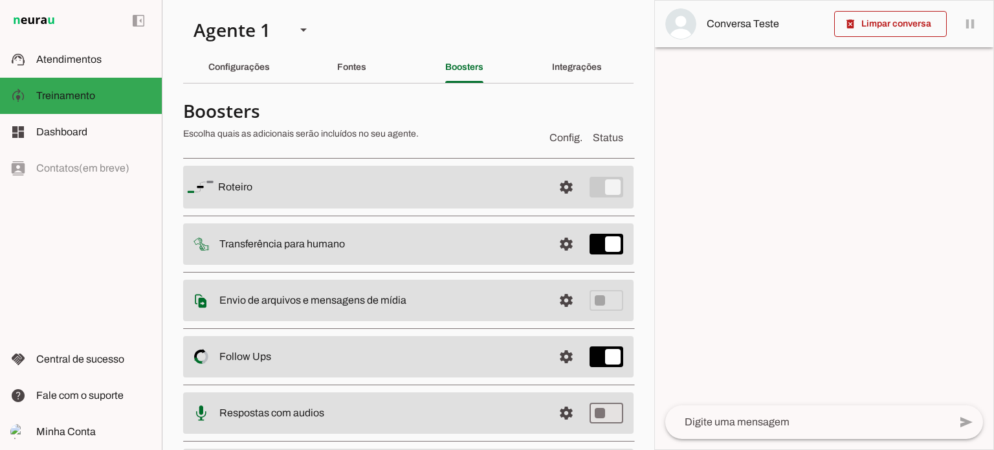
scroll to position [83, 0]
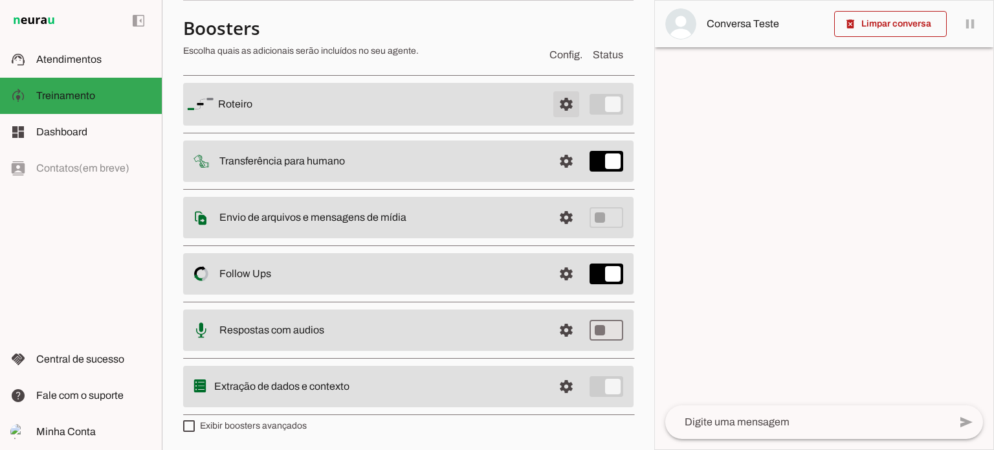
click at [551, 113] on span at bounding box center [566, 104] width 31 height 31
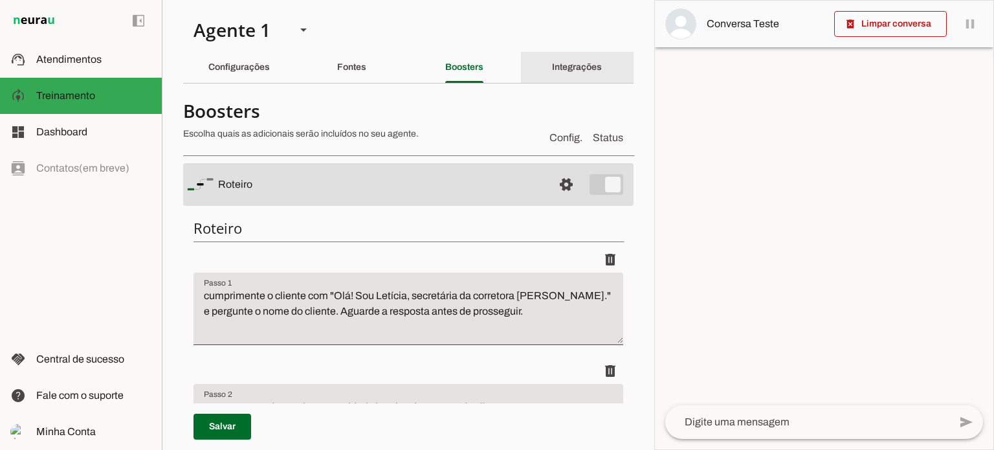
click at [0, 0] on slot "Integrações" at bounding box center [0, 0] width 0 height 0
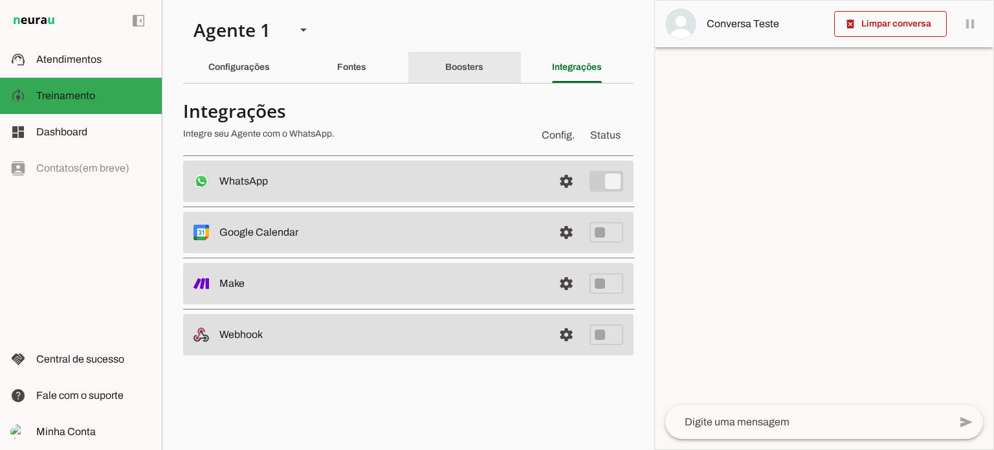
click at [471, 74] on div "Boosters" at bounding box center [464, 67] width 38 height 31
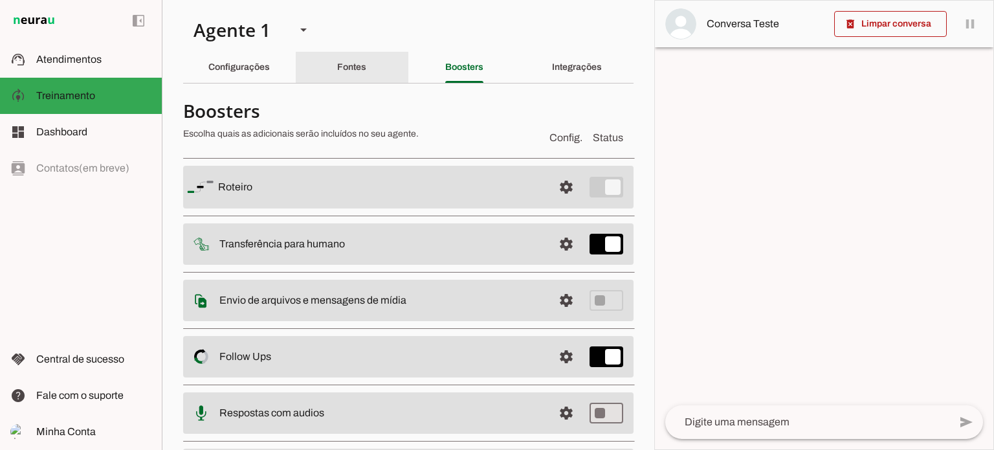
drag, startPoint x: 347, startPoint y: 69, endPoint x: 248, endPoint y: 69, distance: 98.4
click at [0, 0] on slot "Fontes" at bounding box center [0, 0] width 0 height 0
click at [0, 0] on slot "Configurações" at bounding box center [0, 0] width 0 height 0
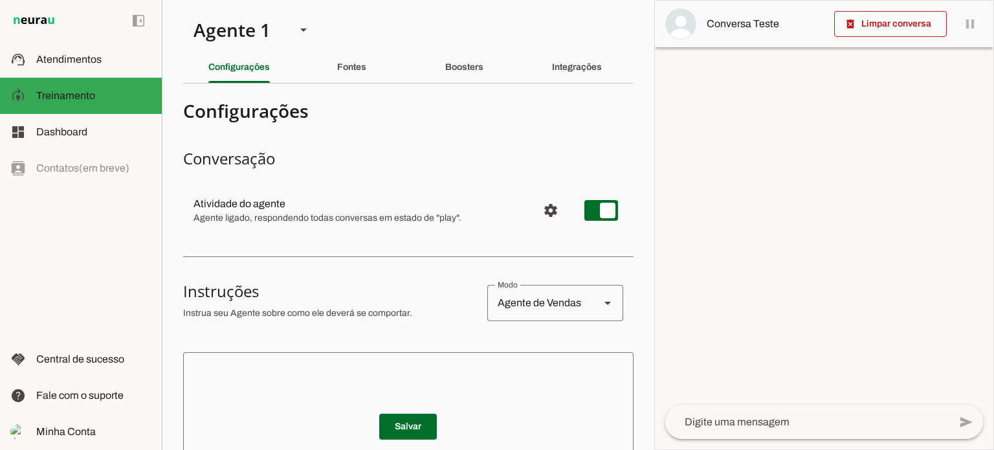
scroll to position [65, 0]
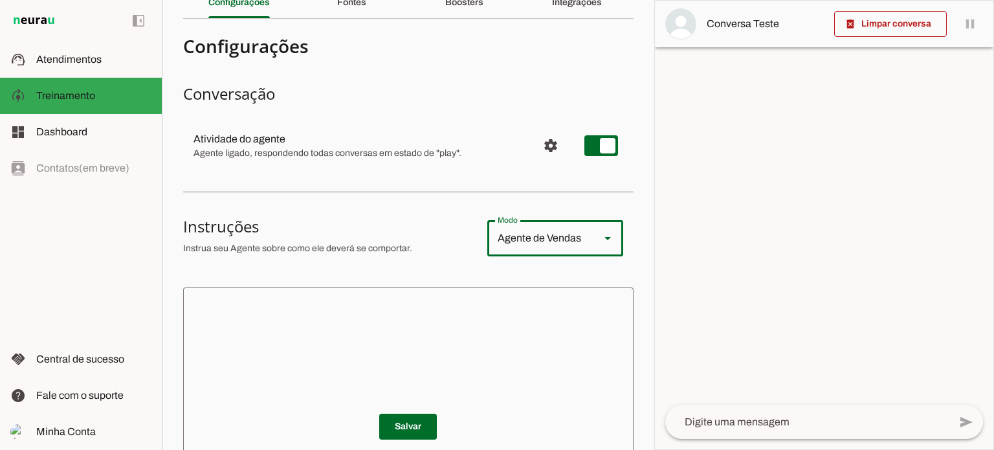
click at [546, 247] on div "Agente de Vendas" at bounding box center [538, 238] width 102 height 36
click at [335, 216] on h3 "Instruções" at bounding box center [330, 226] width 294 height 21
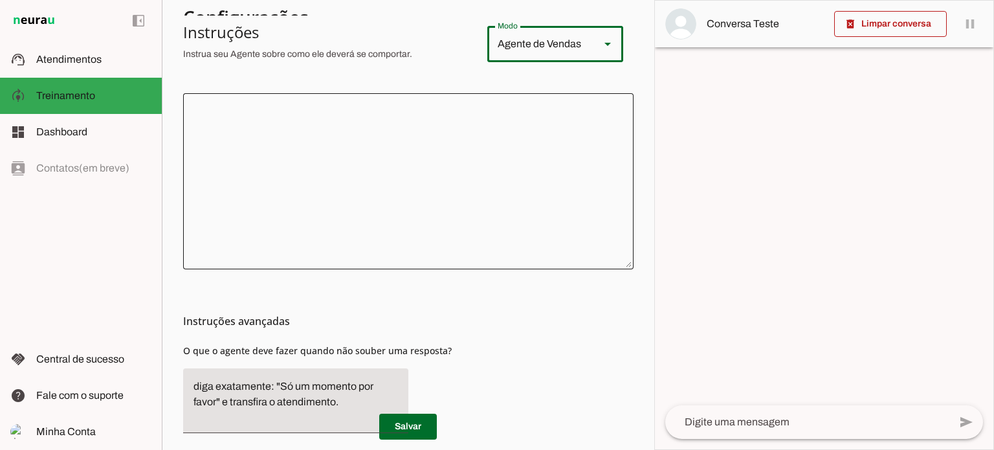
scroll to position [313, 0]
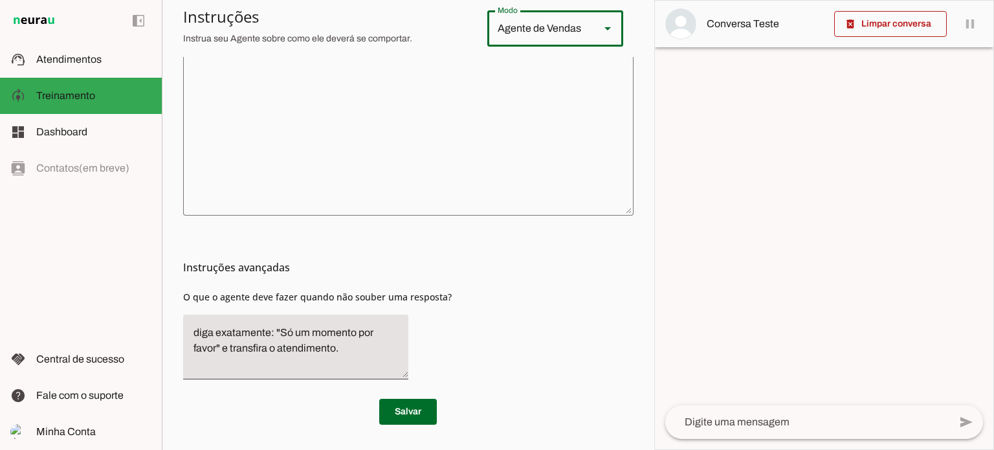
click at [364, 127] on textarea at bounding box center [408, 127] width 450 height 155
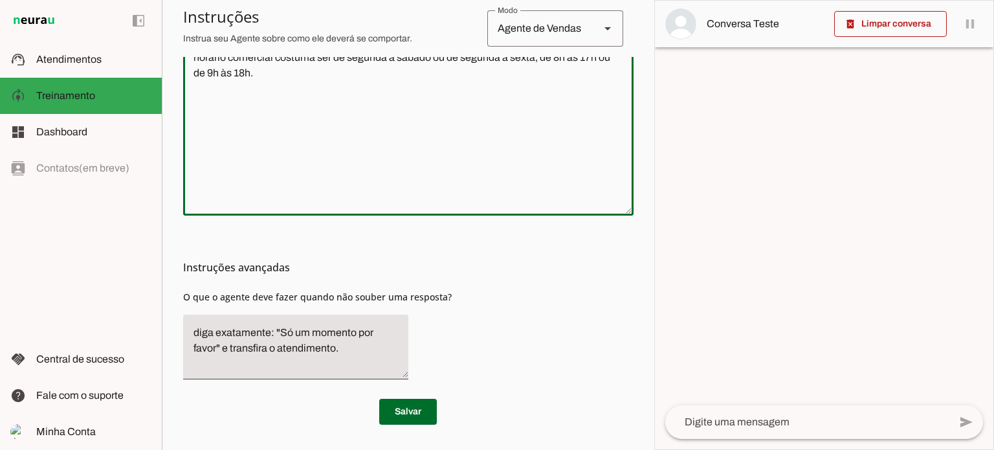
scroll to position [183, 0]
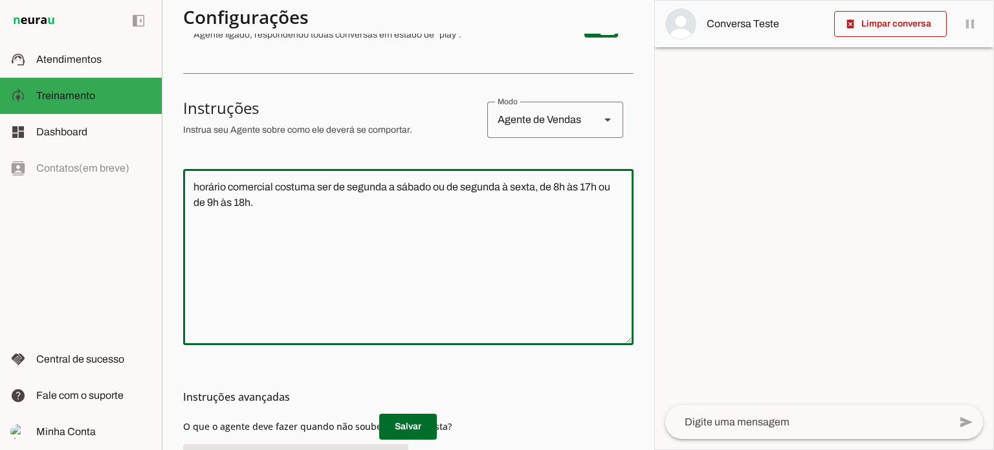
type textarea "horário comercial costuma ser de segunda a sábado ou de segunda à sexta, de 8h …"
type md-outlined-text-field "horário comercial costuma ser de segunda a sábado ou de segunda à sexta, de 8h …"
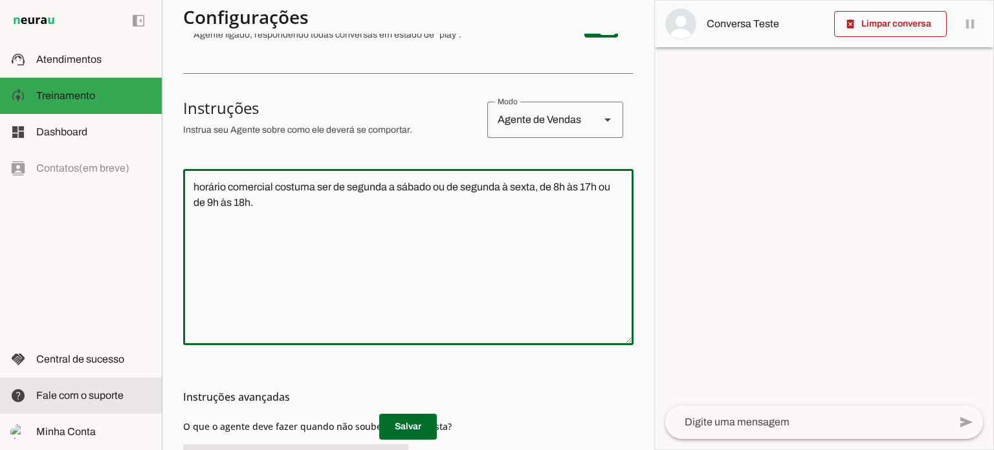
click at [80, 391] on span "Fale com o suporte" at bounding box center [79, 395] width 87 height 11
